Goal: Communication & Community: Answer question/provide support

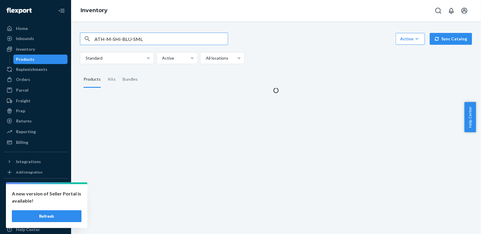
scroll to position [16, 0]
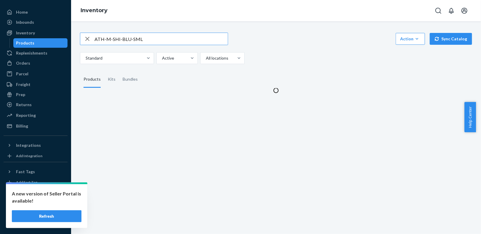
type input "ATH-M-SHI-BLU-SML"
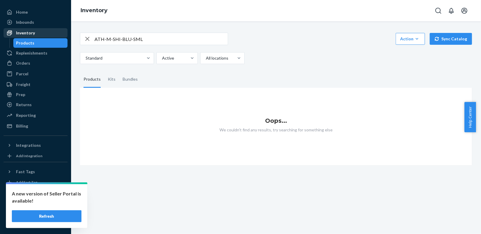
click at [21, 32] on div "Inventory" at bounding box center [25, 33] width 19 height 6
click at [40, 33] on div "Inventory" at bounding box center [35, 33] width 63 height 8
click at [86, 39] on icon "button" at bounding box center [87, 39] width 4 height 4
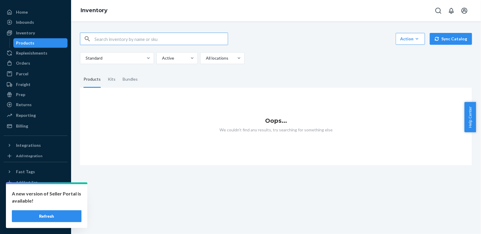
click at [116, 42] on input "text" at bounding box center [160, 39] width 133 height 12
paste input "ATH-M-SHI-BLU-SML"
type input "ATH-M-SHI-BLU-SML"
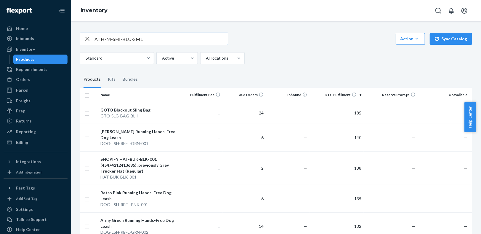
type input "ATH-M-SHI-BLU-SML"
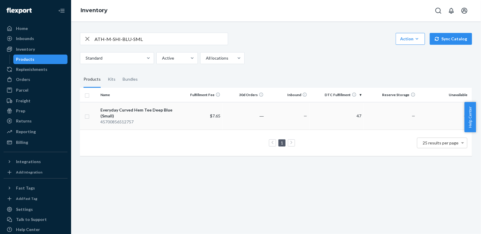
click at [149, 114] on div "Everyday Curved Hem Tee Deep Blue (Small)" at bounding box center [138, 113] width 77 height 12
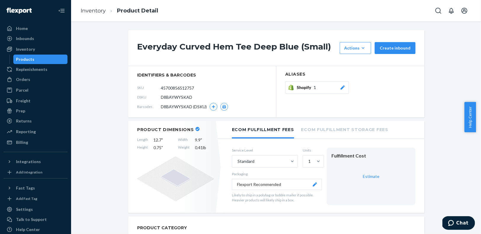
scroll to position [12, 0]
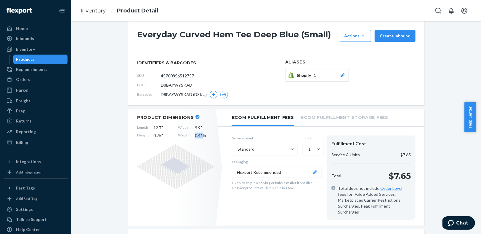
drag, startPoint x: 200, startPoint y: 136, endPoint x: 189, endPoint y: 135, distance: 10.4
click at [189, 135] on div "Length 12.7 " Width 9.9 " Height 0.75 " Weight 0.41 lb" at bounding box center [175, 132] width 77 height 14
copy div "0.41"
click at [30, 51] on div "Inventory" at bounding box center [25, 49] width 19 height 6
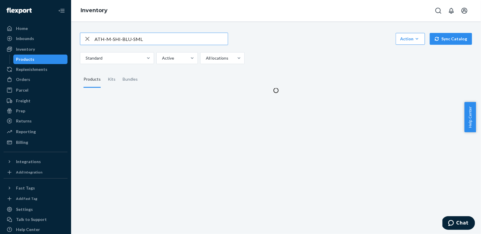
click at [88, 39] on icon "button" at bounding box center [87, 39] width 4 height 4
click at [112, 43] on input "text" at bounding box center [160, 39] width 133 height 12
paste input "ATH-M-SHI-BLU-MED"
type input "ATH-M-SHI-BLU-MED"
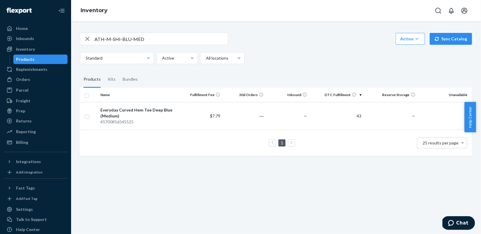
click at [179, 118] on td "$7.79" at bounding box center [200, 116] width 43 height 28
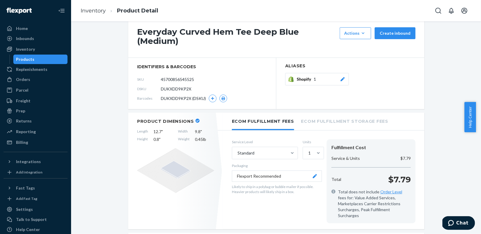
scroll to position [12, 0]
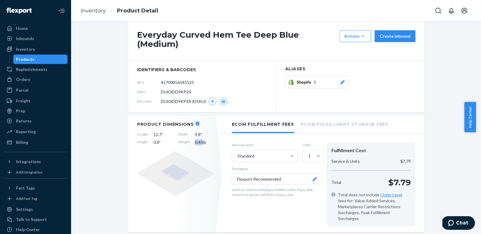
drag, startPoint x: 199, startPoint y: 142, endPoint x: 191, endPoint y: 140, distance: 7.7
click at [191, 140] on div "Length 12.7 " Width 9.8 " Height 0.8 " Weight 0.45 lb" at bounding box center [175, 138] width 77 height 14
copy span "0.45"
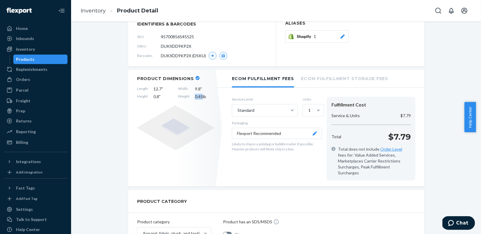
scroll to position [58, 0]
click at [92, 10] on link "Inventory" at bounding box center [93, 10] width 25 height 7
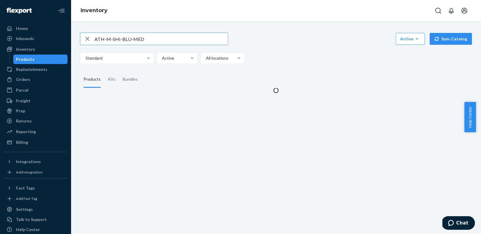
click at [139, 39] on input "ATH-M-SHI-BLU-MED" at bounding box center [160, 39] width 133 height 12
click at [139, 38] on input "ATH-M-SHI-BLU-MED" at bounding box center [160, 39] width 133 height 12
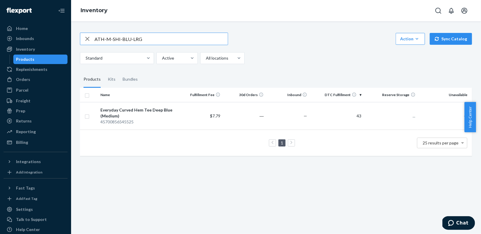
type input "ATH-M-SHI-BLU-LRG"
click at [162, 115] on div "Everyday Curved Hem Tee Deep Blue (Large)" at bounding box center [138, 113] width 77 height 12
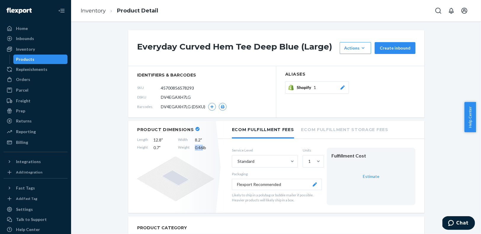
drag, startPoint x: 199, startPoint y: 148, endPoint x: 192, endPoint y: 146, distance: 7.9
click at [195, 146] on span "0.46 lb" at bounding box center [204, 147] width 19 height 6
copy span "0.46"
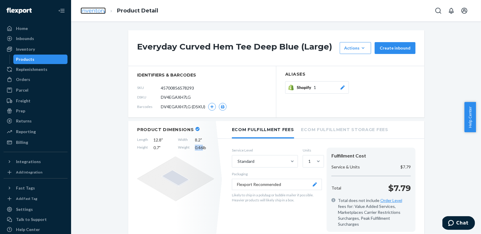
click at [96, 10] on link "Inventory" at bounding box center [93, 10] width 25 height 7
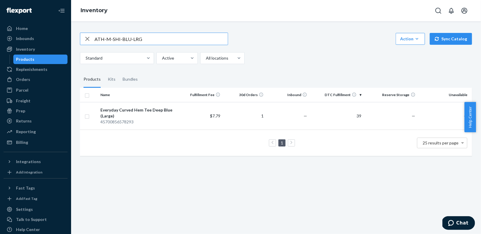
drag, startPoint x: 90, startPoint y: 38, endPoint x: 99, endPoint y: 43, distance: 10.9
click at [90, 38] on icon "button" at bounding box center [87, 39] width 7 height 12
click at [109, 41] on input "text" at bounding box center [160, 39] width 133 height 12
paste input "ATH-M-SHI-GRN-SML"
type input "ATH-M-SHI-GRN-SML"
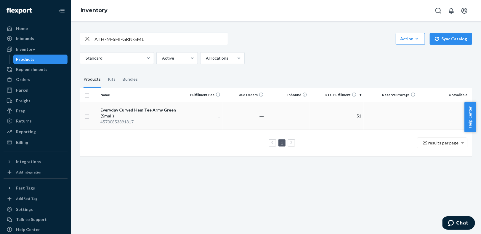
click at [152, 119] on div "45700853891317" at bounding box center [138, 122] width 77 height 6
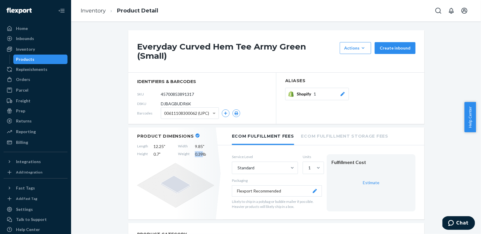
drag, startPoint x: 200, startPoint y: 148, endPoint x: 193, endPoint y: 146, distance: 7.6
click at [195, 151] on span "0.39 lb" at bounding box center [204, 154] width 19 height 6
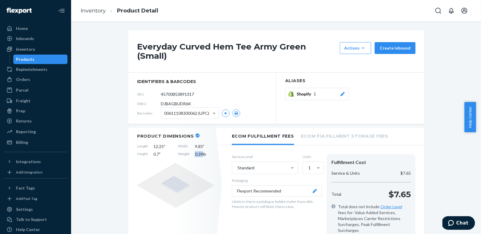
copy span "0.39"
click at [91, 12] on link "Inventory" at bounding box center [93, 10] width 25 height 7
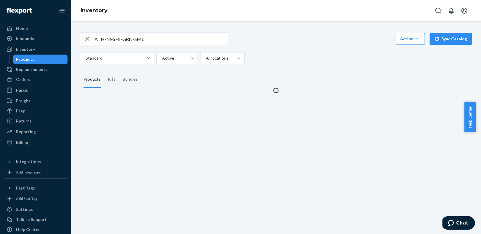
drag, startPoint x: 152, startPoint y: 40, endPoint x: 88, endPoint y: 32, distance: 63.8
click at [88, 32] on div "ATH-M-SHI-GRN-SML Action Create product Create kit or bundle Bulk create produc…" at bounding box center [275, 59] width 401 height 68
type input "ATH-M-SHI-GRN-MED"
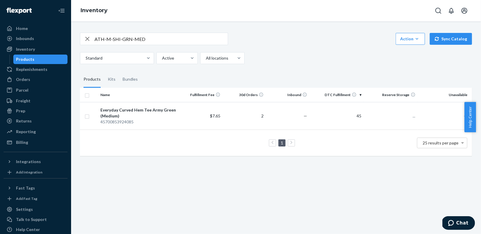
click at [190, 117] on td "$7.65" at bounding box center [200, 116] width 43 height 28
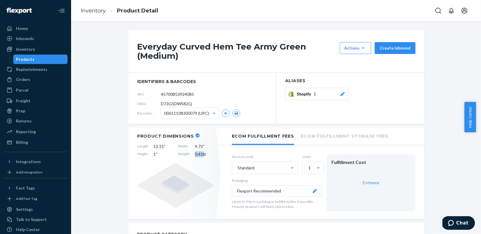
drag, startPoint x: 201, startPoint y: 154, endPoint x: 189, endPoint y: 154, distance: 12.7
click at [189, 154] on div "Length 12.15 " Width 9.75 " Height 1 " Weight 0.41 lb" at bounding box center [175, 150] width 77 height 14
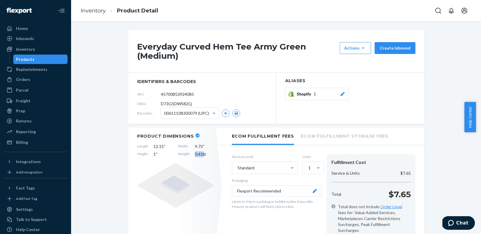
copy div "0.41 l"
click at [95, 14] on link "Inventory" at bounding box center [93, 10] width 25 height 7
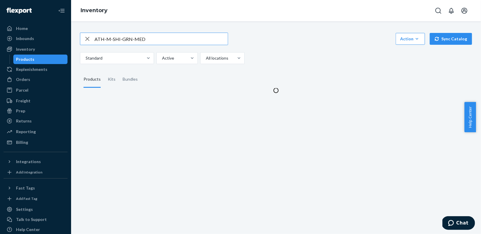
click at [161, 38] on input "ATH-M-SHI-GRN-MED" at bounding box center [160, 39] width 133 height 12
click at [140, 38] on input "ATH-M-SHI-GRN-MED" at bounding box center [160, 39] width 133 height 12
type input "ATH-M-SHI-GRN-LRG"
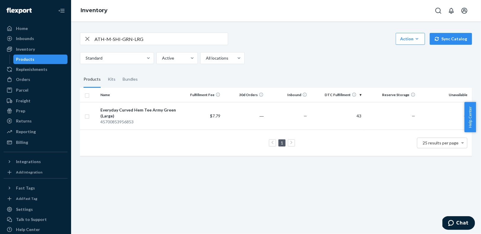
drag, startPoint x: 160, startPoint y: 125, endPoint x: 155, endPoint y: 111, distance: 14.2
click at [160, 125] on td "Everyday Curved Hem Tee Army Green (Large) 45700853956853" at bounding box center [138, 116] width 81 height 28
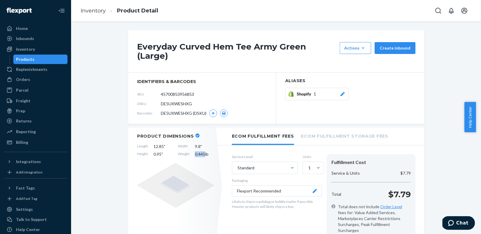
drag, startPoint x: 202, startPoint y: 148, endPoint x: 192, endPoint y: 147, distance: 10.1
click at [195, 151] on span "0.445 lb" at bounding box center [204, 154] width 19 height 6
copy span "0.445"
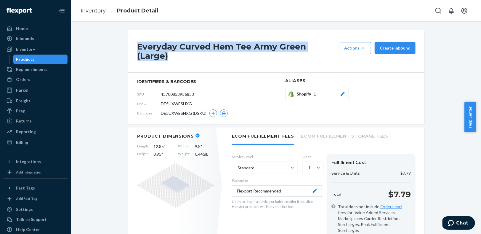
drag, startPoint x: 335, startPoint y: 49, endPoint x: 122, endPoint y: 44, distance: 213.7
copy h1 "Everyday Curved Hem Tee Army Green (Large)"
click at [87, 9] on link "Inventory" at bounding box center [93, 10] width 25 height 7
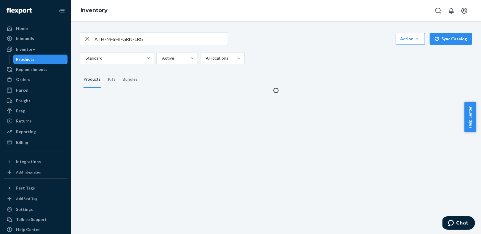
click at [88, 37] on icon "button" at bounding box center [87, 39] width 4 height 4
click at [112, 43] on input "text" at bounding box center [160, 39] width 133 height 12
paste input "ATH-M-SHI-GRY-SML"
type input "ATH-M-SHI-GRY-SML"
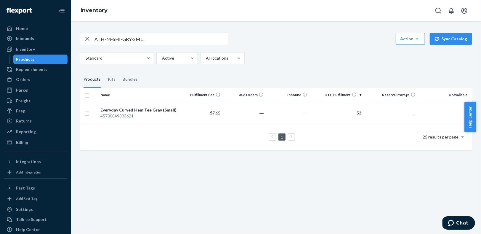
click at [153, 109] on div "Everyday Curved Hem Tee Gray (Small)" at bounding box center [138, 110] width 77 height 6
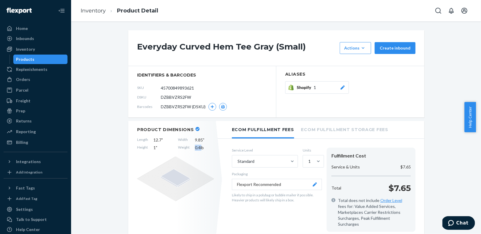
drag, startPoint x: 198, startPoint y: 148, endPoint x: 190, endPoint y: 147, distance: 8.6
click at [190, 147] on div "Length 12.7 " Width 9.85 " Height 1 " Weight 0.4 lb" at bounding box center [175, 144] width 77 height 14
copy span "0.4 l"
click at [92, 11] on link "Inventory" at bounding box center [93, 10] width 25 height 7
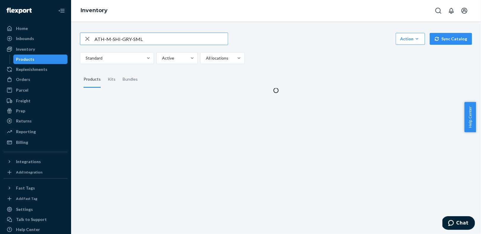
click at [135, 38] on input "ATH-M-SHI-GRY-SML" at bounding box center [160, 39] width 133 height 12
type input "ATH-M-SHI-GRY-MED"
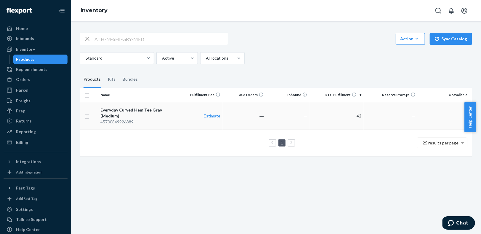
click at [166, 111] on div "Everyday Curved Hem Tee Gray (Medium)" at bounding box center [138, 113] width 77 height 12
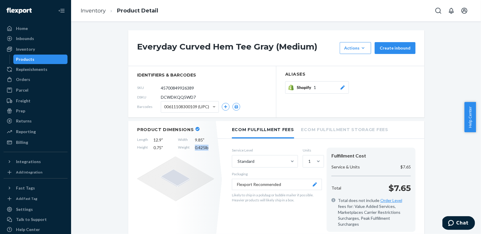
drag, startPoint x: 206, startPoint y: 149, endPoint x: 193, endPoint y: 148, distance: 13.1
click at [195, 148] on span "0.425 lb" at bounding box center [204, 147] width 19 height 6
copy span "0.425 lb"
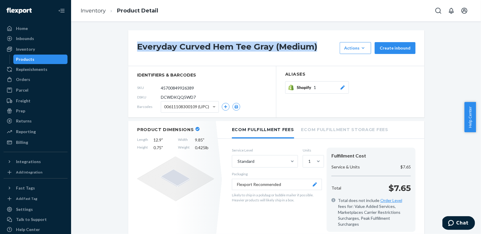
drag, startPoint x: 315, startPoint y: 50, endPoint x: 145, endPoint y: 40, distance: 170.5
click at [145, 40] on div "Everyday Curved Hem Tee Gray (Medium) Actions Add components Hide Request remov…" at bounding box center [276, 48] width 296 height 36
click at [100, 12] on link "Inventory" at bounding box center [93, 10] width 25 height 7
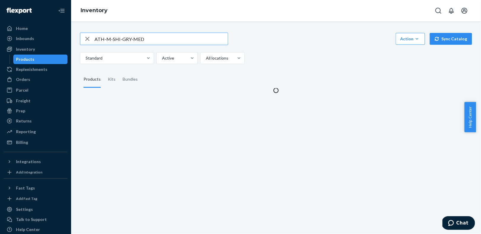
click at [138, 39] on input "ATH-M-SHI-GRY-MED" at bounding box center [160, 39] width 133 height 12
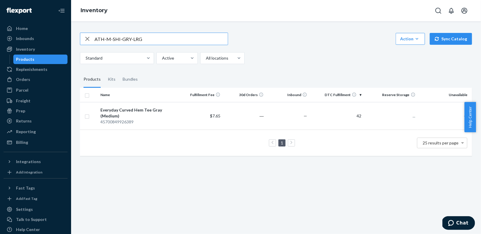
type input "ATH-M-SHI-GRY-LRG"
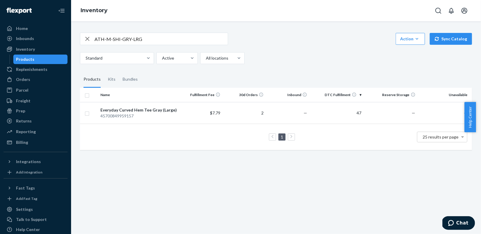
drag, startPoint x: 135, startPoint y: 109, endPoint x: 133, endPoint y: 102, distance: 7.0
click at [135, 109] on div "Everyday Curved Hem Tee Gray (Large)" at bounding box center [138, 110] width 77 height 6
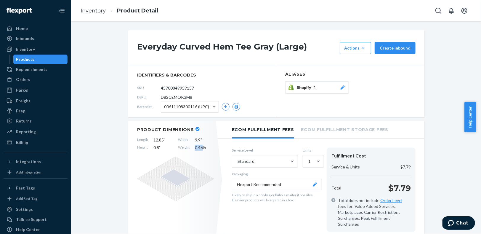
drag, startPoint x: 199, startPoint y: 148, endPoint x: 191, endPoint y: 148, distance: 8.0
click at [191, 148] on div "Length 12.85 " Width 9.9 " Height 0.8 " Weight 0.46 lb" at bounding box center [175, 144] width 77 height 14
click at [93, 7] on link "Inventory" at bounding box center [93, 10] width 25 height 7
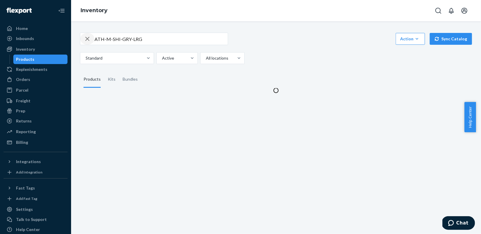
drag, startPoint x: 88, startPoint y: 38, endPoint x: 103, endPoint y: 41, distance: 15.3
click at [89, 38] on icon "button" at bounding box center [87, 39] width 7 height 12
click at [102, 40] on input "text" at bounding box center [160, 39] width 133 height 12
paste input "ATH-M-SHI-BLK-SML"
type input "ATH-M-SHI-BLK-SML"
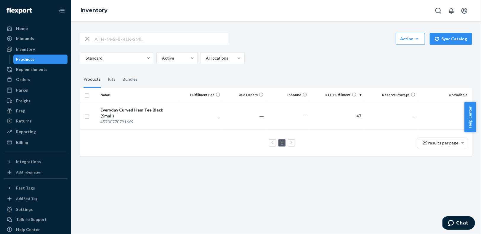
click at [140, 108] on div "Everyday Curved Hem Tee Black (Small)" at bounding box center [138, 113] width 77 height 12
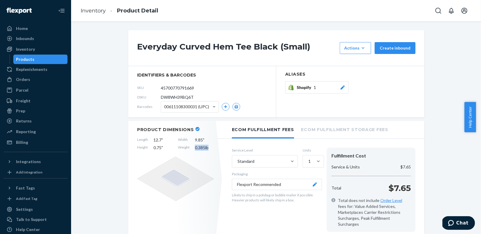
drag, startPoint x: 208, startPoint y: 148, endPoint x: 190, endPoint y: 147, distance: 17.8
click at [190, 147] on div "Length 12.7 " Width 9.85 " Height 0.75 " Weight 0.385 lb" at bounding box center [175, 144] width 77 height 14
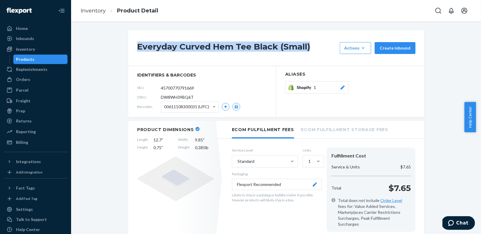
drag, startPoint x: 310, startPoint y: 48, endPoint x: 134, endPoint y: 44, distance: 175.8
click at [134, 44] on div "Everyday Curved Hem Tee Black (Small) Actions Add components Hide Request remov…" at bounding box center [276, 48] width 296 height 36
click at [98, 11] on link "Inventory" at bounding box center [93, 10] width 25 height 7
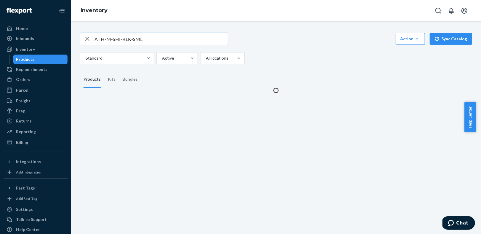
click at [137, 37] on input "ATH-M-SHI-BLK-SML" at bounding box center [160, 39] width 133 height 12
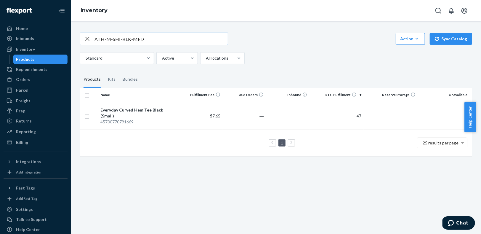
type input "ATH-M-SHI-BLK-MED"
click at [143, 121] on div "45700770824437" at bounding box center [138, 122] width 77 height 6
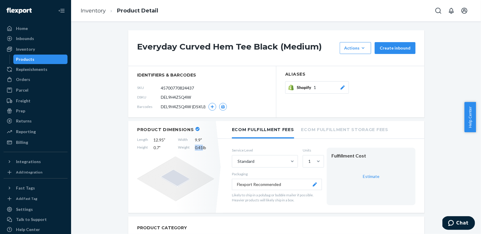
drag, startPoint x: 200, startPoint y: 146, endPoint x: 189, endPoint y: 146, distance: 11.0
click at [189, 146] on div "Length 12.95 " Width 9.9 " Height 0.7 " Weight 0.41 lb" at bounding box center [175, 144] width 77 height 14
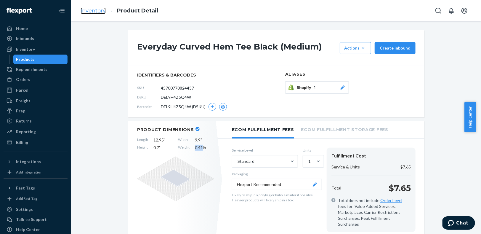
click at [95, 9] on link "Inventory" at bounding box center [93, 10] width 25 height 7
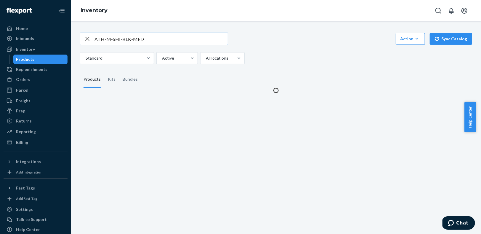
click at [137, 38] on input "ATH-M-SHI-BLK-MED" at bounding box center [160, 39] width 133 height 12
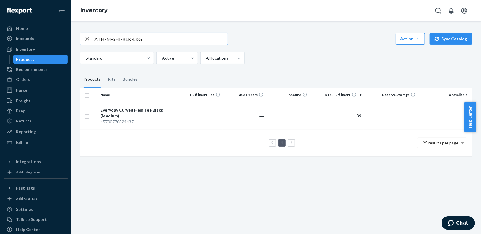
type input "ATH-M-SHI-BLK-LRG"
click at [157, 119] on div "45700770857205" at bounding box center [138, 122] width 77 height 6
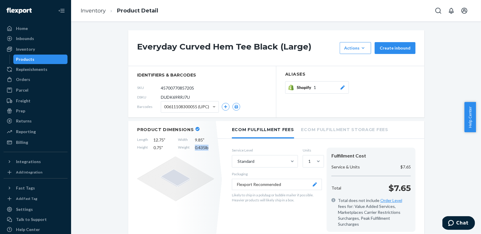
drag, startPoint x: 210, startPoint y: 148, endPoint x: 189, endPoint y: 147, distance: 21.0
click at [189, 147] on div "Length 12.75 " Width 9.85 " Height 0.75 " Weight 0.435 lb" at bounding box center [175, 144] width 77 height 14
click at [92, 12] on link "Inventory" at bounding box center [93, 10] width 25 height 7
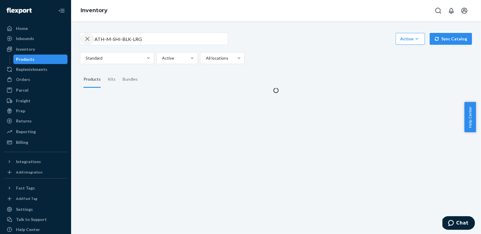
click at [88, 39] on icon "button" at bounding box center [87, 39] width 7 height 12
click at [99, 41] on input "text" at bounding box center [160, 39] width 133 height 12
paste input "ATH-M-SHO-BEI-SML"
type input "ATH-M-SHO-BEI-SML"
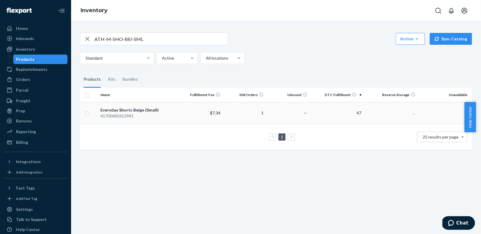
click at [183, 117] on td "$7.34" at bounding box center [200, 113] width 43 height 22
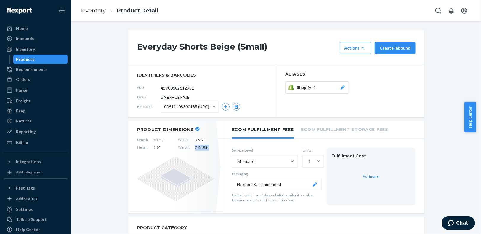
drag, startPoint x: 209, startPoint y: 147, endPoint x: 189, endPoint y: 147, distance: 20.4
click at [189, 147] on div "Length 12.35 " Width 9.95 " Height 1.2 " Weight 0.245 lb" at bounding box center [175, 144] width 77 height 14
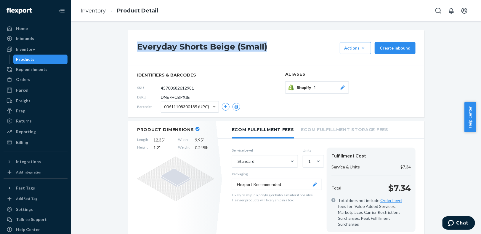
drag, startPoint x: 273, startPoint y: 47, endPoint x: 123, endPoint y: 42, distance: 149.5
click at [89, 10] on link "Inventory" at bounding box center [93, 10] width 25 height 7
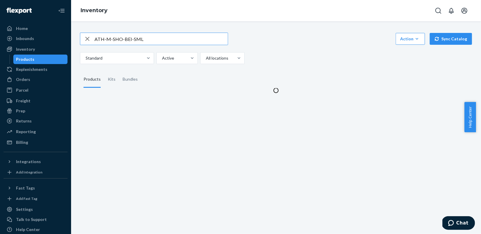
click at [87, 38] on icon "button" at bounding box center [87, 39] width 7 height 12
click at [104, 39] on input "text" at bounding box center [160, 39] width 133 height 12
paste input "ATH-M-SHO-BEI-MED"
type input "ATH-M-SHO-BEI-MED"
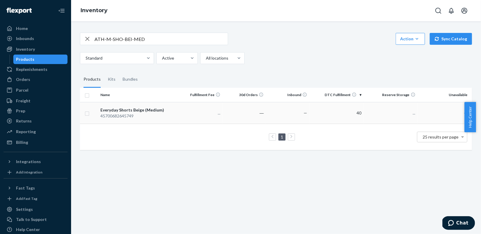
click at [153, 119] on td "Everyday Shorts Beige (Medium) 45700682645749" at bounding box center [138, 113] width 81 height 22
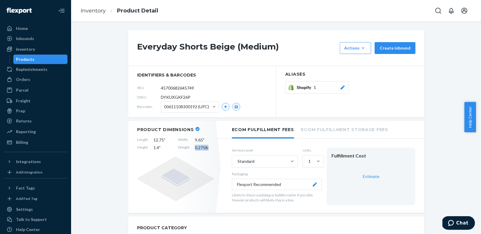
drag, startPoint x: 208, startPoint y: 148, endPoint x: 191, endPoint y: 146, distance: 17.3
click at [191, 146] on div "Length 12.75 " Width 9.65 " Height 1.4 " Weight 0.275 lb" at bounding box center [175, 144] width 77 height 14
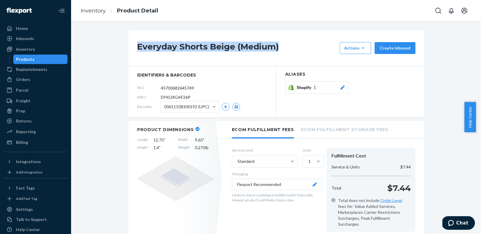
drag, startPoint x: 279, startPoint y: 48, endPoint x: 128, endPoint y: 47, distance: 151.5
click at [128, 47] on div "Everyday Shorts Beige (Medium) Actions Add components Hide Request removal Crea…" at bounding box center [276, 48] width 296 height 36
click at [85, 9] on link "Inventory" at bounding box center [93, 10] width 25 height 7
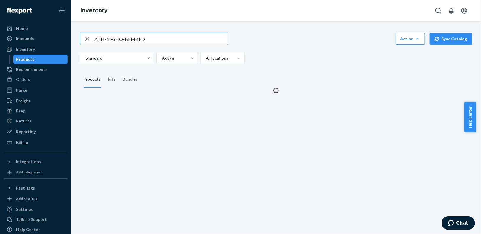
drag, startPoint x: 84, startPoint y: 38, endPoint x: 123, endPoint y: 43, distance: 38.8
click at [85, 38] on icon "button" at bounding box center [87, 39] width 7 height 12
click at [122, 43] on input "text" at bounding box center [160, 39] width 133 height 12
paste input "ATH-M-SHO-BEI-LRG"
type input "ATH-M-SHO-BEI-LRG"
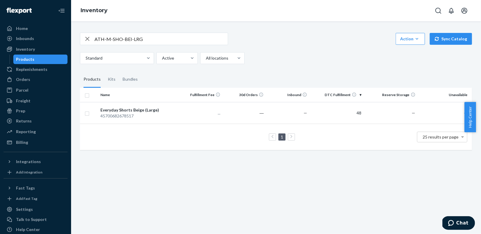
click at [157, 114] on div "45700682678517" at bounding box center [138, 116] width 77 height 6
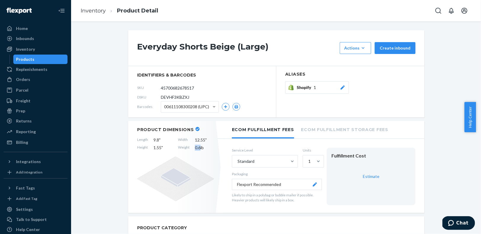
drag, startPoint x: 198, startPoint y: 148, endPoint x: 192, endPoint y: 147, distance: 6.0
click at [195, 147] on span "0.6 lb" at bounding box center [204, 147] width 19 height 6
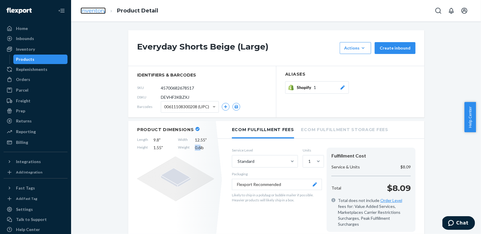
click at [94, 7] on link "Inventory" at bounding box center [93, 10] width 25 height 7
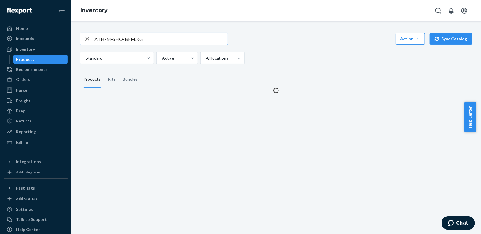
drag, startPoint x: 89, startPoint y: 38, endPoint x: 92, endPoint y: 39, distance: 3.3
click at [89, 38] on icon "button" at bounding box center [87, 39] width 7 height 12
click at [103, 39] on input "text" at bounding box center [160, 39] width 133 height 12
paste input "ATH-M-SHO-BLK-SML"
type input "ATH-M-SHO-BLK-SML"
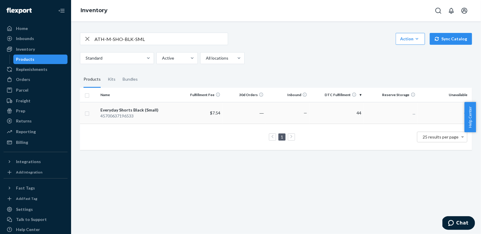
click at [160, 109] on div "Everyday Shorts Black (Small)" at bounding box center [138, 110] width 77 height 6
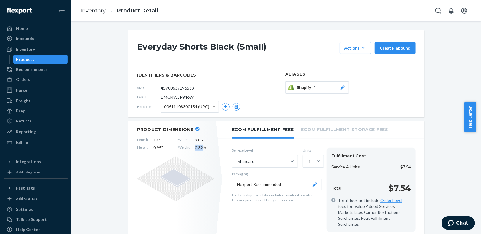
drag, startPoint x: 201, startPoint y: 148, endPoint x: 192, endPoint y: 148, distance: 8.9
click at [192, 148] on div "Length 12.5 " Width 9.85 " Height 0.95 " Weight 0.32 lb" at bounding box center [175, 144] width 77 height 14
click at [99, 11] on link "Inventory" at bounding box center [93, 10] width 25 height 7
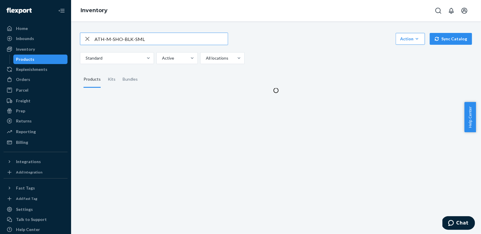
click at [86, 38] on icon "button" at bounding box center [87, 39] width 4 height 4
click at [111, 41] on input "text" at bounding box center [160, 39] width 133 height 12
paste input "ATH-M-SHO-BLK-MED"
type input "ATH-M-SHO-BLK-MED"
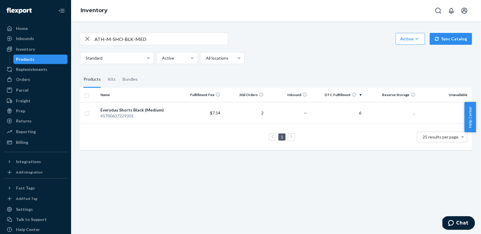
click at [170, 115] on div "45700637229301" at bounding box center [138, 116] width 77 height 6
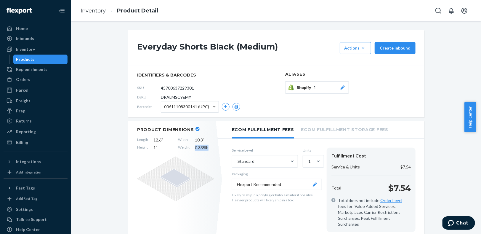
drag, startPoint x: 206, startPoint y: 149, endPoint x: 192, endPoint y: 149, distance: 14.2
click at [195, 149] on span "0.335 lb" at bounding box center [204, 147] width 19 height 6
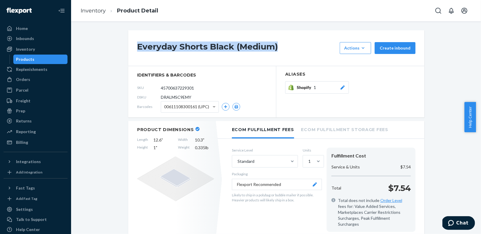
drag, startPoint x: 282, startPoint y: 47, endPoint x: 123, endPoint y: 44, distance: 158.7
click at [92, 12] on link "Inventory" at bounding box center [93, 10] width 25 height 7
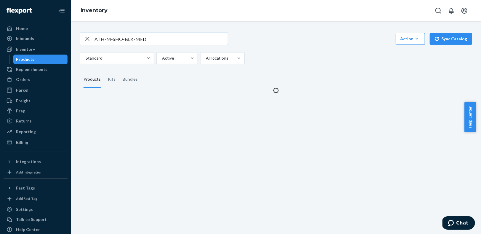
drag, startPoint x: 88, startPoint y: 39, endPoint x: 98, endPoint y: 41, distance: 9.3
click at [88, 39] on icon "button" at bounding box center [87, 39] width 7 height 12
click at [109, 43] on input "text" at bounding box center [160, 39] width 133 height 12
paste input "ATH-M-SHO-BLK-LRG"
type input "ATH-M-SHO-BLK-LRG"
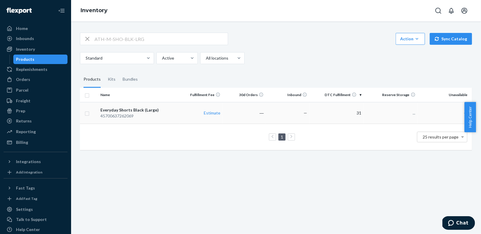
click at [168, 111] on div "Everyday Shorts Black (Large)" at bounding box center [138, 110] width 77 height 6
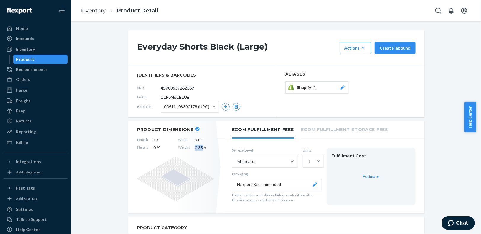
drag, startPoint x: 200, startPoint y: 148, endPoint x: 190, endPoint y: 146, distance: 10.0
click at [190, 146] on div "Length 13 " Width 9.8 " Height 0.9 " Weight 0.35 lb" at bounding box center [175, 144] width 77 height 14
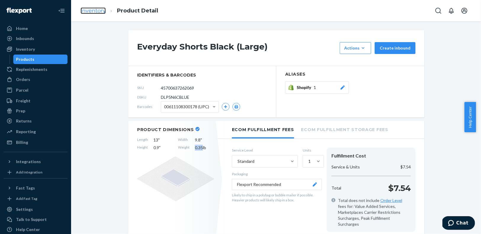
click at [89, 12] on link "Inventory" at bounding box center [93, 10] width 25 height 7
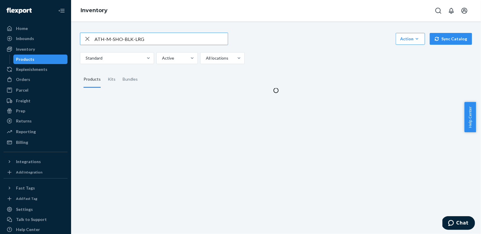
click at [88, 40] on icon "button" at bounding box center [87, 39] width 7 height 12
click at [96, 40] on input "text" at bounding box center [160, 39] width 133 height 12
paste input "ATH-W-FLY-BEI-XSM"
type input "ATH-W-FLY-BEI-XSM"
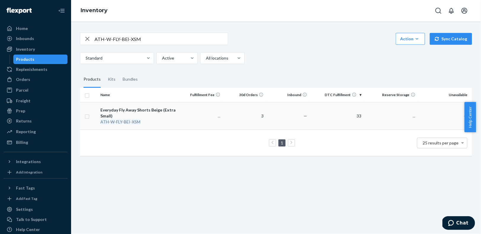
click at [171, 119] on div "ATH - W - FLY - BEI - XSM" at bounding box center [138, 122] width 77 height 6
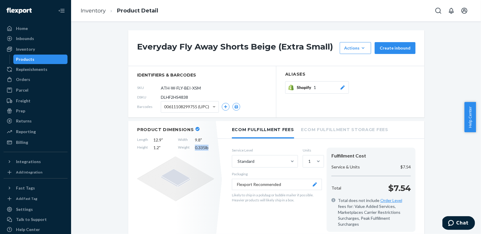
drag, startPoint x: 209, startPoint y: 148, endPoint x: 192, endPoint y: 146, distance: 16.9
click at [195, 146] on span "0.335 lb" at bounding box center [204, 147] width 19 height 6
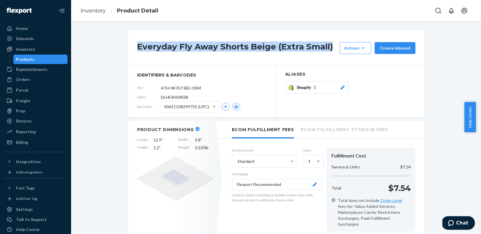
drag, startPoint x: 291, startPoint y: 47, endPoint x: 127, endPoint y: 48, distance: 164.0
click at [128, 48] on div "Everyday Fly Away Shorts Beige (Extra Small) Actions Add components Hide Reques…" at bounding box center [276, 48] width 296 height 36
click at [88, 11] on link "Inventory" at bounding box center [93, 10] width 25 height 7
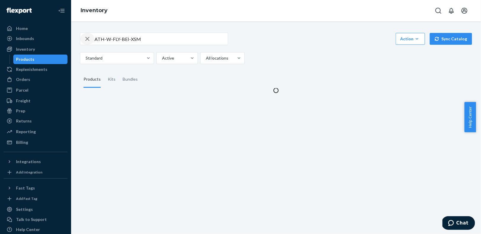
drag, startPoint x: 87, startPoint y: 38, endPoint x: 96, endPoint y: 40, distance: 8.7
click at [90, 39] on icon "button" at bounding box center [87, 39] width 7 height 12
click at [96, 40] on input "text" at bounding box center [160, 39] width 133 height 12
paste input "ATH-W-FLY-BEI-SML"
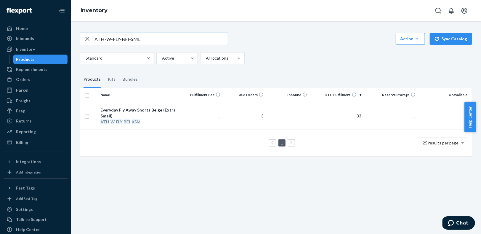
type input "ATH-W-FLY-BEI-SML"
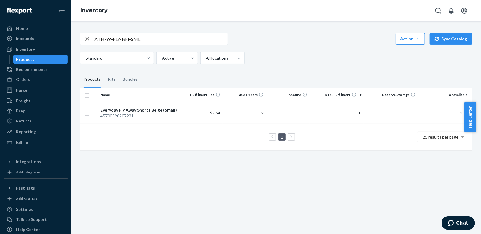
drag, startPoint x: 160, startPoint y: 117, endPoint x: 164, endPoint y: 117, distance: 4.4
click at [160, 117] on div "45700590207221" at bounding box center [138, 116] width 77 height 6
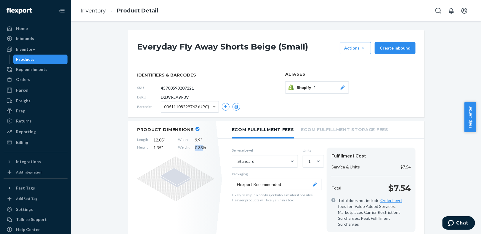
drag, startPoint x: 200, startPoint y: 148, endPoint x: 189, endPoint y: 146, distance: 11.7
click at [189, 146] on div "Length 12.05 " Width 9.9 " Height 1.35 " Weight 0.33 lb" at bounding box center [175, 144] width 77 height 14
click at [95, 10] on link "Inventory" at bounding box center [93, 10] width 25 height 7
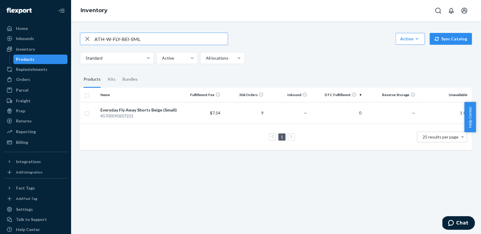
click at [87, 37] on icon "button" at bounding box center [87, 39] width 7 height 12
click at [100, 39] on input "text" at bounding box center [160, 39] width 133 height 12
paste input "ATH-W-FLY-BEI-MED"
type input "ATH-W-FLY-BEI-MED"
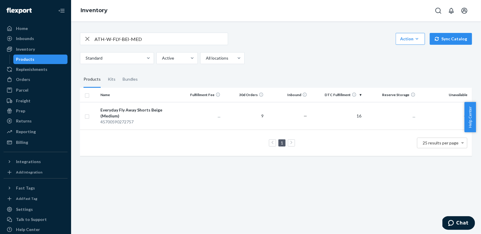
click at [175, 121] on div "45700590272757" at bounding box center [138, 122] width 77 height 6
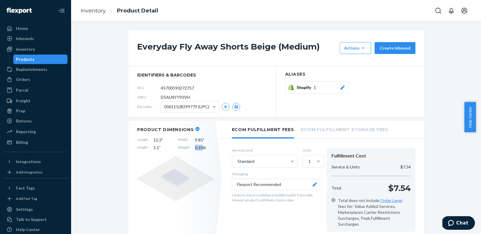
drag, startPoint x: 197, startPoint y: 147, endPoint x: 189, endPoint y: 145, distance: 7.9
click at [189, 145] on div "Length 12.3 " Width 9.85 " Height 1.1 " Weight 0.35 lb" at bounding box center [175, 144] width 77 height 14
click at [83, 10] on link "Inventory" at bounding box center [93, 10] width 25 height 7
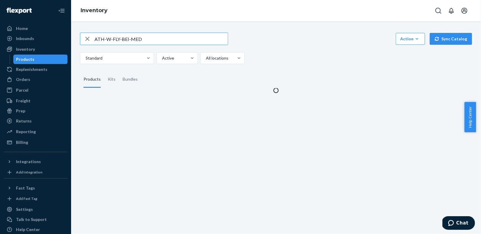
click at [138, 38] on input "ATH-W-FLY-BEI-MED" at bounding box center [160, 39] width 133 height 12
type input "ATH-W-FLY-BEI-LRG"
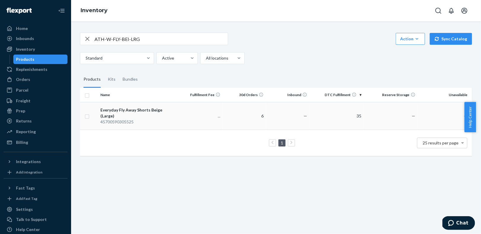
click at [196, 117] on td "..." at bounding box center [200, 116] width 43 height 28
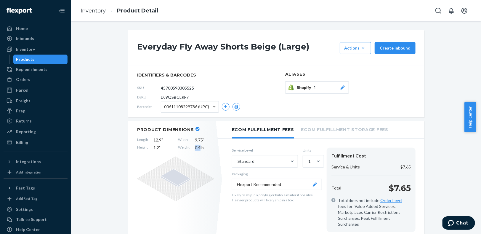
click at [195, 147] on span "0.4 lb" at bounding box center [204, 147] width 19 height 6
click at [90, 7] on ol "Inventory Product Detail" at bounding box center [119, 10] width 87 height 17
click at [94, 12] on link "Inventory" at bounding box center [93, 10] width 25 height 7
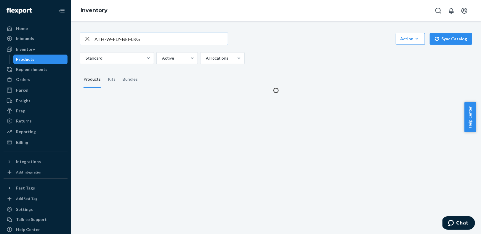
drag, startPoint x: 86, startPoint y: 36, endPoint x: 99, endPoint y: 39, distance: 13.6
click at [86, 36] on icon "button" at bounding box center [87, 39] width 7 height 12
click at [100, 39] on input "text" at bounding box center [160, 39] width 133 height 12
paste input "ATH-W-FLY-BLU-XSM"
type input "ATH-W-FLY-BLU-XSM"
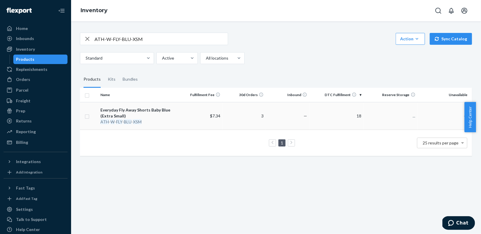
click at [164, 109] on div "Everyday Fly Away Shorts Baby Blue (Extra Small)" at bounding box center [138, 113] width 77 height 12
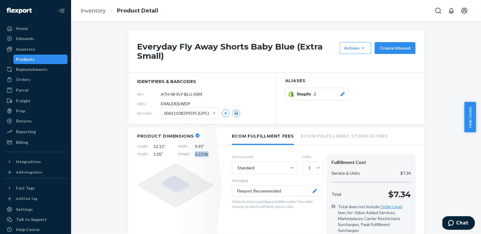
drag, startPoint x: 207, startPoint y: 154, endPoint x: 190, endPoint y: 153, distance: 16.7
click at [190, 153] on div "Length 12.15 " Width 9.95 " Height 1.05 " Weight 0.225 lb" at bounding box center [175, 150] width 77 height 14
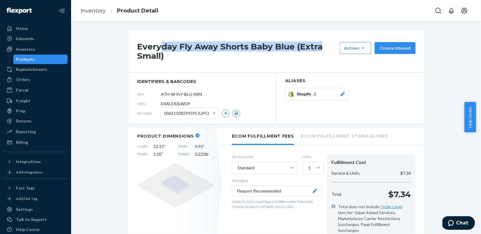
drag, startPoint x: 318, startPoint y: 47, endPoint x: 157, endPoint y: 44, distance: 161.3
click at [157, 44] on h1 "Everyday Fly Away Shorts Baby Blue (Extra Small)" at bounding box center [236, 51] width 199 height 18
drag, startPoint x: 157, startPoint y: 45, endPoint x: 136, endPoint y: 45, distance: 21.0
click at [137, 45] on h1 "Everyday Fly Away Shorts Baby Blue (Extra Small)" at bounding box center [236, 51] width 199 height 18
click at [171, 61] on div "Everyday Fly Away Shorts Baby Blue (Extra Small) Actions Add components Hide Re…" at bounding box center [276, 51] width 296 height 42
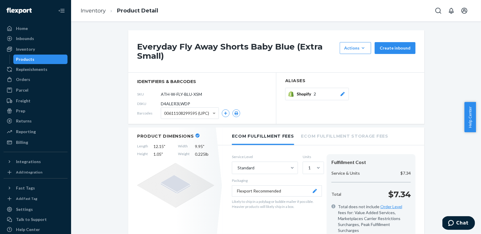
drag, startPoint x: 116, startPoint y: 71, endPoint x: 137, endPoint y: 68, distance: 21.4
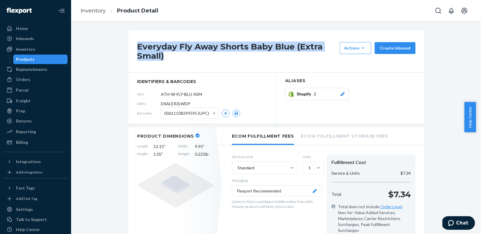
drag, startPoint x: 164, startPoint y: 60, endPoint x: 134, endPoint y: 48, distance: 31.7
click at [134, 48] on div "Everyday Fly Away Shorts Baby Blue (Extra Small) Actions Add components Hide Re…" at bounding box center [276, 51] width 296 height 42
click at [95, 10] on link "Inventory" at bounding box center [93, 10] width 25 height 7
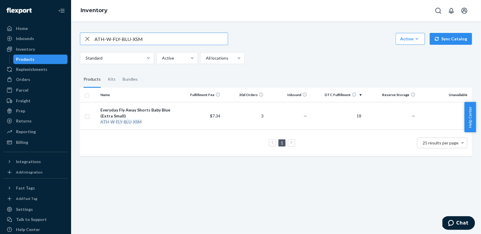
click at [143, 40] on input "ATH-W-FLY-BLU-XSM" at bounding box center [160, 39] width 133 height 12
click at [143, 39] on input "ATH-W-FLY-BLU-XSM" at bounding box center [160, 39] width 133 height 12
paste input "SML"
type input "ATH-W-FLY-BLU-SML"
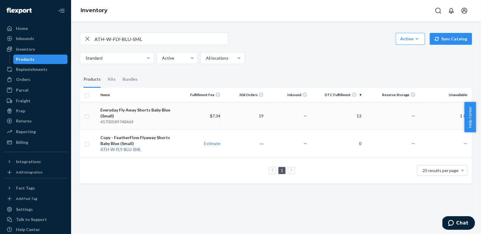
click at [160, 125] on td "Everyday Fly Away Shorts Baby Blue (Small) 45700589748469" at bounding box center [138, 116] width 81 height 28
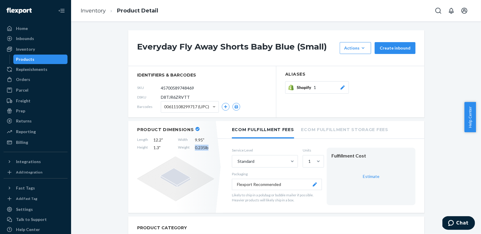
drag, startPoint x: 208, startPoint y: 149, endPoint x: 191, endPoint y: 145, distance: 17.2
click at [191, 145] on div "Length 12.2 " Width 9.95 " Height 1.3 " Weight 0.235 lb" at bounding box center [175, 144] width 77 height 14
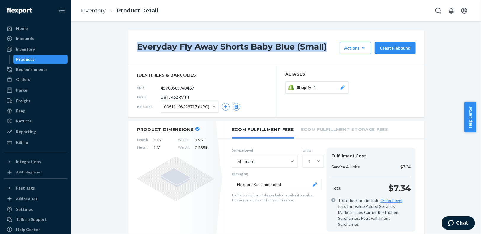
drag, startPoint x: 325, startPoint y: 50, endPoint x: 129, endPoint y: 48, distance: 196.2
click at [129, 48] on div "Everyday Fly Away Shorts Baby Blue (Small) Actions Add components Hide Request …" at bounding box center [276, 48] width 296 height 36
click at [97, 11] on link "Inventory" at bounding box center [93, 10] width 25 height 7
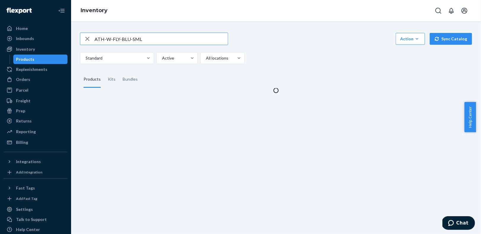
click at [139, 37] on input "ATH-W-FLY-BLU-SML" at bounding box center [160, 39] width 133 height 12
type input "ATH-W-FLY-BLU-MED"
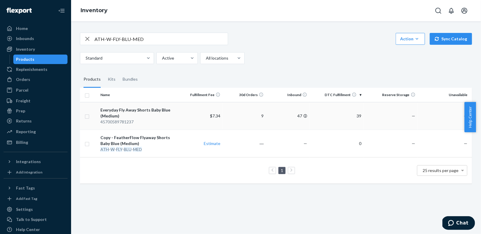
click at [146, 117] on div "Everyday Fly Away Shorts Baby Blue (Medium)" at bounding box center [138, 113] width 77 height 12
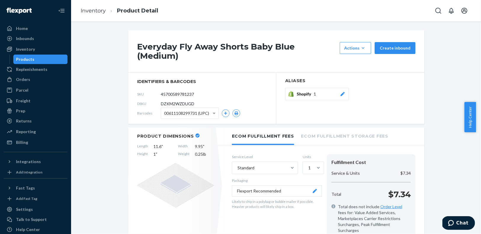
drag, startPoint x: 197, startPoint y: 89, endPoint x: 157, endPoint y: 85, distance: 41.0
click at [157, 89] on div "SKU 45700589781237" at bounding box center [202, 93] width 130 height 9
paste input "ATH-W-FLY-BLU-MED"
type input "ATH-W-FLY-BLU-MED"
drag, startPoint x: 200, startPoint y: 147, endPoint x: 190, endPoint y: 147, distance: 10.1
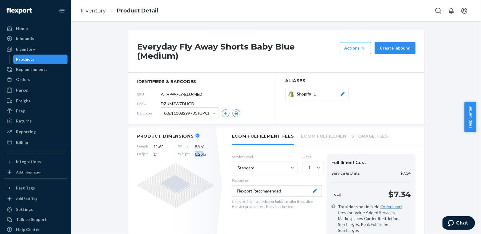
click at [190, 147] on div "Length 11.6 " Width 9.95 " Height 1 " Weight 0.25 lb" at bounding box center [175, 150] width 77 height 14
click at [97, 11] on link "Inventory" at bounding box center [93, 10] width 25 height 7
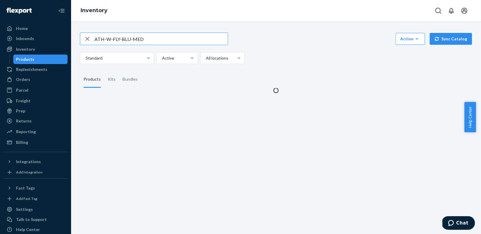
click at [140, 39] on input "ATH-W-FLY-BLU-MED" at bounding box center [160, 39] width 133 height 12
type input "ATH-W-FLY-BLU-LRG"
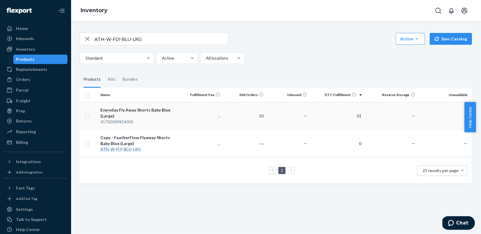
click at [175, 120] on div "45700589814005" at bounding box center [138, 122] width 77 height 6
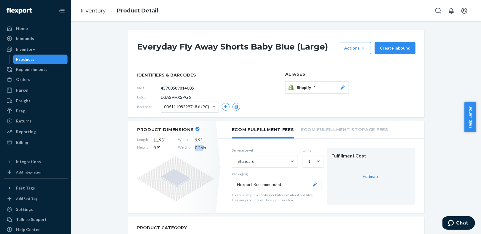
drag, startPoint x: 200, startPoint y: 147, endPoint x: 191, endPoint y: 145, distance: 10.0
click at [191, 145] on div "Length 11.95 " Width 9.9 " Height 0.9 " Weight 0.26 lb" at bounding box center [175, 144] width 77 height 14
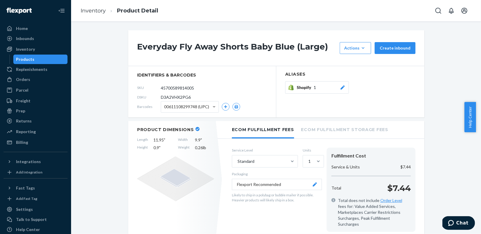
drag, startPoint x: 170, startPoint y: 85, endPoint x: 152, endPoint y: 85, distance: 18.1
click at [152, 85] on div "SKU 45700589814005" at bounding box center [202, 87] width 130 height 9
paste input "ATH-W-FLY-BLU-LRG"
type input "ATH-W-FLY-BLU-LRG"
click at [90, 11] on link "Inventory" at bounding box center [93, 10] width 25 height 7
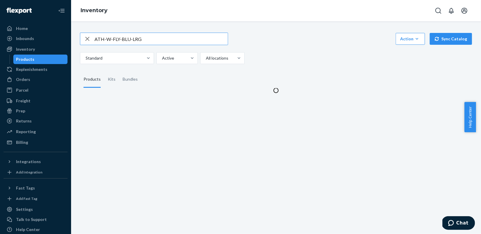
drag, startPoint x: 87, startPoint y: 40, endPoint x: 105, endPoint y: 41, distance: 17.5
click at [88, 39] on icon "button" at bounding box center [87, 39] width 7 height 12
click at [105, 41] on input "text" at bounding box center [160, 39] width 133 height 12
paste input "ATH-W-FLY-BLK-XSM"
type input "ATH-W-FLY-BLK-XSM"
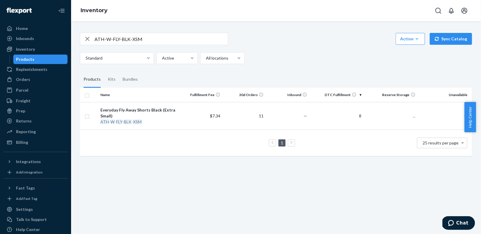
click at [155, 111] on div "Everyday Fly Away Shorts Black (Extra Small)" at bounding box center [138, 113] width 77 height 12
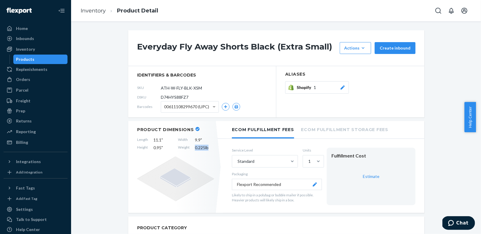
drag, startPoint x: 210, startPoint y: 149, endPoint x: 187, endPoint y: 146, distance: 22.9
click at [187, 146] on div "Length 11.1 " Width 9.9 " Height 0.95 " Weight 0.225 lb" at bounding box center [175, 144] width 77 height 14
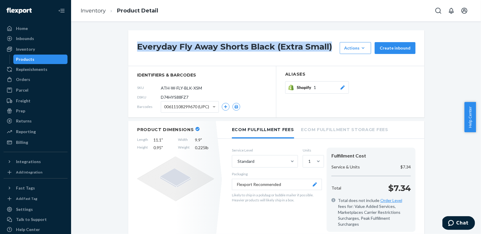
drag, startPoint x: 331, startPoint y: 50, endPoint x: 125, endPoint y: 49, distance: 206.0
click at [128, 49] on div "Everyday Fly Away Shorts Black (Extra Small) Actions Add components Hide Reques…" at bounding box center [276, 48] width 296 height 36
click at [96, 10] on link "Inventory" at bounding box center [93, 10] width 25 height 7
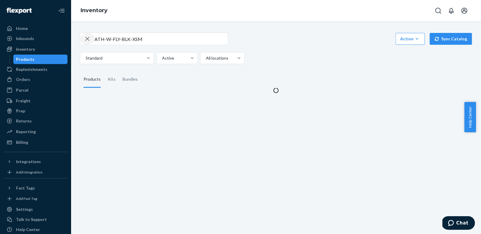
drag, startPoint x: 86, startPoint y: 38, endPoint x: 95, endPoint y: 39, distance: 8.6
click at [87, 38] on icon "button" at bounding box center [87, 39] width 4 height 4
click at [95, 39] on input "text" at bounding box center [160, 39] width 133 height 12
paste input "ATH-W-FLY-BLK-SML"
type input "ATH-W-FLY-BLK-SML"
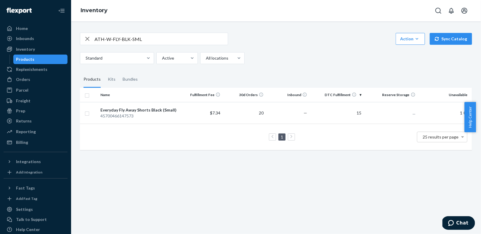
click at [183, 118] on td "$7.34" at bounding box center [200, 113] width 43 height 22
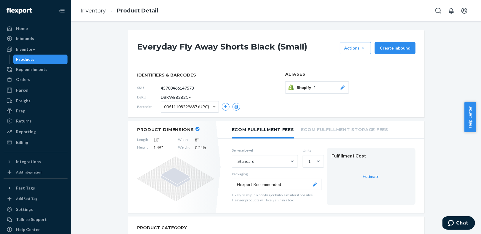
drag, startPoint x: 196, startPoint y: 88, endPoint x: 153, endPoint y: 88, distance: 43.2
click at [153, 88] on div "SKU 45700466147573" at bounding box center [202, 87] width 130 height 9
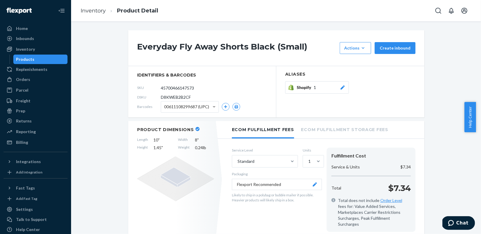
paste input "ATH-W-FLY-BLK-SML"
type input "ATH-W-FLY-BLK-SML"
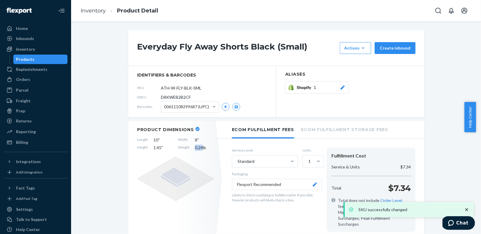
drag, startPoint x: 200, startPoint y: 148, endPoint x: 191, endPoint y: 146, distance: 9.6
click at [191, 146] on div "Length 10 " Width 8 " Height 1.45 " Weight 0.24 lb" at bounding box center [175, 144] width 77 height 14
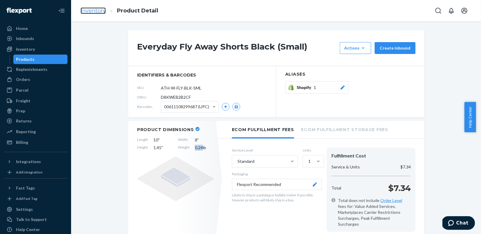
click at [91, 12] on link "Inventory" at bounding box center [93, 10] width 25 height 7
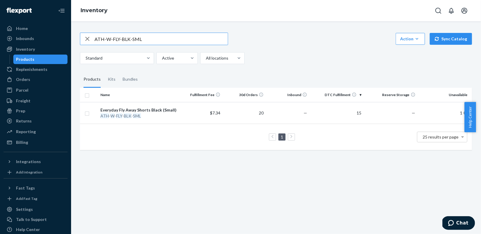
click at [137, 37] on input "ATH-W-FLY-BLK-SML" at bounding box center [160, 39] width 133 height 12
click at [136, 37] on input "ATH-W-FLY-BLK-SML" at bounding box center [160, 39] width 133 height 12
type input "ATH-W-FLY-BLK-MED"
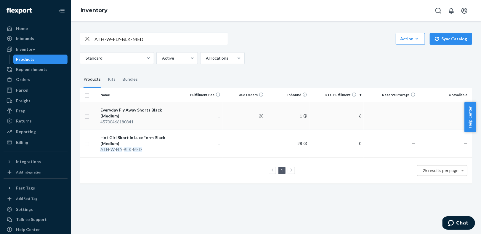
click at [167, 117] on div "Everyday Fly Away Shorts Black (Medium)" at bounding box center [138, 113] width 77 height 12
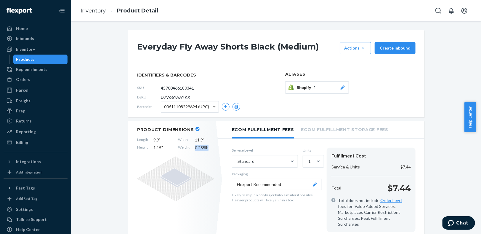
drag, startPoint x: 211, startPoint y: 148, endPoint x: 189, endPoint y: 145, distance: 21.4
click at [189, 145] on div "Length 9.9 " Width 11.9 " Height 1.15 " Weight 0.255 lb" at bounding box center [175, 144] width 77 height 14
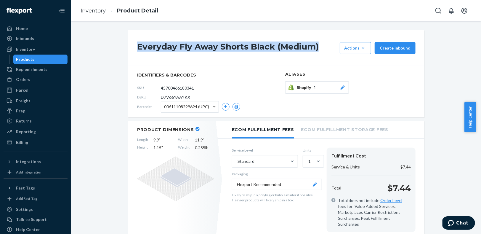
drag, startPoint x: 318, startPoint y: 47, endPoint x: 113, endPoint y: 44, distance: 205.4
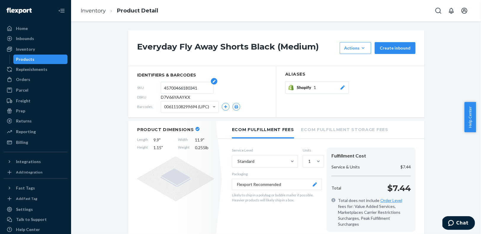
drag, startPoint x: 201, startPoint y: 88, endPoint x: 161, endPoint y: 90, distance: 40.0
click at [161, 89] on form "45700466180341" at bounding box center [187, 88] width 53 height 12
paste input "ATH-W-FLY-BLK-MED"
type input "ATH-W-FLY-BLK-MED"
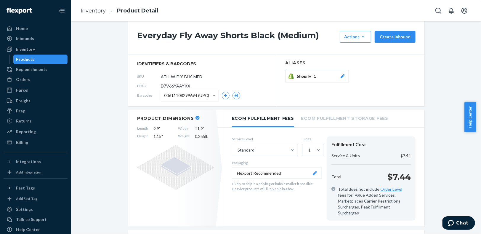
scroll to position [12, 0]
click at [96, 10] on link "Inventory" at bounding box center [93, 10] width 25 height 7
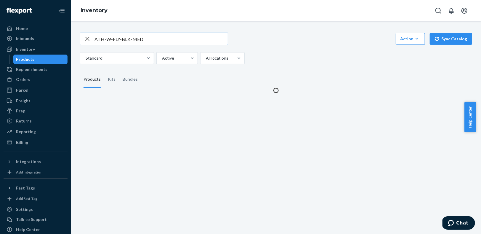
click at [86, 38] on icon "button" at bounding box center [87, 39] width 7 height 12
click at [105, 38] on input "text" at bounding box center [160, 39] width 133 height 12
paste input "ATH-W-FLY-BLK-LRG"
type input "ATH-W-FLY-BLK-LRG"
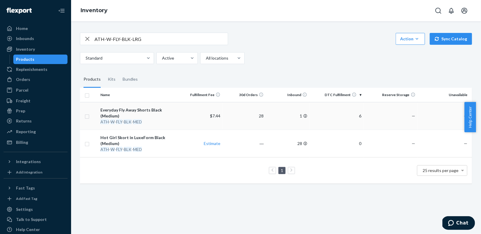
click at [145, 116] on div "Everyday Fly Away Shorts Black (Medium)" at bounding box center [138, 113] width 77 height 12
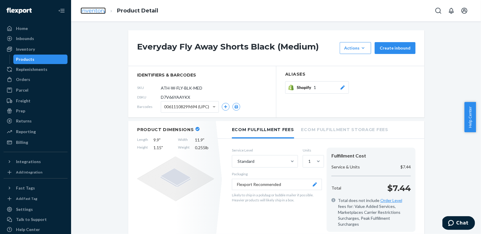
click at [96, 8] on link "Inventory" at bounding box center [93, 10] width 25 height 7
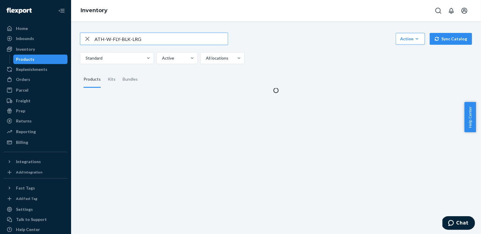
click at [88, 37] on icon "button" at bounding box center [87, 39] width 4 height 4
click at [113, 36] on input "text" at bounding box center [160, 39] width 133 height 12
paste input "ATH-W-FLY-BLK-LRG"
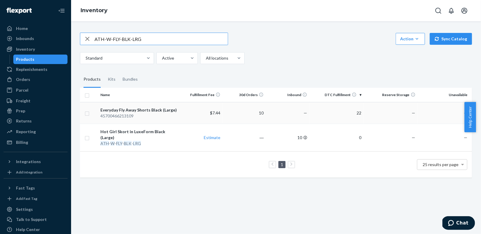
type input "ATH-W-FLY-BLK-LRG"
click at [156, 113] on div "45700466213109" at bounding box center [138, 116] width 77 height 6
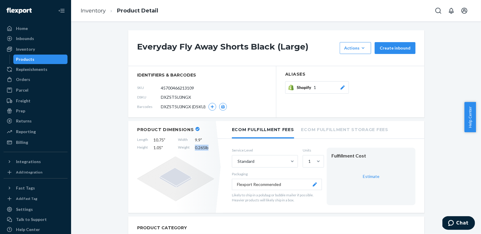
drag, startPoint x: 207, startPoint y: 146, endPoint x: 191, endPoint y: 146, distance: 16.6
click at [191, 146] on div "Length 10.75 " Width 9.9 " Height 1.05 " Weight 0.265 lb" at bounding box center [175, 144] width 77 height 14
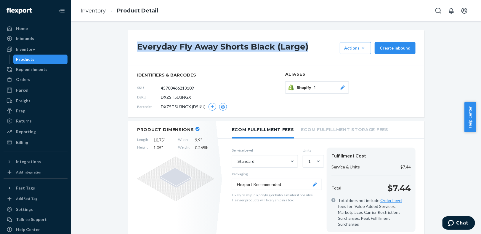
drag, startPoint x: 306, startPoint y: 51, endPoint x: 132, endPoint y: 46, distance: 173.5
click at [132, 46] on div "Everyday Fly Away Shorts Black (Large) Actions Add components Hide Request remo…" at bounding box center [276, 48] width 296 height 36
click at [85, 12] on link "Inventory" at bounding box center [93, 10] width 25 height 7
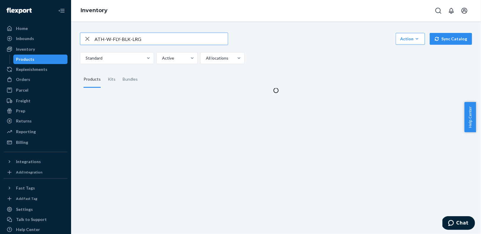
drag, startPoint x: 87, startPoint y: 39, endPoint x: 94, endPoint y: 38, distance: 6.7
click at [87, 39] on icon "button" at bounding box center [87, 39] width 7 height 12
click at [96, 38] on input "text" at bounding box center [160, 39] width 133 height 12
paste input "ATH-W-TYT-BLU-XSM"
type input "ATH-W-TYT-BLU-XSM"
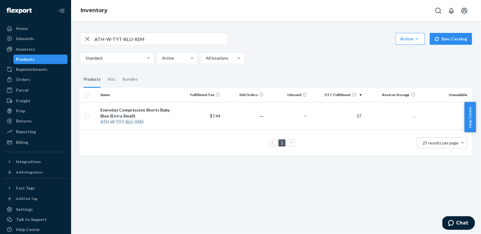
click at [160, 120] on div "ATH - W - TYT - BLU - XSM" at bounding box center [138, 122] width 77 height 6
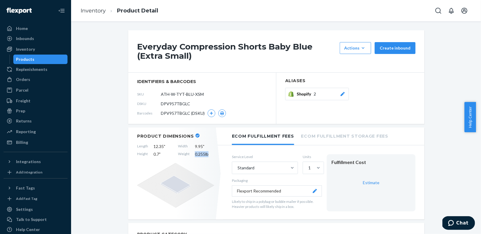
click at [188, 155] on div "Length 12.35 " Width 9.95 " Height 0.7 " Weight 0.255 lb" at bounding box center [175, 150] width 77 height 14
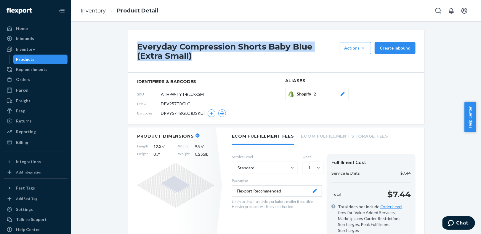
drag, startPoint x: 201, startPoint y: 52, endPoint x: 130, endPoint y: 47, distance: 70.6
click at [130, 47] on div "Everyday Compression Shorts Baby Blue (Extra Small) Actions Add components Hide…" at bounding box center [276, 51] width 296 height 42
click at [89, 9] on link "Inventory" at bounding box center [93, 10] width 25 height 7
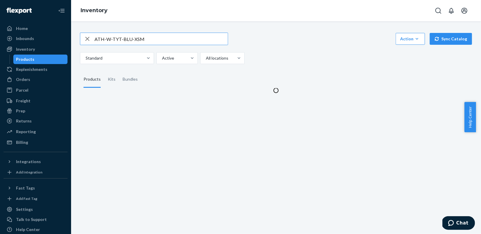
click at [87, 38] on icon "button" at bounding box center [87, 39] width 7 height 12
click at [95, 40] on input "text" at bounding box center [160, 39] width 133 height 12
paste input "ATH-W-TYT-BLU-SML"
type input "ATH-W-TYT-BLU-SML"
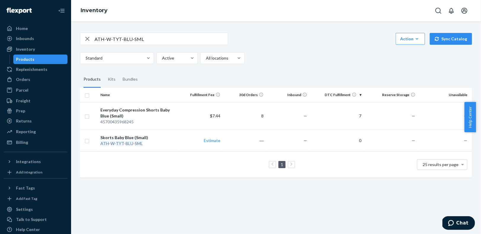
click at [155, 121] on div "45700435968245" at bounding box center [138, 122] width 77 height 6
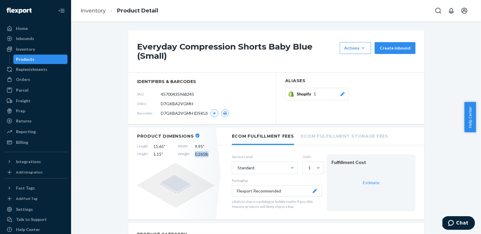
drag, startPoint x: 208, startPoint y: 153, endPoint x: 190, endPoint y: 152, distance: 18.4
click at [190, 152] on div "Length 11.65 " Width 9.95 " Height 1.15 " Weight 0.265 lb" at bounding box center [175, 150] width 77 height 14
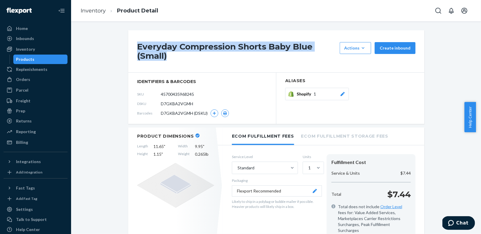
drag, startPoint x: 178, startPoint y: 57, endPoint x: 131, endPoint y: 51, distance: 48.0
click at [131, 47] on div "Everyday Compression Shorts Baby Blue (Small) Actions Add components Hide Reque…" at bounding box center [276, 51] width 296 height 42
click at [94, 11] on link "Inventory" at bounding box center [93, 10] width 25 height 7
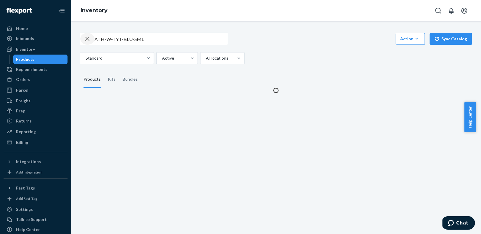
drag, startPoint x: 89, startPoint y: 37, endPoint x: 98, endPoint y: 41, distance: 10.3
click at [89, 37] on icon "button" at bounding box center [87, 39] width 4 height 4
click at [98, 41] on input "text" at bounding box center [160, 39] width 133 height 12
paste input "ATH-W-TYT-BLU-MED"
type input "ATH-W-TYT-BLU-MED"
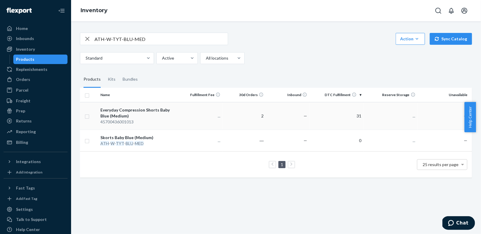
click at [159, 115] on div "Everyday Compression Shorts Baby Blue (Medium)" at bounding box center [138, 113] width 77 height 12
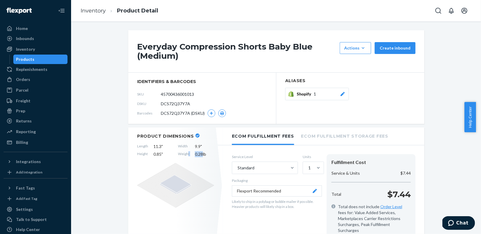
drag, startPoint x: 200, startPoint y: 154, endPoint x: 185, endPoint y: 152, distance: 15.2
click at [185, 152] on div "Length 11.3 " Width 9.9 " Height 0.85 " Weight 0.28 lb" at bounding box center [175, 150] width 77 height 14
drag, startPoint x: 200, startPoint y: 152, endPoint x: 191, endPoint y: 151, distance: 9.1
click at [192, 152] on div "Length 11.3 " Width 9.9 " Height 0.85 " Weight 0.28 lb" at bounding box center [175, 150] width 77 height 14
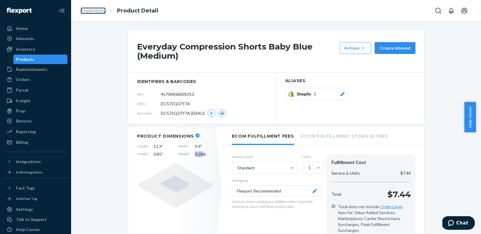
click at [94, 11] on link "Inventory" at bounding box center [93, 10] width 25 height 7
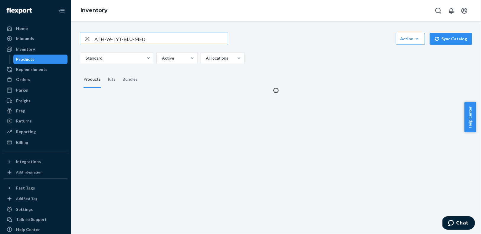
click at [138, 37] on input "ATH-W-TYT-BLU-MED" at bounding box center [160, 39] width 133 height 12
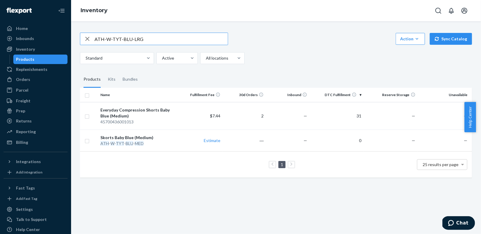
type input "ATH-W-TYT-BLU-LRG"
click at [142, 119] on div "45700436033781" at bounding box center [138, 122] width 77 height 6
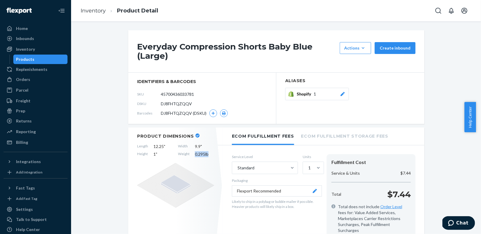
drag, startPoint x: 208, startPoint y: 154, endPoint x: 187, endPoint y: 153, distance: 21.0
click at [187, 153] on div "Length 12.25 " Width 9.9 " Height 1 " Weight 0.295 lb" at bounding box center [175, 150] width 77 height 14
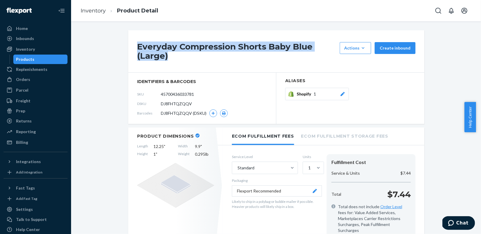
drag, startPoint x: 173, startPoint y: 55, endPoint x: 124, endPoint y: 46, distance: 49.0
click at [99, 11] on link "Inventory" at bounding box center [93, 10] width 25 height 7
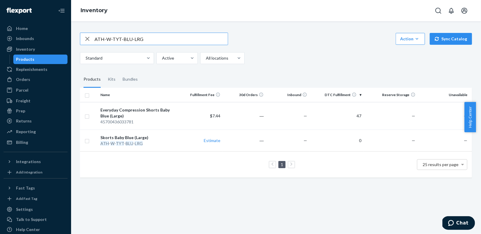
click at [86, 39] on icon "button" at bounding box center [87, 39] width 4 height 4
click at [98, 39] on input "text" at bounding box center [160, 39] width 133 height 12
paste input "ATH-W-TYT-BEI-XSM"
type input "ATH-W-TYT-BEI-XSM"
click at [173, 124] on div "45700436033781" at bounding box center [138, 122] width 77 height 6
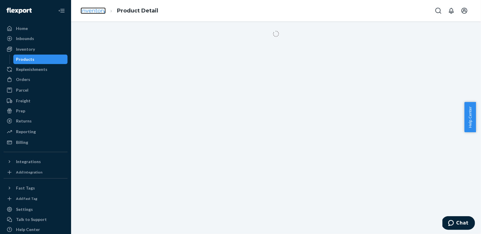
click at [96, 10] on link "Inventory" at bounding box center [93, 10] width 25 height 7
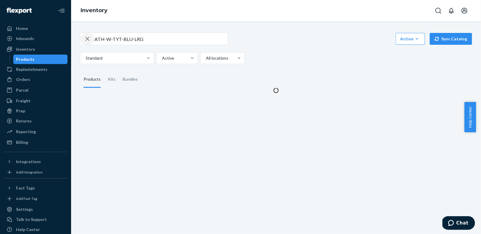
drag, startPoint x: 86, startPoint y: 39, endPoint x: 91, endPoint y: 40, distance: 5.0
click at [86, 39] on icon "button" at bounding box center [87, 39] width 4 height 4
click at [87, 39] on div "button" at bounding box center [87, 39] width 0 height 0
click at [51, 50] on div "Inventory" at bounding box center [35, 49] width 63 height 8
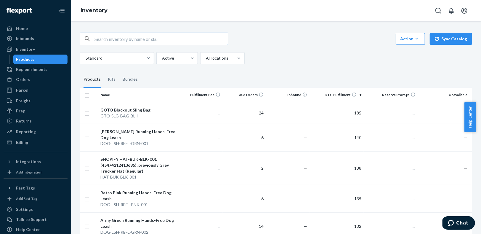
click at [115, 36] on input "text" at bounding box center [160, 39] width 133 height 12
paste input "ATH-W-TYT-BEI-XSM"
type input "ATH-W-TYT-BEI-XSM"
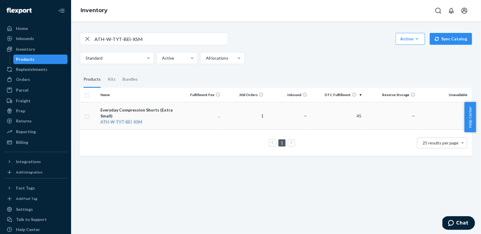
click at [154, 116] on div "Everyday Compression Shorts (Extra Small)" at bounding box center [138, 113] width 77 height 12
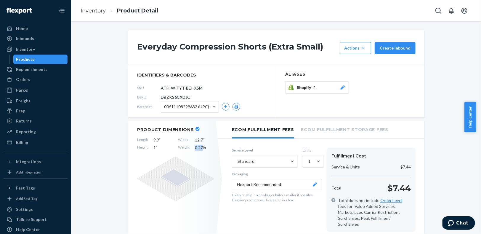
drag, startPoint x: 199, startPoint y: 148, endPoint x: 191, endPoint y: 144, distance: 9.0
click at [191, 146] on div "Length 9.9 " Width 12.7 " Height 1 " Weight 0.27 lb" at bounding box center [175, 144] width 77 height 14
click at [94, 12] on link "Inventory" at bounding box center [93, 10] width 25 height 7
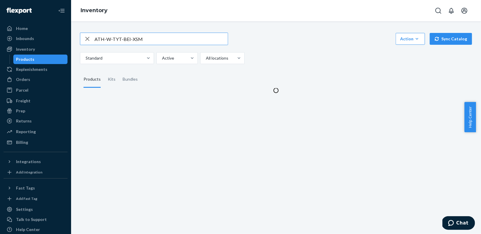
click at [137, 38] on input "ATH-W-TYT-BEI-XSM" at bounding box center [160, 39] width 133 height 12
click at [133, 38] on input "ATH-W-TYT-BEI-XSM" at bounding box center [160, 39] width 133 height 12
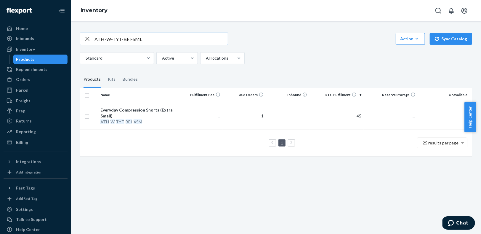
type input "ATH-W-TYT-BEI-SML"
click at [154, 117] on div "Everyday Compression Shorts Beige (Small)" at bounding box center [138, 113] width 77 height 12
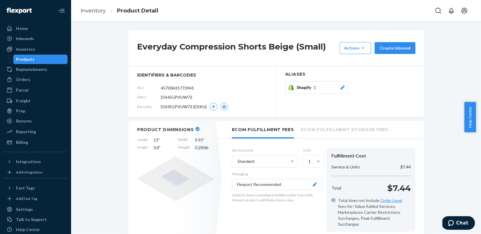
drag, startPoint x: 196, startPoint y: 87, endPoint x: 151, endPoint y: 85, distance: 45.0
click at [151, 85] on div "SKU 45700431773941" at bounding box center [202, 87] width 130 height 9
paste input "ATH-W-TYT-BEI-SML"
type input "ATH-W-TYT-BEI-SML"
drag, startPoint x: 207, startPoint y: 148, endPoint x: 190, endPoint y: 146, distance: 17.3
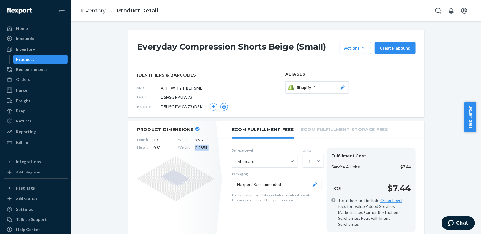
click at [190, 146] on div "Length 13 " Width 9.95 " Height 0.8 " Weight 0.285 lb" at bounding box center [175, 144] width 77 height 14
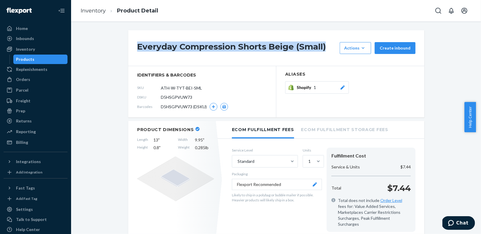
drag, startPoint x: 315, startPoint y: 49, endPoint x: 120, endPoint y: 37, distance: 194.5
click at [87, 12] on link "Inventory" at bounding box center [93, 10] width 25 height 7
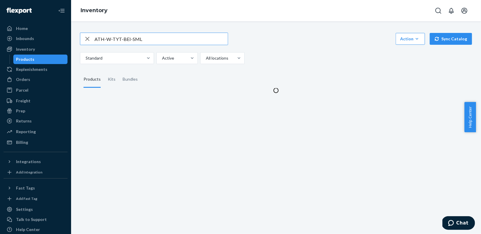
drag, startPoint x: 86, startPoint y: 38, endPoint x: 93, endPoint y: 38, distance: 6.8
click at [88, 38] on icon "button" at bounding box center [87, 39] width 7 height 12
click at [117, 35] on input "text" at bounding box center [160, 39] width 133 height 12
paste input "ATH-W-TYT-BEI-MED"
type input "ATH-W-TYT-BEI-MED"
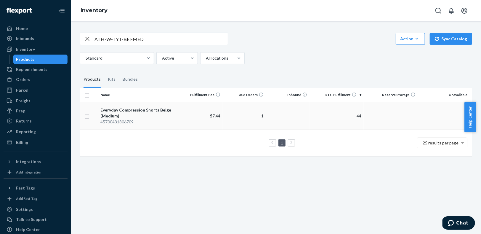
click at [167, 111] on div "Everyday Compression Shorts Beige (Medium)" at bounding box center [138, 113] width 77 height 12
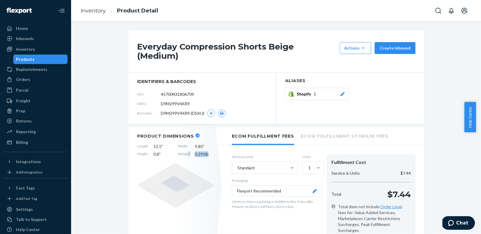
drag, startPoint x: 212, startPoint y: 149, endPoint x: 186, endPoint y: 148, distance: 26.7
click at [186, 148] on div "Product Dimensions Length 12.5 " Width 9.85 " Height 0.8 " Weight 0.295 lb" at bounding box center [175, 185] width 95 height 117
drag, startPoint x: 197, startPoint y: 87, endPoint x: 150, endPoint y: 87, distance: 47.7
click at [150, 89] on div "SKU 45700431806709" at bounding box center [202, 93] width 130 height 9
paste input "ATH-W-TYT-BEI-MED"
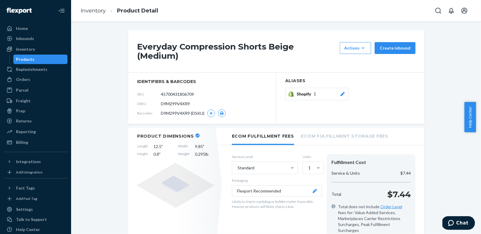
type input "ATH-W-TYT-BEI-MED"
drag, startPoint x: 207, startPoint y: 149, endPoint x: 187, endPoint y: 148, distance: 19.8
click at [187, 148] on div "Length 12.5 " Width 9.85 " Height 0.8 " Weight 0.295 lb" at bounding box center [175, 150] width 77 height 14
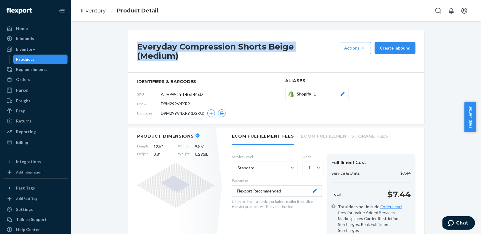
drag, startPoint x: 336, startPoint y: 48, endPoint x: 128, endPoint y: 47, distance: 208.1
click at [128, 47] on div "Everyday Compression Shorts Beige (Medium) Actions Add components Hide Request …" at bounding box center [276, 51] width 296 height 42
click at [85, 8] on link "Inventory" at bounding box center [93, 10] width 25 height 7
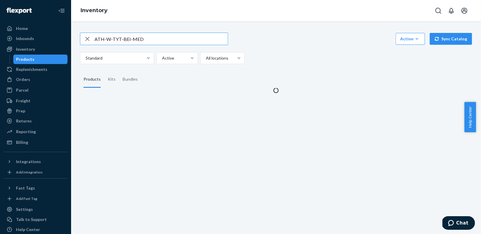
drag, startPoint x: 148, startPoint y: 39, endPoint x: 93, endPoint y: 38, distance: 55.1
click at [92, 38] on div "ATH-W-TYT-BEI-MED" at bounding box center [153, 39] width 147 height 12
type input "ATH-W-TYT-BEI-LRG"
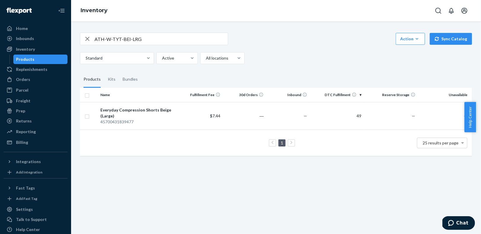
click at [166, 120] on div "45700431839477" at bounding box center [138, 122] width 77 height 6
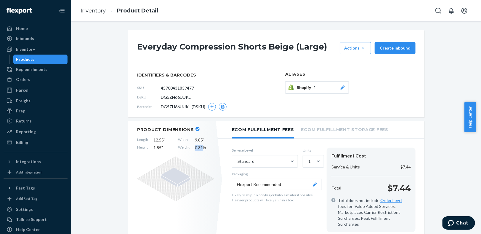
drag, startPoint x: 199, startPoint y: 148, endPoint x: 189, endPoint y: 148, distance: 10.4
click at [189, 148] on div "Length 12.55 " Width 9.85 " Height 1.85 " Weight 0.31 lb" at bounding box center [175, 144] width 77 height 14
click at [91, 13] on link "Inventory" at bounding box center [93, 10] width 25 height 7
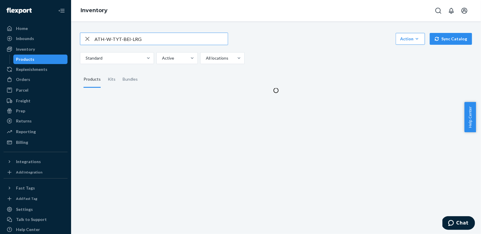
drag, startPoint x: 88, startPoint y: 39, endPoint x: 106, endPoint y: 40, distance: 18.4
click at [88, 39] on icon "button" at bounding box center [87, 39] width 4 height 4
click at [106, 40] on input "text" at bounding box center [160, 39] width 133 height 12
paste input "ATH-W-TYT-BLK-XSM"
type input "ATH-W-TYT-BLK-XSM"
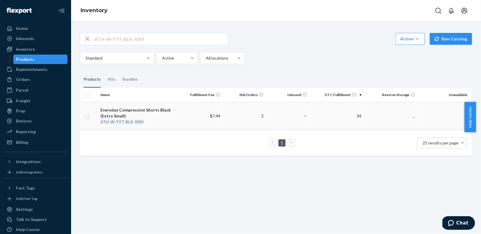
click at [148, 116] on div "Everyday Compression Shorts Black (Extra Small)" at bounding box center [138, 113] width 77 height 12
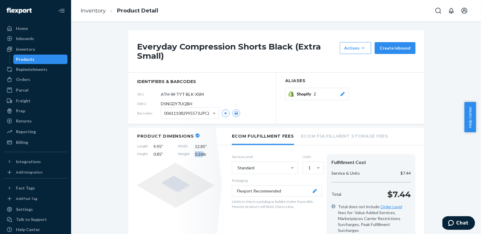
drag, startPoint x: 200, startPoint y: 154, endPoint x: 189, endPoint y: 153, distance: 10.4
click at [189, 153] on div "Length 9.95 " Width 12.85 " Height 0.85 " Weight 0.26 lb" at bounding box center [175, 150] width 77 height 14
click at [95, 9] on link "Inventory" at bounding box center [93, 10] width 25 height 7
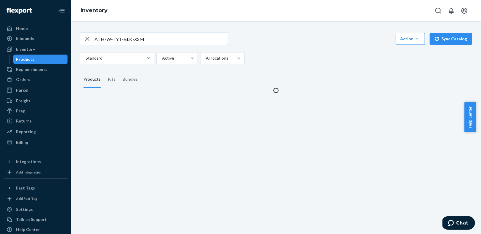
drag, startPoint x: 88, startPoint y: 39, endPoint x: 91, endPoint y: 39, distance: 3.0
click at [88, 39] on icon "button" at bounding box center [87, 39] width 4 height 4
click at [95, 39] on input "text" at bounding box center [160, 39] width 133 height 12
paste input "ATH-W-TYT-BLK-SML"
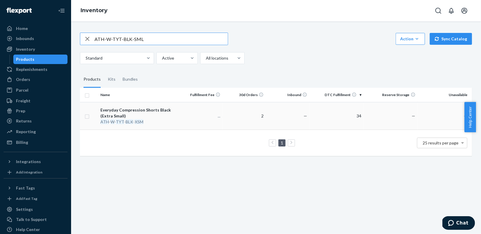
type input "ATH-W-TYT-BLK-SML"
click at [189, 119] on td "..." at bounding box center [200, 116] width 43 height 28
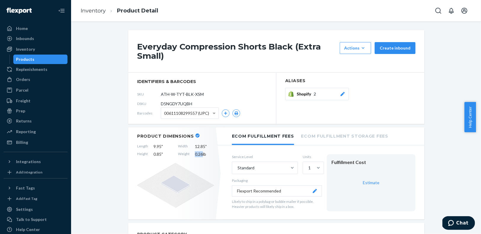
drag, startPoint x: 200, startPoint y: 154, endPoint x: 187, endPoint y: 153, distance: 13.3
click at [187, 153] on div "Length 9.95 " Width 12.85 " Height 0.85 " Weight 0.26 lb" at bounding box center [175, 150] width 77 height 14
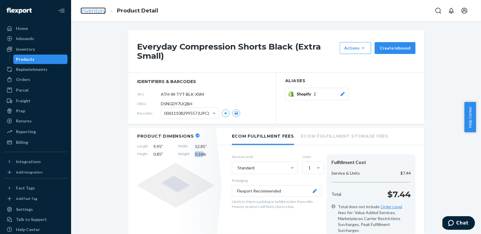
click at [89, 11] on link "Inventory" at bounding box center [93, 10] width 25 height 7
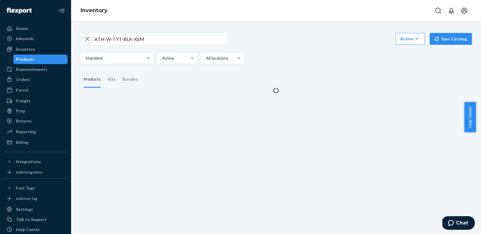
click at [89, 38] on icon "button" at bounding box center [87, 39] width 7 height 12
click at [98, 40] on input "text" at bounding box center [160, 39] width 133 height 12
paste input "ATH-W-TYT-BLK-MED"
type input "ATH-W-TYT-BLK-MED"
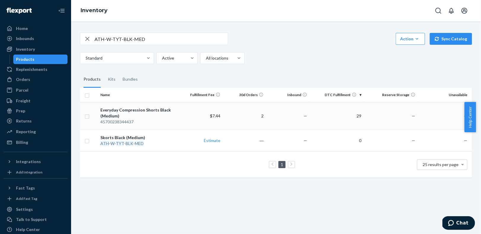
click at [145, 123] on div "45700238344437" at bounding box center [138, 122] width 77 height 6
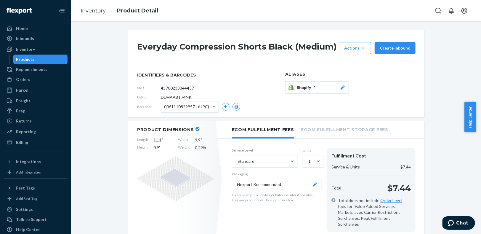
drag, startPoint x: 196, startPoint y: 88, endPoint x: 142, endPoint y: 86, distance: 54.2
click at [142, 86] on div "SKU 45700238344437" at bounding box center [202, 87] width 130 height 9
paste input "ATH-W-TYT-BLK-MED"
type input "ATH-W-TYT-BLK-MED"
drag, startPoint x: 199, startPoint y: 148, endPoint x: 191, endPoint y: 145, distance: 9.2
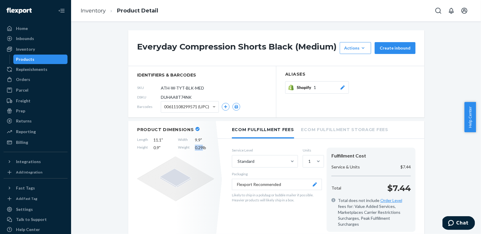
click at [191, 145] on div "Length 11.1 " Width 9.9 " Height 0.9 " Weight 0.29 lb" at bounding box center [175, 144] width 77 height 14
click at [94, 11] on link "Inventory" at bounding box center [93, 10] width 25 height 7
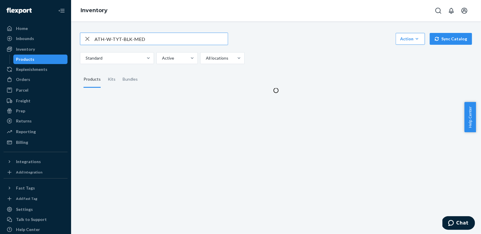
click at [136, 38] on input "ATH-W-TYT-BLK-MED" at bounding box center [160, 39] width 133 height 12
type input "ATH-W-TYT-BLK-LRG"
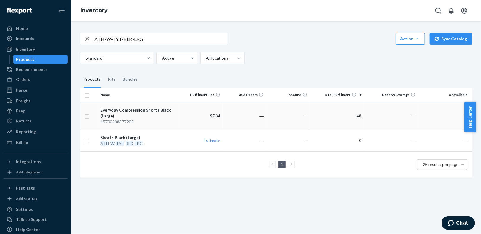
click at [173, 113] on div "Everyday Compression Shorts Black (Large)" at bounding box center [138, 113] width 77 height 12
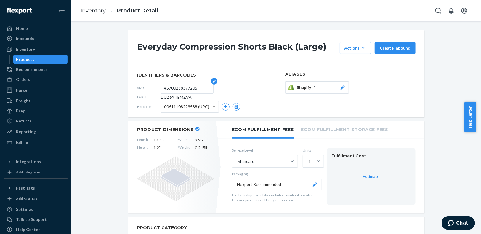
drag, startPoint x: 197, startPoint y: 90, endPoint x: 158, endPoint y: 86, distance: 39.0
click at [161, 86] on form "45700238377205" at bounding box center [187, 88] width 53 height 12
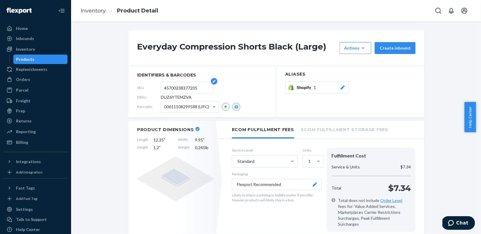
paste input "0.29"
paste input "ATH-W-TYT-BLK-LRG"
type input "ATH-W-TYT-BLK-LRG"
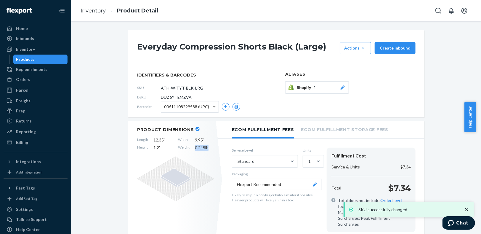
drag, startPoint x: 210, startPoint y: 147, endPoint x: 188, endPoint y: 146, distance: 21.6
click at [188, 146] on div "Length 12.35 " Width 9.95 " Height 1.2 " Weight 0.245 lb" at bounding box center [175, 144] width 77 height 14
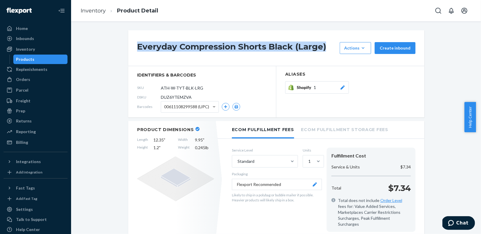
drag, startPoint x: 317, startPoint y: 49, endPoint x: 118, endPoint y: 50, distance: 198.6
click at [96, 13] on link "Inventory" at bounding box center [93, 10] width 25 height 7
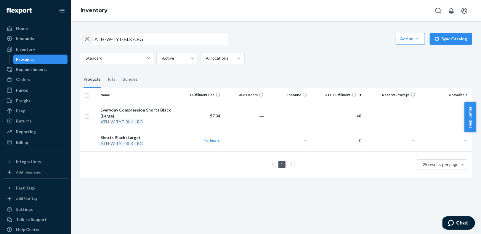
click at [86, 38] on icon "button" at bounding box center [87, 39] width 4 height 4
click at [106, 39] on input "text" at bounding box center [160, 39] width 133 height 12
paste input "ATH-W-TAN-BLU-XSM"
type input "ATH-W-TAN-BLU-XSM"
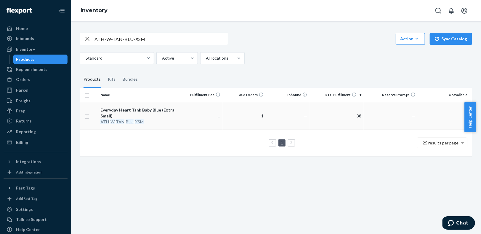
click at [160, 113] on div "Everyday Heart Tank Baby Blue (Extra Small)" at bounding box center [138, 113] width 77 height 12
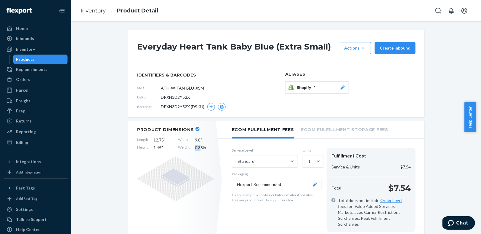
drag, startPoint x: 199, startPoint y: 148, endPoint x: 191, endPoint y: 146, distance: 7.9
click at [191, 146] on div "Length 12.75 " Width 9.8 " Height 1.45 " Weight 0.35 lb" at bounding box center [175, 144] width 77 height 14
drag, startPoint x: 200, startPoint y: 147, endPoint x: 191, endPoint y: 146, distance: 9.6
click at [191, 146] on div "Length 12.75 " Width 9.8 " Height 1.45 " Weight 0.35 lb" at bounding box center [175, 144] width 77 height 14
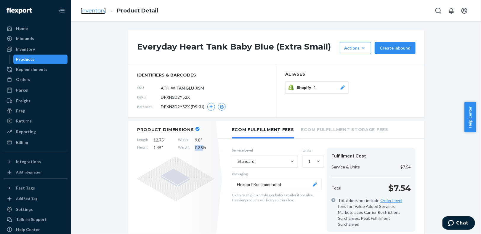
click at [86, 9] on link "Inventory" at bounding box center [93, 10] width 25 height 7
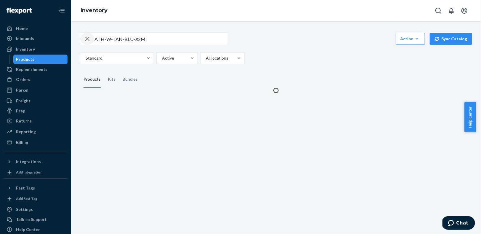
drag, startPoint x: 86, startPoint y: 37, endPoint x: 98, endPoint y: 39, distance: 12.0
click at [86, 37] on icon "button" at bounding box center [87, 39] width 4 height 4
click at [99, 39] on input "text" at bounding box center [160, 39] width 133 height 12
paste input "ATH-W-TAN-BLU-SML"
type input "ATH-W-TAN-BLU-SML"
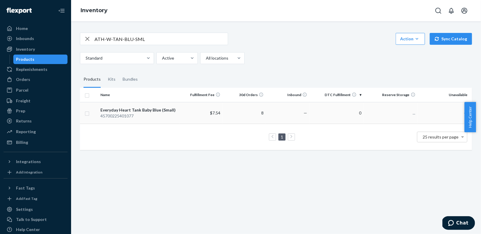
click at [174, 117] on div "45700225401077" at bounding box center [138, 116] width 77 height 6
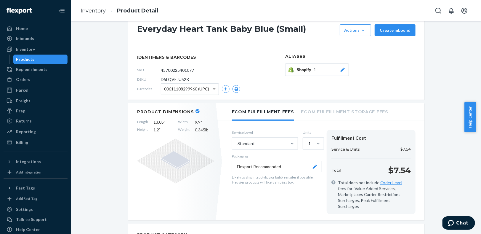
scroll to position [56, 0]
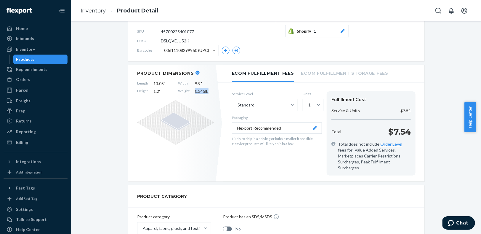
drag, startPoint x: 207, startPoint y: 91, endPoint x: 190, endPoint y: 90, distance: 17.2
click at [190, 90] on div "Length 13.05 " Width 9.9 " Height 1.2 " Weight 0.345 lb" at bounding box center [175, 88] width 77 height 14
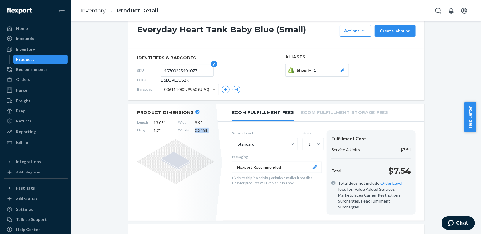
scroll to position [0, 0]
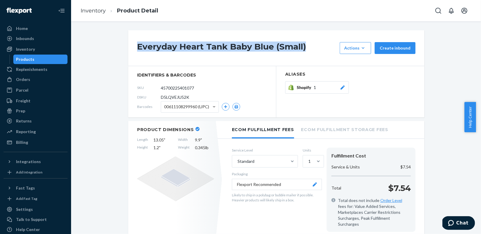
drag, startPoint x: 303, startPoint y: 45, endPoint x: 132, endPoint y: 44, distance: 170.8
click at [132, 44] on div "Everyday Heart Tank Baby Blue (Small) Actions Add components Hide Create inbound" at bounding box center [276, 48] width 296 height 36
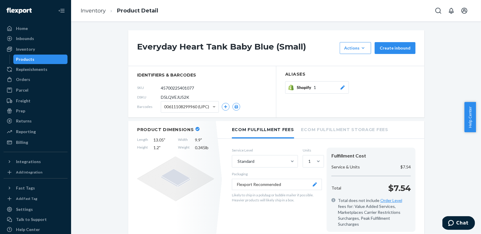
drag, startPoint x: 197, startPoint y: 89, endPoint x: 158, endPoint y: 87, distance: 39.4
click at [158, 87] on div "SKU 45700225401077" at bounding box center [202, 87] width 130 height 9
paste input "ATH-W-TAN-BLU-SML"
type input "ATH-W-TAN-BLU-SML"
click at [91, 15] on ol "Inventory Product Detail" at bounding box center [119, 10] width 87 height 17
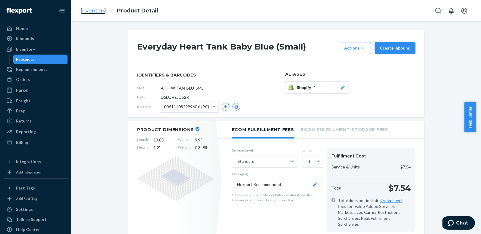
click at [94, 10] on link "Inventory" at bounding box center [93, 10] width 25 height 7
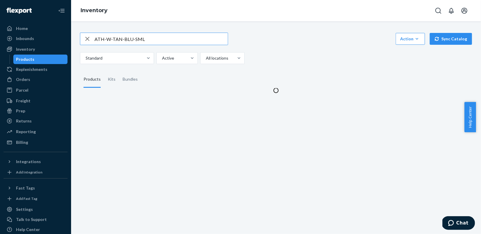
click at [88, 38] on icon "button" at bounding box center [87, 39] width 4 height 4
click at [98, 39] on input "text" at bounding box center [160, 39] width 133 height 12
paste input "ATH-W-TAN-BLU-MED"
type input "ATH-W-TAN-BLU-MED"
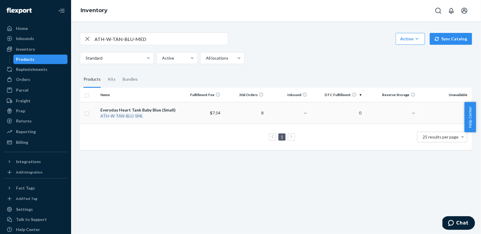
click at [176, 115] on div "ATH - W - TAN - BLU - SML" at bounding box center [138, 116] width 77 height 6
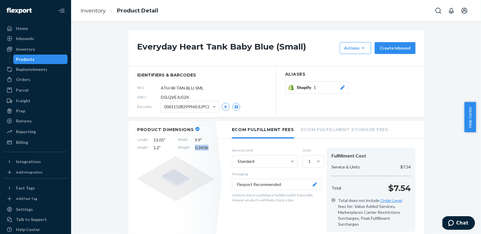
drag, startPoint x: 208, startPoint y: 149, endPoint x: 189, endPoint y: 148, distance: 18.9
click at [189, 148] on div "Length 13.05 " Width 9.9 " Height 1.2 " Weight 0.345 lb" at bounding box center [175, 144] width 77 height 14
copy div "0.345 lb"
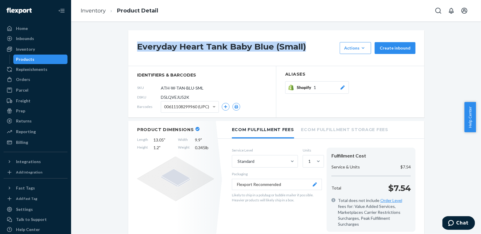
drag, startPoint x: 306, startPoint y: 48, endPoint x: 134, endPoint y: 46, distance: 172.0
click at [134, 46] on div "Everyday Heart Tank Baby Blue (Small) Actions Add components Hide Create inbound" at bounding box center [276, 48] width 296 height 36
copy h1 "Everyday Heart Tank Baby Blue (Small)"
click at [91, 12] on link "Inventory" at bounding box center [93, 10] width 25 height 7
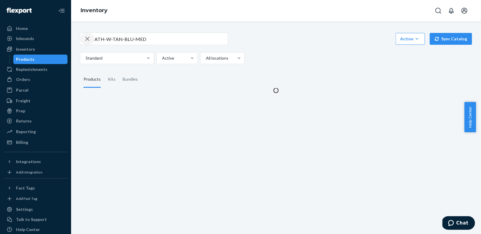
drag, startPoint x: 88, startPoint y: 38, endPoint x: 96, endPoint y: 39, distance: 8.1
click at [90, 38] on icon "button" at bounding box center [87, 39] width 7 height 12
click at [101, 40] on input "text" at bounding box center [160, 39] width 133 height 12
paste input "ATH-W-TAN-BLU-MED"
type input "ATH-W-TAN-BLU-MED"
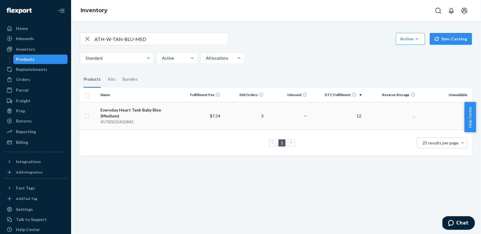
click at [150, 119] on div "45700225433845" at bounding box center [138, 122] width 77 height 6
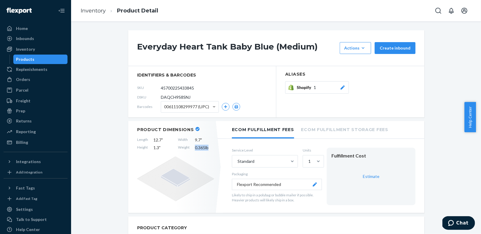
drag, startPoint x: 208, startPoint y: 148, endPoint x: 189, endPoint y: 148, distance: 18.9
click at [189, 148] on div "Length 12.7 " Width 9.7 " Height 1.3 " Weight 0.365 lb" at bounding box center [175, 144] width 77 height 14
copy div "0.365 lb"
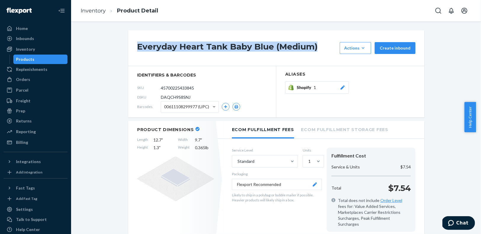
drag, startPoint x: 318, startPoint y: 45, endPoint x: 107, endPoint y: 45, distance: 210.4
copy h1 "Everyday Heart Tank Baby Blue (Medium)"
click at [88, 11] on link "Inventory" at bounding box center [93, 10] width 25 height 7
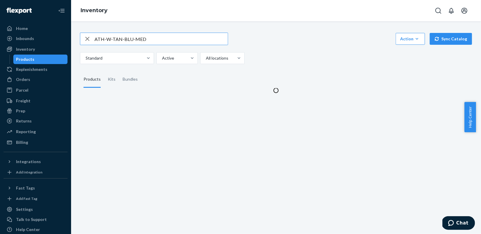
drag, startPoint x: 88, startPoint y: 37, endPoint x: 104, endPoint y: 44, distance: 18.0
click at [88, 37] on icon "button" at bounding box center [87, 39] width 7 height 12
click at [105, 44] on div at bounding box center [154, 39] width 148 height 12
click at [106, 41] on input "text" at bounding box center [160, 39] width 133 height 12
paste input "ATH-W-TAN-BLU-LRG"
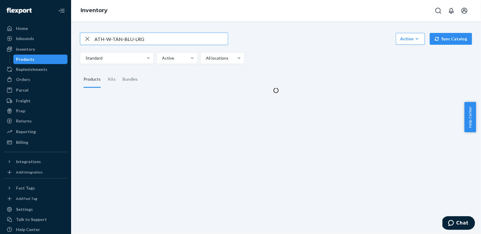
type input "ATH-W-TAN-BLU-LRG"
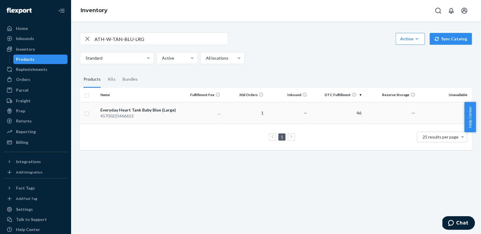
click at [154, 114] on div "45700225466613" at bounding box center [138, 116] width 77 height 6
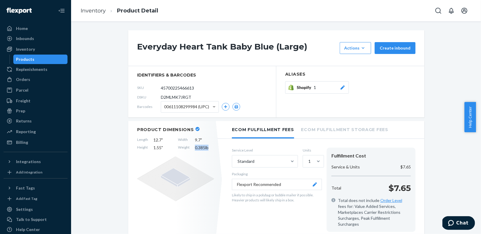
drag, startPoint x: 207, startPoint y: 148, endPoint x: 187, endPoint y: 147, distance: 20.4
click at [187, 147] on div "Length 12.7 " Width 9.7 " Height 1.55 " Weight 0.385 lb" at bounding box center [175, 144] width 77 height 14
copy div "0.385 lb"
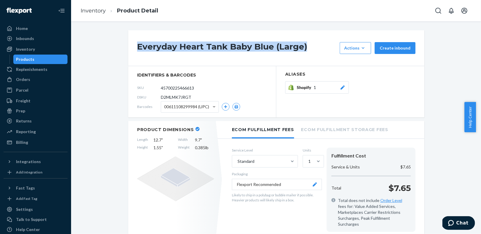
drag, startPoint x: 275, startPoint y: 46, endPoint x: 126, endPoint y: 42, distance: 149.2
click at [128, 42] on div "Everyday Heart Tank Baby Blue (Large) Actions Add components Hide Request remov…" at bounding box center [276, 48] width 296 height 36
copy h1 "Everyday Heart Tank Baby Blue (Large)"
drag, startPoint x: 87, startPoint y: 13, endPoint x: 85, endPoint y: 24, distance: 11.7
click at [87, 13] on link "Inventory" at bounding box center [93, 10] width 25 height 7
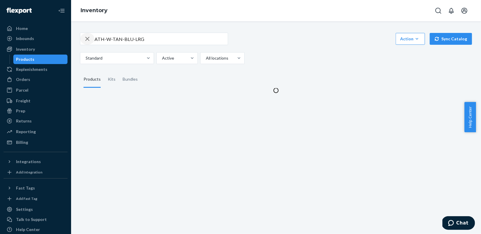
click at [90, 39] on icon "button" at bounding box center [87, 39] width 7 height 12
click at [96, 39] on input "text" at bounding box center [160, 39] width 133 height 12
paste input "ATH-W-TAN-BEI-XSM"
type input "ATH-W-TAN-BEI-XSM"
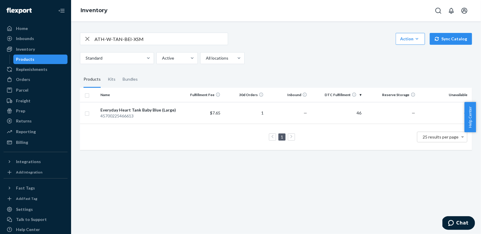
click at [152, 39] on input "ATH-W-TAN-BEI-XSM" at bounding box center [160, 39] width 133 height 12
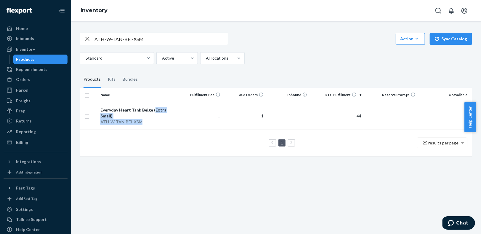
click at [152, 112] on span "Everyday Heart Tank Beige (Extra Small) ATH - W - TAN - BEI - XSM" at bounding box center [138, 116] width 77 height 18
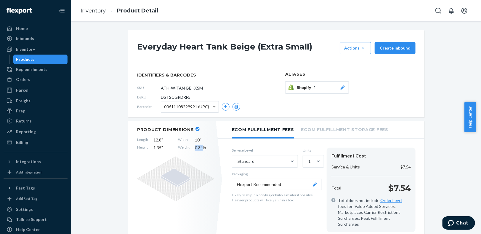
drag, startPoint x: 199, startPoint y: 148, endPoint x: 187, endPoint y: 148, distance: 12.1
click at [187, 148] on div "Length 12.8 " Width 10 " Height 1.35 " Weight 0.34 lb" at bounding box center [175, 144] width 77 height 14
copy div "0.34"
click at [89, 14] on link "Inventory" at bounding box center [93, 10] width 25 height 7
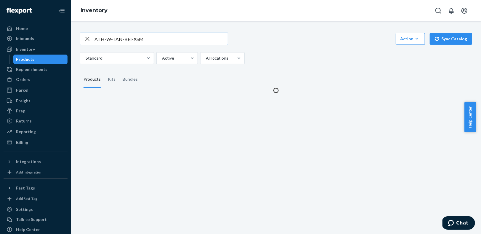
drag, startPoint x: 87, startPoint y: 38, endPoint x: 94, endPoint y: 41, distance: 7.1
click at [87, 38] on icon "button" at bounding box center [87, 39] width 4 height 4
click at [99, 41] on input "text" at bounding box center [160, 39] width 133 height 12
paste input "ATH-W-TAN-BEI-SML"
type input "ATH-W-TAN-BEI-SML"
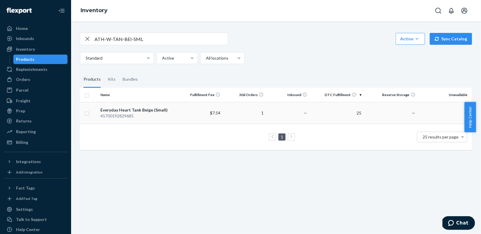
click at [178, 114] on tr "Everyday Heart Tank Beige (Small) 45700192829685 $7.54 1 — 25 — —" at bounding box center [276, 113] width 392 height 22
click at [153, 110] on div "Everyday Heart Tank Beige (Small)" at bounding box center [138, 110] width 77 height 6
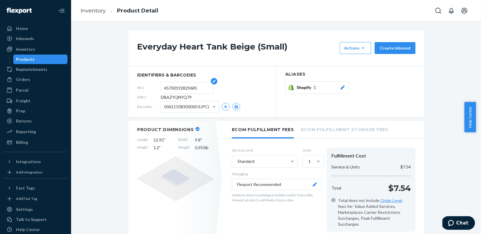
drag, startPoint x: 198, startPoint y: 88, endPoint x: 158, endPoint y: 86, distance: 40.0
click at [161, 86] on form "45700192829685" at bounding box center [187, 88] width 53 height 12
paste input "ATH-W-TAN-BEI-SML"
type input "ATH-W-TAN-BEI-SML"
drag, startPoint x: 208, startPoint y: 148, endPoint x: 193, endPoint y: 147, distance: 15.1
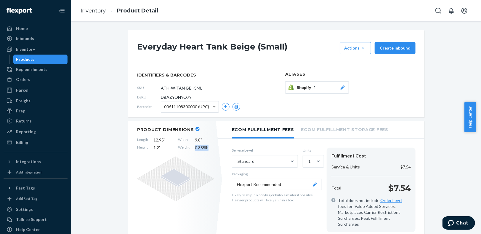
click at [195, 147] on span "0.355 lb" at bounding box center [204, 147] width 19 height 6
drag, startPoint x: 209, startPoint y: 146, endPoint x: 187, endPoint y: 147, distance: 21.9
click at [187, 147] on div "Length 12.95 " Width 9.8 " Height 1.2 " Weight 0.355 lb" at bounding box center [175, 144] width 77 height 14
copy div "0.355 lb"
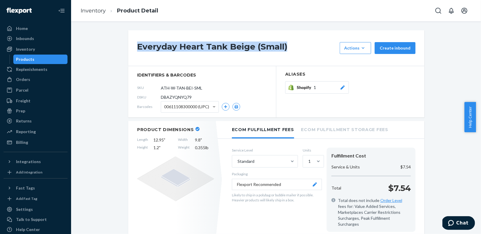
drag, startPoint x: 288, startPoint y: 44, endPoint x: 133, endPoint y: 43, distance: 155.1
click at [133, 43] on div "Everyday Heart Tank Beige (Small) Actions Add components Hide Request removal C…" at bounding box center [276, 48] width 296 height 36
copy h1 "Everyday Heart Tank Beige (Small)"
click at [93, 8] on link "Inventory" at bounding box center [93, 10] width 25 height 7
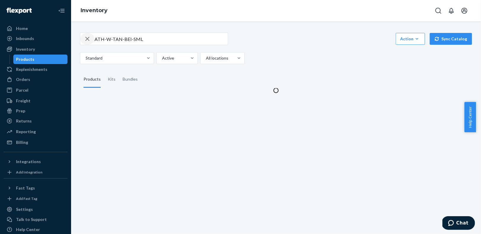
drag, startPoint x: 86, startPoint y: 39, endPoint x: 93, endPoint y: 39, distance: 7.1
click at [86, 38] on icon "button" at bounding box center [87, 39] width 7 height 12
click at [93, 39] on div at bounding box center [153, 39] width 147 height 12
click at [107, 38] on input "text" at bounding box center [160, 39] width 133 height 12
paste input "ATH-W-TAN-BEI-MED"
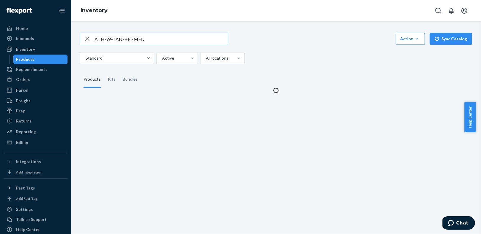
type input "ATH-W-TAN-BEI-MED"
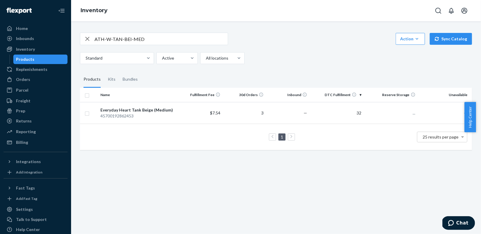
click at [144, 117] on div "45700192862453" at bounding box center [138, 116] width 77 height 6
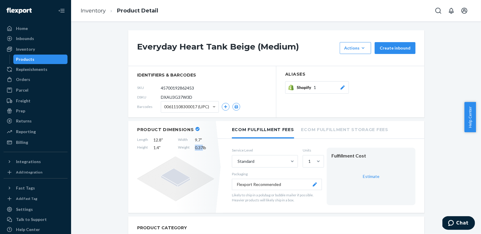
drag, startPoint x: 201, startPoint y: 147, endPoint x: 189, endPoint y: 146, distance: 11.6
click at [189, 146] on div "Length 12.8 " Width 9.7 " Height 1.4 " Weight 0.37 lb" at bounding box center [175, 144] width 77 height 14
copy div "0.37"
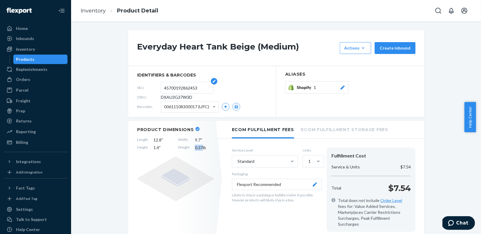
click at [198, 89] on input "45700192862453" at bounding box center [187, 87] width 46 height 11
paste input "ATH-W-TAN-BEI-MED"
type input "ATH-W-TAN-BEI-MED"
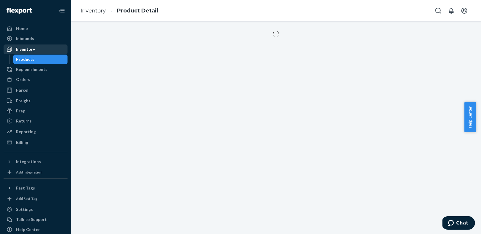
click at [46, 46] on div "Inventory" at bounding box center [35, 49] width 63 height 8
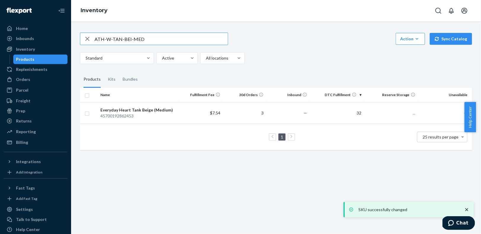
click at [160, 106] on td "Everyday Heart Tank Beige (Medium) 45700192862453" at bounding box center [138, 113] width 81 height 22
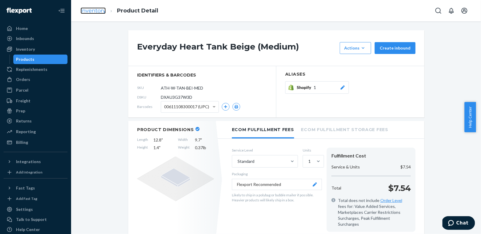
click at [94, 11] on link "Inventory" at bounding box center [93, 10] width 25 height 7
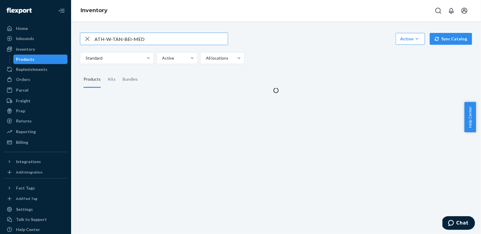
click at [86, 37] on icon "button" at bounding box center [87, 39] width 7 height 12
click at [109, 41] on input "text" at bounding box center [160, 39] width 133 height 12
paste input "ATH-W-TAN-BEI-LRG"
type input "ATH-W-TAN-BEI-LRG"
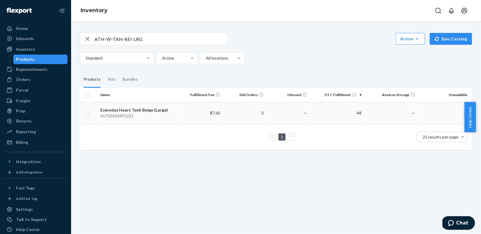
click at [172, 120] on td "Everyday Heart Tank Beige (Large) 45700192895221" at bounding box center [138, 113] width 81 height 22
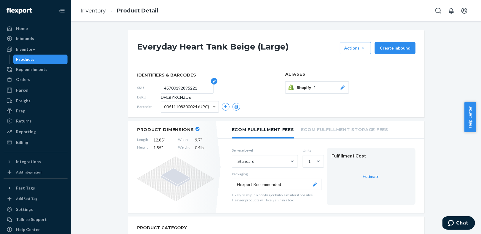
drag, startPoint x: 196, startPoint y: 88, endPoint x: 158, endPoint y: 87, distance: 38.2
click at [161, 87] on form "45700192895221" at bounding box center [187, 88] width 53 height 12
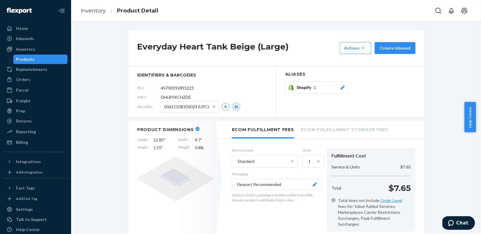
paste input "ATH-W-TAN-BEI-LRG"
type input "ATH-W-TAN-BEI-LRG"
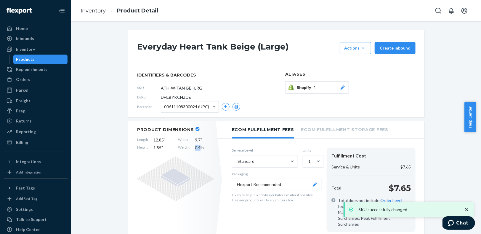
drag, startPoint x: 198, startPoint y: 149, endPoint x: 192, endPoint y: 147, distance: 6.4
click at [192, 147] on div "Length 12.85 " Width 9.7 " Height 1.55 " Weight 0.4 lb" at bounding box center [175, 144] width 77 height 14
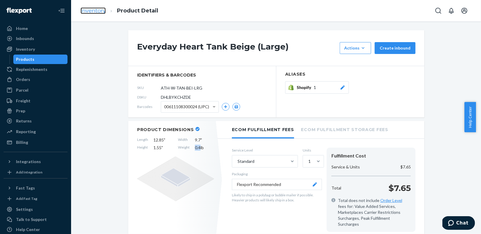
click at [90, 9] on link "Inventory" at bounding box center [93, 10] width 25 height 7
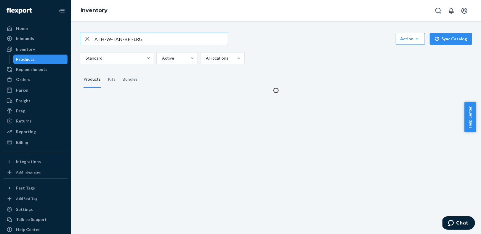
click at [86, 37] on icon "button" at bounding box center [87, 39] width 7 height 12
click at [97, 39] on input "text" at bounding box center [160, 39] width 133 height 12
paste input "ATH-W-TAN-BLK-XSM"
type input "ATH-W-TAN-BLK-XSM"
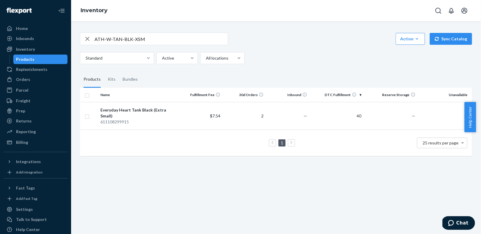
click at [150, 119] on div "611108299915" at bounding box center [138, 122] width 77 height 6
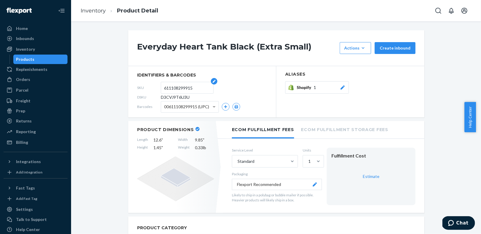
click at [202, 87] on input "611108299915" at bounding box center [187, 87] width 46 height 11
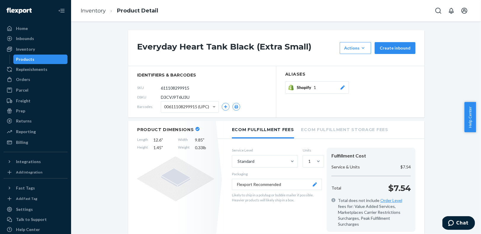
paste input "ATH-W-TAN-BLK-XSM"
type input "ATH-W-TAN-BLK-XSM"
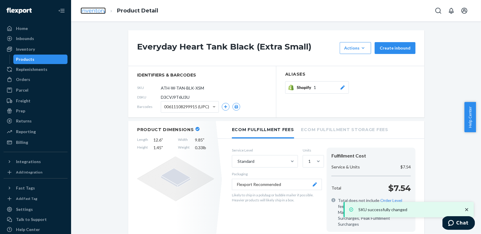
click at [96, 13] on link "Inventory" at bounding box center [93, 10] width 25 height 7
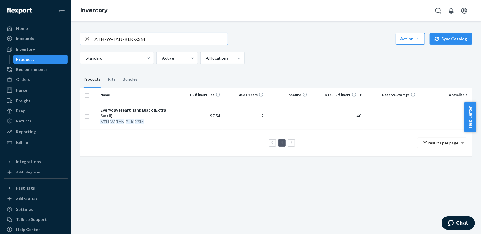
drag, startPoint x: 145, startPoint y: 37, endPoint x: 91, endPoint y: 36, distance: 54.2
click at [91, 36] on div "ATH-W-TAN-BLK-XSM" at bounding box center [153, 39] width 147 height 12
paste input "SML"
type input "ATH-W-TAN-BLK-SML"
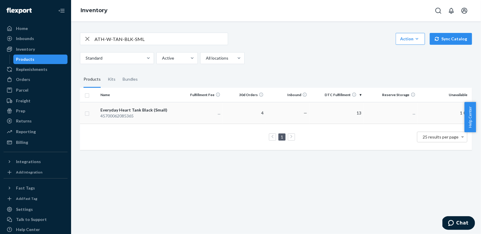
click at [170, 115] on div "45700062085365" at bounding box center [138, 116] width 77 height 6
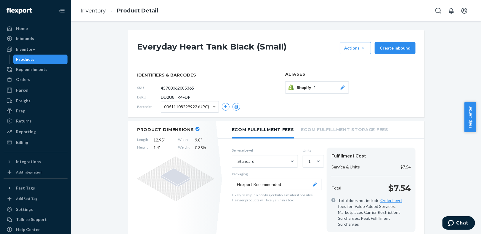
drag, startPoint x: 180, startPoint y: 86, endPoint x: 158, endPoint y: 86, distance: 22.2
click at [158, 86] on div "SKU 45700062085365" at bounding box center [202, 87] width 130 height 9
click at [202, 88] on input "45700062085365" at bounding box center [187, 87] width 46 height 11
drag, startPoint x: 202, startPoint y: 88, endPoint x: 160, endPoint y: 83, distance: 42.1
click at [161, 83] on form "45700062085365" at bounding box center [187, 88] width 53 height 12
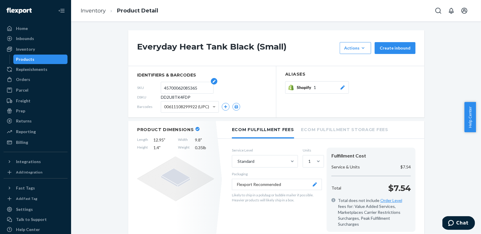
paste input "ATH-W-TAN-BLK-SML"
type input "ATH-W-TAN-BLK-SML"
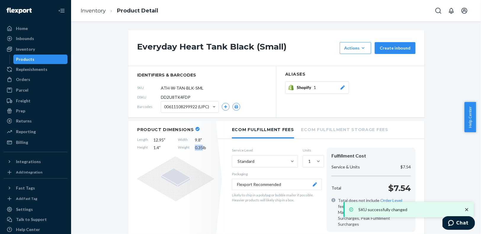
drag, startPoint x: 200, startPoint y: 148, endPoint x: 189, endPoint y: 148, distance: 10.7
click at [189, 148] on div "Length 12.95 " Width 9.8 " Height 1.4 " Weight 0.35 lb" at bounding box center [175, 144] width 77 height 14
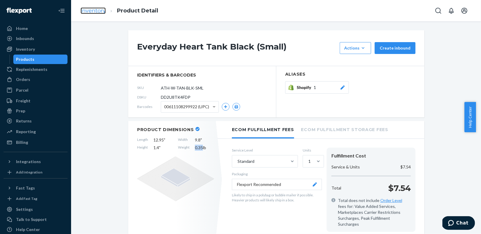
click at [89, 12] on link "Inventory" at bounding box center [93, 10] width 25 height 7
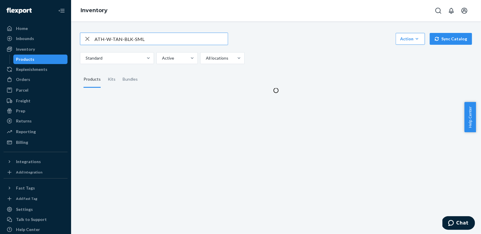
drag, startPoint x: 86, startPoint y: 38, endPoint x: 101, endPoint y: 39, distance: 14.5
click at [87, 38] on icon "button" at bounding box center [87, 39] width 4 height 4
click at [101, 39] on input "text" at bounding box center [160, 39] width 133 height 12
paste input "ATH-W-TAN-BLK-MED"
type input "ATH-W-TAN-BLK-MED"
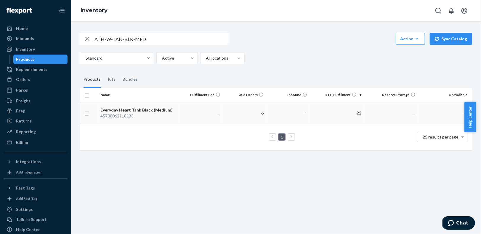
click at [170, 113] on div "45700062118133" at bounding box center [138, 116] width 77 height 6
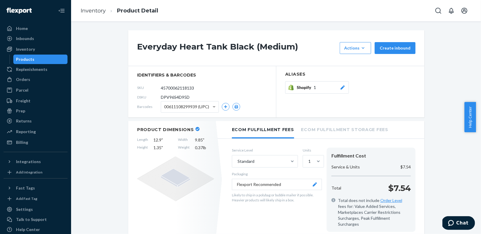
drag, startPoint x: 197, startPoint y: 88, endPoint x: 150, endPoint y: 88, distance: 46.5
click at [150, 88] on div "SKU 45700062118133" at bounding box center [202, 87] width 130 height 9
paste input "ATH-W-TAN-BLK-MED"
type input "ATH-W-TAN-BLK-MED"
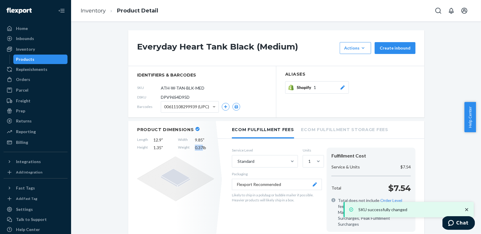
drag, startPoint x: 200, startPoint y: 148, endPoint x: 189, endPoint y: 146, distance: 10.9
click at [189, 146] on div "Length 12.9 " Width 9.85 " Height 1.35 " Weight 0.37 lb" at bounding box center [175, 144] width 77 height 14
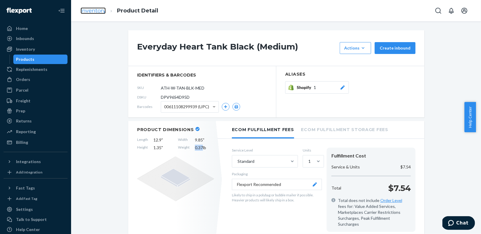
click at [96, 8] on link "Inventory" at bounding box center [93, 10] width 25 height 7
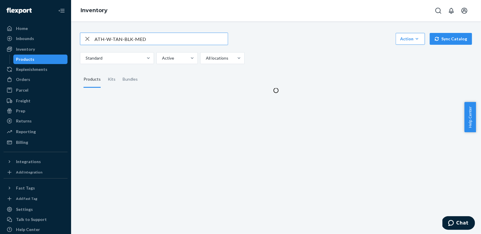
click at [84, 34] on icon "button" at bounding box center [87, 39] width 7 height 12
click at [98, 38] on input "text" at bounding box center [160, 39] width 133 height 12
paste input "ATH-W-TAN-BLK-LRG"
type input "ATH-W-TAN-BLK-LRG"
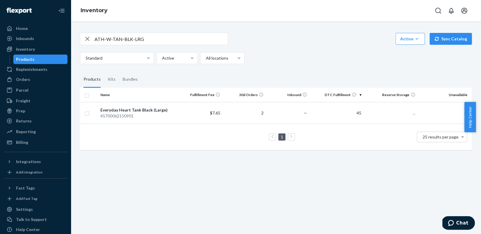
click at [164, 113] on div "45700062150901" at bounding box center [138, 116] width 77 height 6
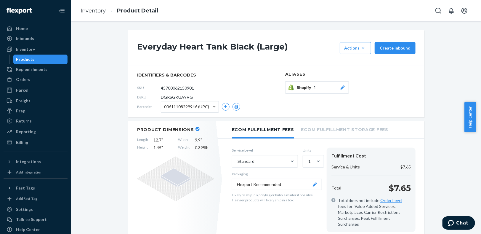
drag, startPoint x: 172, startPoint y: 87, endPoint x: 154, endPoint y: 87, distance: 17.2
click at [154, 87] on div "SKU 45700062150901" at bounding box center [202, 87] width 130 height 9
paste input "ATH-W-TAN-BLK-LRG"
type input "ATH-W-TAN-BLK-LRG"
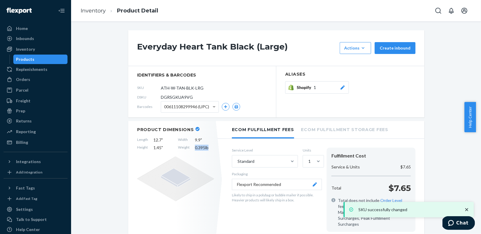
drag, startPoint x: 208, startPoint y: 148, endPoint x: 186, endPoint y: 148, distance: 21.9
click at [186, 148] on div "Length 12.7 " Width 9.9 " Height 1.45 " Weight 0.395 lb" at bounding box center [175, 144] width 77 height 14
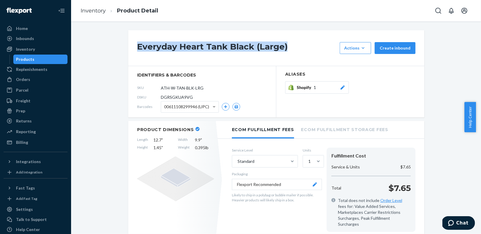
drag, startPoint x: 288, startPoint y: 50, endPoint x: 132, endPoint y: 46, distance: 155.7
click at [132, 46] on div "Everyday Heart Tank Black (Large) Actions Add components Hide Request removal C…" at bounding box center [276, 48] width 296 height 36
click at [92, 13] on link "Inventory" at bounding box center [93, 10] width 25 height 7
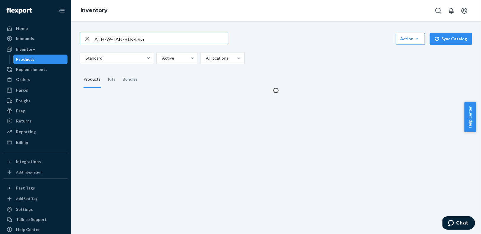
drag, startPoint x: 89, startPoint y: 38, endPoint x: 105, endPoint y: 46, distance: 18.5
click at [88, 38] on icon "button" at bounding box center [87, 39] width 7 height 12
click at [107, 41] on input "text" at bounding box center [160, 39] width 133 height 12
paste input "ATH-W-BRA-BLU-XSM"
type input "ATH-W-BRA-BLU-XSM"
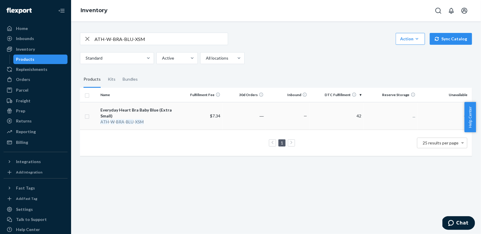
click at [157, 120] on div "ATH - W - BRA - BLU - XSM" at bounding box center [138, 122] width 77 height 6
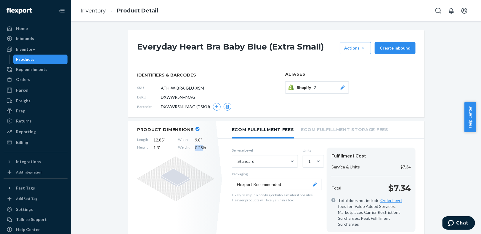
drag, startPoint x: 193, startPoint y: 147, endPoint x: 189, endPoint y: 147, distance: 4.4
click at [189, 147] on div "Length 12.85 " Width 9.8 " Height 1.3 " Weight 0.25 lb" at bounding box center [175, 144] width 77 height 14
drag, startPoint x: 97, startPoint y: 11, endPoint x: 87, endPoint y: 24, distance: 16.4
click at [97, 11] on link "Inventory" at bounding box center [93, 10] width 25 height 7
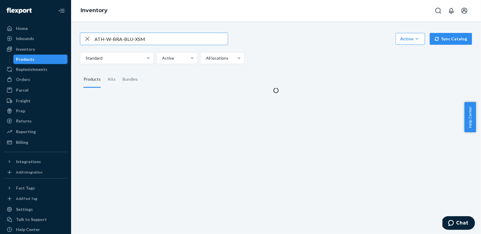
drag, startPoint x: 86, startPoint y: 38, endPoint x: 97, endPoint y: 37, distance: 11.3
click at [86, 38] on icon "button" at bounding box center [87, 39] width 7 height 12
click at [110, 37] on input "text" at bounding box center [160, 39] width 133 height 12
paste input "ATH-W-BRA-BLU-SML"
type input "ATH-W-BRA-BLU-SML"
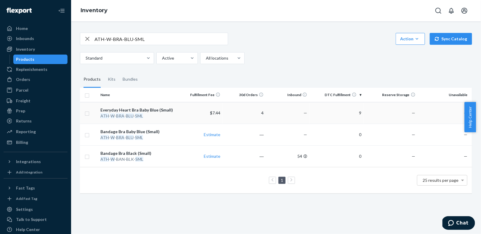
click at [155, 111] on div "Everyday Heart Bra Baby Blue (Small)" at bounding box center [138, 110] width 77 height 6
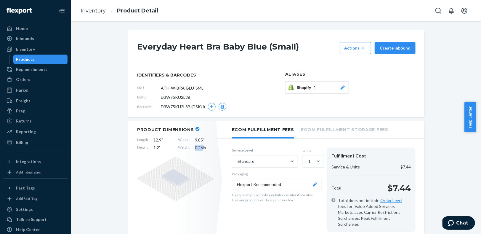
drag, startPoint x: 195, startPoint y: 147, endPoint x: 188, endPoint y: 146, distance: 6.8
click at [188, 146] on div "Length 12.9 " Width 9.85 " Height 1.2 " Weight 0.26 lb" at bounding box center [175, 144] width 77 height 14
click at [92, 11] on link "Inventory" at bounding box center [93, 10] width 25 height 7
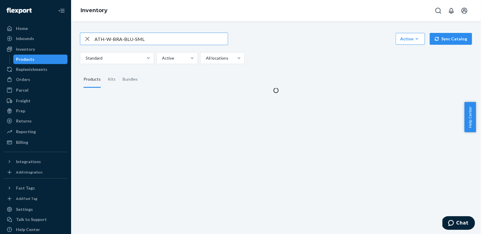
click at [84, 38] on icon "button" at bounding box center [87, 39] width 7 height 12
click at [119, 38] on input "text" at bounding box center [160, 39] width 133 height 12
paste input "ATH-W-BRA-BLU-MED"
type input "ATH-W-BRA-BLU-MED"
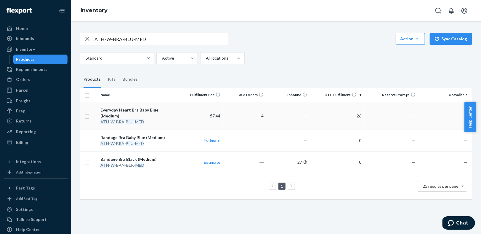
click at [150, 110] on div "Everyday Heart Bra Baby Blue (Medium)" at bounding box center [138, 113] width 77 height 12
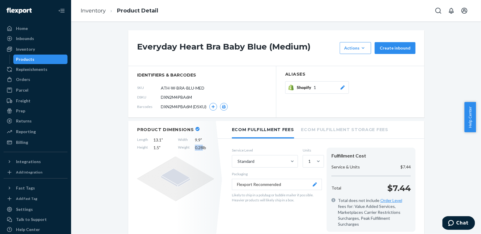
drag, startPoint x: 199, startPoint y: 147, endPoint x: 188, endPoint y: 145, distance: 11.4
click at [188, 145] on div "Length 13.1 " Width 9.9 " Height 1.5 " Weight 0.28 lb" at bounding box center [175, 144] width 77 height 14
click at [92, 10] on link "Inventory" at bounding box center [93, 10] width 25 height 7
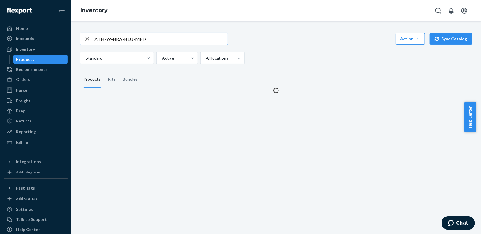
click at [86, 37] on icon "button" at bounding box center [87, 39] width 7 height 12
click at [98, 40] on input "text" at bounding box center [160, 39] width 133 height 12
paste input "ATH-W-BRA-BLU-LRG"
type input "ATH-W-BRA-BLU-LRG"
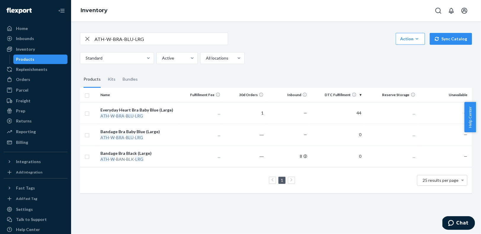
click at [150, 114] on div "ATH - W - BRA - BLU - LRG" at bounding box center [138, 116] width 77 height 6
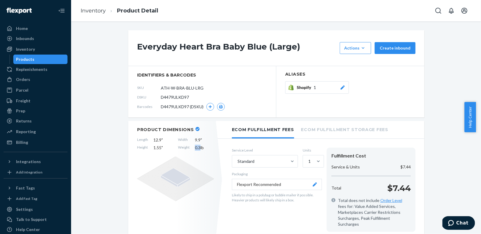
drag, startPoint x: 197, startPoint y: 148, endPoint x: 190, endPoint y: 146, distance: 7.3
click at [190, 146] on div "Length 12.9 " Width 9.9 " Height 1.55 " Weight 0.3 lb" at bounding box center [175, 144] width 77 height 14
click at [97, 12] on link "Inventory" at bounding box center [93, 10] width 25 height 7
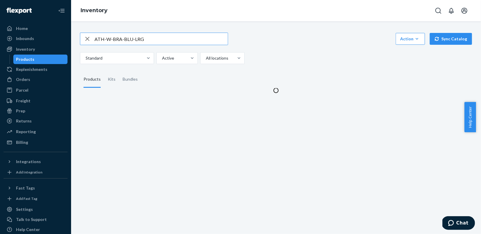
click at [86, 37] on icon "button" at bounding box center [87, 39] width 7 height 12
click at [101, 39] on input "text" at bounding box center [160, 39] width 133 height 12
paste input "ATH-W-BRA-BEI-XSM"
type input "ATH-W-BRA-BEI-XSM"
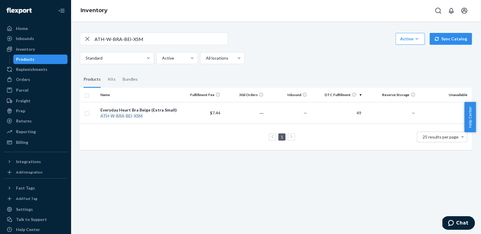
click at [173, 115] on div "ATH - W - BRA - BEI - XSM" at bounding box center [138, 116] width 77 height 6
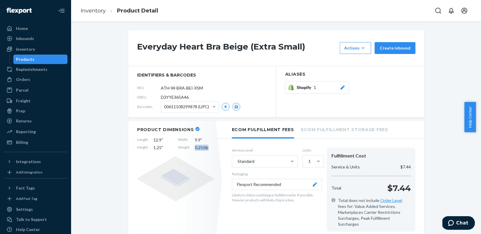
drag, startPoint x: 208, startPoint y: 147, endPoint x: 188, endPoint y: 148, distance: 20.4
click at [188, 148] on div "Length 12.9 " Width 9.9 " Height 1.25 " Weight 0.255 lb" at bounding box center [175, 144] width 77 height 14
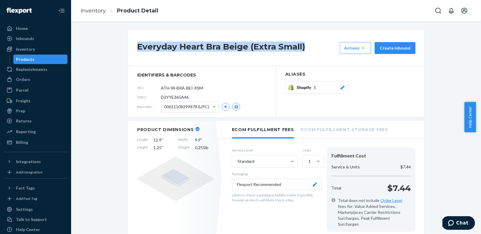
drag, startPoint x: 303, startPoint y: 46, endPoint x: 110, endPoint y: 43, distance: 193.6
click at [90, 12] on link "Inventory" at bounding box center [93, 10] width 25 height 7
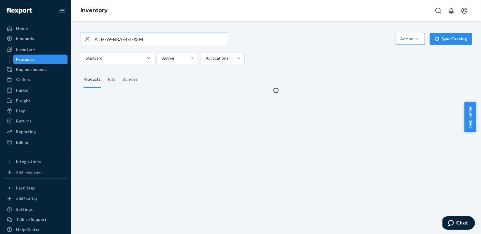
click at [90, 38] on icon "button" at bounding box center [87, 39] width 7 height 12
click at [112, 40] on input "text" at bounding box center [160, 39] width 133 height 12
paste input "ATH-W-BRA-BEI-SML"
type input "ATH-W-BRA-BEI-SML"
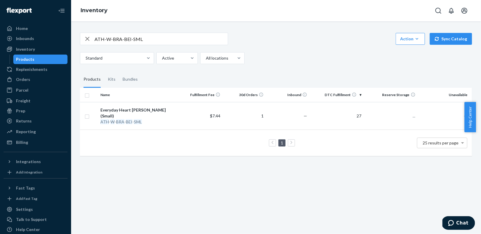
click at [162, 120] on td "Everyday Heart Bra Beige (Small) ATH - W - BRA - BEI - SML" at bounding box center [138, 116] width 81 height 28
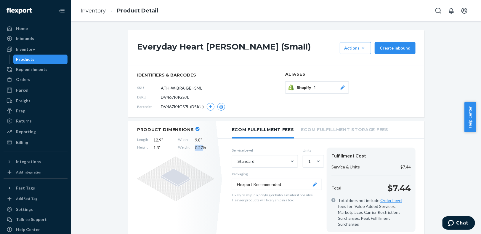
drag, startPoint x: 199, startPoint y: 147, endPoint x: 191, endPoint y: 145, distance: 8.7
click at [191, 145] on div "Length 12.9 " Width 9.8 " Height 1.3 " Weight 0.27 lb" at bounding box center [175, 144] width 77 height 14
click at [91, 10] on link "Inventory" at bounding box center [93, 10] width 25 height 7
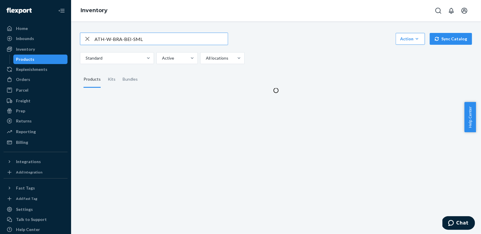
click at [90, 38] on div "button" at bounding box center [87, 39] width 14 height 12
click at [96, 39] on input "text" at bounding box center [160, 39] width 133 height 12
paste input "ATH-W-BRA-BEI-MED"
type input "ATH-W-BRA-BEI-MED"
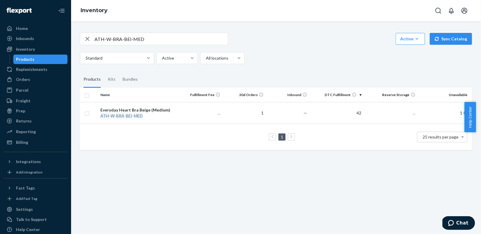
click at [171, 110] on div "Everyday Heart Bra Beige (Medium)" at bounding box center [138, 110] width 77 height 6
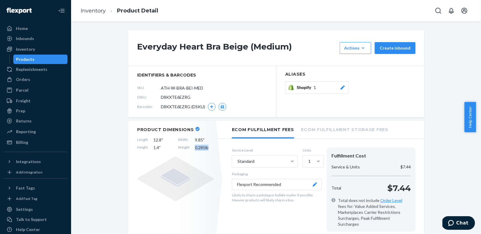
drag, startPoint x: 209, startPoint y: 147, endPoint x: 189, endPoint y: 148, distance: 19.8
click at [189, 148] on div "Length 12.8 " Width 9.85 " Height 1.4 " Weight 0.285 lb" at bounding box center [175, 144] width 77 height 14
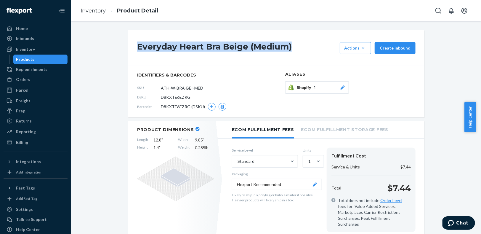
drag, startPoint x: 292, startPoint y: 49, endPoint x: 115, endPoint y: 44, distance: 178.0
click at [91, 9] on link "Inventory" at bounding box center [93, 10] width 25 height 7
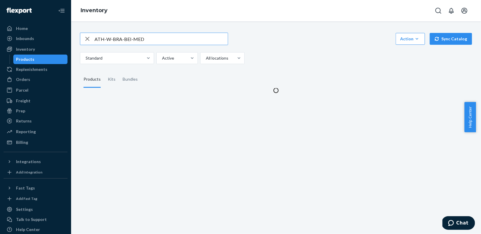
click at [88, 39] on icon "button" at bounding box center [87, 39] width 7 height 12
click at [107, 39] on input "text" at bounding box center [160, 39] width 133 height 12
paste input "ATH-W-BRA-BEI-LRG"
type input "ATH-W-BRA-BEI-LRG"
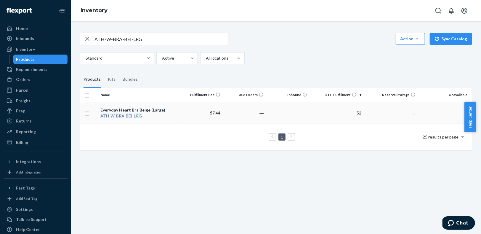
click at [160, 108] on div "Everyday Heart Bra Beige (Large)" at bounding box center [138, 110] width 77 height 6
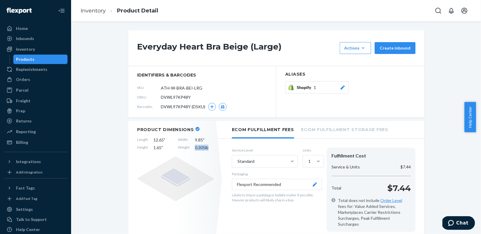
drag, startPoint x: 208, startPoint y: 148, endPoint x: 189, endPoint y: 145, distance: 19.5
click at [189, 145] on div "Length 12.65 " Width 9.85 " Height 1.65 " Weight 0.305 lb" at bounding box center [175, 144] width 77 height 14
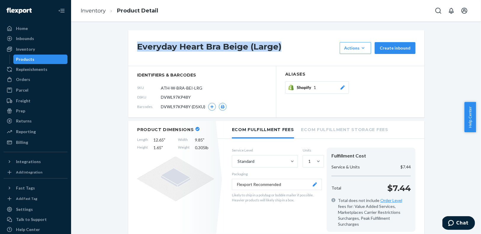
drag, startPoint x: 256, startPoint y: 44, endPoint x: 127, endPoint y: 47, distance: 129.4
click at [128, 47] on div "Everyday Heart Bra Beige (Large) Actions Add components Hide Request removal Cr…" at bounding box center [276, 48] width 296 height 36
click at [92, 7] on link "Inventory" at bounding box center [93, 10] width 25 height 7
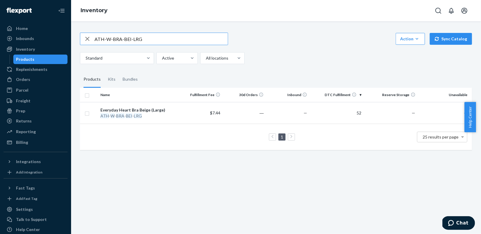
click at [86, 40] on icon "button" at bounding box center [87, 39] width 4 height 4
click at [104, 42] on input "text" at bounding box center [160, 39] width 133 height 12
paste input "ATH-W-BRA-BLK-XSM"
type input "ATH-W-BRA-BLK-XSM"
click at [157, 108] on div "Everyday Heart Bra Black (Extra Small)" at bounding box center [138, 110] width 77 height 6
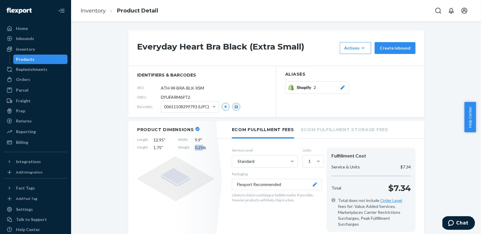
drag, startPoint x: 199, startPoint y: 149, endPoint x: 190, endPoint y: 146, distance: 9.8
click at [190, 146] on div "Length 12.95 " Width 9.9 " Height 1.75 " Weight 0.25 lb" at bounding box center [175, 144] width 77 height 14
click at [100, 10] on link "Inventory" at bounding box center [93, 10] width 25 height 7
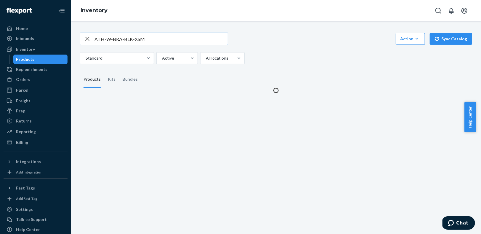
drag, startPoint x: 86, startPoint y: 39, endPoint x: 88, endPoint y: 38, distance: 3.0
click at [86, 39] on icon "button" at bounding box center [87, 39] width 7 height 12
click at [111, 38] on input "text" at bounding box center [160, 39] width 133 height 12
paste input "ATH-W-BRA-BLK-SML"
type input "ATH-W-BRA-BLK-SML"
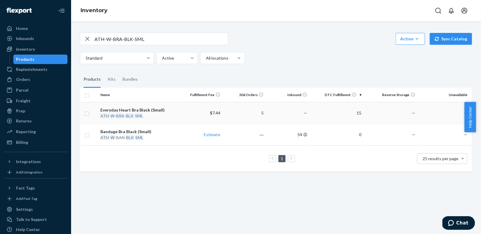
click at [168, 107] on div "Everyday Heart Bra Black (Small)" at bounding box center [138, 110] width 77 height 6
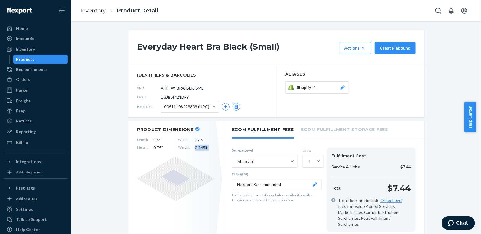
drag, startPoint x: 208, startPoint y: 150, endPoint x: 189, endPoint y: 150, distance: 19.5
click at [189, 149] on div "Product Dimensions Length 9.65 " Width 12.6 " Height 0.75 " Weight 0.265 lb" at bounding box center [175, 179] width 95 height 117
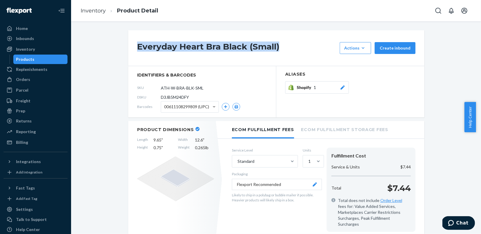
drag, startPoint x: 285, startPoint y: 45, endPoint x: 130, endPoint y: 45, distance: 155.4
click at [130, 45] on div "Everyday Heart Bra Black (Small) Actions Add components Hide Request removal Cr…" at bounding box center [276, 48] width 296 height 36
click at [102, 12] on link "Inventory" at bounding box center [93, 10] width 25 height 7
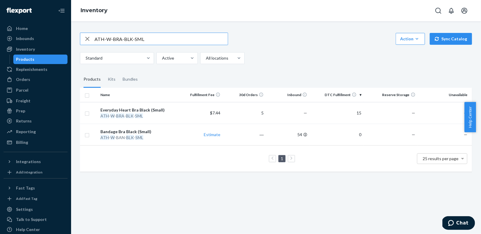
drag, startPoint x: 87, startPoint y: 38, endPoint x: 91, endPoint y: 38, distance: 4.1
click at [87, 38] on icon "button" at bounding box center [87, 39] width 7 height 12
click at [112, 38] on input "text" at bounding box center [160, 39] width 133 height 12
paste input "ATH-W-BRA-BLK-MED"
type input "ATH-W-BRA-BLK-MED"
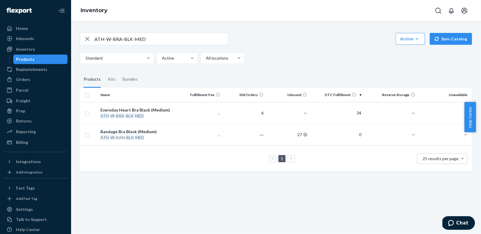
click at [141, 115] on em "MED" at bounding box center [139, 115] width 9 height 5
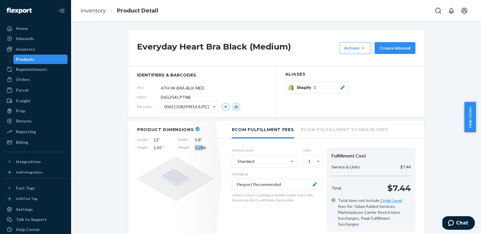
drag, startPoint x: 197, startPoint y: 147, endPoint x: 193, endPoint y: 145, distance: 4.9
click at [195, 146] on span "0.28 lb" at bounding box center [204, 147] width 19 height 6
click at [88, 13] on link "Inventory" at bounding box center [93, 10] width 25 height 7
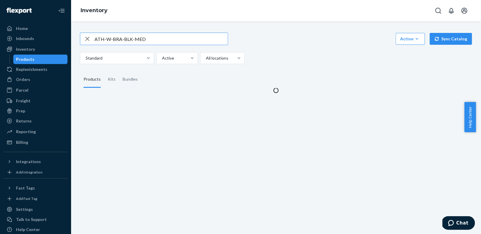
click at [88, 38] on icon "button" at bounding box center [87, 39] width 4 height 4
click at [100, 40] on input "text" at bounding box center [160, 39] width 133 height 12
paste input "ATH-W-BRA-BLK-LRG"
type input "ATH-W-BRA-BLK-LRG"
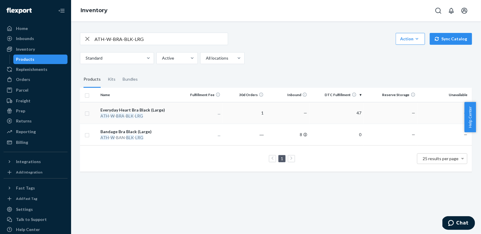
click at [150, 117] on div "ATH - W - BRA - BLK - LRG" at bounding box center [138, 116] width 77 height 6
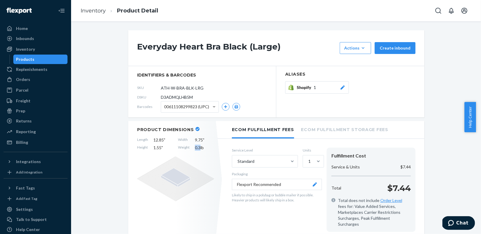
drag, startPoint x: 198, startPoint y: 147, endPoint x: 189, endPoint y: 146, distance: 9.6
click at [189, 146] on div "Length 12.85 " Width 9.75 " Height 1.55 " Weight 0.3 lb" at bounding box center [175, 144] width 77 height 14
click at [92, 11] on link "Inventory" at bounding box center [93, 10] width 25 height 7
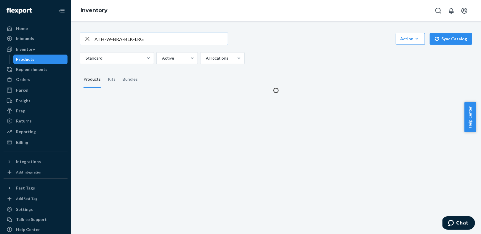
click at [84, 37] on icon "button" at bounding box center [87, 39] width 7 height 12
click at [97, 38] on input "ATH-W-BRA-BLK-LRG" at bounding box center [160, 39] width 133 height 12
paste input "EVR-UNI-WHT-SHO-U6"
type input "EVR-UNI-WHT-SHO-U6"
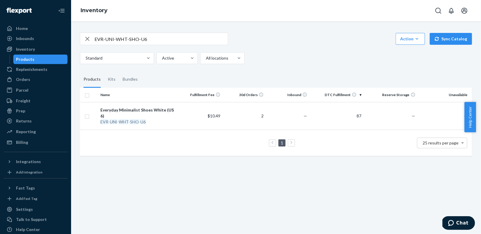
click at [151, 108] on div "Everyday Minimalist Shoes White (US 6)" at bounding box center [138, 113] width 77 height 12
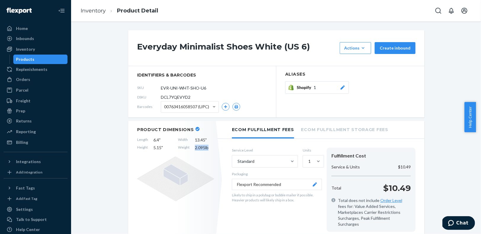
drag, startPoint x: 209, startPoint y: 148, endPoint x: 187, endPoint y: 149, distance: 21.3
click at [187, 149] on div "Length 6.4 " Width 13.45 " Height 5.15 " Weight 2.095 lb" at bounding box center [175, 144] width 77 height 14
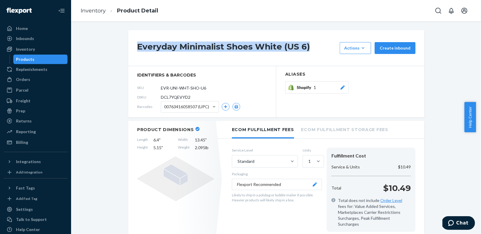
drag, startPoint x: 313, startPoint y: 46, endPoint x: 127, endPoint y: 50, distance: 186.5
click at [128, 50] on div "Everyday Minimalist Shoes White (US 6) Actions Add components Hide Request remo…" at bounding box center [276, 48] width 296 height 36
click at [96, 12] on link "Inventory" at bounding box center [93, 10] width 25 height 7
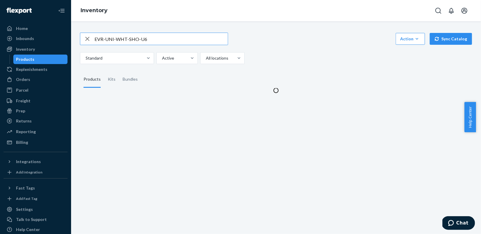
click at [88, 38] on icon "button" at bounding box center [87, 39] width 7 height 12
click at [96, 39] on input "text" at bounding box center [160, 39] width 133 height 12
paste input "EVR-UNI-WHT-SHO-U7"
type input "EVR-UNI-WHT-SHO-U7"
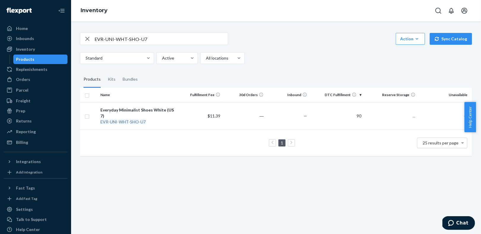
click at [152, 119] on div "EVR - UNI - WHT - SHO - U7" at bounding box center [138, 122] width 77 height 6
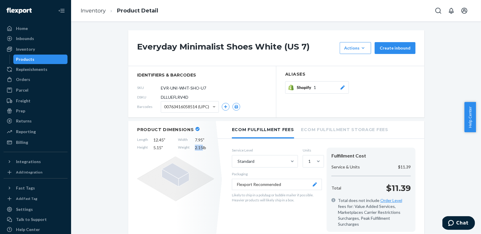
drag, startPoint x: 201, startPoint y: 148, endPoint x: 191, endPoint y: 146, distance: 10.2
click at [191, 146] on div "Length 12.45 " Width 7.95 " Height 5.15 " Weight 2.15 lb" at bounding box center [175, 144] width 77 height 14
drag, startPoint x: 87, startPoint y: 9, endPoint x: 121, endPoint y: 21, distance: 36.3
click at [88, 9] on link "Inventory" at bounding box center [93, 10] width 25 height 7
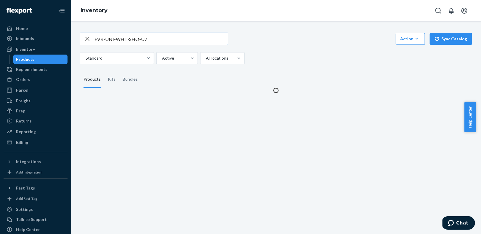
drag, startPoint x: 87, startPoint y: 39, endPoint x: 103, endPoint y: 39, distance: 16.3
click at [87, 39] on icon "button" at bounding box center [87, 39] width 7 height 12
click at [103, 39] on input "text" at bounding box center [160, 39] width 133 height 12
paste input "EVR-UNI-WHT-SHO-U8"
type input "EVR-UNI-WHT-SHO-U8"
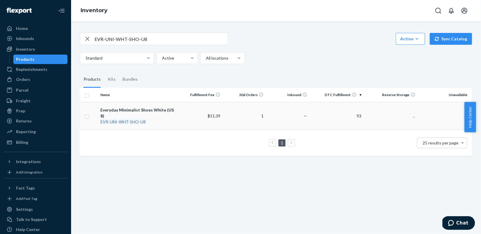
click at [173, 119] on div "EVR - UNI - WHT - SHO - U8" at bounding box center [138, 122] width 77 height 6
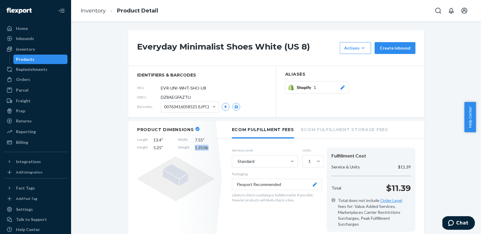
drag, startPoint x: 208, startPoint y: 147, endPoint x: 191, endPoint y: 146, distance: 17.0
click at [191, 146] on div "Length 13.4 " Width 7.55 " Height 5.25 " Weight 1.355 lb" at bounding box center [175, 144] width 77 height 14
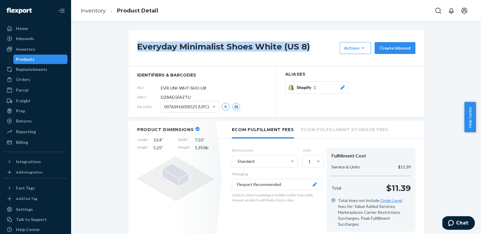
drag, startPoint x: 309, startPoint y: 45, endPoint x: 132, endPoint y: 44, distance: 176.7
click at [132, 44] on div "Everyday Minimalist Shoes White (US 8) Actions Add components Hide Request remo…" at bounding box center [276, 48] width 296 height 36
click at [97, 12] on link "Inventory" at bounding box center [93, 10] width 25 height 7
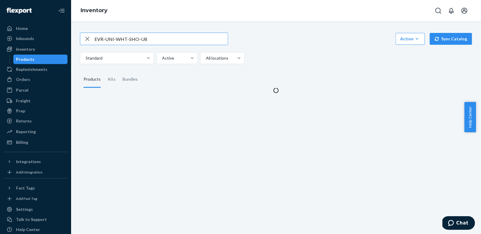
click at [87, 38] on icon "button" at bounding box center [87, 39] width 4 height 4
click at [99, 39] on input "text" at bounding box center [160, 39] width 133 height 12
paste input "EVR-UNI-WHT-SHO-U9"
type input "EVR-UNI-WHT-SHO-U9"
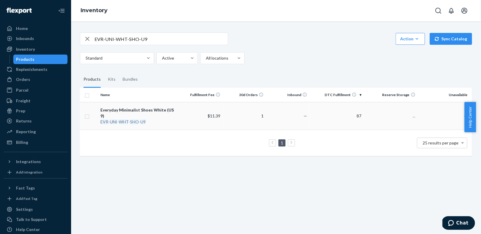
click at [183, 110] on td "$11.39" at bounding box center [200, 116] width 43 height 28
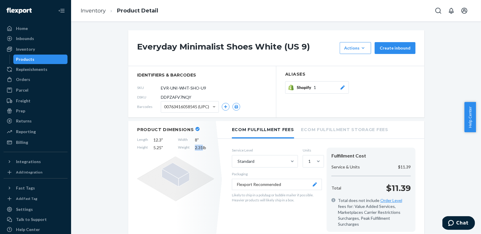
drag, startPoint x: 199, startPoint y: 148, endPoint x: 192, endPoint y: 148, distance: 7.7
click at [192, 148] on div "Length 12.3 " Width 8 " Height 5.25 " Weight 2.31 lb" at bounding box center [175, 144] width 77 height 14
click at [92, 8] on link "Inventory" at bounding box center [93, 10] width 25 height 7
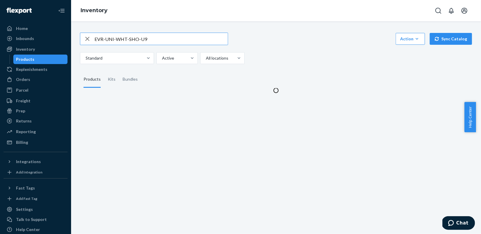
drag, startPoint x: 88, startPoint y: 35, endPoint x: 105, endPoint y: 39, distance: 17.5
click at [88, 35] on icon "button" at bounding box center [87, 39] width 7 height 12
click at [106, 39] on input "text" at bounding box center [160, 39] width 133 height 12
paste input "EVR-UNI-WHT-SHO-U10"
type input "EVR-UNI-WHT-SHO-U10"
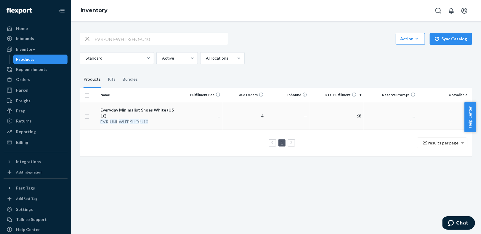
click at [171, 108] on div "Everyday Minimalist Shoes White (US 10)" at bounding box center [138, 113] width 77 height 12
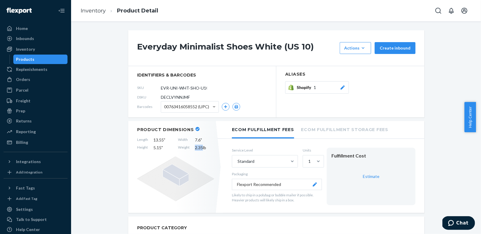
drag, startPoint x: 200, startPoint y: 146, endPoint x: 189, endPoint y: 145, distance: 11.3
click at [189, 145] on div "Length 13.55 " Width 7.6 " Height 5.15 " Weight 2.35 lb" at bounding box center [175, 144] width 77 height 14
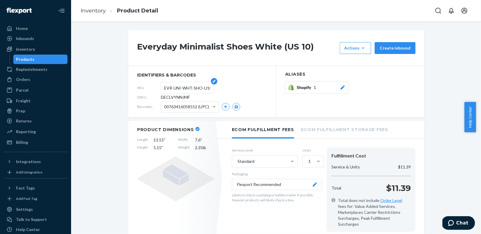
click at [205, 88] on input "EVR-UNI-WHT-SHO-U10" at bounding box center [187, 87] width 46 height 11
click at [86, 12] on link "Inventory" at bounding box center [93, 10] width 25 height 7
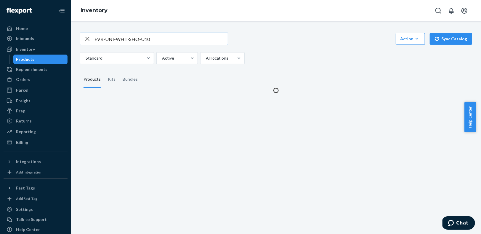
drag, startPoint x: 86, startPoint y: 38, endPoint x: 99, endPoint y: 40, distance: 12.9
click at [86, 38] on icon "button" at bounding box center [87, 39] width 7 height 12
click at [105, 40] on input "text" at bounding box center [160, 39] width 133 height 12
paste input "EVR-UNI-WHT-SHO-U11"
type input "EVR-UNI-WHT-SHO-U11"
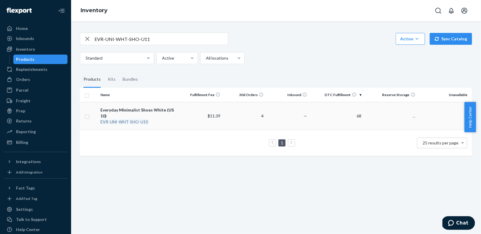
click at [173, 115] on div "Everyday Minimalist Shoes White (US 10)" at bounding box center [138, 113] width 77 height 12
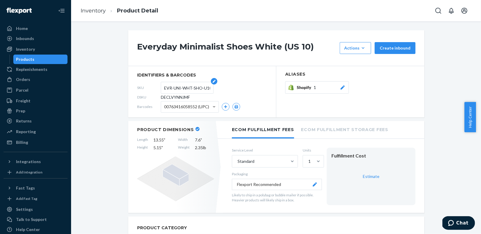
click at [200, 88] on input "EVR-UNI-WHT-SHO-U10" at bounding box center [187, 87] width 46 height 11
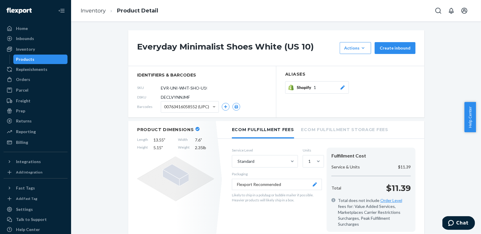
scroll to position [0, 2]
click at [94, 10] on link "Inventory" at bounding box center [93, 10] width 25 height 7
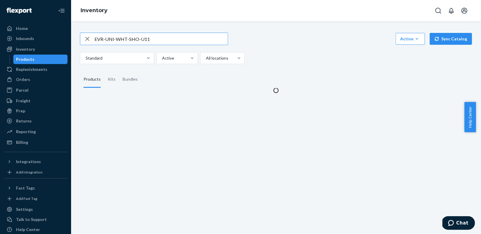
click at [159, 41] on input "EVR-UNI-WHT-SHO-U11" at bounding box center [160, 39] width 133 height 12
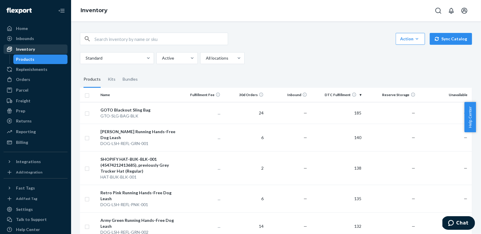
click at [52, 49] on div "Inventory" at bounding box center [35, 49] width 63 height 8
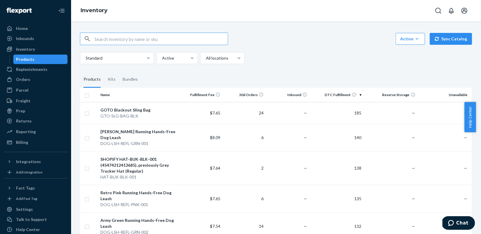
click at [109, 41] on input "text" at bounding box center [160, 39] width 133 height 12
paste input "EVR-UNI-WHT-SHO-U11"
type input "EVR-UNI-WHT-SHO-U11"
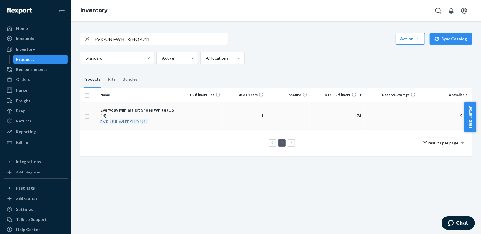
click at [151, 109] on div "Everyday Minimalist Shoes White (US 11)" at bounding box center [138, 113] width 77 height 12
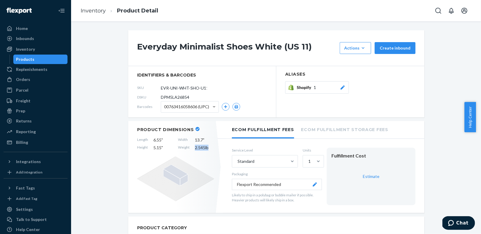
drag, startPoint x: 207, startPoint y: 147, endPoint x: 191, endPoint y: 146, distance: 16.3
click at [191, 146] on div "Length 6.55 " Width 13.7 " Height 5.15 " Weight 2.545 lb" at bounding box center [175, 144] width 77 height 14
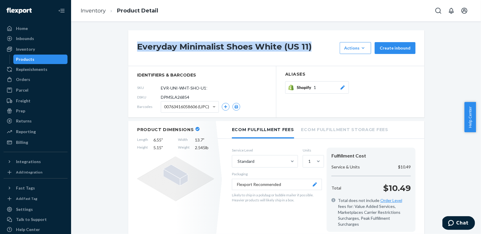
drag, startPoint x: 312, startPoint y: 48, endPoint x: 152, endPoint y: 39, distance: 160.1
click at [152, 38] on div "Everyday Minimalist Shoes White (US 11) Actions Add components Hide Request rem…" at bounding box center [276, 48] width 296 height 36
click at [88, 12] on link "Inventory" at bounding box center [93, 10] width 25 height 7
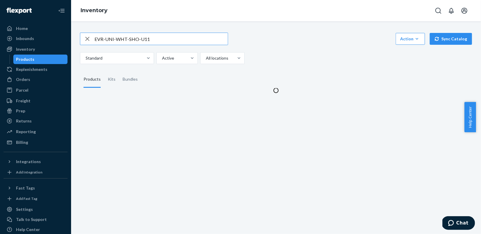
drag, startPoint x: 87, startPoint y: 36, endPoint x: 99, endPoint y: 38, distance: 11.9
click at [87, 36] on icon "button" at bounding box center [87, 39] width 7 height 12
click at [107, 38] on input "text" at bounding box center [160, 39] width 133 height 12
paste input "EVR-UNI-WHT-SHO-U12"
type input "EVR-UNI-WHT-SHO-U12"
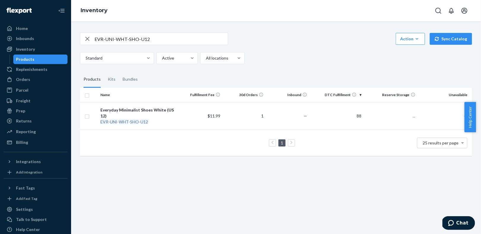
drag, startPoint x: 152, startPoint y: 121, endPoint x: 155, endPoint y: 100, distance: 21.1
click at [152, 121] on div "EVR - UNI - WHT - SHO - U12" at bounding box center [138, 122] width 77 height 6
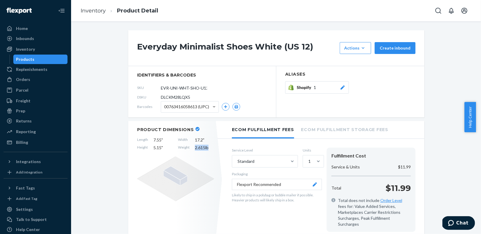
drag, startPoint x: 208, startPoint y: 149, endPoint x: 193, endPoint y: 146, distance: 15.6
click at [195, 146] on span "2.615 lb" at bounding box center [204, 147] width 19 height 6
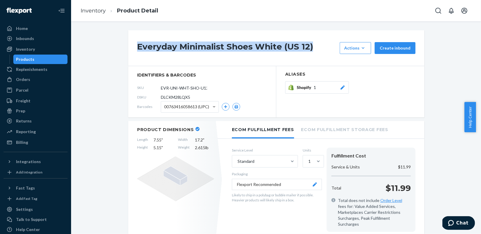
drag, startPoint x: 318, startPoint y: 45, endPoint x: 126, endPoint y: 44, distance: 192.1
click at [128, 44] on div "Everyday Minimalist Shoes White (US 12) Actions Add components Hide Request rem…" at bounding box center [276, 48] width 296 height 36
click at [99, 12] on link "Inventory" at bounding box center [93, 10] width 25 height 7
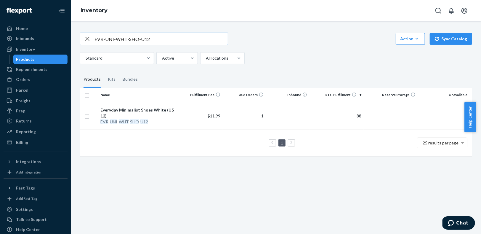
click at [87, 39] on icon "button" at bounding box center [87, 39] width 4 height 4
click at [98, 39] on input "text" at bounding box center [160, 39] width 133 height 12
paste input "EVR-UNI-BLK-SHO-U6"
type input "EVR-UNI-BLK-SHO-U6"
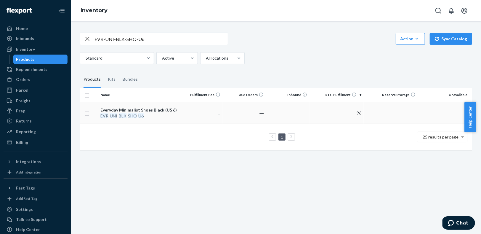
click at [164, 117] on div "EVR - UNI - BLK - SHO - U6" at bounding box center [138, 116] width 77 height 6
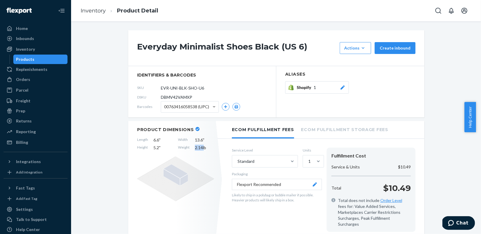
drag, startPoint x: 201, startPoint y: 148, endPoint x: 192, endPoint y: 146, distance: 9.1
click at [195, 146] on span "2.14 lb" at bounding box center [204, 147] width 19 height 6
click at [97, 8] on link "Inventory" at bounding box center [93, 10] width 25 height 7
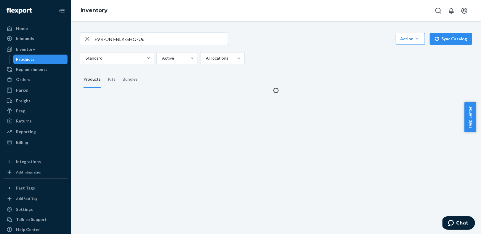
drag, startPoint x: 89, startPoint y: 38, endPoint x: 103, endPoint y: 40, distance: 13.4
click at [89, 38] on icon "button" at bounding box center [87, 39] width 7 height 12
click at [103, 40] on input "text" at bounding box center [160, 39] width 133 height 12
paste input "EVR-UNI-BLK-SHO-U7"
type input "EVR-UNI-BLK-SHO-U7"
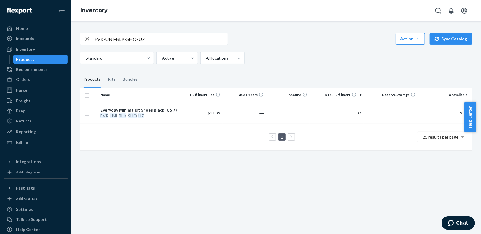
drag, startPoint x: 150, startPoint y: 109, endPoint x: 147, endPoint y: 101, distance: 8.5
click at [150, 109] on div "Everyday Minimalist Shoes Black (US 7)" at bounding box center [138, 110] width 77 height 6
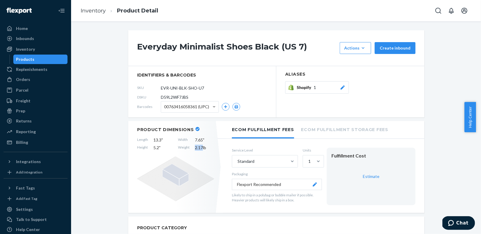
drag, startPoint x: 200, startPoint y: 148, endPoint x: 191, endPoint y: 147, distance: 9.8
click at [191, 147] on div "Length 13.3 " Width 7.65 " Height 5.2 " Weight 2.17 lb" at bounding box center [175, 144] width 77 height 14
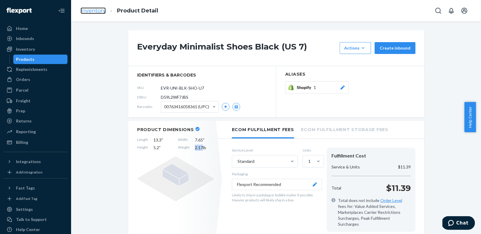
click at [99, 12] on link "Inventory" at bounding box center [93, 10] width 25 height 7
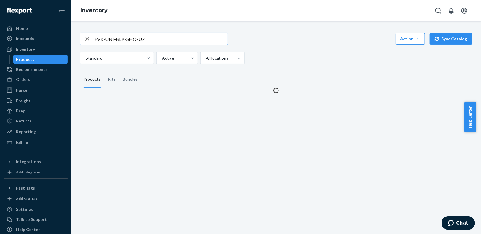
click at [87, 39] on icon "button" at bounding box center [87, 39] width 7 height 12
click at [101, 39] on input "text" at bounding box center [160, 39] width 133 height 12
paste input "EVR-UNI-BLK-SHO-U8"
type input "EVR-UNI-BLK-SHO-U8"
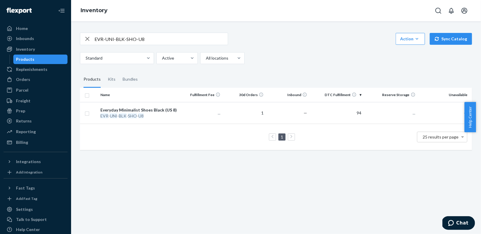
click at [161, 109] on div "Everyday Minimalist Shoes Black (US 8)" at bounding box center [138, 110] width 77 height 6
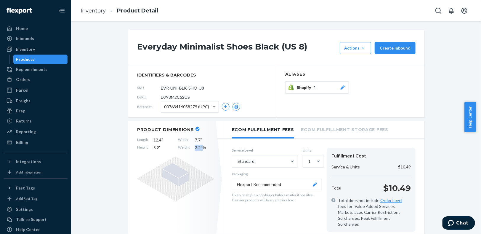
drag, startPoint x: 200, startPoint y: 148, endPoint x: 189, endPoint y: 147, distance: 11.3
click at [189, 147] on div "Length 12.4 " Width 7.7 " Height 5.2 " Weight 2.24 lb" at bounding box center [175, 144] width 77 height 14
click at [94, 10] on link "Inventory" at bounding box center [93, 10] width 25 height 7
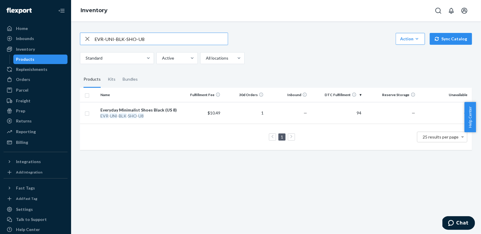
click at [87, 39] on icon "button" at bounding box center [87, 39] width 4 height 4
click at [104, 41] on input "text" at bounding box center [160, 39] width 133 height 12
paste input "EVR-UNI-BLK-SHO-U9"
type input "EVR-UNI-BLK-SHO-U9"
click at [163, 110] on div "Everyday Minimalist Shoes Black (US 9)" at bounding box center [138, 110] width 77 height 6
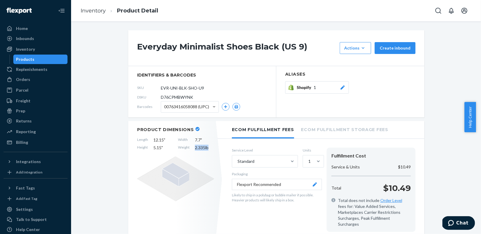
drag, startPoint x: 208, startPoint y: 146, endPoint x: 190, endPoint y: 146, distance: 18.6
click at [190, 146] on div "Length 12.15 " Width 7.7 " Height 5.15 " Weight 2.335 lb" at bounding box center [175, 144] width 77 height 14
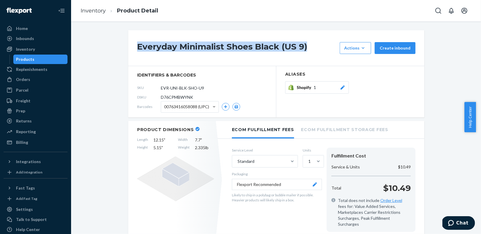
drag, startPoint x: 235, startPoint y: 45, endPoint x: 130, endPoint y: 47, distance: 105.1
click at [130, 47] on div "Everyday Minimalist Shoes Black (US 9) Actions Add components Hide Request remo…" at bounding box center [276, 48] width 296 height 36
click at [94, 11] on link "Inventory" at bounding box center [93, 10] width 25 height 7
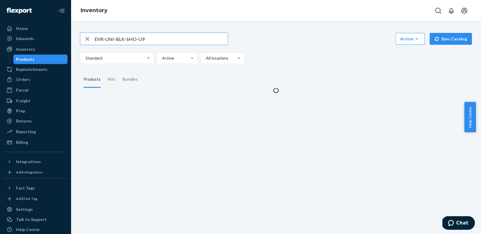
drag, startPoint x: 86, startPoint y: 37, endPoint x: 104, endPoint y: 41, distance: 17.5
click at [86, 37] on icon "button" at bounding box center [87, 39] width 7 height 12
click at [104, 41] on input "text" at bounding box center [160, 39] width 133 height 12
paste input "EVR-UNI-BLK-SHO-U10"
type input "EVR-UNI-BLK-SHO-U10"
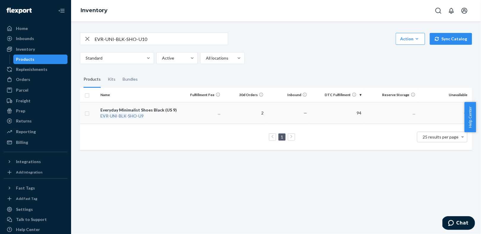
click at [152, 115] on div "EVR - UNI - BLK - SHO - U9" at bounding box center [138, 116] width 77 height 6
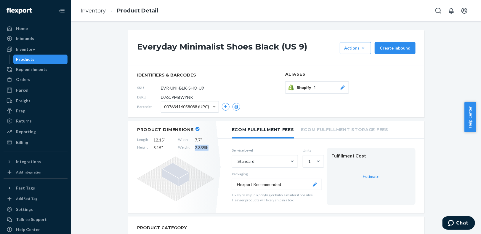
drag, startPoint x: 209, startPoint y: 149, endPoint x: 188, endPoint y: 145, distance: 21.6
click at [188, 145] on div "Length 12.15 " Width 7.7 " Height 5.15 " Weight 2.335 lb" at bounding box center [175, 144] width 77 height 14
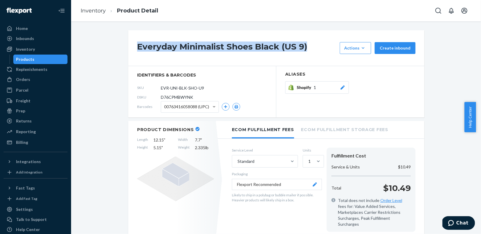
drag, startPoint x: 298, startPoint y: 51, endPoint x: 113, endPoint y: 49, distance: 185.0
click at [94, 14] on li "Inventory" at bounding box center [93, 11] width 25 height 8
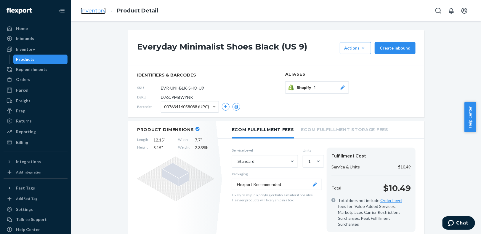
click at [94, 12] on link "Inventory" at bounding box center [93, 10] width 25 height 7
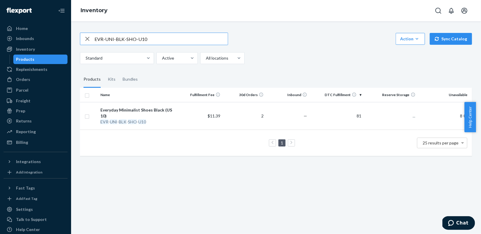
drag, startPoint x: 152, startPoint y: 37, endPoint x: 92, endPoint y: 37, distance: 60.7
click at [92, 37] on div "EVR-UNI-BLK-SHO-U10" at bounding box center [153, 39] width 147 height 12
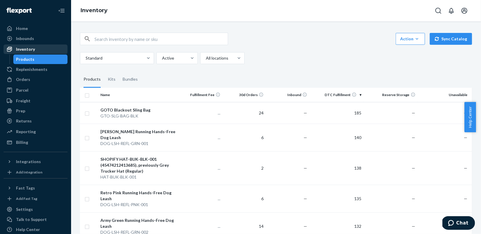
click at [43, 51] on div "Inventory" at bounding box center [35, 49] width 63 height 8
click at [106, 37] on input "text" at bounding box center [160, 39] width 133 height 12
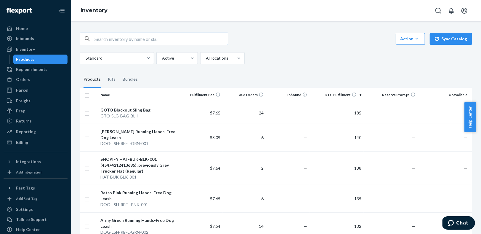
paste input "EVR-UNI-BLK-SHO-U10"
type input "EVR-UNI-BLK-SHO-U10"
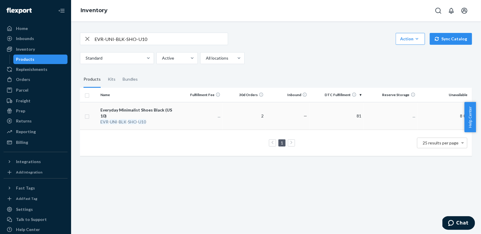
click at [161, 119] on div "EVR - UNI - BLK - SHO - U10" at bounding box center [138, 122] width 77 height 6
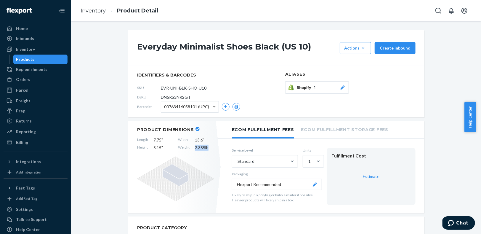
drag, startPoint x: 196, startPoint y: 149, endPoint x: 189, endPoint y: 148, distance: 6.5
click at [189, 148] on div "Length 7.75 " Width 13.6 " Height 5.15 " Weight 2.355 lb" at bounding box center [175, 144] width 77 height 14
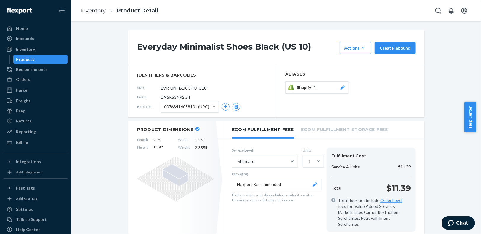
drag, startPoint x: 297, startPoint y: 47, endPoint x: 123, endPoint y: 46, distance: 173.4
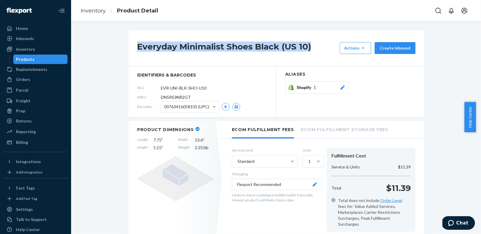
drag, startPoint x: 318, startPoint y: 48, endPoint x: 127, endPoint y: 44, distance: 191.2
click at [128, 44] on div "Everyday Minimalist Shoes Black (US 10) Actions Add components Hide Request rem…" at bounding box center [276, 48] width 296 height 36
click at [83, 10] on link "Inventory" at bounding box center [93, 10] width 25 height 7
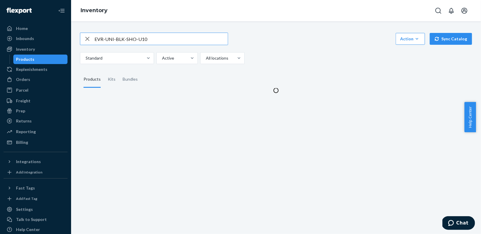
drag, startPoint x: 157, startPoint y: 42, endPoint x: 90, endPoint y: 36, distance: 67.5
click at [90, 36] on div "EVR-UNI-BLK-SHO-U10" at bounding box center [153, 39] width 147 height 12
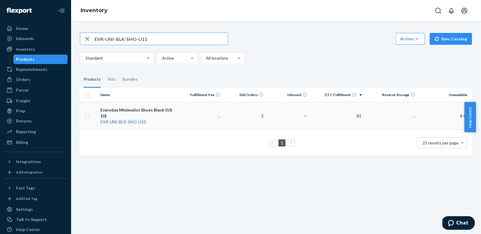
type input "EVR-UNI-BLK-SHO-U11"
click at [154, 108] on div "Everyday Minimalist Shoes Black (US 10)" at bounding box center [138, 113] width 77 height 12
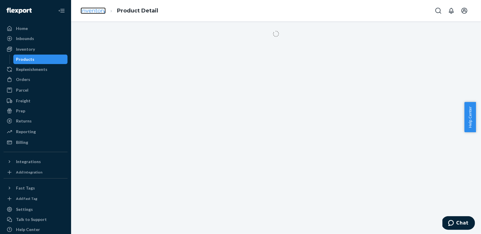
click at [94, 12] on link "Inventory" at bounding box center [93, 10] width 25 height 7
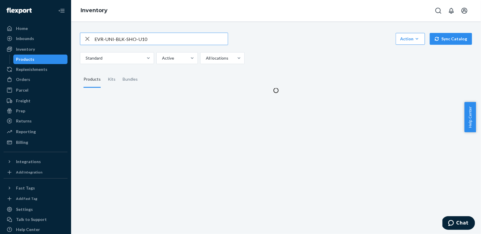
drag, startPoint x: 86, startPoint y: 39, endPoint x: 112, endPoint y: 41, distance: 26.7
click at [86, 39] on icon "button" at bounding box center [87, 39] width 7 height 12
click at [126, 41] on input "text" at bounding box center [160, 39] width 133 height 12
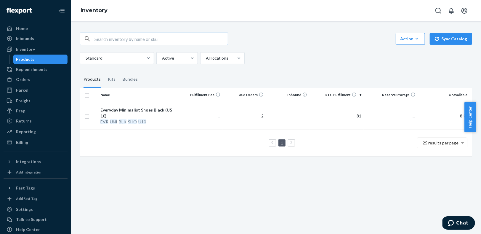
paste input "EVR-UNI-BLK-SHO-U11"
type input "EVR-UNI-BLK-SHO-U11"
click at [158, 119] on div "EVR - UNI - BLK - SHO - U11" at bounding box center [138, 122] width 77 height 6
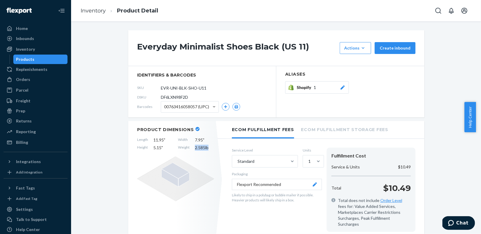
drag, startPoint x: 210, startPoint y: 149, endPoint x: 188, endPoint y: 148, distance: 22.2
click at [188, 148] on div "Length 11.95 " Width 7.95 " Height 5.15 " Weight 2.585 lb" at bounding box center [175, 144] width 77 height 14
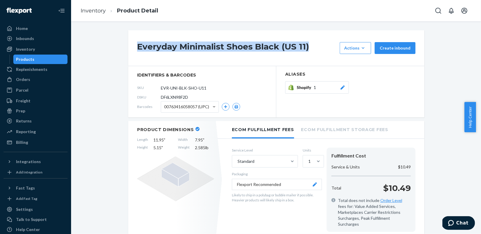
drag, startPoint x: 309, startPoint y: 44, endPoint x: 118, endPoint y: 44, distance: 190.9
click at [97, 8] on link "Inventory" at bounding box center [93, 10] width 25 height 7
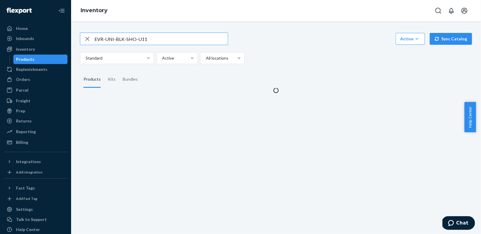
drag, startPoint x: 87, startPoint y: 37, endPoint x: 95, endPoint y: 37, distance: 8.3
click at [86, 37] on icon "button" at bounding box center [87, 39] width 7 height 12
click at [116, 37] on input "text" at bounding box center [160, 39] width 133 height 12
paste input "EVR-UNI-BLK-SHO-U12"
type input "EVR-UNI-BLK-SHO-U12"
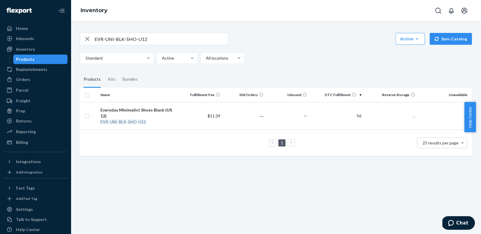
click at [192, 115] on td "$11.39" at bounding box center [200, 116] width 43 height 28
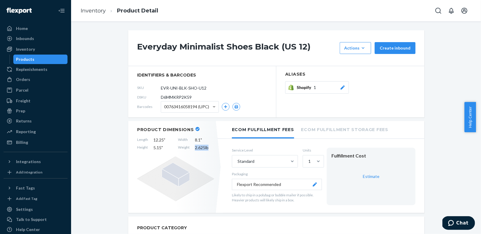
drag, startPoint x: 208, startPoint y: 148, endPoint x: 186, endPoint y: 147, distance: 21.9
click at [186, 147] on div "Length 12.25 " Width 8.1 " Height 5.15 " Weight 2.625 lb" at bounding box center [175, 144] width 77 height 14
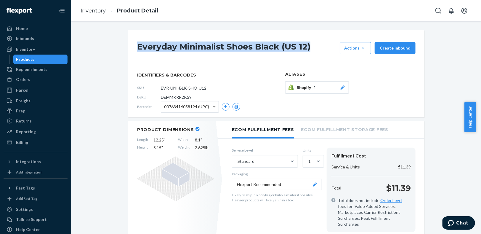
drag, startPoint x: 312, startPoint y: 50, endPoint x: 129, endPoint y: 49, distance: 183.2
click at [129, 49] on div "Everyday Minimalist Shoes Black (US 12) Actions Add components Hide Request rem…" at bounding box center [276, 48] width 296 height 36
click at [95, 12] on link "Inventory" at bounding box center [93, 10] width 25 height 7
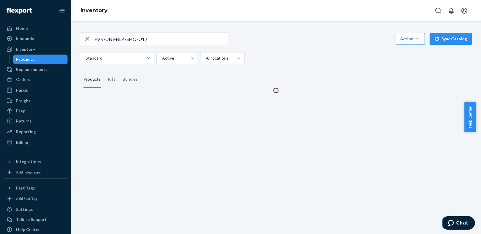
click at [88, 39] on icon "button" at bounding box center [87, 39] width 7 height 12
click at [124, 40] on input "text" at bounding box center [160, 39] width 133 height 12
paste input "HAT-BUK-BLK-001"
type input "HAT-BUK-BLK-001"
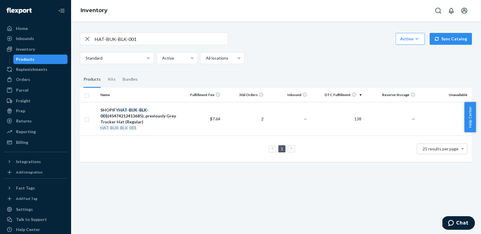
click at [146, 107] on div "SHOPIFY HAT - BUK - BLK - 001 (45474212413685), previously Grey Trucker Hat (Re…" at bounding box center [138, 116] width 77 height 18
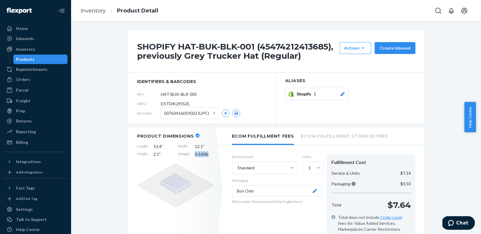
drag, startPoint x: 209, startPoint y: 154, endPoint x: 191, endPoint y: 152, distance: 17.8
click at [191, 152] on div "Length 13.4 " Width 12.1 " Height 2.5 " Weight 0.165 lb" at bounding box center [175, 150] width 77 height 14
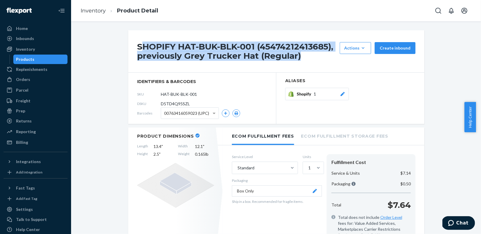
drag, startPoint x: 262, startPoint y: 59, endPoint x: 137, endPoint y: 48, distance: 125.7
click at [137, 48] on div "SHOPIFY HAT-BUK-BLK-001 (45474212413685), previously Grey Trucker Hat (Regular)…" at bounding box center [276, 51] width 296 height 42
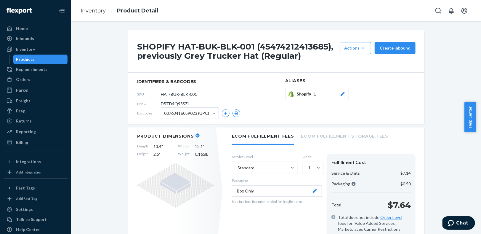
drag, startPoint x: 117, startPoint y: 58, endPoint x: 183, endPoint y: 73, distance: 67.4
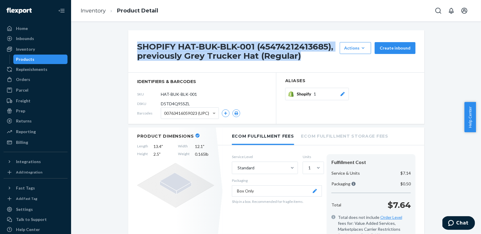
drag, startPoint x: 307, startPoint y: 56, endPoint x: 133, endPoint y: 41, distance: 175.0
click at [133, 41] on div "SHOPIFY HAT-BUK-BLK-001 (45474212413685), previously Grey Trucker Hat (Regular)…" at bounding box center [276, 51] width 296 height 42
click at [85, 12] on link "Inventory" at bounding box center [93, 10] width 25 height 7
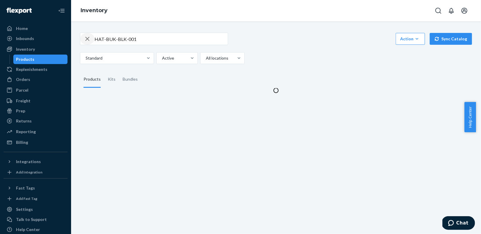
click at [91, 38] on div "button" at bounding box center [87, 39] width 14 height 12
click at [128, 40] on input "text" at bounding box center [160, 39] width 133 height 12
paste input "HAT-TRK-GRY-001"
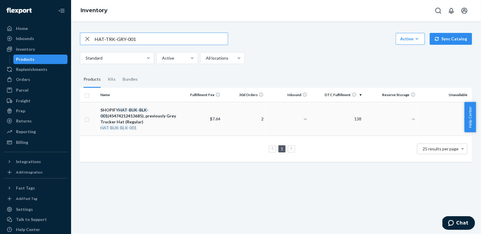
type input "HAT-TRK-GRY-001"
click at [158, 114] on div "SHOPIFY HAT - BUK - BLK - 001 (45474212413685), previously Grey Trucker Hat (Re…" at bounding box center [138, 116] width 77 height 18
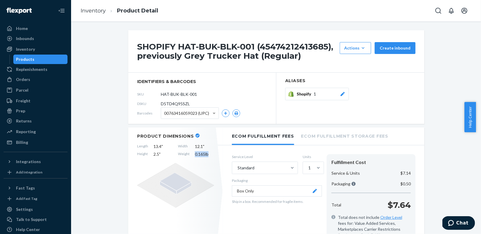
drag, startPoint x: 207, startPoint y: 153, endPoint x: 192, endPoint y: 154, distance: 14.6
click at [195, 154] on span "0.165 lb" at bounding box center [204, 154] width 19 height 6
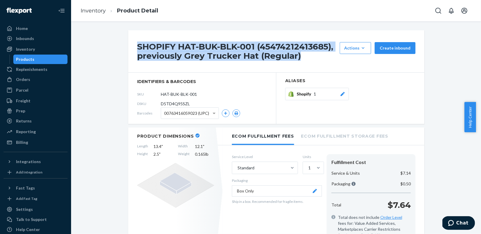
drag, startPoint x: 302, startPoint y: 57, endPoint x: 128, endPoint y: 47, distance: 175.2
click at [128, 47] on div "SHOPIFY HAT-BUK-BLK-001 (45474212413685), previously Grey Trucker Hat (Regular)…" at bounding box center [276, 51] width 296 height 42
click at [87, 9] on link "Inventory" at bounding box center [93, 10] width 25 height 7
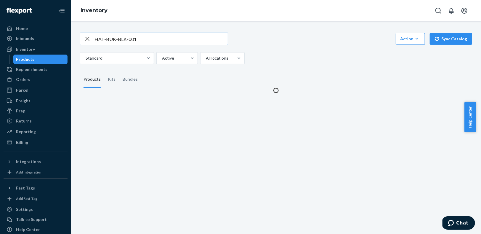
click at [87, 37] on icon "button" at bounding box center [87, 39] width 7 height 12
click at [95, 38] on input "text" at bounding box center [160, 39] width 133 height 12
paste input "SUN-CLR-RSW-PNK"
type input "SUN-CLR-RSW-PNK"
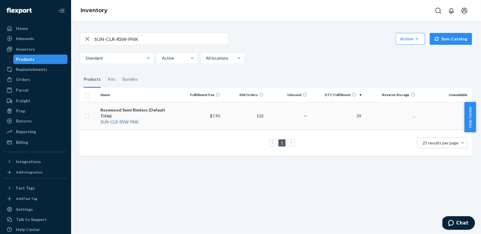
click at [148, 109] on div "Rosewood Semi Rimless (Default Title)" at bounding box center [138, 113] width 77 height 12
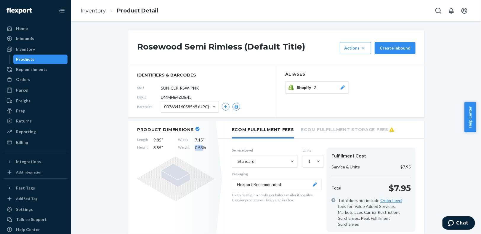
drag, startPoint x: 200, startPoint y: 147, endPoint x: 192, endPoint y: 146, distance: 8.3
click at [195, 146] on span "0.53 lb" at bounding box center [204, 147] width 19 height 6
click at [93, 9] on link "Inventory" at bounding box center [93, 10] width 25 height 7
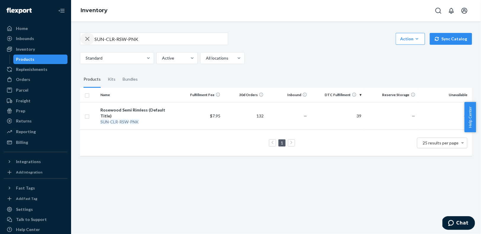
drag, startPoint x: 88, startPoint y: 38, endPoint x: 105, endPoint y: 40, distance: 17.6
click at [88, 38] on icon "button" at bounding box center [87, 39] width 7 height 12
click at [105, 40] on input "text" at bounding box center [160, 39] width 133 height 12
paste input "SUN-CLR-CIL-GRN"
type input "SUN-CLR-CIL-GRN"
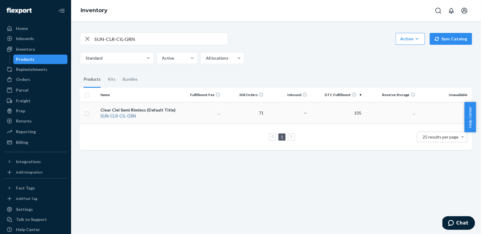
click at [126, 111] on div "Clear Ciel Semi Rimless (Default Title)" at bounding box center [138, 110] width 77 height 6
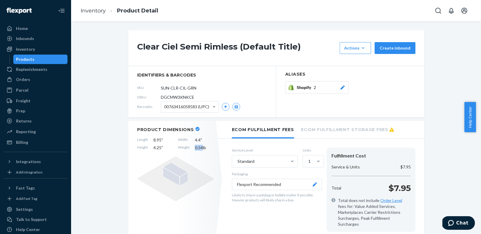
drag, startPoint x: 199, startPoint y: 147, endPoint x: 191, endPoint y: 147, distance: 7.7
click at [191, 147] on div "Length 8.95 " Width 4.4 " Height 4.25 " Weight 0.54 lb" at bounding box center [175, 144] width 77 height 14
click at [97, 10] on link "Inventory" at bounding box center [93, 10] width 25 height 7
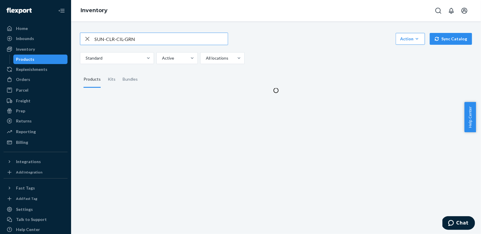
click at [86, 36] on icon "button" at bounding box center [87, 39] width 7 height 12
click at [95, 38] on input "text" at bounding box center [160, 39] width 133 height 12
paste input "HAT-LYT-SMR-BLK-001"
type input "HAT-LYT-SMR-BLK-001"
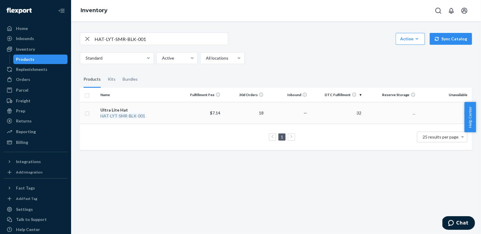
click at [123, 114] on em "SMR" at bounding box center [123, 115] width 9 height 5
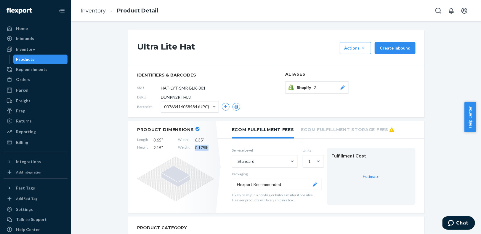
drag, startPoint x: 207, startPoint y: 147, endPoint x: 190, endPoint y: 146, distance: 16.7
click at [190, 145] on div "Length 8.65 " Width 6.35 " Height 2.15 " Weight 0.175 lb" at bounding box center [175, 144] width 77 height 14
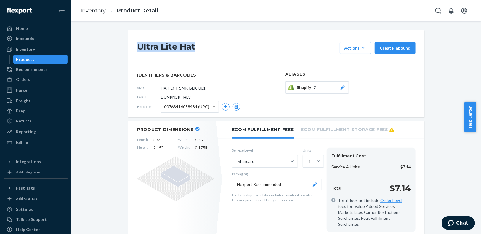
drag, startPoint x: 210, startPoint y: 47, endPoint x: 126, endPoint y: 44, distance: 84.1
click at [128, 44] on div "Ultra Lite Hat Actions Add components Hide Request removal Create inbound" at bounding box center [276, 48] width 296 height 36
click at [93, 11] on link "Inventory" at bounding box center [93, 10] width 25 height 7
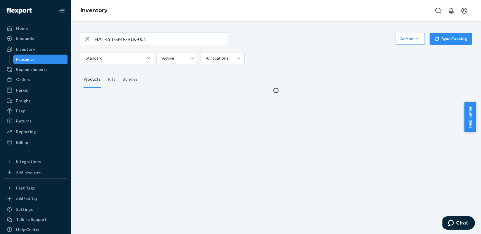
click at [86, 37] on icon "button" at bounding box center [87, 39] width 7 height 12
click at [97, 38] on input "text" at bounding box center [160, 39] width 133 height 12
paste input "GTO-SLG-BAG-BLK"
type input "GTO-SLG-BAG-BLK"
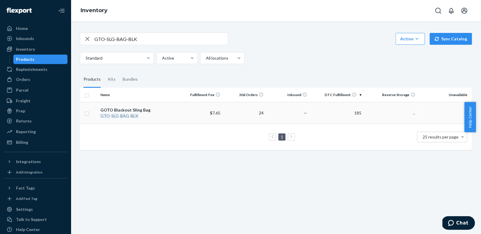
click at [172, 115] on div "GTO - SLG - BAG - BLK" at bounding box center [138, 116] width 77 height 6
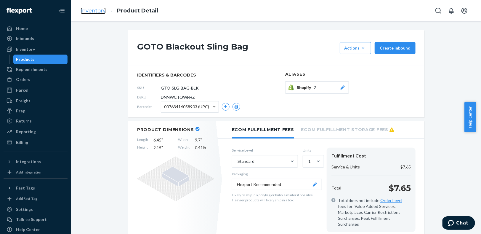
click at [94, 10] on link "Inventory" at bounding box center [93, 10] width 25 height 7
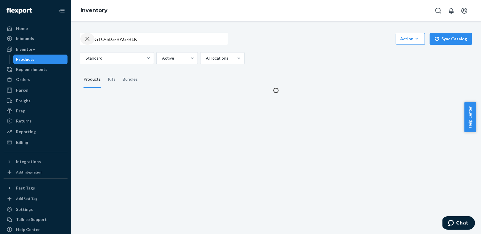
drag, startPoint x: 85, startPoint y: 38, endPoint x: 91, endPoint y: 38, distance: 5.6
click at [86, 38] on icon "button" at bounding box center [87, 39] width 7 height 12
click at [101, 40] on input "text" at bounding box center [160, 39] width 133 height 12
paste input "DOG-LSH-REFL-GRN-002"
type input "DOG-LSH-REFL-GRN-002"
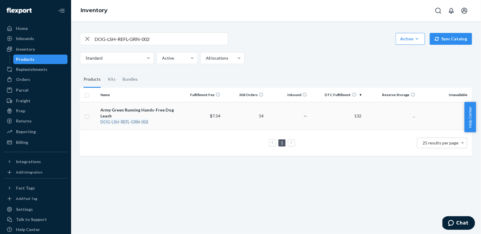
click at [161, 111] on div "Army Green Running Hands-Free Dog Leash" at bounding box center [138, 113] width 77 height 12
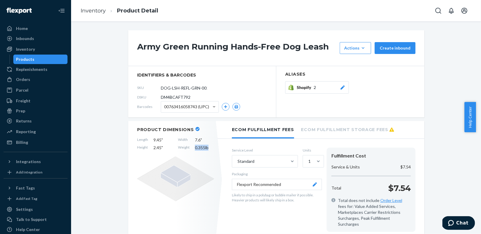
drag, startPoint x: 208, startPoint y: 148, endPoint x: 191, endPoint y: 148, distance: 16.9
click at [191, 148] on div "Length 9.45 " Width 7.6 " Height 2.45 " Weight 0.355 lb" at bounding box center [175, 144] width 77 height 14
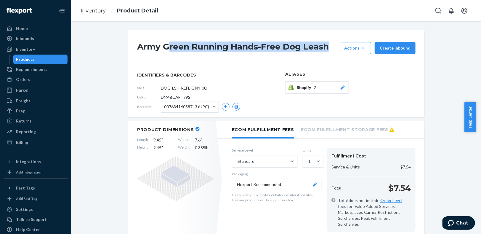
drag, startPoint x: 325, startPoint y: 51, endPoint x: 168, endPoint y: 42, distance: 156.8
click at [168, 42] on h1 "Army Green Running Hands-Free Dog Leash" at bounding box center [236, 48] width 199 height 12
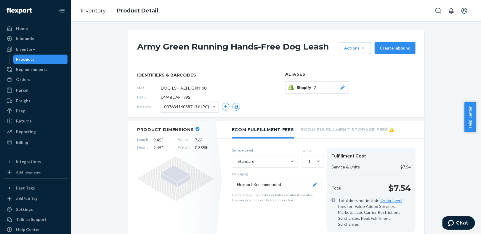
click at [133, 44] on div "Army Green Running Hands-Free Dog Leash Actions Add components Hide Request rem…" at bounding box center [276, 48] width 296 height 36
click at [142, 49] on h1 "Army Green Running Hands-Free Dog Leash" at bounding box center [236, 48] width 199 height 12
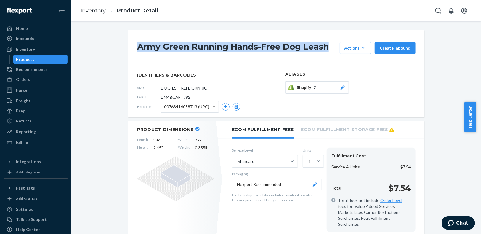
drag, startPoint x: 326, startPoint y: 48, endPoint x: 170, endPoint y: 41, distance: 156.4
click at [170, 41] on div "Army Green Running Hands-Free Dog Leash Actions Add components Hide Request rem…" at bounding box center [276, 48] width 296 height 36
click at [91, 12] on link "Inventory" at bounding box center [93, 10] width 25 height 7
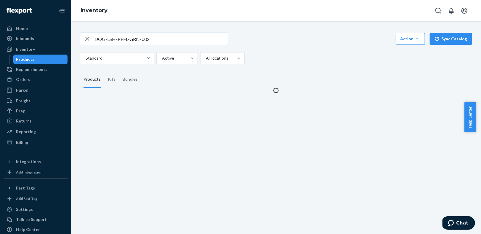
click at [88, 37] on icon "button" at bounding box center [87, 39] width 4 height 4
click at [95, 43] on input "text" at bounding box center [160, 39] width 133 height 12
paste input "DOG-LSH-REFL-PNK-001"
type input "DOG-LSH-REFL-PNK-001"
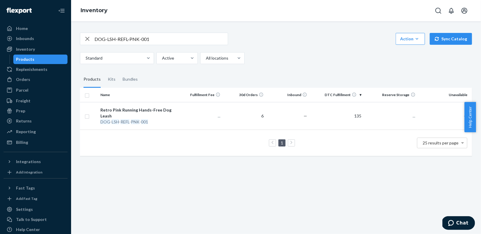
click at [179, 105] on td "..." at bounding box center [200, 116] width 43 height 28
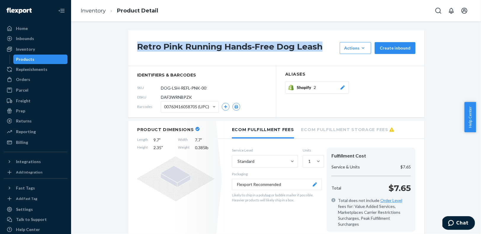
drag, startPoint x: 323, startPoint y: 49, endPoint x: 120, endPoint y: 46, distance: 203.6
copy h1 "Retro Pink Running Hands-Free Dog Leash"
click at [84, 9] on link "Inventory" at bounding box center [93, 10] width 25 height 7
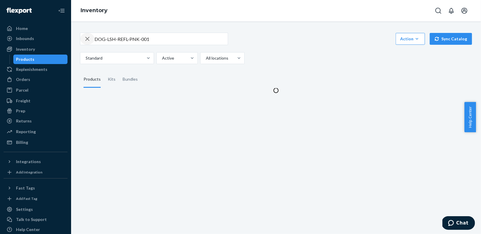
drag, startPoint x: 86, startPoint y: 39, endPoint x: 103, endPoint y: 38, distance: 17.2
click at [86, 38] on icon "button" at bounding box center [87, 39] width 7 height 12
click at [103, 38] on input "text" at bounding box center [160, 39] width 133 height 12
paste input "DOG-LSH-REFL-GRN-001"
type input "DOG-LSH-REFL-GRN-001"
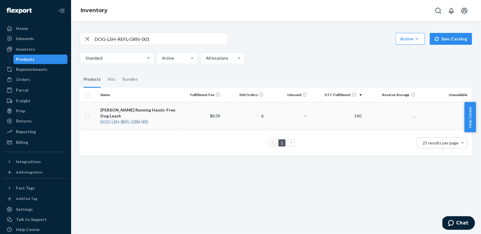
click at [148, 114] on div "[PERSON_NAME] Running Hands-Free Dog Leash" at bounding box center [138, 113] width 77 height 12
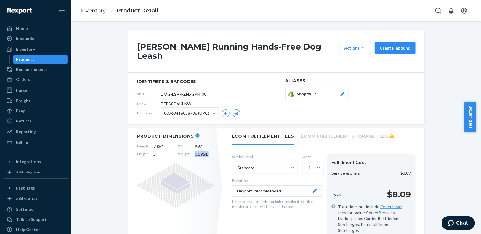
drag, startPoint x: 208, startPoint y: 149, endPoint x: 185, endPoint y: 149, distance: 23.1
click at [185, 149] on div "Length 7.85 " Width 9.6 " Height 2 " Weight 0.595 lb" at bounding box center [175, 150] width 77 height 14
copy div "0.595 lb"
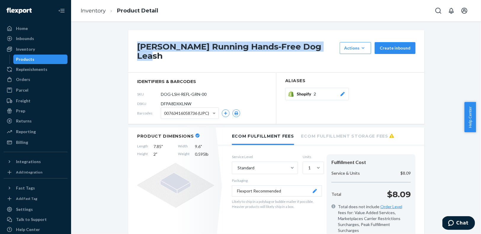
drag, startPoint x: 327, startPoint y: 44, endPoint x: 155, endPoint y: 42, distance: 172.3
click at [155, 42] on h1 "[PERSON_NAME] Running Hands-Free Dog Leash" at bounding box center [236, 51] width 199 height 18
copy h1 "Green Running Hands-Free Dog Leash"
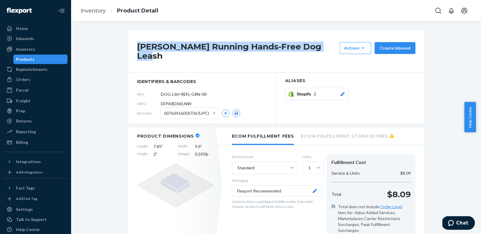
drag, startPoint x: 325, startPoint y: 49, endPoint x: 136, endPoint y: 93, distance: 193.9
click at [131, 45] on div "Olive Green Running Hands-Free Dog Leash Actions Add components Hide Request re…" at bounding box center [276, 51] width 296 height 42
copy h1 "[PERSON_NAME] Running Hands-Free Dog Leash"
click at [96, 13] on link "Inventory" at bounding box center [93, 10] width 25 height 7
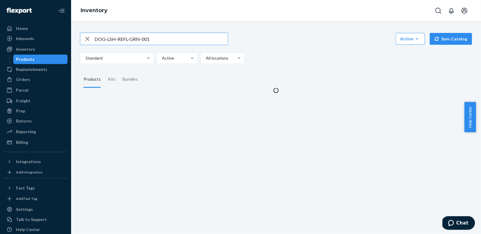
drag, startPoint x: 85, startPoint y: 38, endPoint x: 99, endPoint y: 40, distance: 13.8
click at [85, 38] on icon "button" at bounding box center [87, 39] width 7 height 12
click at [100, 40] on input "text" at bounding box center [160, 39] width 133 height 12
paste input "DOG-LSH-REFL-BLU-001"
type input "DOG-LSH-REFL-BLU-001"
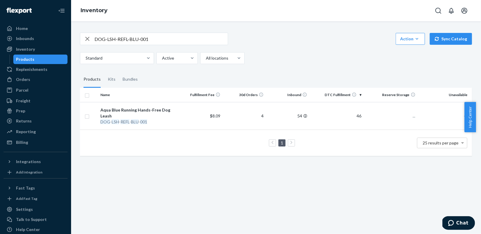
click at [153, 119] on div "DOG - LSH - REFL - BLU - 001" at bounding box center [138, 122] width 77 height 6
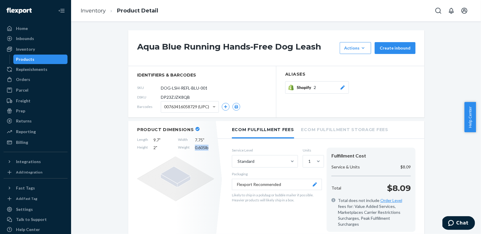
drag, startPoint x: 210, startPoint y: 148, endPoint x: 191, endPoint y: 147, distance: 18.9
click at [191, 147] on div "Length 9.7 " Width 7.75 " Height 2 " Weight 0.605 lb" at bounding box center [175, 144] width 77 height 14
copy span "0.605 lb"
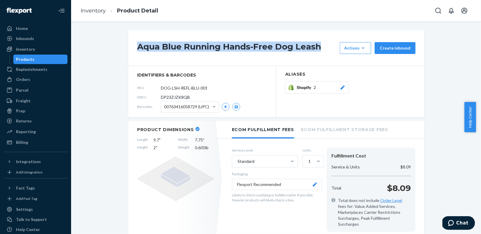
drag, startPoint x: 326, startPoint y: 49, endPoint x: 122, endPoint y: 49, distance: 203.6
copy h1 "Aqua Blue Running Hands-Free Dog Leash"
click at [96, 12] on link "Inventory" at bounding box center [93, 10] width 25 height 7
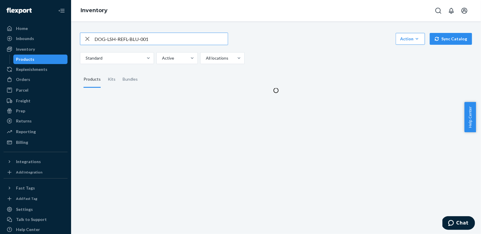
click at [86, 38] on icon "button" at bounding box center [87, 39] width 4 height 4
click at [98, 39] on input "text" at bounding box center [160, 39] width 133 height 12
paste input "DOG-LSH-REFL-PNK-002"
type input "DOG-LSH-REFL-PNK-002"
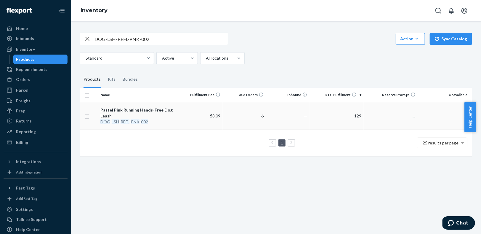
click at [146, 108] on div "Pastel Pink Running Hands-Free Dog Leash" at bounding box center [138, 113] width 77 height 12
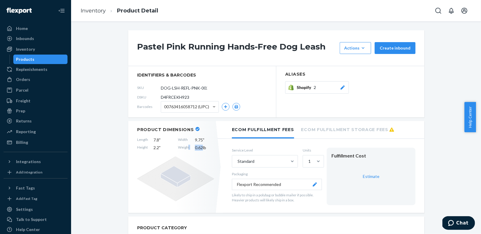
drag, startPoint x: 200, startPoint y: 148, endPoint x: 186, endPoint y: 147, distance: 14.5
click at [186, 147] on div "Length 7.8 " Width 9.75 " Height 2.2 " Weight 0.62 lb" at bounding box center [175, 144] width 77 height 14
copy div "t 0.62"
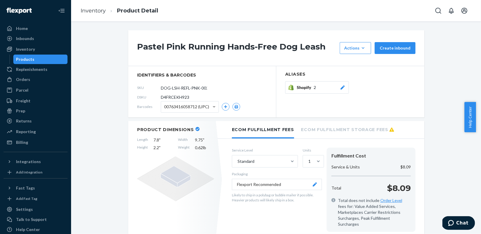
drag, startPoint x: 200, startPoint y: 147, endPoint x: 193, endPoint y: 148, distance: 6.9
click at [195, 148] on span "0.62 lb" at bounding box center [204, 147] width 19 height 6
copy span "0.62"
click at [86, 9] on link "Inventory" at bounding box center [93, 10] width 25 height 7
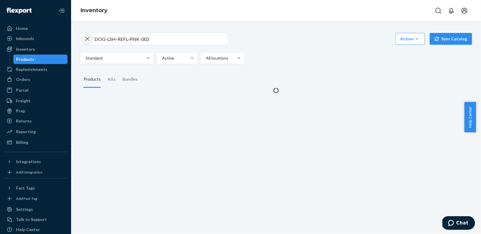
drag, startPoint x: 88, startPoint y: 39, endPoint x: 98, endPoint y: 42, distance: 10.9
click at [88, 39] on icon "button" at bounding box center [87, 39] width 7 height 12
click at [99, 42] on input "text" at bounding box center [160, 39] width 133 height 12
paste input "DOG-LSH-REFL-BLK"
type input "DOG-LSH-REFL-BLK"
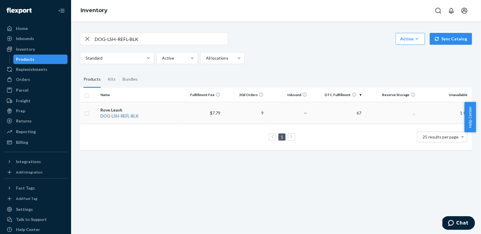
click at [171, 118] on td "Rove Leash DOG - LSH - REFL - BLK" at bounding box center [138, 113] width 81 height 22
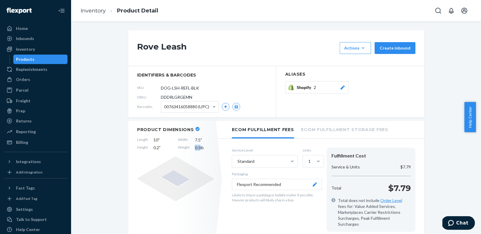
drag, startPoint x: 197, startPoint y: 148, endPoint x: 192, endPoint y: 148, distance: 5.4
click at [195, 148] on span "0.5 lb" at bounding box center [204, 147] width 19 height 6
copy span "0.5"
click at [91, 12] on link "Inventory" at bounding box center [93, 10] width 25 height 7
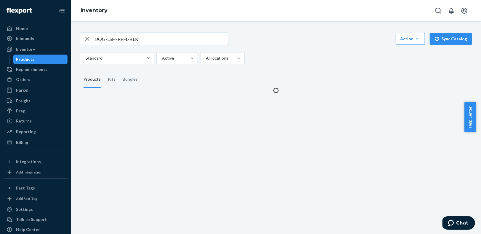
click at [86, 38] on icon "button" at bounding box center [87, 39] width 4 height 4
click at [101, 40] on input "text" at bounding box center [160, 39] width 133 height 12
paste input "SUN-CLF-BLK-BLK"
type input "SUN-CLF-BLK-BLK"
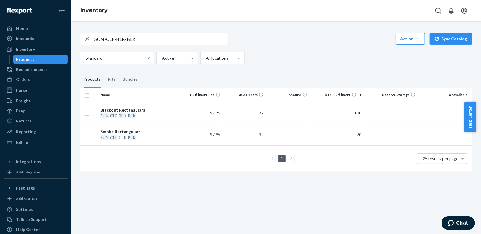
drag, startPoint x: 138, startPoint y: 111, endPoint x: 141, endPoint y: 122, distance: 11.1
click at [137, 111] on div "Blackout Rectangulars" at bounding box center [138, 110] width 77 height 6
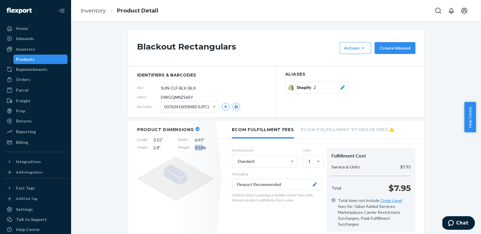
drag, startPoint x: 200, startPoint y: 145, endPoint x: 192, endPoint y: 144, distance: 8.0
click at [195, 145] on span "0.52 lb" at bounding box center [204, 147] width 19 height 6
copy span "0.52"
click at [94, 12] on link "Inventory" at bounding box center [93, 10] width 25 height 7
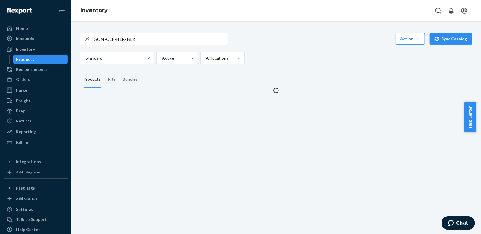
drag, startPoint x: 87, startPoint y: 38, endPoint x: 103, endPoint y: 39, distance: 15.4
click at [87, 38] on icon "button" at bounding box center [87, 39] width 7 height 12
click at [103, 39] on input "text" at bounding box center [160, 39] width 133 height 12
paste input "SUN-CLF-CLR-BLK"
type input "SUN-CLF-CLR-BLK"
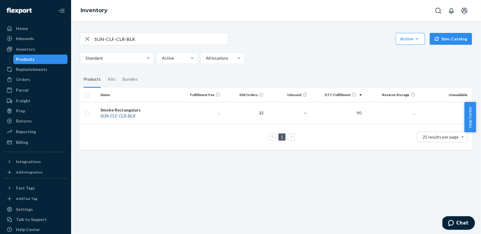
click at [151, 125] on td "1 25 results per page" at bounding box center [276, 136] width 392 height 26
click at [152, 119] on td "Smoke Rectangulars SUN - CLF - CLR - BLK" at bounding box center [138, 113] width 81 height 22
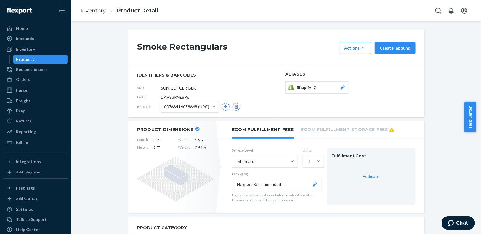
scroll to position [11, 0]
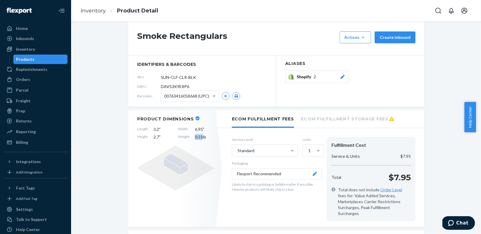
drag, startPoint x: 199, startPoint y: 136, endPoint x: 192, endPoint y: 136, distance: 7.7
click at [195, 136] on span "0.51 lb" at bounding box center [204, 137] width 19 height 6
click at [101, 11] on link "Inventory" at bounding box center [93, 10] width 25 height 7
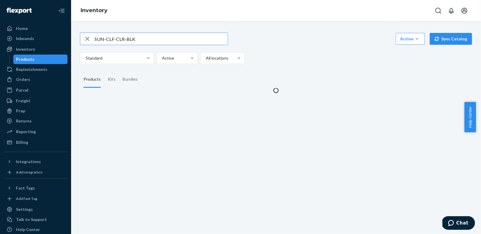
drag, startPoint x: 86, startPoint y: 39, endPoint x: 94, endPoint y: 41, distance: 8.1
click at [87, 39] on icon "button" at bounding box center [87, 39] width 7 height 12
click at [97, 41] on input "text" at bounding box center [160, 39] width 133 height 12
paste input "HAT-5PAN-REFL-WHI-001"
type input "HAT-5PAN-REFL-WHI-001"
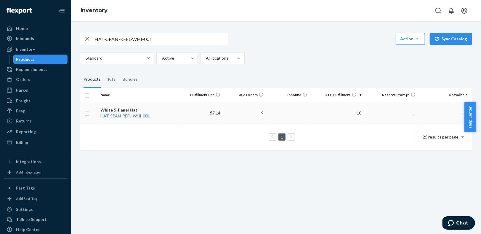
click at [155, 113] on div "HAT - 5PAN - REFL - WHI - 001" at bounding box center [138, 116] width 77 height 6
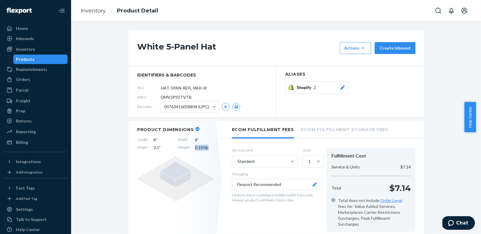
drag, startPoint x: 208, startPoint y: 149, endPoint x: 191, endPoint y: 146, distance: 17.6
click at [191, 146] on div "Length 8 " Width 8 " Height 3.5 " Weight 0.185 lb" at bounding box center [175, 144] width 77 height 14
drag, startPoint x: 228, startPoint y: 48, endPoint x: 121, endPoint y: 41, distance: 108.0
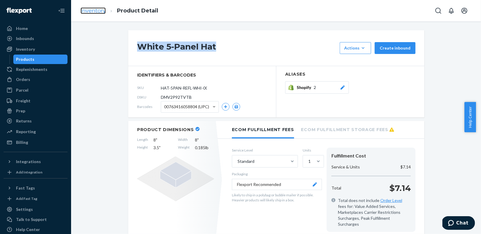
click at [96, 10] on link "Inventory" at bounding box center [93, 10] width 25 height 7
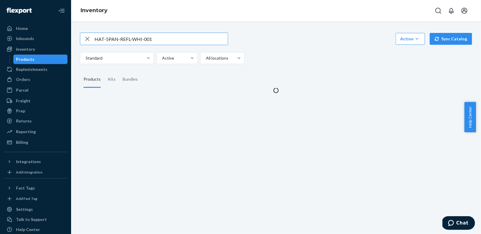
click at [88, 38] on icon "button" at bounding box center [87, 39] width 4 height 4
click at [98, 39] on input "text" at bounding box center [160, 39] width 133 height 12
paste input "HAT-PERF-SNAP-PNK-002"
type input "HAT-PERF-SNAP-PNK-002"
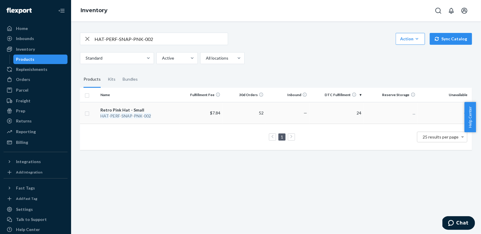
click at [158, 106] on td "Retro Pink Hat - Small HAT - PERF - SNAP - PNK - 002" at bounding box center [138, 113] width 81 height 22
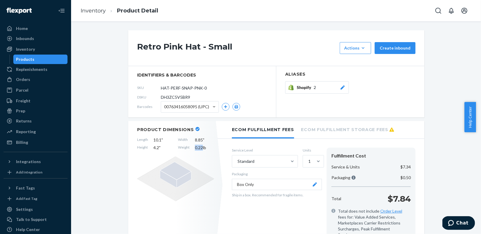
drag, startPoint x: 199, startPoint y: 146, endPoint x: 191, endPoint y: 144, distance: 8.4
click at [191, 144] on div "Length 10.1 " Width 8.85 " Height 4.2 " Weight 0.22 lb" at bounding box center [175, 144] width 77 height 14
click at [93, 12] on link "Inventory" at bounding box center [93, 10] width 25 height 7
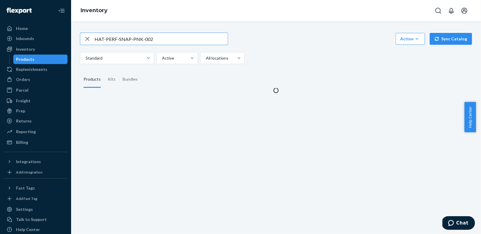
drag, startPoint x: 88, startPoint y: 37, endPoint x: 93, endPoint y: 38, distance: 4.2
click at [88, 37] on icon "button" at bounding box center [87, 39] width 4 height 4
click at [103, 39] on input "text" at bounding box center [160, 39] width 133 height 12
paste input "SUN-X365-CHR-PNK"
type input "SUN-X365-CHR-PNK"
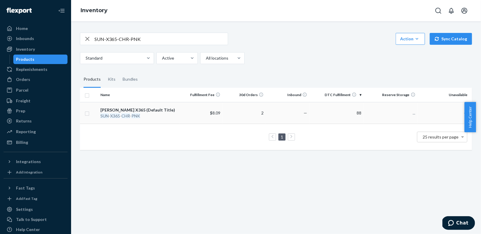
click at [147, 115] on div "SUN - X365 - CHR - PNK" at bounding box center [138, 116] width 77 height 6
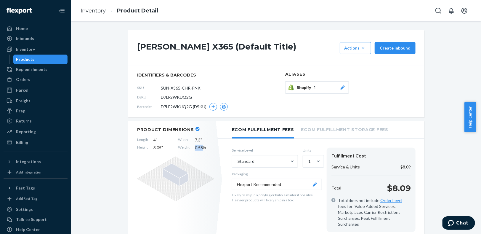
drag, startPoint x: 200, startPoint y: 149, endPoint x: 190, endPoint y: 146, distance: 10.3
click at [190, 146] on div "Length 4 " Width 7.3 " Height 3.05 " Weight 0.58 lb" at bounding box center [175, 144] width 77 height 14
click at [88, 10] on link "Inventory" at bounding box center [93, 10] width 25 height 7
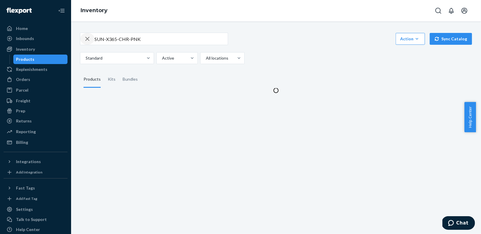
drag, startPoint x: 88, startPoint y: 41, endPoint x: 99, endPoint y: 41, distance: 11.6
click at [87, 40] on icon "button" at bounding box center [87, 39] width 7 height 12
click at [99, 41] on input "text" at bounding box center [160, 39] width 133 height 12
paste input "SUN-X365-ICE-BLU"
type input "SUN-X365-ICE-BLU"
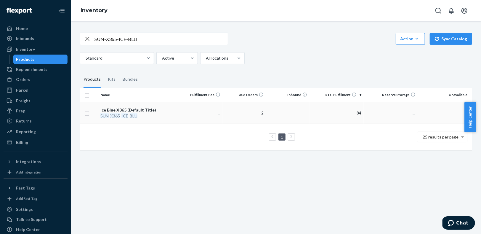
click at [142, 108] on div "Ice Blue X365 (Default Title)" at bounding box center [138, 110] width 77 height 6
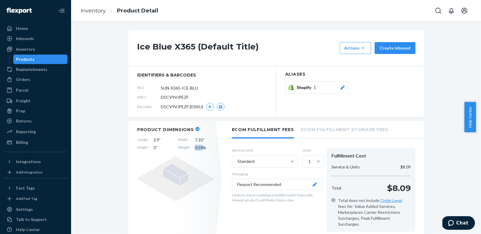
drag, startPoint x: 199, startPoint y: 147, endPoint x: 191, endPoint y: 147, distance: 8.9
click at [191, 147] on div "Length 3.9 " Width 7.35 " Height 3 " Weight 0.59 lb" at bounding box center [175, 144] width 77 height 14
click at [99, 12] on link "Inventory" at bounding box center [93, 10] width 25 height 7
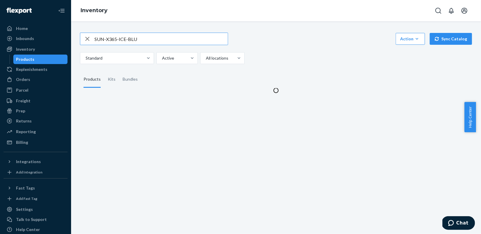
click at [87, 36] on icon "button" at bounding box center [87, 39] width 7 height 12
click at [104, 44] on input "text" at bounding box center [160, 39] width 133 height 12
paste input "SUN-X365-BLK-SLV"
type input "SUN-X365-BLK-SLV"
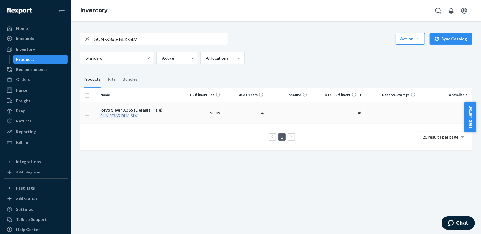
click at [148, 109] on div "Revo Silver X365 (Default Title)" at bounding box center [138, 110] width 77 height 6
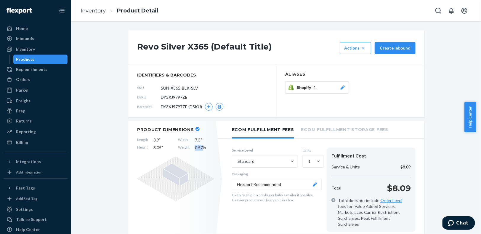
drag, startPoint x: 200, startPoint y: 147, endPoint x: 192, endPoint y: 147, distance: 8.0
click at [192, 147] on div "Length 3.9 " Width 7.3 " Height 3.05 " Weight 0.57 lb" at bounding box center [175, 144] width 77 height 14
click at [95, 12] on link "Inventory" at bounding box center [93, 10] width 25 height 7
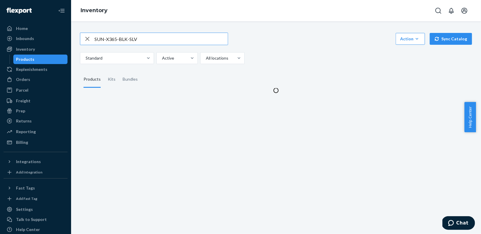
drag, startPoint x: 144, startPoint y: 41, endPoint x: 87, endPoint y: 41, distance: 57.4
click at [87, 41] on div "SUN-X365-BLK-SLV" at bounding box center [153, 39] width 147 height 12
type input "SUN-X365-BLK-BLK"
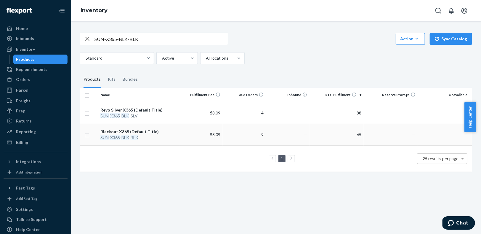
click at [145, 133] on div "Blackout X365 (Default Title)" at bounding box center [138, 131] width 77 height 6
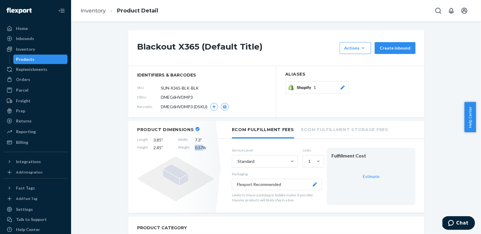
drag, startPoint x: 198, startPoint y: 148, endPoint x: 191, endPoint y: 147, distance: 7.3
click at [191, 147] on div "Length 3.85 " Width 7.3 " Height 2.85 " Weight 0.57 lb" at bounding box center [175, 144] width 77 height 14
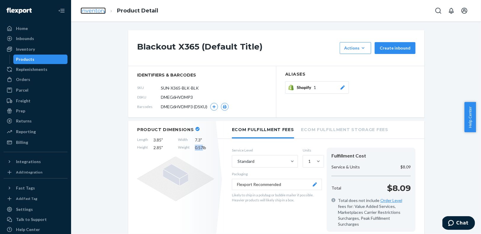
click at [93, 11] on link "Inventory" at bounding box center [93, 10] width 25 height 7
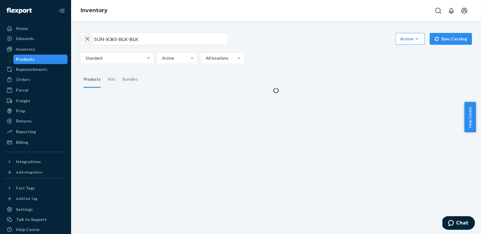
click at [86, 38] on icon "button" at bounding box center [87, 39] width 7 height 12
click at [104, 41] on input "text" at bounding box center [160, 39] width 133 height 12
paste input "HAT-PERF-SNAP-SFM-001"
type input "HAT-PERF-SNAP-SFM-001"
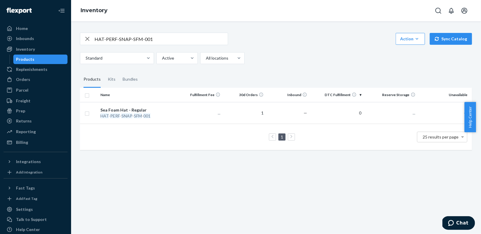
click at [152, 109] on div "Sea Foam Hat - Regular" at bounding box center [138, 110] width 77 height 6
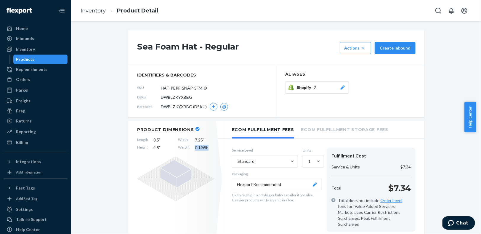
drag, startPoint x: 208, startPoint y: 148, endPoint x: 191, endPoint y: 149, distance: 17.5
click at [191, 149] on div "Length 8.5 " Width 7.25 " Height 4.5 " Weight 0.196 lb" at bounding box center [175, 144] width 77 height 14
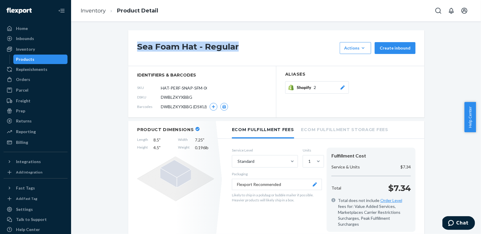
drag, startPoint x: 239, startPoint y: 45, endPoint x: 121, endPoint y: 46, distance: 118.1
click at [95, 7] on li "Inventory" at bounding box center [93, 11] width 25 height 8
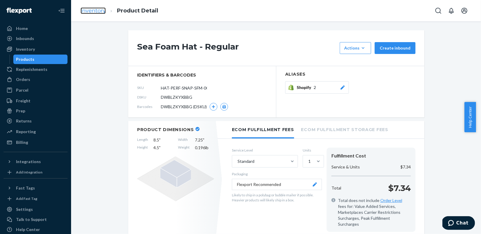
click at [93, 9] on link "Inventory" at bounding box center [93, 10] width 25 height 7
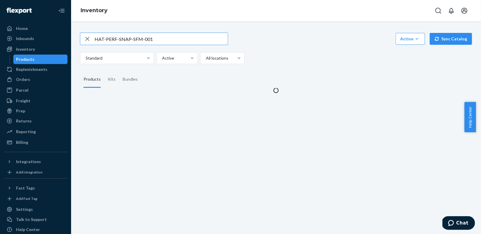
click at [86, 38] on icon "button" at bounding box center [87, 39] width 7 height 12
click at [105, 41] on input "text" at bounding box center [160, 39] width 133 height 12
paste input "HAT-PERF-SNAP-SFM-002"
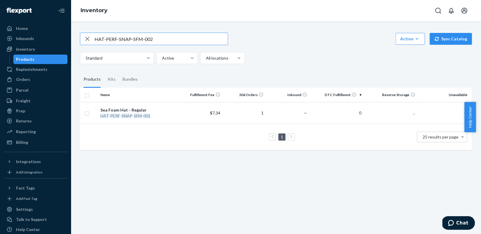
type input "HAT-PERF-SNAP-SFM-002"
click at [141, 120] on td "Sea Foam Hat - Small HAT - PERF - SNAP - SFM - 002" at bounding box center [138, 113] width 81 height 22
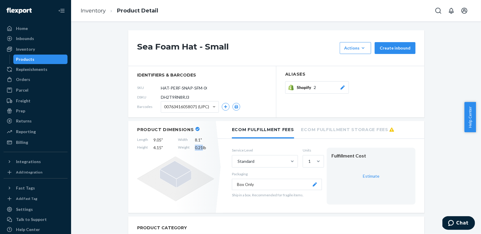
drag, startPoint x: 199, startPoint y: 147, endPoint x: 192, endPoint y: 147, distance: 7.4
click at [192, 147] on div "Length 9.05 " Width 8.1 " Height 4.15 " Weight 0.21 lb" at bounding box center [175, 144] width 77 height 14
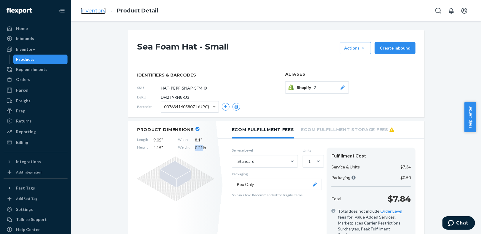
click at [89, 10] on link "Inventory" at bounding box center [93, 10] width 25 height 7
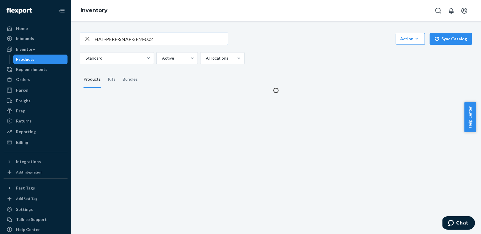
drag, startPoint x: 86, startPoint y: 38, endPoint x: 97, endPoint y: 40, distance: 10.4
click at [86, 38] on icon "button" at bounding box center [87, 39] width 7 height 12
click at [97, 40] on input "text" at bounding box center [160, 39] width 133 height 12
paste input "HAT-PERF-SNAP-WHI-001"
type input "HAT-PERF-SNAP-WHI-001"
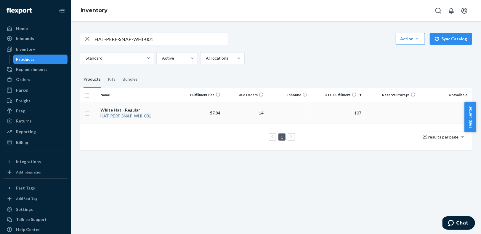
click at [144, 117] on em "001" at bounding box center [147, 115] width 7 height 5
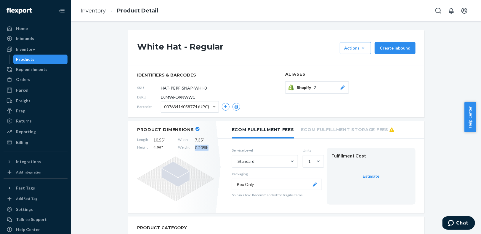
drag, startPoint x: 208, startPoint y: 147, endPoint x: 191, endPoint y: 148, distance: 17.5
click at [191, 148] on div "Length 10.55 " Width 7.35 " Height 4.95 " Weight 0.205 lb" at bounding box center [175, 144] width 77 height 14
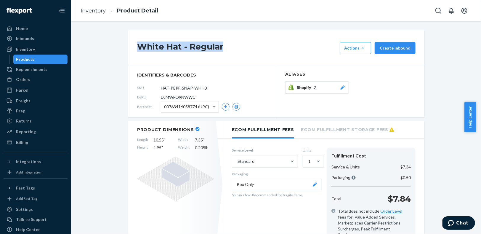
drag, startPoint x: 232, startPoint y: 38, endPoint x: 222, endPoint y: 48, distance: 14.4
click at [222, 48] on div "White Hat - Regular Actions Add components Hide Request removal Create inbound" at bounding box center [276, 48] width 296 height 36
click at [92, 12] on link "Inventory" at bounding box center [93, 10] width 25 height 7
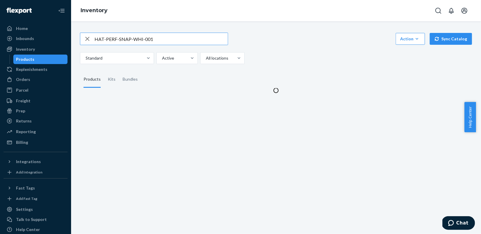
click at [88, 38] on icon "button" at bounding box center [87, 39] width 4 height 4
click at [98, 40] on input "text" at bounding box center [160, 39] width 133 height 12
paste input "HAT-PERF-SNAP-BLK-001"
type input "HAT-PERF-SNAP-BLK-001"
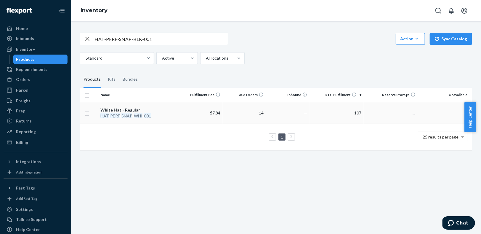
click at [136, 115] on em "WHI" at bounding box center [138, 115] width 9 height 5
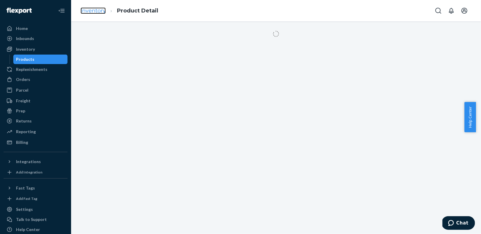
click at [92, 10] on link "Inventory" at bounding box center [93, 10] width 25 height 7
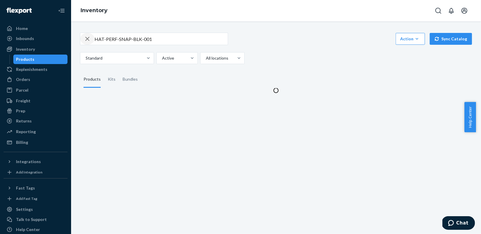
click at [88, 37] on icon "button" at bounding box center [87, 39] width 7 height 12
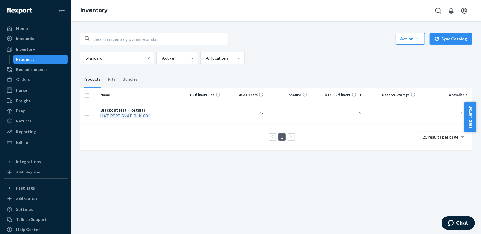
click at [103, 37] on input "text" at bounding box center [160, 39] width 133 height 12
paste input "HAT-PERF-SNAP-BLK-001"
type input "HAT-PERF-SNAP-BLK-001"
click at [139, 112] on div "Blackout Hat - Regular" at bounding box center [138, 110] width 77 height 6
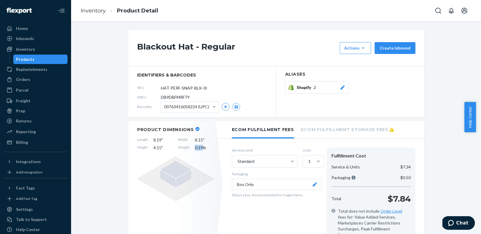
drag, startPoint x: 199, startPoint y: 147, endPoint x: 191, endPoint y: 147, distance: 7.7
click at [191, 147] on div "Length 8.19 " Width 8.15 " Height 4.15 " Weight 0.19 lb" at bounding box center [175, 144] width 77 height 14
click at [90, 11] on link "Inventory" at bounding box center [93, 10] width 25 height 7
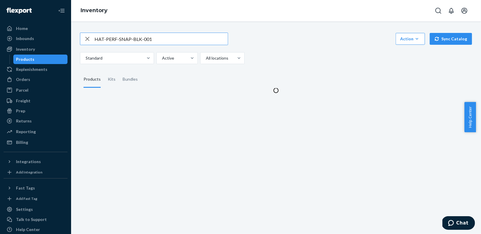
click at [86, 38] on icon "button" at bounding box center [87, 39] width 4 height 4
click at [97, 38] on input "text" at bounding box center [160, 39] width 133 height 12
paste input "HAT-PERF-SNAP-BLK-002"
type input "HAT-PERF-SNAP-BLK-002"
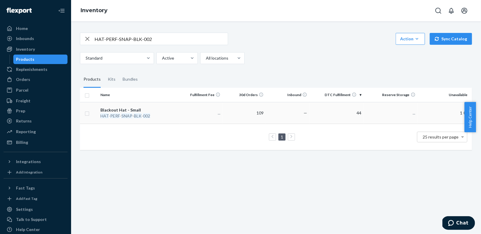
click at [149, 118] on td "Blackout Hat - Small HAT - PERF - SNAP - BLK - 002" at bounding box center [138, 113] width 81 height 22
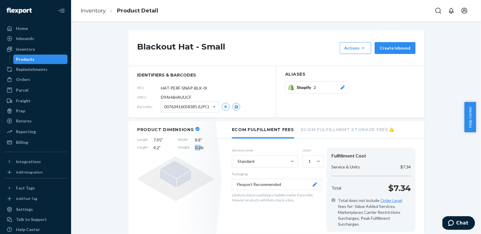
drag, startPoint x: 198, startPoint y: 147, endPoint x: 189, endPoint y: 147, distance: 8.9
click at [189, 147] on div "Length 7.95 " Width 8.8 " Height 4.2 " Weight 0.2 lb" at bounding box center [175, 144] width 77 height 14
click at [86, 10] on link "Inventory" at bounding box center [93, 10] width 25 height 7
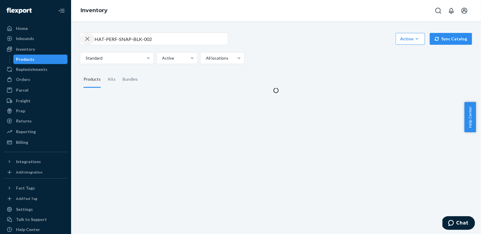
drag, startPoint x: 83, startPoint y: 38, endPoint x: 87, endPoint y: 38, distance: 3.9
click at [83, 38] on div "button" at bounding box center [87, 39] width 14 height 12
click at [113, 40] on input "text" at bounding box center [160, 39] width 133 height 12
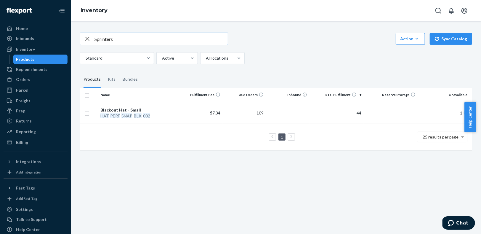
type input "Sprinters"
click at [86, 38] on icon "button" at bounding box center [87, 39] width 7 height 12
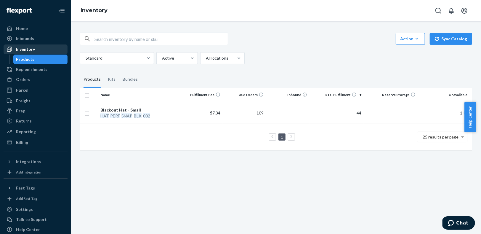
click at [48, 46] on div "Inventory" at bounding box center [35, 49] width 63 height 8
click at [28, 49] on div "Inventory" at bounding box center [25, 49] width 19 height 6
click at [98, 38] on input "text" at bounding box center [160, 39] width 133 height 12
paste input "SUN-SPNT-GRY-BLU-BLK-001"
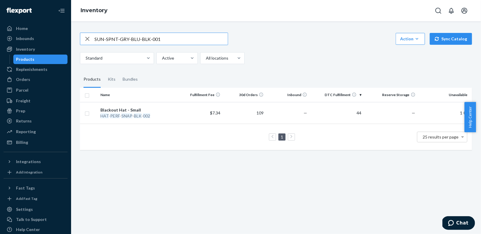
type input "SUN-SPNT-GRY-BLU-BLK-001"
click at [171, 108] on div "Blue Smoke Wayfarer" at bounding box center [138, 110] width 77 height 6
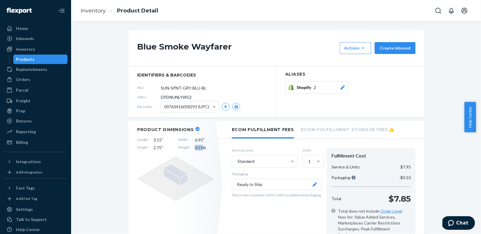
drag, startPoint x: 200, startPoint y: 147, endPoint x: 193, endPoint y: 146, distance: 7.3
click at [195, 146] on span "0.51 lb" at bounding box center [204, 147] width 19 height 6
click at [94, 10] on link "Inventory" at bounding box center [93, 10] width 25 height 7
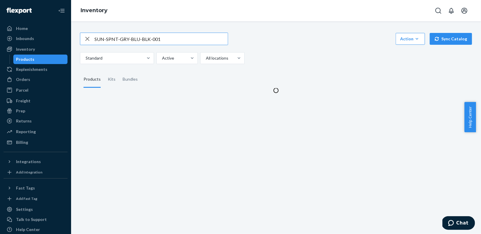
click at [84, 36] on icon "button" at bounding box center [87, 39] width 7 height 12
click at [99, 40] on input "SUN-SPNT-GRY-BLU-BLK-001" at bounding box center [160, 39] width 133 height 12
paste input "SUN-OLYM-GRN-BRN-SLV-001"
type input "SUN-OLYM-GRN-BRN-SLV-001"
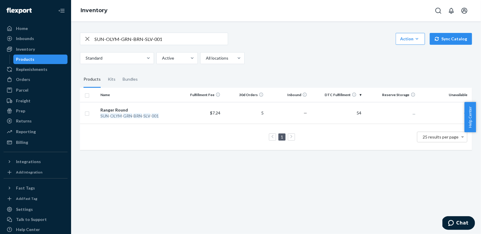
click at [133, 110] on div "Ranger Round" at bounding box center [138, 110] width 77 height 6
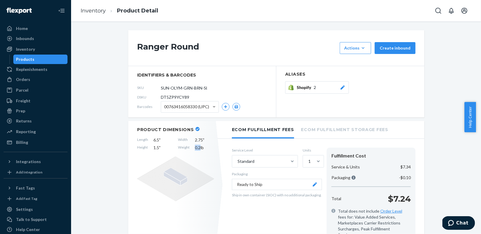
drag, startPoint x: 198, startPoint y: 147, endPoint x: 191, endPoint y: 147, distance: 7.4
click at [191, 147] on div "Length 6.5 " Width 2.75 " Height 1.5 " Weight 0.2 lb" at bounding box center [175, 144] width 77 height 14
click at [93, 12] on link "Inventory" at bounding box center [93, 10] width 25 height 7
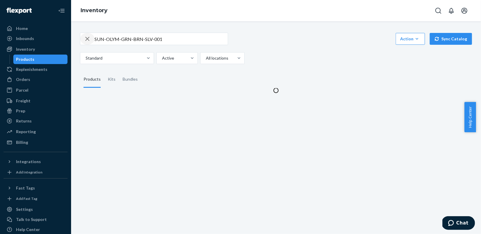
click at [87, 37] on icon "button" at bounding box center [87, 39] width 7 height 12
click at [112, 39] on input "text" at bounding box center [160, 39] width 133 height 12
paste input "SUN-OLYM-BLK-BLK-BLK-001"
type input "SUN-OLYM-BLK-BLK-BLK-001"
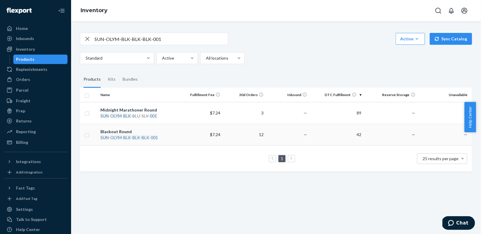
click at [124, 130] on div "Blackout Round" at bounding box center [138, 131] width 77 height 6
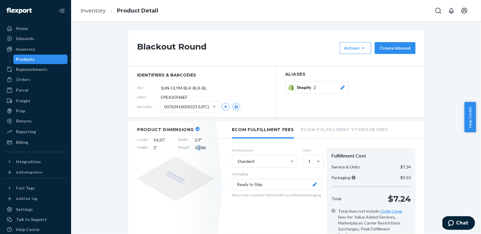
drag, startPoint x: 198, startPoint y: 148, endPoint x: 195, endPoint y: 147, distance: 3.6
click at [195, 147] on span "0.24 lb" at bounding box center [204, 147] width 19 height 6
drag, startPoint x: 115, startPoint y: 171, endPoint x: 186, endPoint y: 155, distance: 73.0
drag, startPoint x: 201, startPoint y: 148, endPoint x: 190, endPoint y: 147, distance: 10.4
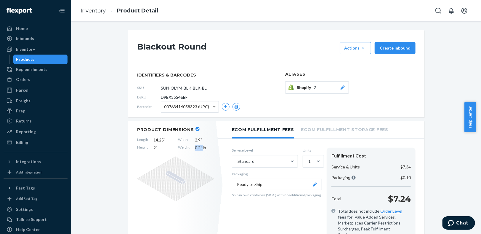
click at [190, 147] on div "Length 14.25 " Width 2.9 " Height 2 " Weight 0.24 lb" at bounding box center [175, 144] width 77 height 14
click at [95, 11] on link "Inventory" at bounding box center [93, 10] width 25 height 7
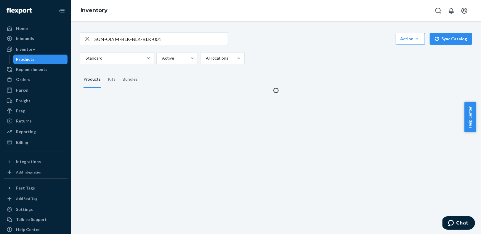
drag, startPoint x: 88, startPoint y: 38, endPoint x: 114, endPoint y: 41, distance: 26.1
click at [88, 38] on icon "button" at bounding box center [87, 39] width 7 height 12
click at [114, 41] on input "text" at bounding box center [160, 39] width 133 height 12
paste input "SUN-OLYM-BLK-BLU-SLV-001"
type input "SUN-OLYM-BLK-BLU-SLV-001"
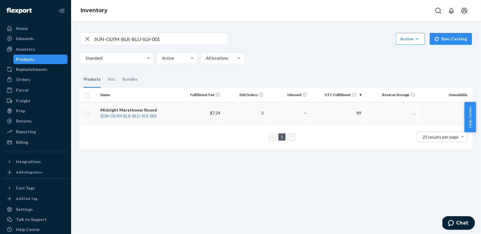
click at [152, 113] on div "SUN - OLYM - BLK - BLU - SLV - 001" at bounding box center [138, 116] width 77 height 6
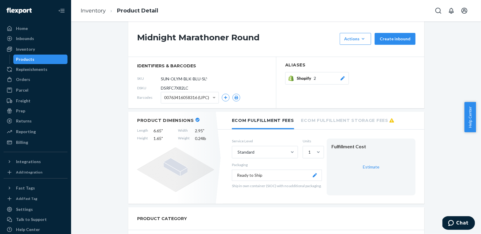
scroll to position [37, 0]
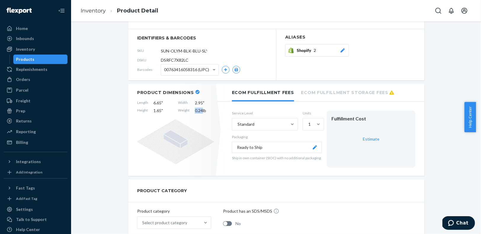
drag, startPoint x: 199, startPoint y: 112, endPoint x: 189, endPoint y: 111, distance: 10.1
click at [189, 111] on div "Length 6.65 " Width 2.95 " Height 1.65 " Weight 0.24 lb" at bounding box center [175, 107] width 77 height 14
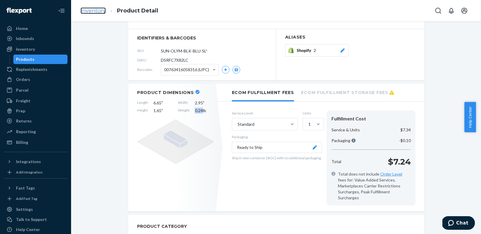
click at [87, 12] on link "Inventory" at bounding box center [93, 10] width 25 height 7
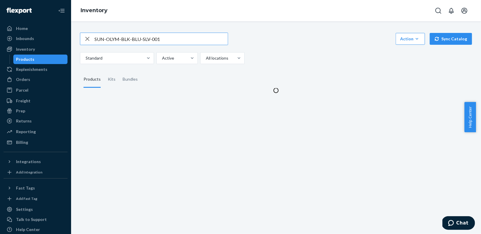
click at [87, 36] on icon "button" at bounding box center [87, 39] width 7 height 12
click at [96, 39] on input "text" at bounding box center [160, 39] width 133 height 12
paste input "SUN-OLYM-TOR-BRN-SLV-001"
type input "SUN-OLYM-TOR-BRN-SLV-001"
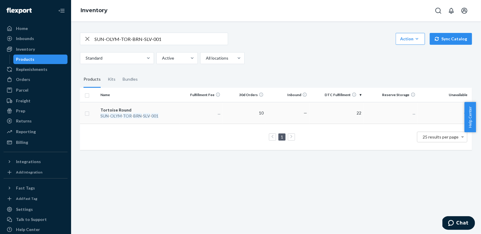
click at [113, 108] on div "Tortoise Round" at bounding box center [138, 110] width 77 height 6
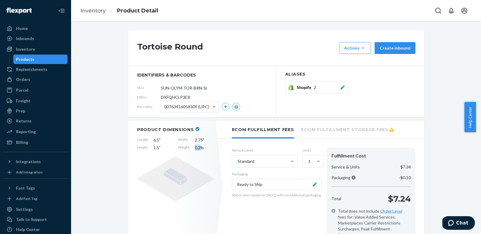
drag, startPoint x: 197, startPoint y: 147, endPoint x: 191, endPoint y: 146, distance: 6.0
click at [191, 147] on div "Length 6.5 " Width 2.75 " Height 1.5 " Weight 0.2 lb" at bounding box center [175, 144] width 77 height 14
click at [97, 13] on link "Inventory" at bounding box center [93, 10] width 25 height 7
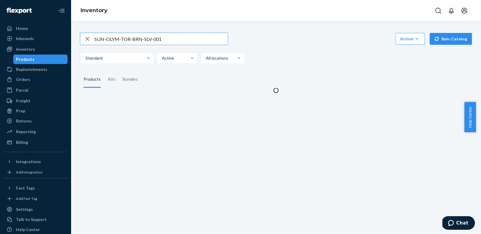
click at [88, 40] on icon "button" at bounding box center [87, 39] width 7 height 12
click at [96, 40] on input "text" at bounding box center [160, 39] width 133 height 12
paste input "SUN-SPNT-TOR-BRN-SLV-001"
type input "SUN-SPNT-TOR-BRN-SLV-001"
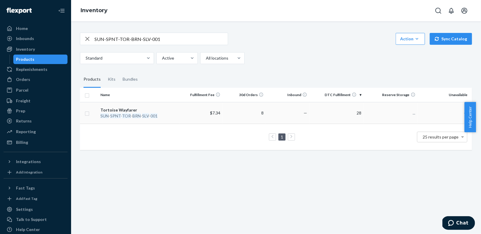
click at [123, 108] on div "Tortoise Wayfarer" at bounding box center [138, 110] width 77 height 6
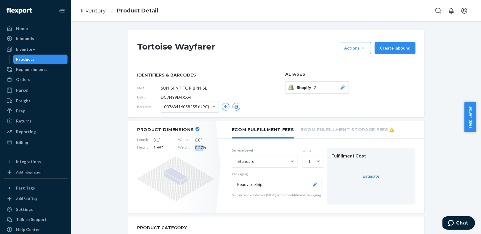
drag, startPoint x: 199, startPoint y: 146, endPoint x: 191, endPoint y: 146, distance: 8.3
click at [191, 146] on div "Length 3.1 " Width 6.8 " Height 1.65 " Weight 0.27 lb" at bounding box center [175, 144] width 77 height 14
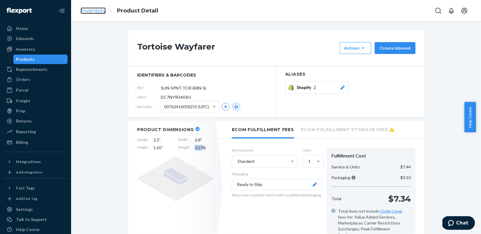
click at [93, 10] on link "Inventory" at bounding box center [93, 10] width 25 height 7
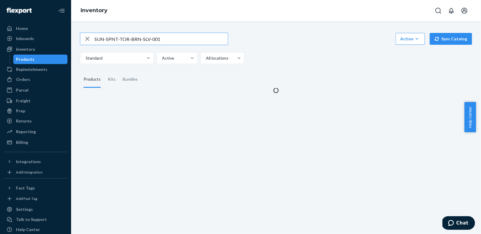
drag, startPoint x: 87, startPoint y: 40, endPoint x: 94, endPoint y: 40, distance: 6.5
click at [89, 40] on icon "button" at bounding box center [87, 39] width 7 height 12
click at [101, 39] on input "text" at bounding box center [160, 39] width 133 height 12
paste input "SUN-SPNT-GRY-BLK-BLK-002"
type input "SUN-SPNT-GRY-BLK-BLK-002"
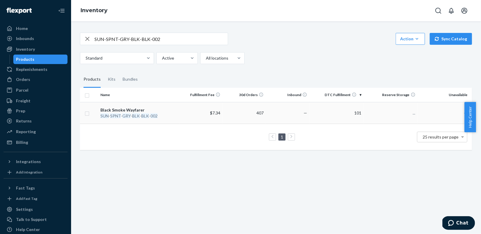
click at [144, 114] on em "BLK" at bounding box center [145, 115] width 8 height 5
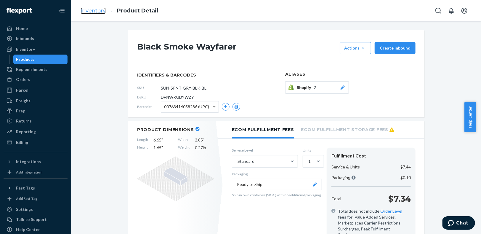
click at [95, 13] on link "Inventory" at bounding box center [93, 10] width 25 height 7
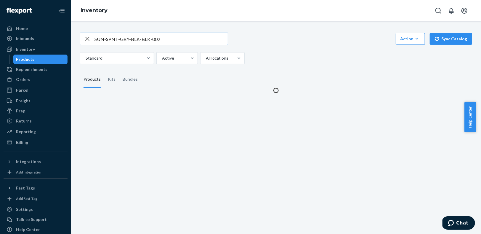
click at [86, 39] on icon "button" at bounding box center [87, 39] width 4 height 4
click at [103, 39] on input "text" at bounding box center [160, 39] width 133 height 12
paste input "SUN-SPNT-BLK-BLK-BLK-001"
type input "SUN-SPNT-BLK-BLK-BLK-001"
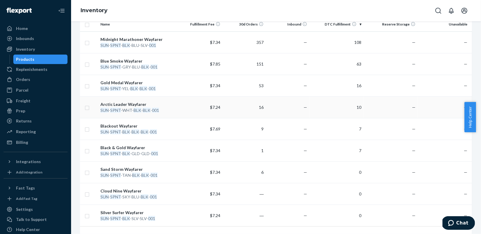
scroll to position [44, 0]
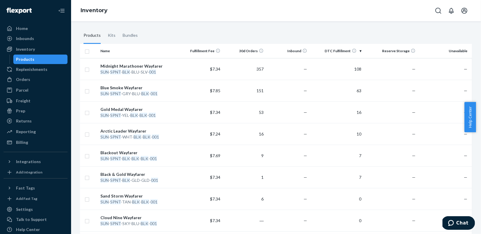
click at [155, 161] on td "Blackout Wayfarer SUN - SPNT - BLK - BLK - BLK - 001" at bounding box center [138, 155] width 81 height 22
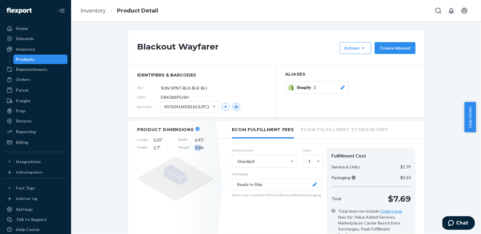
drag, startPoint x: 197, startPoint y: 147, endPoint x: 193, endPoint y: 146, distance: 4.8
click at [195, 146] on span "0.5 lb" at bounding box center [204, 147] width 19 height 6
click at [95, 12] on link "Inventory" at bounding box center [93, 10] width 25 height 7
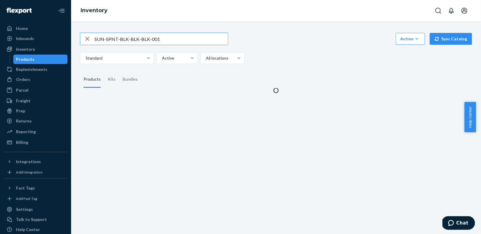
click at [87, 40] on icon "button" at bounding box center [87, 39] width 7 height 12
click at [96, 41] on input "text" at bounding box center [160, 39] width 133 height 12
paste input "SUN-SPNT-WHT-BLK-BLK-001"
type input "SUN-SPNT-WHT-BLK-BLK-001"
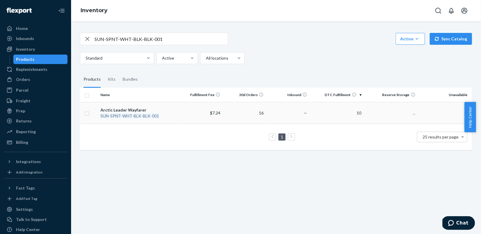
click at [147, 108] on div "Arctic Leader Wayfarer" at bounding box center [138, 110] width 77 height 6
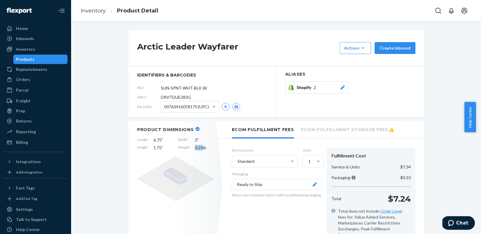
drag, startPoint x: 199, startPoint y: 148, endPoint x: 190, endPoint y: 147, distance: 9.8
click at [190, 147] on div "Length 6.75 " Width 3 " Height 1.75 " Weight 0.25 lb" at bounding box center [175, 144] width 77 height 14
click at [92, 7] on li "Inventory" at bounding box center [93, 11] width 25 height 8
click at [95, 11] on link "Inventory" at bounding box center [93, 10] width 25 height 7
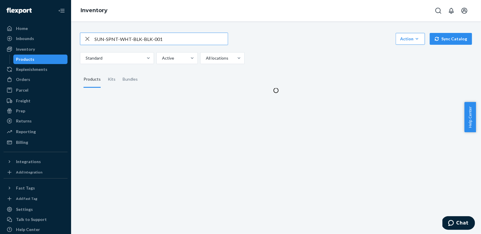
click at [86, 39] on icon "button" at bounding box center [87, 39] width 7 height 12
click at [97, 41] on input "SUN-SPNT-WHT-BLK-BLK-001" at bounding box center [160, 39] width 133 height 12
paste input "SUN-SPNT-WHT-BLU-SLV-001"
type input "SUN-SPNT-WHT-BLU-SLV-001"
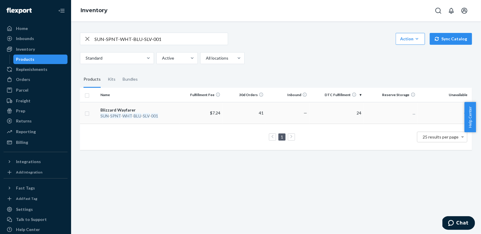
click at [150, 113] on div "SUN - SPNT - WHT - BLU - SLV - 001" at bounding box center [138, 116] width 77 height 6
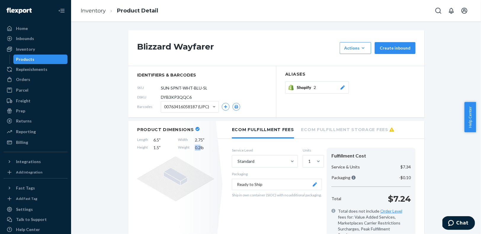
drag, startPoint x: 197, startPoint y: 148, endPoint x: 192, endPoint y: 147, distance: 5.4
click at [195, 147] on span "0.2 lb" at bounding box center [204, 147] width 19 height 6
click at [91, 10] on link "Inventory" at bounding box center [93, 10] width 25 height 7
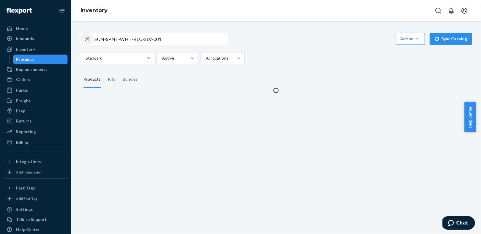
click at [88, 40] on icon "button" at bounding box center [87, 39] width 7 height 12
click at [96, 39] on input "text" at bounding box center [160, 39] width 133 height 12
paste input "SUN-SPNT-YEL-BLK-BLK-001"
type input "SUN-SPNT-YEL-BLK-BLK-001"
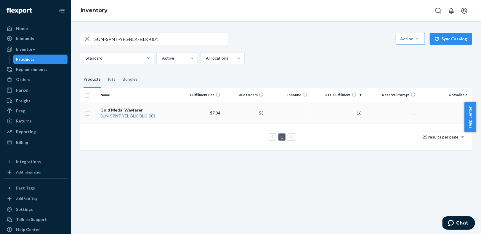
click at [131, 110] on div "Gold Medal Wayfarer" at bounding box center [138, 110] width 77 height 6
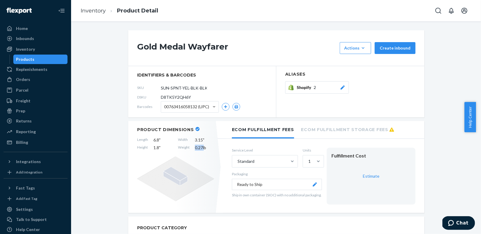
drag, startPoint x: 201, startPoint y: 149, endPoint x: 188, endPoint y: 148, distance: 12.4
click at [188, 148] on div "Length 6.8 " Width 3.15 " Height 1.8 " Weight 0.27 lb" at bounding box center [175, 144] width 77 height 14
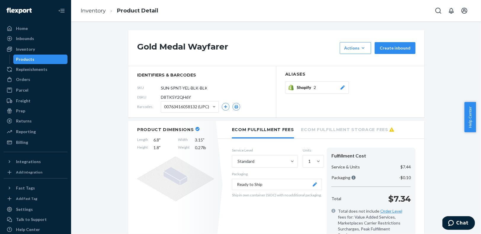
drag, startPoint x: 199, startPoint y: 146, endPoint x: 191, endPoint y: 146, distance: 8.9
click at [191, 146] on div "Length 6.8 " Width 3.15 " Height 1.8 " Weight 0.27 lb" at bounding box center [175, 144] width 77 height 14
click at [91, 10] on link "Inventory" at bounding box center [93, 10] width 25 height 7
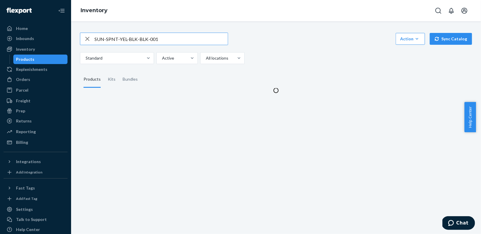
click at [86, 38] on icon "button" at bounding box center [87, 39] width 4 height 4
click at [97, 39] on input "text" at bounding box center [160, 39] width 133 height 12
paste input "SUN-SPNT-TOR-BLU-SLV-001"
type input "SUN-SPNT-TOR-BLU-SLV-001"
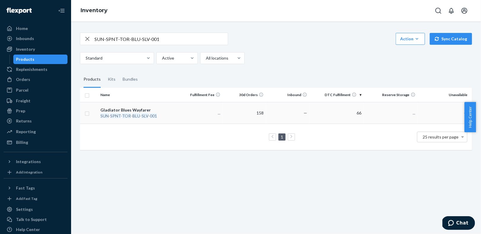
click at [150, 114] on em "001" at bounding box center [153, 115] width 7 height 5
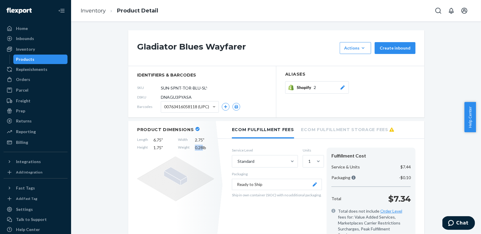
drag, startPoint x: 200, startPoint y: 149, endPoint x: 192, endPoint y: 148, distance: 8.0
click at [195, 148] on span "0.28 lb" at bounding box center [204, 147] width 19 height 6
click at [92, 10] on link "Inventory" at bounding box center [93, 10] width 25 height 7
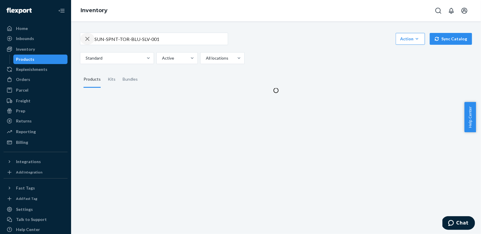
drag, startPoint x: 86, startPoint y: 40, endPoint x: 95, endPoint y: 42, distance: 8.8
click at [86, 40] on icon "button" at bounding box center [87, 39] width 7 height 12
click at [95, 42] on input "text" at bounding box center [160, 39] width 133 height 12
paste input "SUN-SPNT-BLK-BLU-SLV-001"
type input "SUN-SPNT-BLK-BLU-SLV-001"
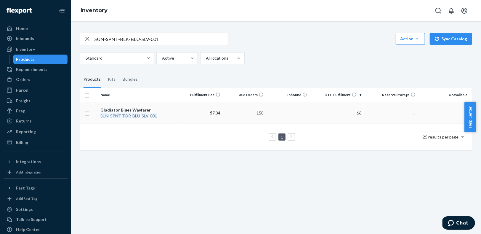
click at [133, 112] on div "Gladiator Blues Wayfarer" at bounding box center [138, 110] width 77 height 6
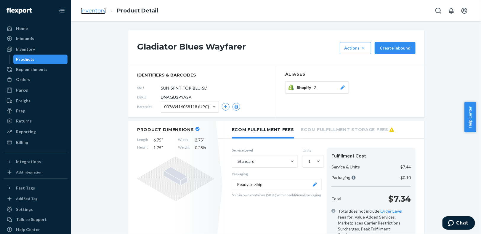
click at [91, 11] on link "Inventory" at bounding box center [93, 10] width 25 height 7
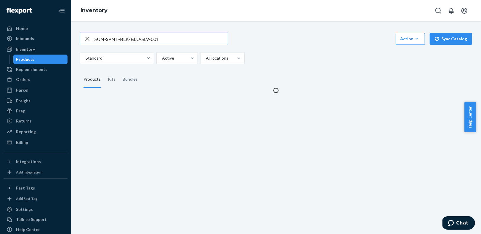
click at [89, 40] on icon "button" at bounding box center [87, 39] width 7 height 12
click at [94, 40] on div "button" at bounding box center [87, 39] width 14 height 12
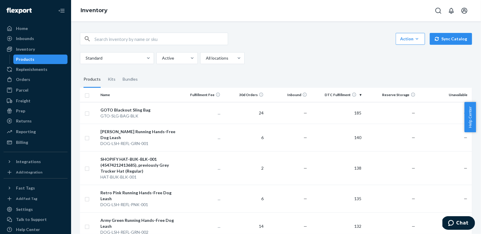
click at [110, 40] on input "text" at bounding box center [160, 39] width 133 height 12
paste input "SUN-SPNT-BLK-BLU-SLV-001"
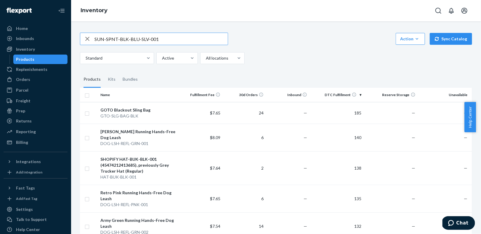
type input "SUN-SPNT-BLK-BLU-SLV-001"
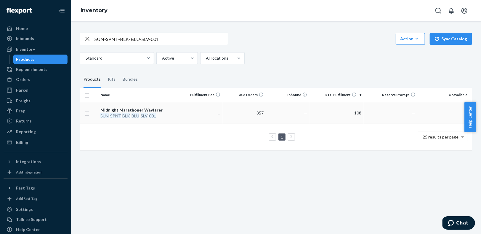
click at [174, 112] on div "Midnight Marathoner Wayfarer" at bounding box center [138, 110] width 77 height 6
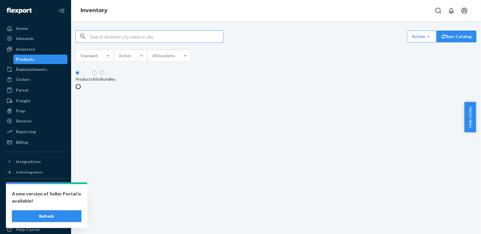
click at [105, 40] on input "text" at bounding box center [156, 36] width 133 height 12
type input "ATH-W-LUX-BLK-XSM"
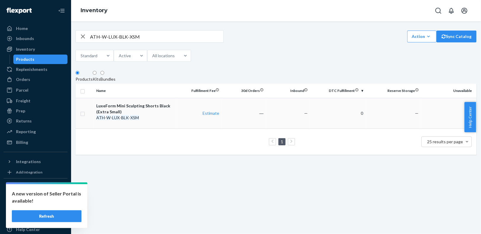
click at [146, 111] on div "LuxeForm Mini Sculpting Shorts Black (Extra Small)" at bounding box center [135, 109] width 78 height 12
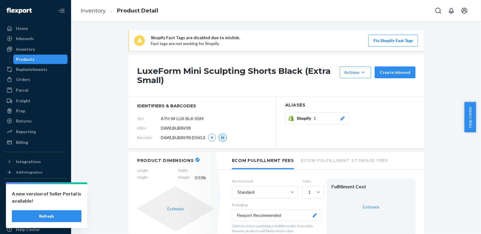
click at [222, 136] on icon "button" at bounding box center [223, 138] width 4 height 4
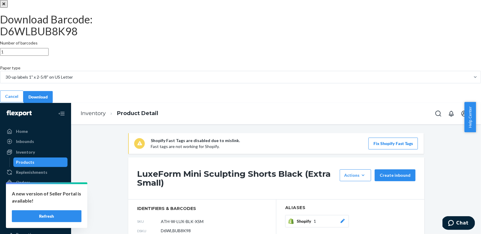
click at [48, 100] on div "Download" at bounding box center [37, 97] width 19 height 6
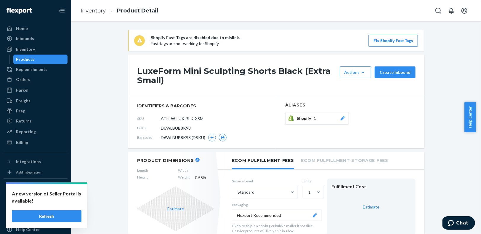
click at [254, 14] on div "Inventory Product Detail" at bounding box center [276, 10] width 410 height 21
click at [89, 11] on link "Inventory" at bounding box center [93, 10] width 25 height 7
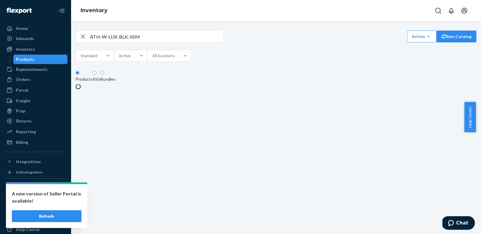
drag, startPoint x: 86, startPoint y: 38, endPoint x: 114, endPoint y: 38, distance: 27.2
click at [85, 38] on icon "button" at bounding box center [83, 36] width 4 height 4
click at [114, 38] on input "text" at bounding box center [156, 36] width 133 height 12
paste input "ATH-W-LUX-BLK-SML"
type input "ATH-W-LUX-BLK-SML"
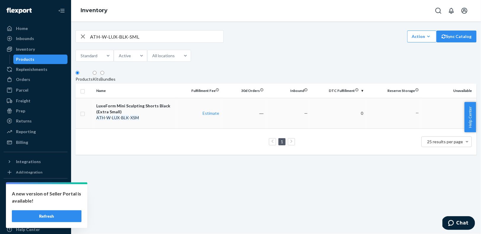
click at [150, 113] on div "LuxeForm Mini Sculpting Shorts Black (Extra Small)" at bounding box center [135, 109] width 78 height 12
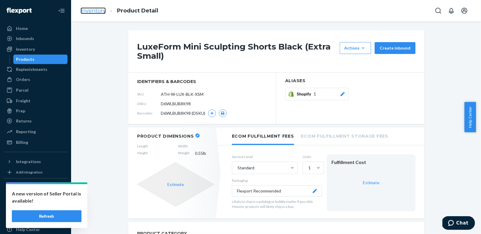
click at [85, 11] on link "Inventory" at bounding box center [93, 10] width 25 height 7
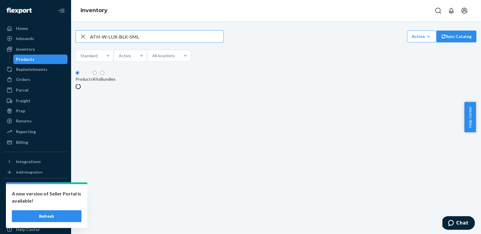
click at [85, 38] on icon "button" at bounding box center [83, 36] width 4 height 4
click at [98, 40] on input "text" at bounding box center [156, 36] width 133 height 12
paste input "ATH-W-LUX-BLK-SML"
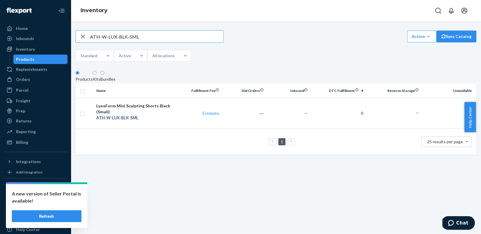
type input "ATH-W-LUX-BLK-SML"
click at [141, 104] on td "LuxeForm Mini Sculpting Shorts Black (Small) ATH - W - LUX - BLK - SML" at bounding box center [135, 113] width 83 height 30
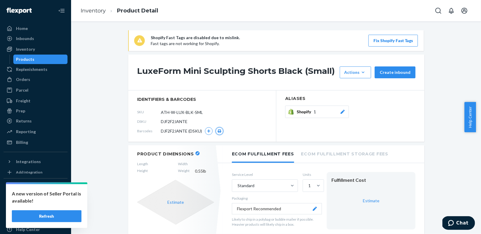
click at [218, 132] on icon "button" at bounding box center [220, 131] width 4 height 4
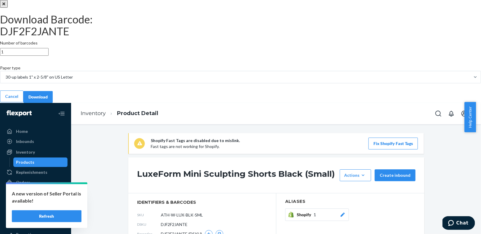
click at [53, 103] on button "Download" at bounding box center [37, 97] width 29 height 12
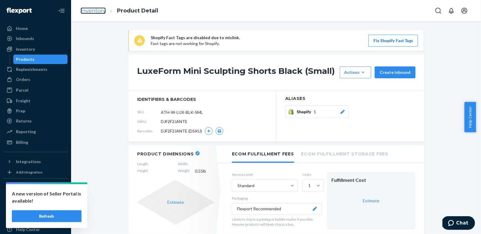
click at [99, 12] on link "Inventory" at bounding box center [93, 10] width 25 height 7
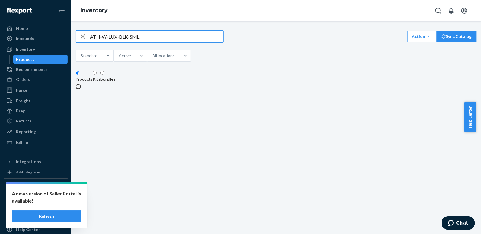
click at [86, 40] on icon "button" at bounding box center [82, 36] width 7 height 12
click at [97, 41] on input "text" at bounding box center [156, 36] width 133 height 12
paste input "ATH-W-LUX-BLK-MED"
type input "ATH-W-LUX-BLK-MED"
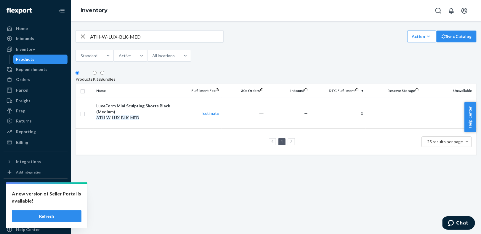
click at [145, 113] on div "LuxeForm Mini Sculpting Shorts Black (Medium)" at bounding box center [135, 109] width 78 height 12
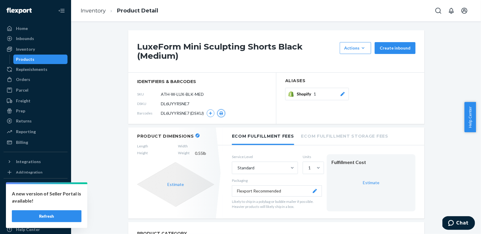
click at [220, 114] on icon "button" at bounding box center [221, 113] width 4 height 4
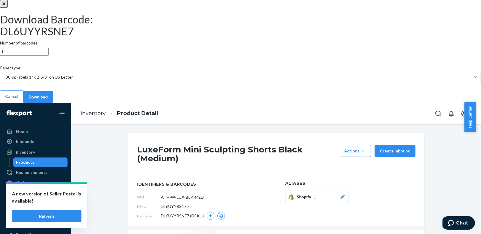
drag, startPoint x: 259, startPoint y: 157, endPoint x: 254, endPoint y: 152, distance: 7.1
click at [48, 100] on div "Download" at bounding box center [37, 97] width 19 height 6
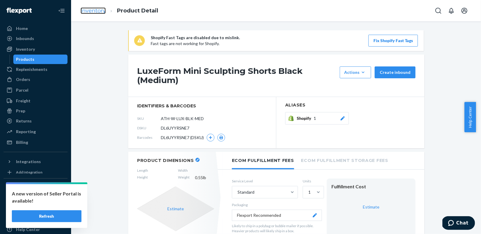
click at [91, 11] on link "Inventory" at bounding box center [93, 10] width 25 height 7
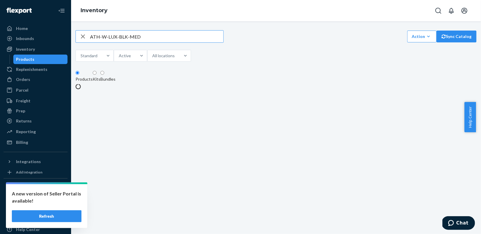
click at [86, 37] on icon "button" at bounding box center [82, 36] width 7 height 12
click at [105, 41] on input "text" at bounding box center [156, 36] width 133 height 12
paste input "ATH-W-LUX-BLK-LRG"
type input "ATH-W-LUX-BLK-LRG"
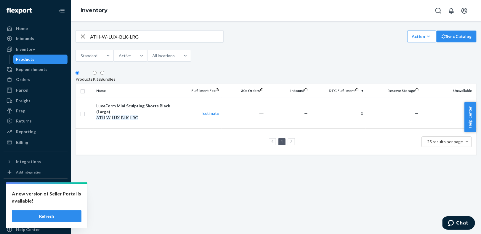
click at [152, 111] on div "LuxeForm Mini Sculpting Shorts Black (Large)" at bounding box center [135, 109] width 78 height 12
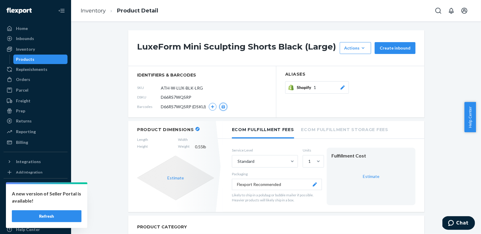
click at [221, 108] on icon "button" at bounding box center [223, 107] width 4 height 4
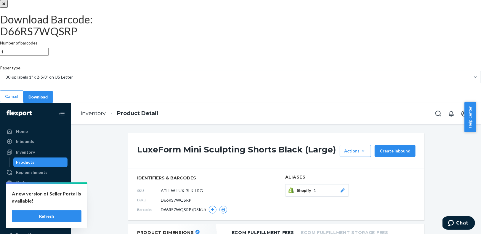
click at [53, 103] on button "Download" at bounding box center [37, 97] width 29 height 12
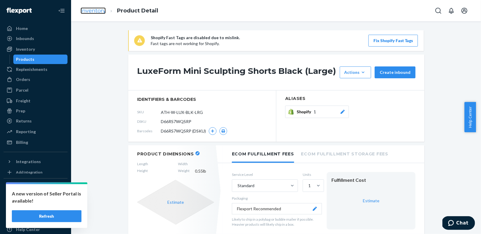
click at [97, 9] on link "Inventory" at bounding box center [93, 10] width 25 height 7
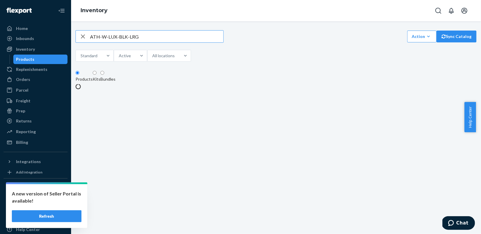
drag, startPoint x: 87, startPoint y: 39, endPoint x: 96, endPoint y: 41, distance: 9.1
click at [85, 38] on icon "button" at bounding box center [83, 36] width 4 height 4
click at [103, 42] on input "text" at bounding box center [156, 36] width 133 height 12
paste input "ATH-W-LUX-TAU-XSM"
type input "ATH-W-LUX-TAU-XSM"
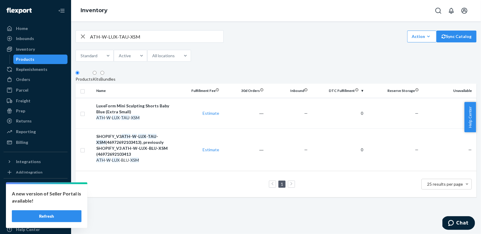
click at [85, 37] on icon "button" at bounding box center [83, 36] width 4 height 4
click at [100, 38] on input "text" at bounding box center [156, 36] width 133 height 12
paste input "ATH-W-LUX-TAU-XSM"
type input "ATH-W-LUX-TAU-XSM"
click at [149, 120] on div "ATH - W - LUX - TAU - XSM" at bounding box center [135, 118] width 78 height 6
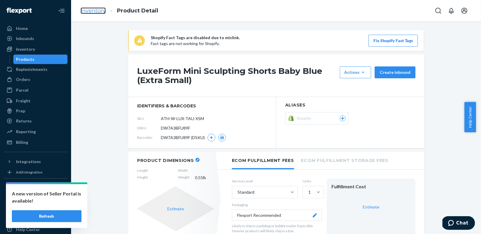
click at [95, 10] on link "Inventory" at bounding box center [93, 10] width 25 height 7
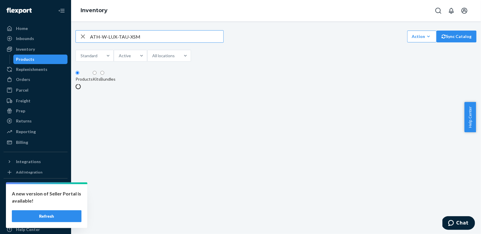
click at [86, 39] on icon "button" at bounding box center [82, 36] width 7 height 12
click at [99, 39] on input "text" at bounding box center [156, 36] width 133 height 12
paste input "ATH-W-LUX-TAU-SML"
type input "ATH-W-LUX-TAU-SML"
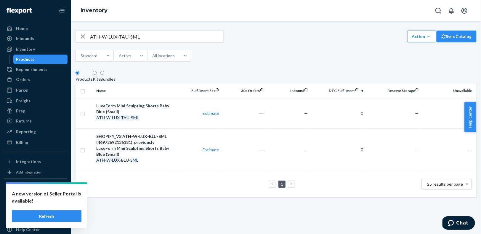
click at [86, 39] on icon "button" at bounding box center [82, 36] width 7 height 12
click at [30, 50] on div "Inventory" at bounding box center [25, 49] width 19 height 6
click at [48, 50] on div "Inventory" at bounding box center [35, 49] width 63 height 8
click at [126, 38] on input "text" at bounding box center [156, 36] width 133 height 12
paste input "ATH-W-LUX-BLU-XSM"
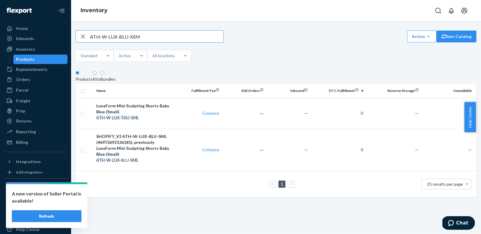
type input "ATH-W-LUX-BLU-XSM"
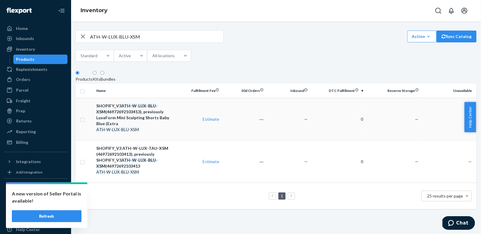
click at [154, 126] on div "SHOPIFY_V3 ATH - W - LUX - BLU - XSM (46972692103413), previously LuxeForm Mini…" at bounding box center [135, 115] width 78 height 24
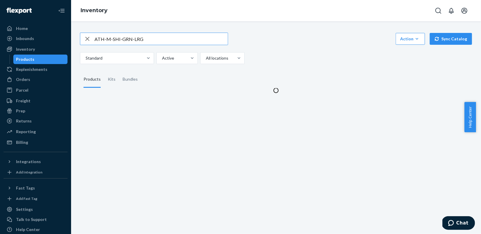
type input "ATH-M-SHI-GRN-LRG"
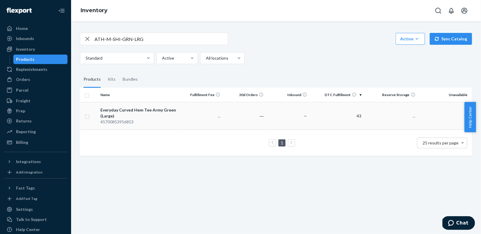
click at [141, 118] on div "Everyday Curved Hem Tee Army Green (Large)" at bounding box center [138, 113] width 77 height 12
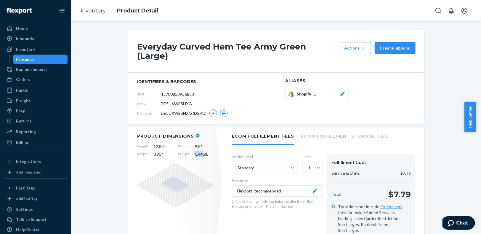
drag, startPoint x: 200, startPoint y: 149, endPoint x: 192, endPoint y: 141, distance: 10.9
click at [195, 151] on span "0.445 lb" at bounding box center [204, 154] width 19 height 6
copy span "0.44"
click at [92, 11] on link "Inventory" at bounding box center [93, 10] width 25 height 7
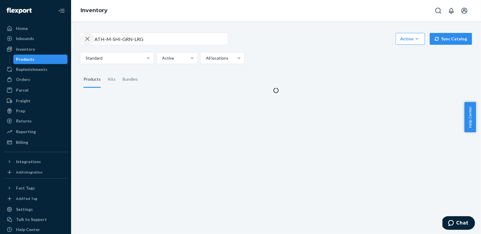
click at [88, 38] on icon "button" at bounding box center [87, 39] width 7 height 12
click at [99, 38] on input "text" at bounding box center [160, 39] width 133 height 12
paste input "ATH-M-SHO-BEI-SML"
type input "ATH-M-SHO-BEI-SML"
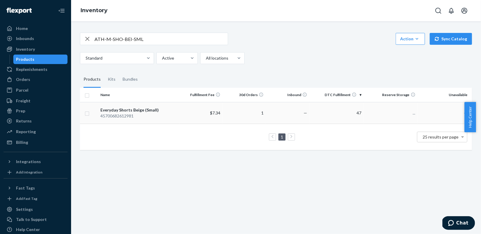
click at [151, 116] on div "45700682612981" at bounding box center [138, 116] width 77 height 6
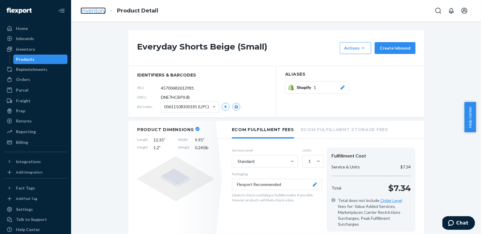
click at [91, 13] on link "Inventory" at bounding box center [93, 10] width 25 height 7
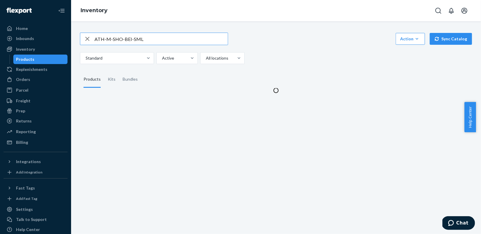
drag, startPoint x: 88, startPoint y: 39, endPoint x: 91, endPoint y: 39, distance: 3.9
click at [88, 39] on icon "button" at bounding box center [87, 39] width 4 height 4
click at [99, 40] on input "text" at bounding box center [160, 39] width 133 height 12
paste input "ATH-W-TAN-BLU-SML"
type input "ATH-W-TAN-BLU-SML"
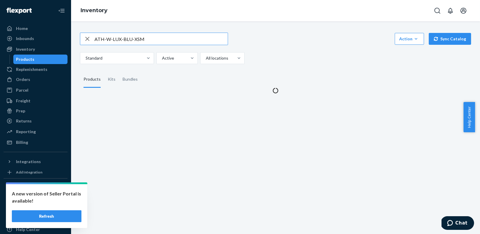
drag, startPoint x: 87, startPoint y: 38, endPoint x: 91, endPoint y: 39, distance: 3.7
click at [88, 39] on icon "button" at bounding box center [87, 39] width 7 height 12
click at [100, 41] on input "text" at bounding box center [160, 39] width 133 height 12
paste input "ATH-W-LUX-BLU-XSM"
type input "ATH-W-LUX-BLU-XSM"
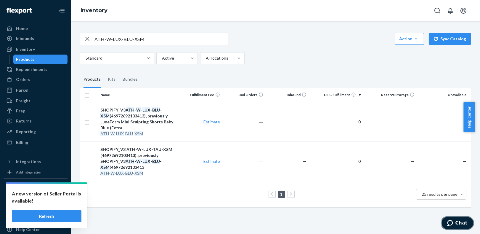
click at [450, 223] on icon "Chat" at bounding box center [450, 222] width 6 height 6
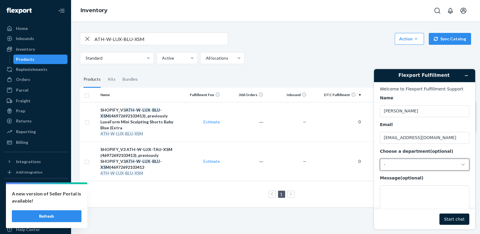
click at [403, 166] on div "-" at bounding box center [420, 163] width 75 height 5
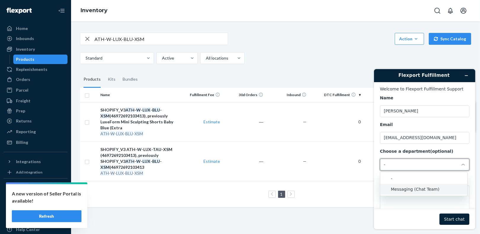
click at [411, 184] on li "Messaging (Chat Team)" at bounding box center [423, 188] width 87 height 11
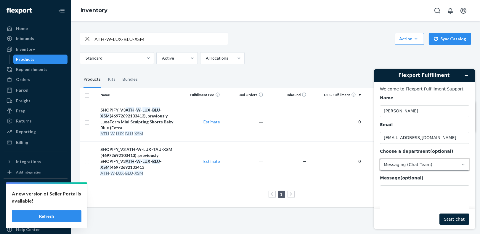
click at [450, 218] on button "Start chat" at bounding box center [454, 218] width 30 height 11
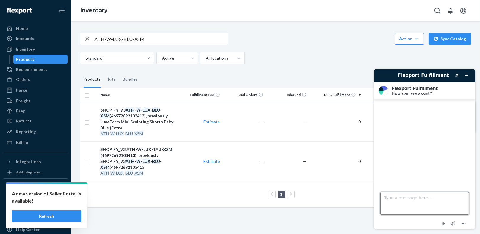
click at [404, 200] on textarea "Type a message here..." at bounding box center [424, 202] width 89 height 22
type textarea "connect me to an agent"
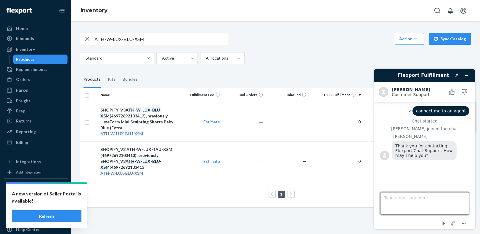
paste textarea "I made a mistake with the names on Flexport. Can you update this on your end, p…"
type textarea "I made a mistake with the names on Flexport. Can you update this on your end, p…"
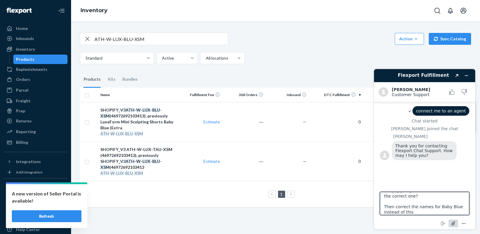
click at [454, 224] on icon "Attach file" at bounding box center [452, 222] width 11 height 11
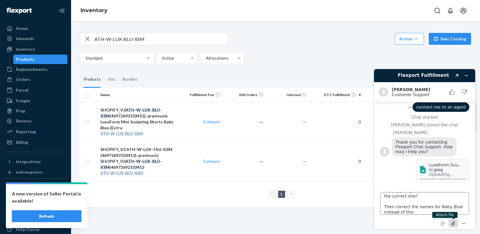
scroll to position [4, 0]
click at [418, 209] on textarea "I made a mistake with the names on Flexport. Can you update this on your end, p…" at bounding box center [424, 202] width 89 height 22
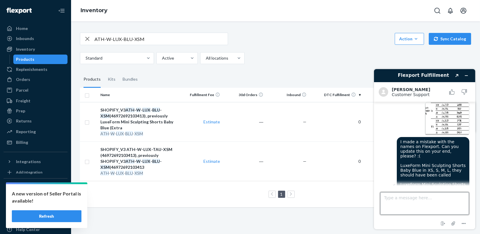
scroll to position [101, 0]
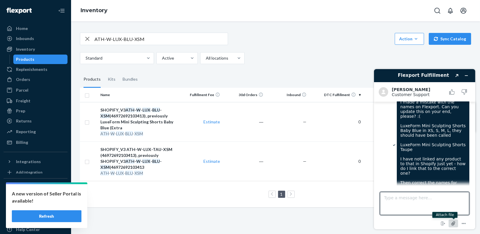
click at [453, 221] on icon "Attach file" at bounding box center [452, 222] width 11 height 11
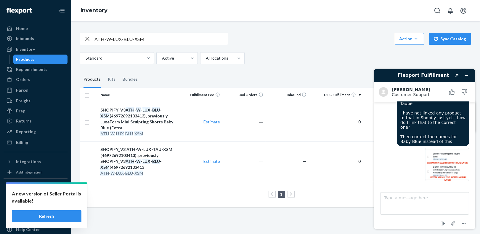
scroll to position [160, 0]
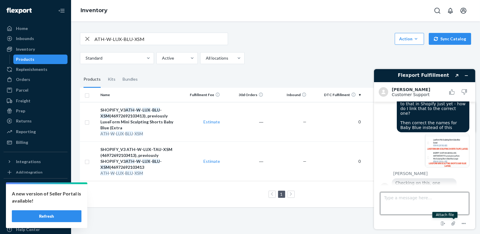
click at [409, 197] on textarea "Type a message here..." at bounding box center [424, 202] width 89 height 22
type textarea "no worries, take your time!"
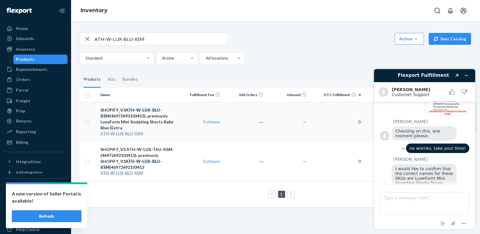
scroll to position [247, 0]
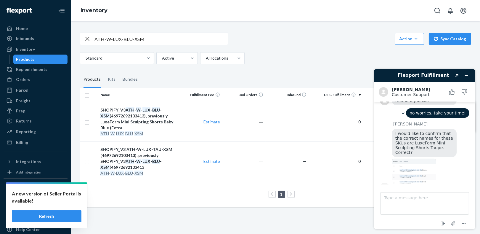
click at [412, 173] on img at bounding box center [413, 174] width 44 height 33
click at [401, 196] on textarea "Type a message here..." at bounding box center [424, 202] width 89 height 22
paste textarea "Please note that in the first image I provided, the name should be Taupe instea…"
type textarea "Please note that in the first image I provided, the name should be Taupe instea…"
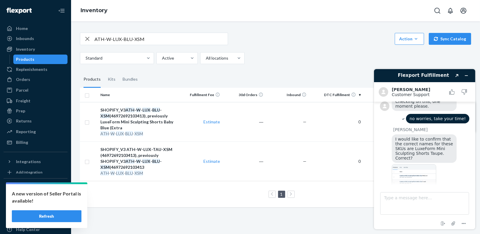
scroll to position [246, 0]
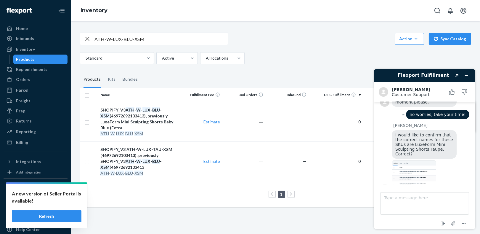
click at [411, 160] on img at bounding box center [413, 176] width 44 height 33
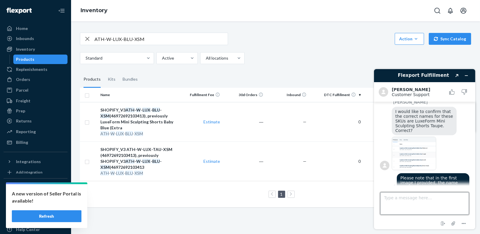
click at [408, 200] on textarea "Type a message here..." at bounding box center [424, 202] width 89 height 22
type textarea "correct"
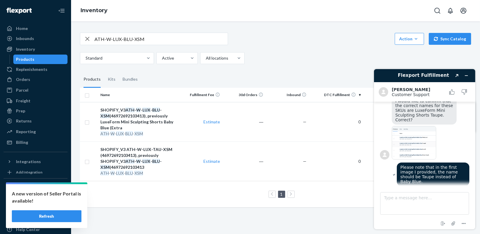
click at [407, 129] on img at bounding box center [413, 141] width 44 height 33
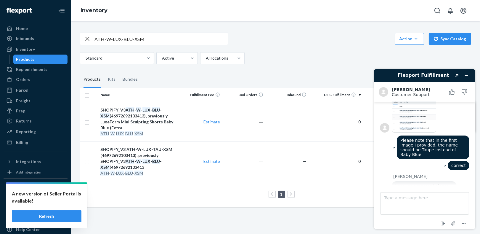
scroll to position [305, 0]
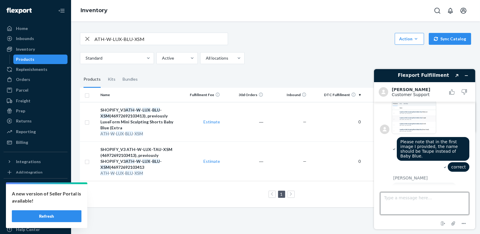
click at [409, 199] on textarea "Type a message here..." at bounding box center [424, 202] width 89 height 22
type textarea "n"
type textarea "take your time!"
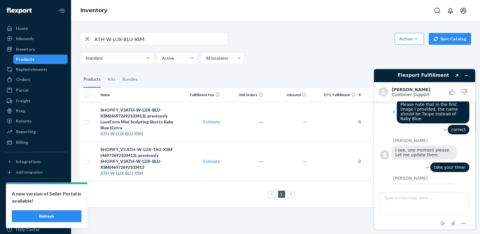
scroll to position [378, 0]
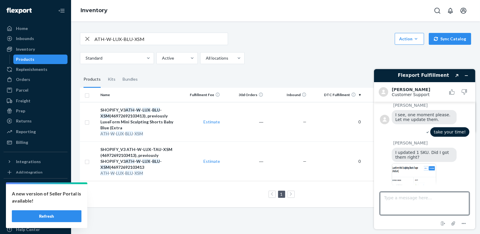
click at [401, 168] on img at bounding box center [413, 179] width 44 height 33
click at [409, 201] on textarea "Type a message here..." at bounding box center [424, 202] width 89 height 22
type textarea "hold on, let me check it"
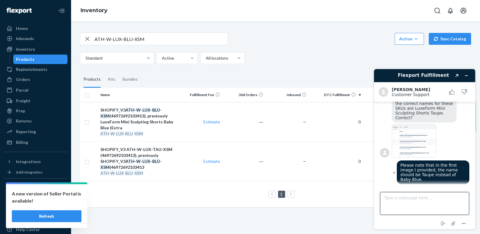
scroll to position [268, 0]
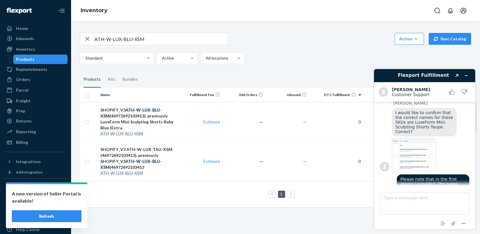
click at [408, 149] on img at bounding box center [413, 153] width 44 height 33
drag, startPoint x: 406, startPoint y: 198, endPoint x: 414, endPoint y: 183, distance: 17.2
click at [406, 198] on textarea "Type a message here..." at bounding box center [424, 202] width 89 height 22
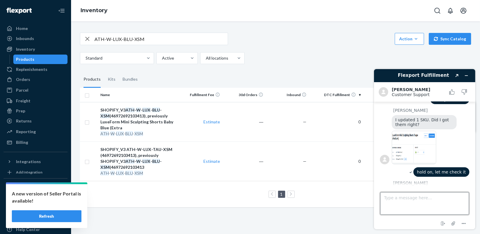
scroll to position [410, 0]
click at [409, 201] on textarea "Type a message here..." at bounding box center [424, 202] width 89 height 22
type textarea "that is correct"
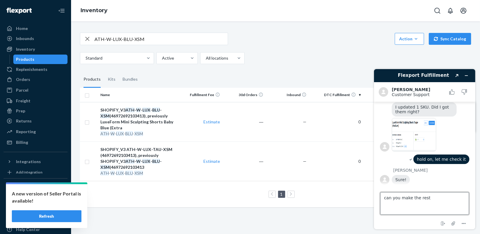
click at [406, 198] on textarea "can you make the rest" at bounding box center [424, 202] width 89 height 22
click at [432, 198] on textarea "can you do the rest" at bounding box center [424, 202] width 89 height 22
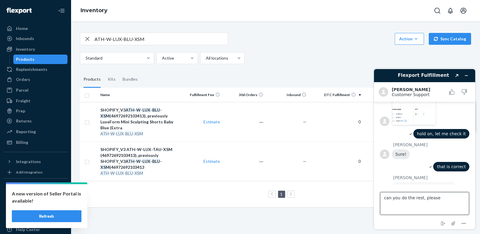
scroll to position [448, 0]
drag, startPoint x: 432, startPoint y: 199, endPoint x: 366, endPoint y: 197, distance: 66.9
click html "Flexport Fulfillment Created with Sketch. Kath C. Customer Support Customer Sup…"
type textarea "e"
type textarea "take your time!"
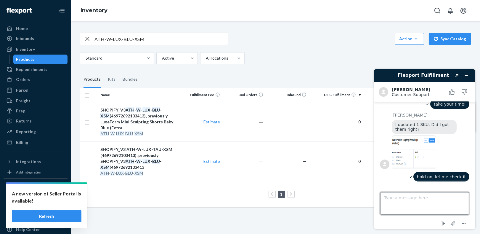
scroll to position [402, 0]
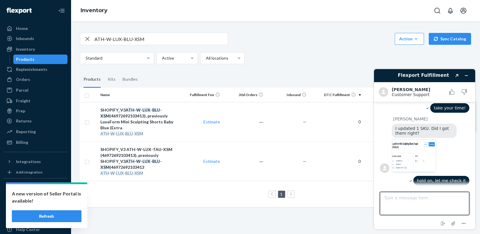
click at [417, 151] on img at bounding box center [413, 155] width 44 height 33
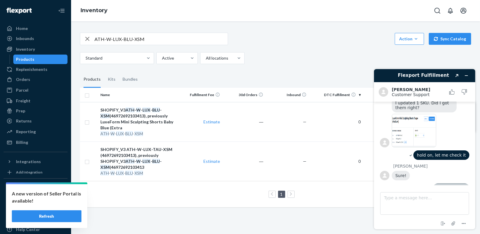
scroll to position [461, 0]
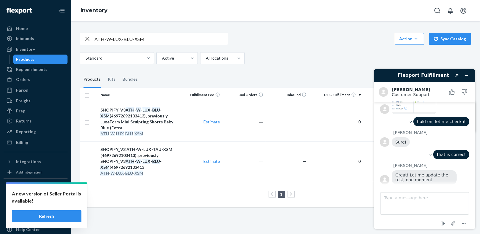
click at [88, 40] on icon "button" at bounding box center [87, 39] width 4 height 4
click at [103, 41] on input "text" at bounding box center [160, 39] width 133 height 12
paste input "ATH-W-LUX-TAU-MED"
type input "ATH-W-LUX-TAU-MED"
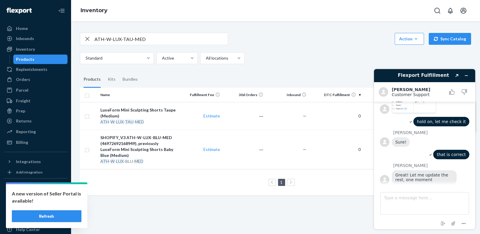
click at [166, 113] on div "LuxeForm Mini Sculpting Shorts Taupe (Medium)" at bounding box center [138, 113] width 76 height 12
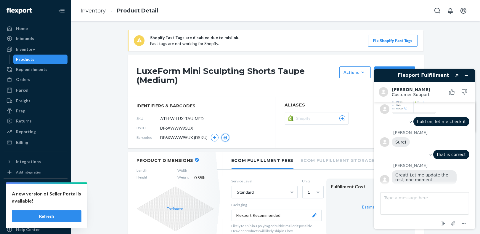
click at [224, 137] on icon "button" at bounding box center [225, 138] width 4 height 4
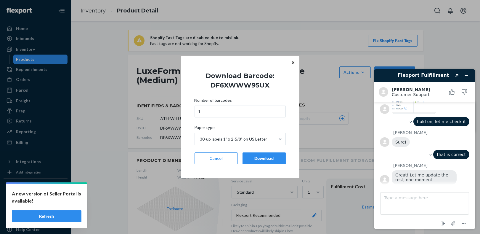
click at [267, 157] on div "Download" at bounding box center [263, 158] width 33 height 6
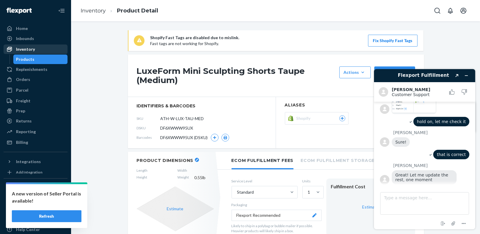
click at [38, 52] on div "Inventory" at bounding box center [35, 49] width 63 height 8
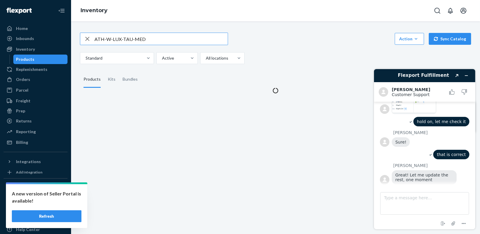
click at [89, 37] on icon "button" at bounding box center [87, 39] width 7 height 12
click at [108, 43] on input "text" at bounding box center [160, 39] width 133 height 12
paste input "ATH-W-LUX-TAU-XSM"
type input "ATH-W-LUX-TAU-XSM"
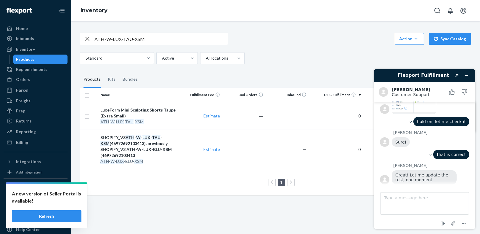
click at [152, 115] on div "LuxeForm Mini Sculpting Shorts Taupe (Extra Small)" at bounding box center [138, 113] width 76 height 12
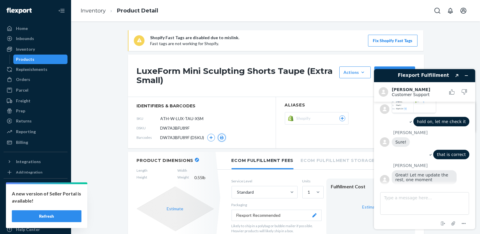
click at [220, 138] on icon "button" at bounding box center [222, 138] width 4 height 4
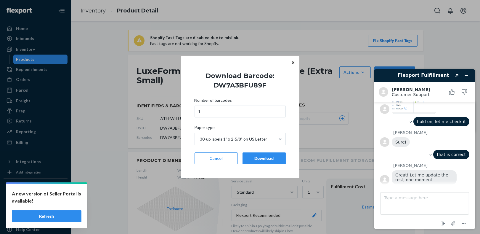
click at [258, 154] on button "Download" at bounding box center [263, 158] width 43 height 12
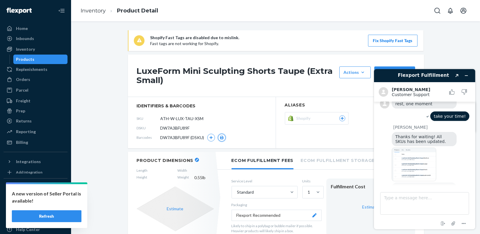
scroll to position [536, 0]
click at [415, 200] on textarea "Type a message here..." at bounding box center [424, 202] width 89 height 22
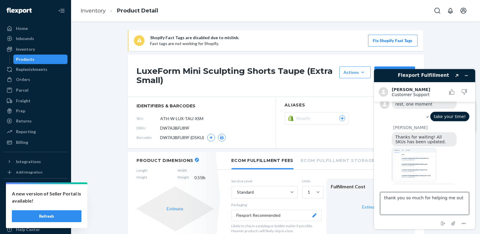
type textarea "thank you so much for helping me out!"
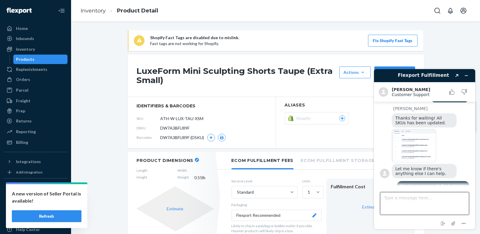
scroll to position [588, 0]
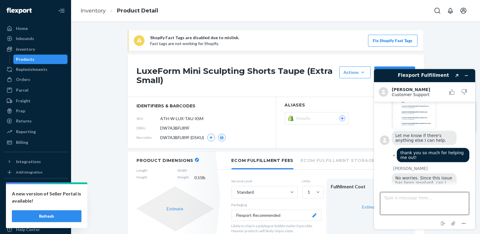
click at [417, 196] on textarea "Type a message here..." at bounding box center [424, 202] width 89 height 22
type textarea "yes please"
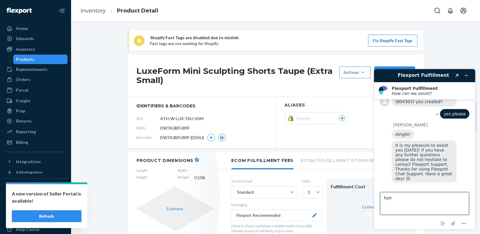
scroll to position [703, 0]
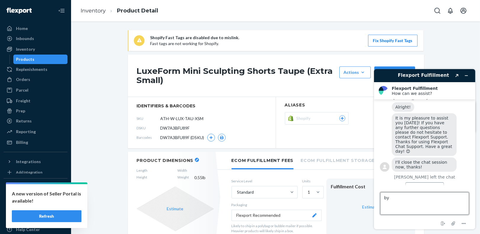
type textarea "b"
click at [465, 76] on icon "Minimize widget" at bounding box center [466, 75] width 4 height 4
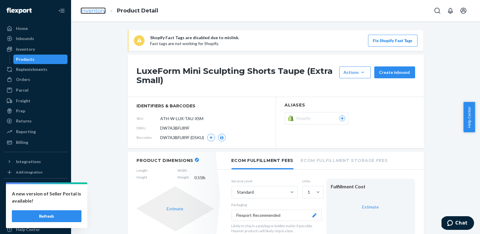
click at [94, 8] on link "Inventory" at bounding box center [93, 10] width 25 height 7
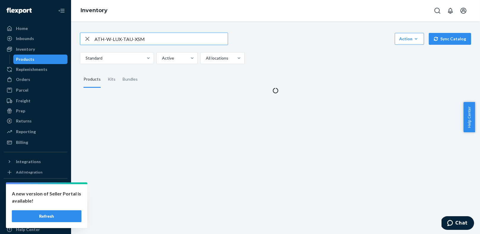
click at [88, 39] on icon "button" at bounding box center [87, 39] width 7 height 12
click at [107, 44] on input "text" at bounding box center [160, 39] width 133 height 12
paste input "ATH-W-LUX-TAU-SML"
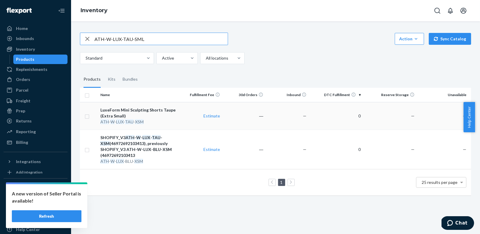
type input "ATH-W-LUX-TAU-SML"
click at [155, 119] on div "ATH - W - LUX - TAU - XSM" at bounding box center [138, 122] width 76 height 6
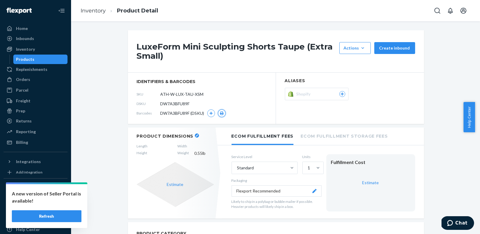
click at [220, 114] on icon "button" at bounding box center [222, 113] width 4 height 4
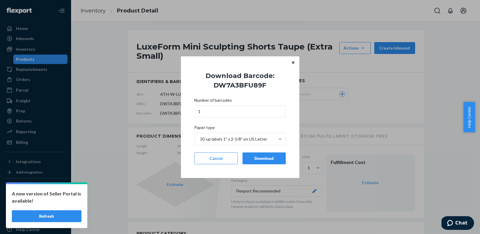
drag, startPoint x: 271, startPoint y: 157, endPoint x: 278, endPoint y: 146, distance: 13.2
click at [271, 157] on div "Download" at bounding box center [263, 158] width 33 height 6
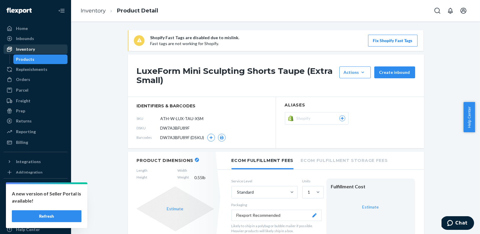
click at [35, 47] on div "Inventory" at bounding box center [35, 49] width 63 height 8
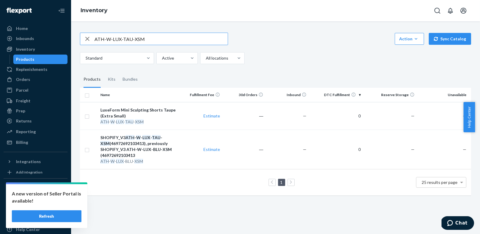
click at [86, 39] on icon "button" at bounding box center [87, 39] width 4 height 4
click at [103, 41] on input "text" at bounding box center [160, 39] width 133 height 12
paste input "ATH-W-LUX-TAU-LRG"
type input "ATH-W-LUX-TAU-LRG"
click at [163, 119] on div "ATH - W - LUX - TAU - LRG" at bounding box center [138, 122] width 76 height 6
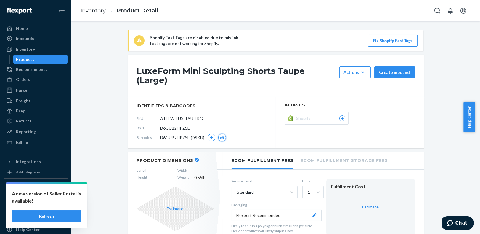
click at [220, 136] on icon "button" at bounding box center [222, 138] width 4 height 4
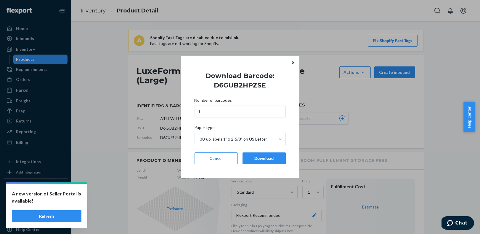
click at [263, 156] on div "Download" at bounding box center [263, 158] width 33 height 6
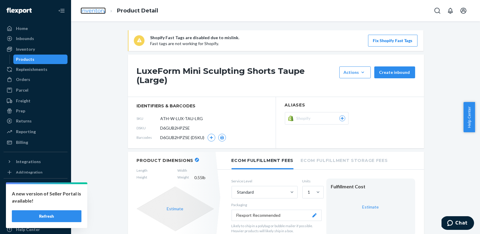
click at [98, 12] on link "Inventory" at bounding box center [93, 10] width 25 height 7
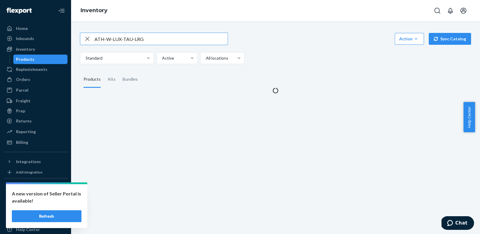
drag, startPoint x: 88, startPoint y: 38, endPoint x: 102, endPoint y: 41, distance: 14.2
click at [87, 38] on icon "button" at bounding box center [87, 39] width 4 height 4
click at [103, 41] on input "text" at bounding box center [160, 39] width 133 height 12
paste input "ATH-W-LUX-BLU-XSM"
type input "ATH-W-LUX-BLU-XSM"
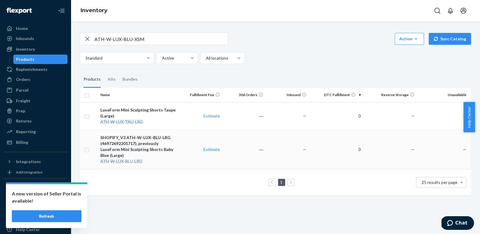
click at [152, 152] on div "SHOPIFY_V3 ATH-W-LUX-BLU-LRG (46972692201717), previously LuxeForm Mini Sculpti…" at bounding box center [138, 146] width 76 height 24
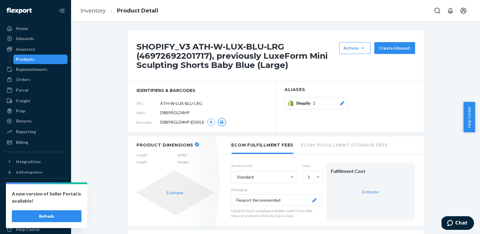
click at [222, 122] on button "button" at bounding box center [222, 122] width 8 height 8
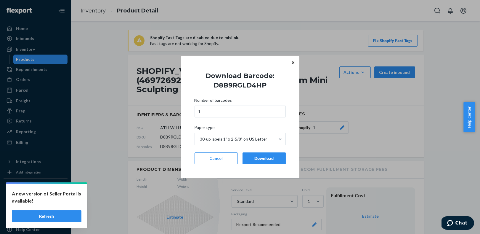
click at [268, 158] on div "Download" at bounding box center [263, 158] width 33 height 6
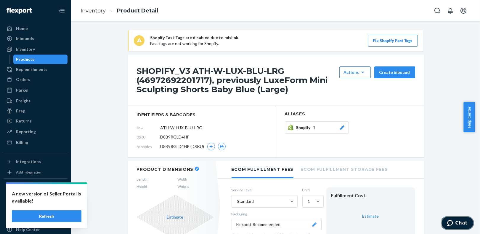
click at [454, 219] on span "Chat" at bounding box center [451, 222] width 8 height 6
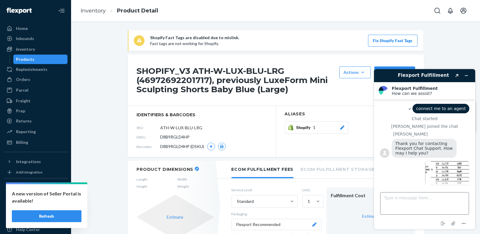
scroll to position [703, 0]
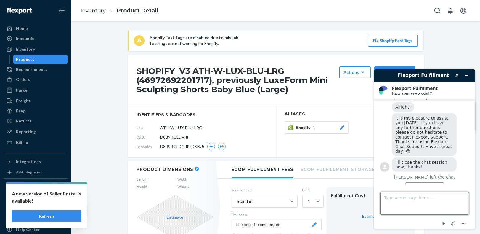
click at [415, 199] on textarea "Type a message here..." at bounding box center [424, 202] width 89 height 22
type textarea "connect me to an agent, please"
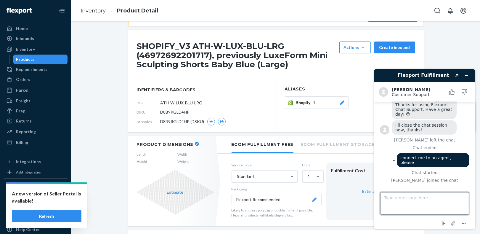
scroll to position [744, 0]
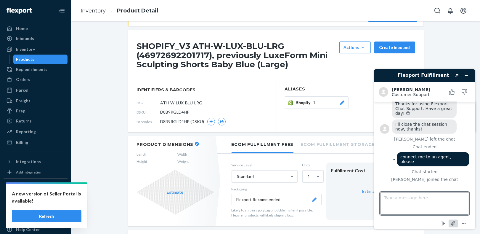
click at [453, 221] on icon "Attach file" at bounding box center [452, 222] width 5 height 5
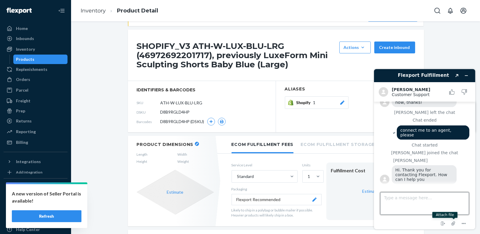
click at [422, 197] on textarea "Type a message here..." at bounding box center [424, 202] width 89 height 22
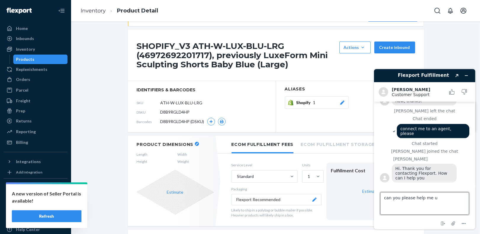
scroll to position [780, 0]
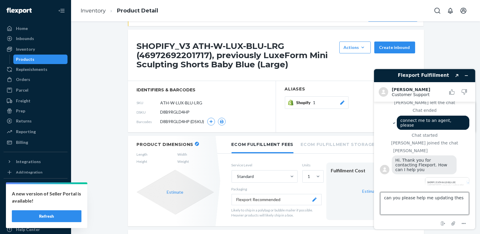
type textarea "can you please help me updating these"
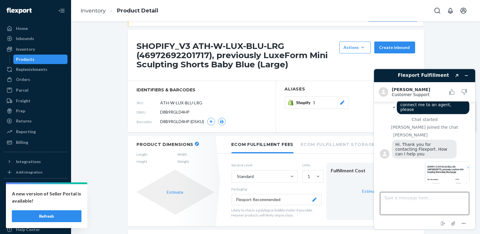
paste textarea "LuxeForm Mini Sculpting Shorts"
type textarea "LuxeForm Mini Sculpting Shorts"
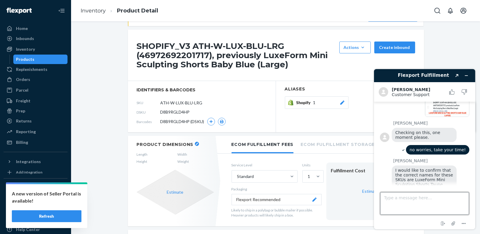
scroll to position [218, 0]
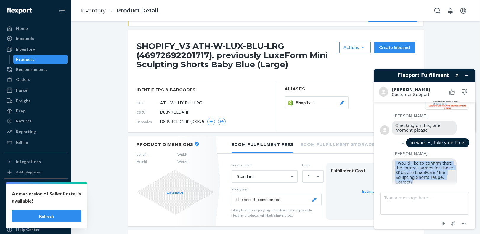
drag, startPoint x: 404, startPoint y: 167, endPoint x: 394, endPoint y: 154, distance: 16.0
click at [394, 158] on div "I would like to confirm that the correct names for these SKUs are LuxeForm Mini…" at bounding box center [423, 172] width 65 height 28
copy span "I would like to confirm that the correct names for these SKUs are LuxeForm Mini…"
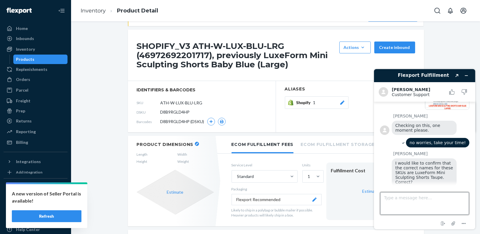
click at [393, 199] on textarea "Type a message here..." at bounding box center [424, 202] width 89 height 22
paste textarea "I would like to confirm that the correct names for these SKUs are LuxeForm Mini…"
click at [406, 197] on textarea "I would like to confirm that the correct names for these SKUs are LuxeForm Mini…" at bounding box center [424, 202] width 89 height 22
click at [426, 197] on textarea "I would like you to confirm that the correct names for these SKUs are LuxeForm …" at bounding box center [424, 202] width 89 height 22
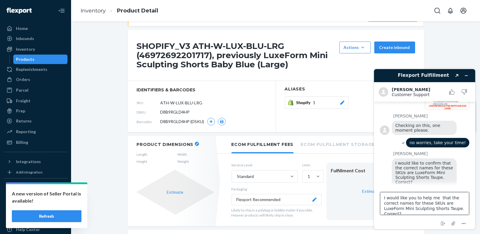
drag, startPoint x: 436, startPoint y: 197, endPoint x: 451, endPoint y: 197, distance: 14.8
click at [451, 198] on textarea "I would like you to help me that the correct names for these SKUs are LuxeForm …" at bounding box center [424, 202] width 89 height 22
click at [450, 198] on textarea "I would like you to help me correct names for these SKUs are LuxeForm Mini Scul…" at bounding box center [424, 202] width 89 height 22
click at [454, 209] on textarea "I would like you to help me correct the names for these SKUs are LuxeForm Mini …" at bounding box center [424, 202] width 89 height 22
click at [430, 202] on textarea "I would like you to help me correct the names for these SKUs are LuxeForm Mini …" at bounding box center [424, 202] width 89 height 22
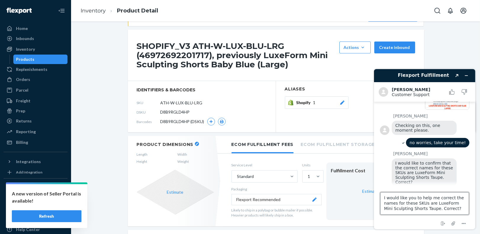
click at [430, 202] on textarea "I would like you to help me correct the names for these SKUs are LuxeForm Mini …" at bounding box center [424, 202] width 89 height 22
click at [420, 209] on textarea "I would like you to help me correct the names for these SKUs: LuxeForm Mini Scu…" at bounding box center [424, 202] width 89 height 22
drag, startPoint x: 455, startPoint y: 208, endPoint x: 437, endPoint y: 207, distance: 17.8
click at [437, 207] on textarea "I would like you to help me correct the names for these SKUs: LuxeForm Mini Scu…" at bounding box center [424, 202] width 89 height 22
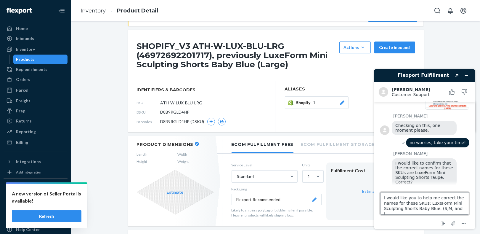
type textarea "I would like you to help me correct the names for these SKUs: LuxeForm Mini Scu…"
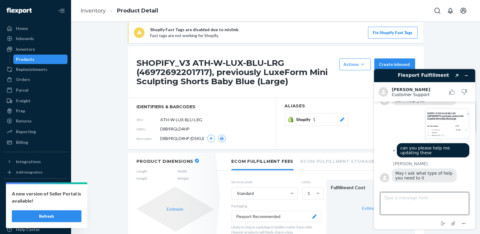
scroll to position [882, 0]
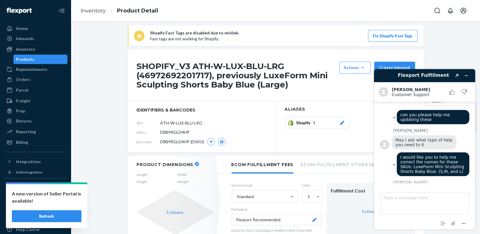
scroll to position [0, 0]
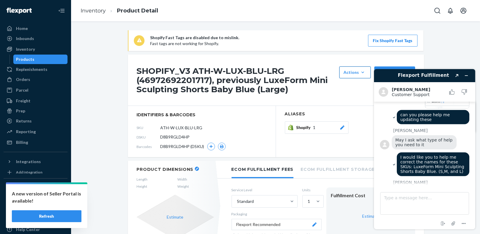
click at [352, 74] on div "Actions" at bounding box center [355, 72] width 22 height 6
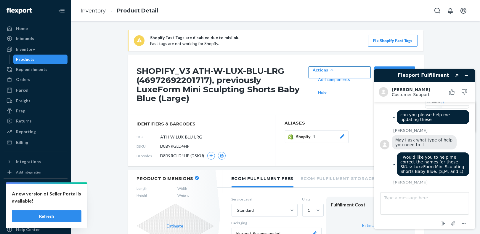
click at [352, 73] on div "Actions" at bounding box center [339, 70] width 53 height 6
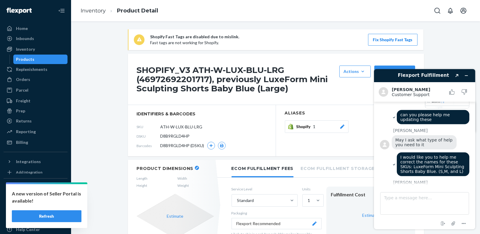
scroll to position [1, 0]
click at [177, 135] on span "D8B9RGLD4HP" at bounding box center [174, 136] width 29 height 6
copy span "D8B9RGLD4HP"
click at [392, 197] on textarea "Type a message here..." at bounding box center [424, 202] width 89 height 22
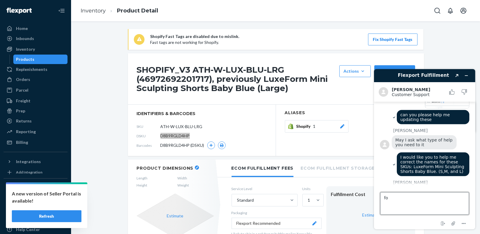
type textarea "f"
paste textarea "D8B9RGLD4HP"
type textarea "L - D8B9RGLD4HP"
drag, startPoint x: 424, startPoint y: 199, endPoint x: 374, endPoint y: 198, distance: 50.6
click at [374, 198] on footer "Type a message here... L - D8B9RGLD4HP End chat Attach file Options" at bounding box center [424, 207] width 101 height 44
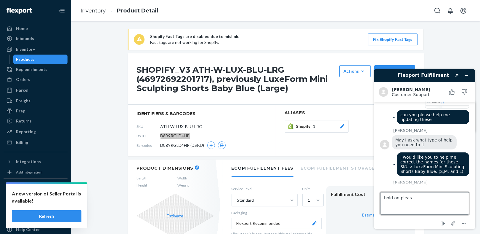
type textarea "hold on please"
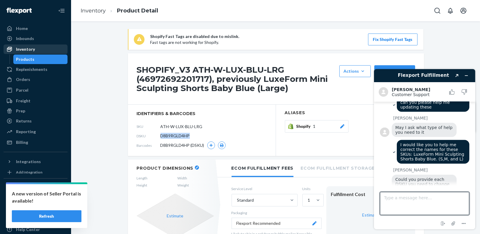
click at [36, 52] on div "Inventory" at bounding box center [35, 49] width 63 height 8
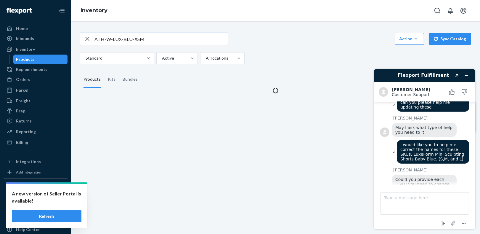
click at [85, 38] on icon "button" at bounding box center [87, 39] width 7 height 12
click at [95, 38] on input "text" at bounding box center [160, 39] width 133 height 12
paste input "ATH-W-LUX-BLU-XSM"
type input "ATH-W-LUX-BLU-XSM"
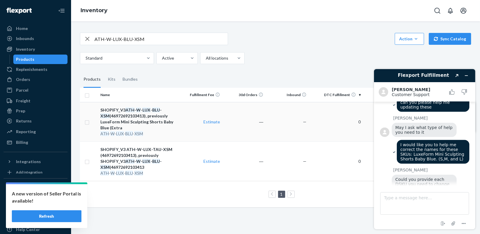
click at [162, 124] on div "SHOPIFY_V3 ATH - W - LUX - BLU - XSM (46972692103413), previously LuxeForm Mini…" at bounding box center [138, 119] width 76 height 24
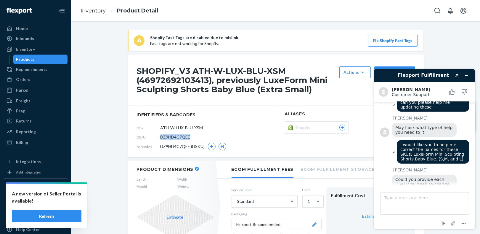
drag, startPoint x: 190, startPoint y: 138, endPoint x: 157, endPoint y: 137, distance: 32.6
click at [157, 137] on div "DSKU DZ9HD4C7QEE" at bounding box center [202, 136] width 130 height 9
copy div "DZ9HD4C7QEE"
click at [53, 47] on div "Inventory" at bounding box center [35, 49] width 63 height 8
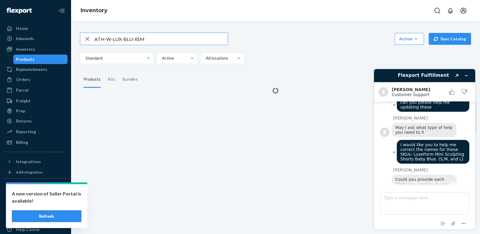
drag, startPoint x: 85, startPoint y: 38, endPoint x: 107, endPoint y: 38, distance: 22.8
click at [85, 38] on icon "button" at bounding box center [87, 39] width 7 height 12
click at [107, 38] on input "text" at bounding box center [160, 39] width 133 height 12
paste input "ATH-W-LUX-BLU-SML"
type input "ATH-W-LUX-BLU-SML"
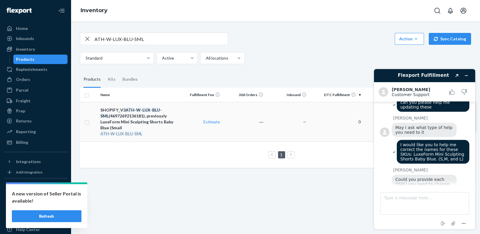
click at [155, 127] on div "SHOPIFY_V3 ATH - W - LUX - BLU - SML (46972692136181), previously LuxeForm Mini…" at bounding box center [138, 119] width 76 height 24
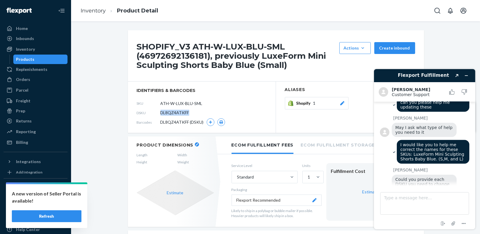
drag, startPoint x: 191, startPoint y: 113, endPoint x: 158, endPoint y: 114, distance: 32.9
click at [158, 114] on div "DSKU DL8QZ4ATKFF" at bounding box center [202, 112] width 130 height 9
copy span "DL8QZ4ATKFF"
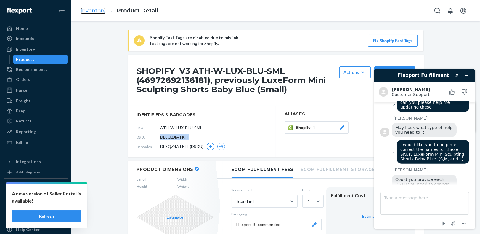
click at [95, 11] on link "Inventory" at bounding box center [93, 10] width 25 height 7
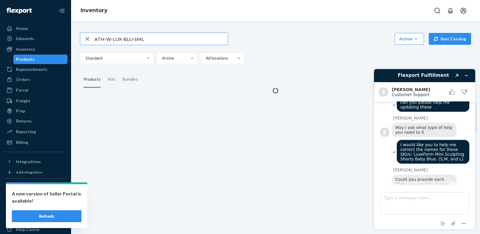
drag, startPoint x: 140, startPoint y: 39, endPoint x: 91, endPoint y: 38, distance: 49.1
click at [91, 38] on div "ATH-W-LUX-BLU-SML" at bounding box center [153, 39] width 147 height 12
type input "ATH-W-LUX-BLU-MED"
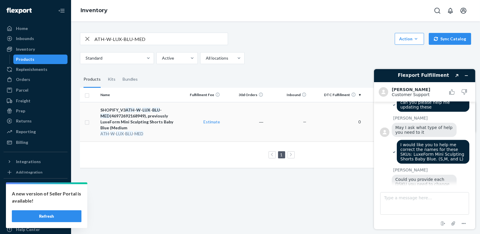
click at [182, 129] on td "Estimate" at bounding box center [200, 121] width 43 height 39
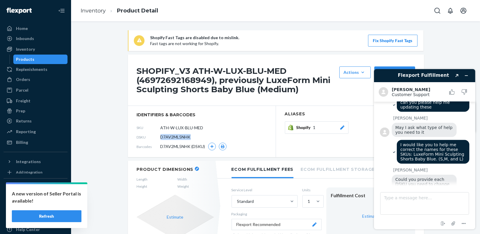
drag, startPoint x: 194, startPoint y: 139, endPoint x: 155, endPoint y: 138, distance: 39.4
click at [155, 138] on div "DSKU D7AV2ML5NHK" at bounding box center [202, 136] width 130 height 9
copy div "D7AV2ML5NHK"
click at [48, 47] on div "Inventory" at bounding box center [35, 49] width 63 height 8
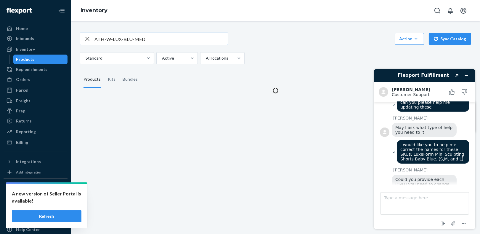
drag, startPoint x: 145, startPoint y: 39, endPoint x: 91, endPoint y: 37, distance: 53.6
click at [91, 37] on div "ATH-W-LUX-BLU-MED" at bounding box center [153, 39] width 147 height 12
type input "ATH-W-LUX-BLU-LRG"
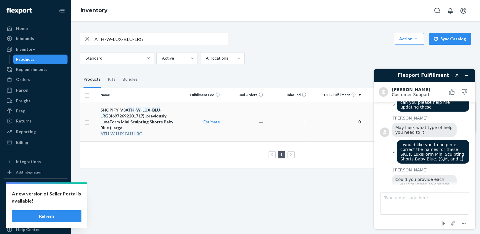
click at [164, 116] on div "SHOPIFY_V3 ATH - W - LUX - BLU - LRG (46972692201717), previously LuxeForm Mini…" at bounding box center [138, 119] width 76 height 24
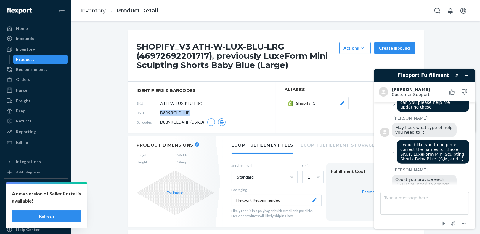
drag, startPoint x: 192, startPoint y: 114, endPoint x: 154, endPoint y: 114, distance: 38.2
click at [154, 114] on div "DSKU D8B9RGLD4HP" at bounding box center [202, 112] width 130 height 9
copy div "D8B9RGLD4HP"
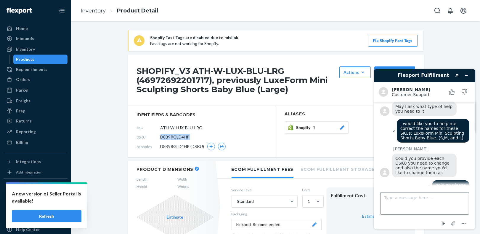
scroll to position [915, 0]
click at [405, 199] on textarea "Type a message here..." at bounding box center [424, 202] width 89 height 22
paste textarea "ATH-W-LUX-BLU-XSM - DZ9HD4C7QEE ATH-W-LUX-BLU-SML - DL8QZ4ATKFF ATH-W-LUX-BLU-M…"
type textarea "ATH-W-LUX-BLU-XSM - DZ9HD4C7QEE ATH-W-LUX-BLU-SML - DL8QZ4ATKFF ATH-W-LUX-BLU-M…"
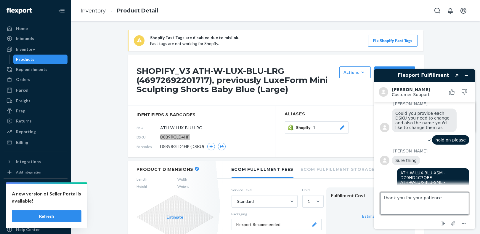
type textarea "thank you for your patience!"
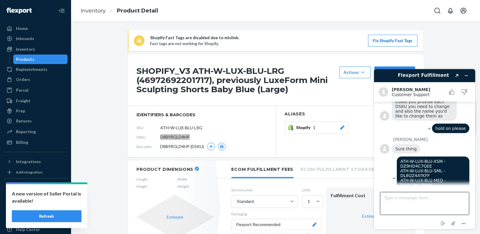
scroll to position [972, 0]
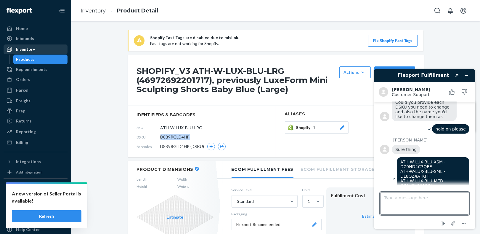
click at [51, 50] on div "Inventory" at bounding box center [35, 49] width 63 height 8
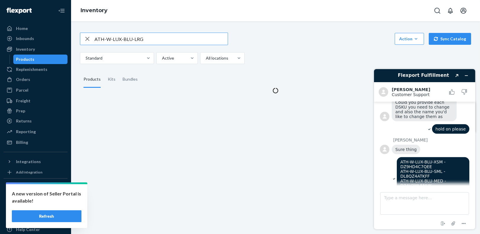
drag, startPoint x: 143, startPoint y: 38, endPoint x: 85, endPoint y: 38, distance: 57.4
click at [85, 38] on div "ATH-W-LUX-BLU-LRG" at bounding box center [153, 39] width 147 height 12
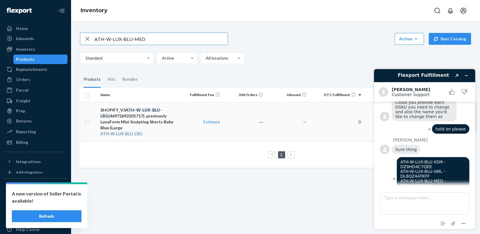
type input "ATH-W-LUX-BLU-MED"
click at [161, 135] on div "ATH - W - LUX - BLU - LRG" at bounding box center [138, 134] width 76 height 6
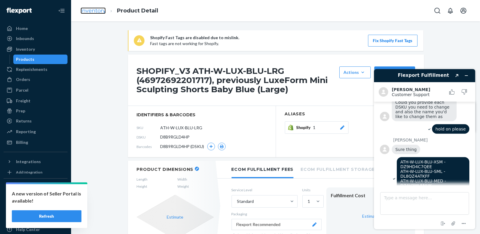
click at [94, 11] on link "Inventory" at bounding box center [93, 10] width 25 height 7
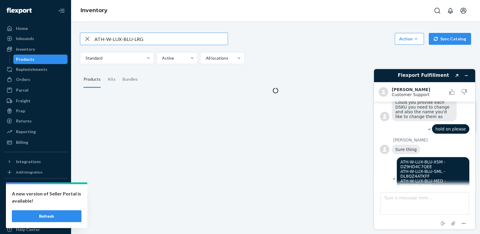
drag, startPoint x: 149, startPoint y: 39, endPoint x: 90, endPoint y: 34, distance: 59.1
click at [90, 34] on div "ATH-W-LUX-BLU-LRG" at bounding box center [153, 39] width 147 height 12
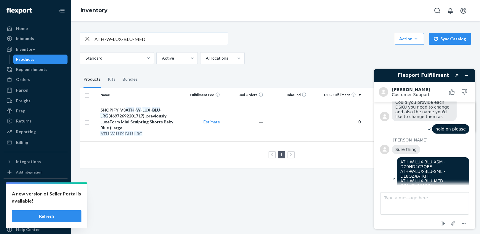
type input "ATH-W-LUX-BLU-MED"
click at [162, 115] on div "SHOPIFY_V3 ATH - W - LUX - BLU - MED (46972692168949), previously LuxeForm Mini…" at bounding box center [138, 119] width 76 height 24
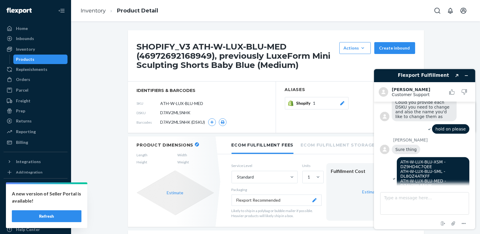
scroll to position [973, 0]
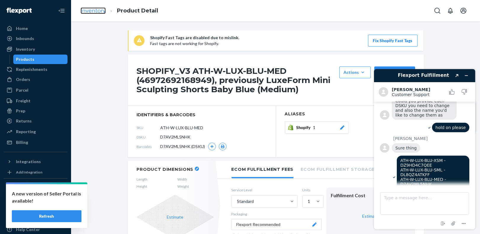
click at [83, 10] on link "Inventory" at bounding box center [93, 10] width 25 height 7
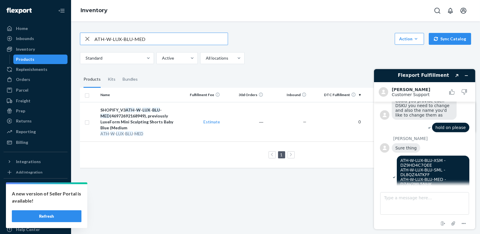
drag, startPoint x: 157, startPoint y: 37, endPoint x: 76, endPoint y: 34, distance: 81.4
click at [75, 36] on div "ATH-W-LUX-BLU-MED Action Create product Create kit or bundle Bulk create produc…" at bounding box center [275, 99] width 400 height 148
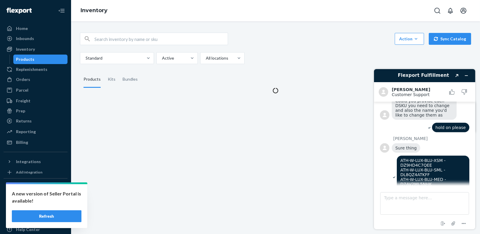
scroll to position [1002, 0]
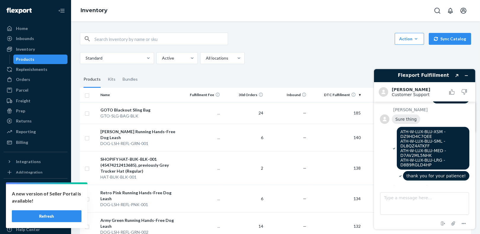
click at [109, 37] on input "text" at bounding box center [160, 39] width 133 height 12
paste input "ATH-W-LUX-BLU-SML"
type input "ATH-W-LUX-BLU-SML"
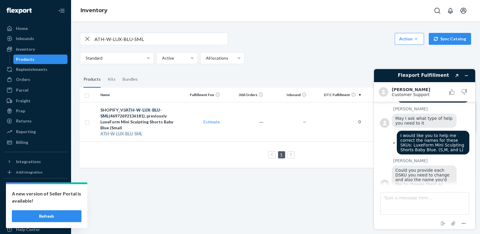
scroll to position [904, 0]
drag, startPoint x: 418, startPoint y: 123, endPoint x: 398, endPoint y: 118, distance: 20.5
click at [398, 131] on div "I would like you to help me correct the names for these SKUs: LuxeForm Mini Scu…" at bounding box center [432, 143] width 73 height 24
copy span "LuxeForm Mini Sculpting Shorts Baby Blue"
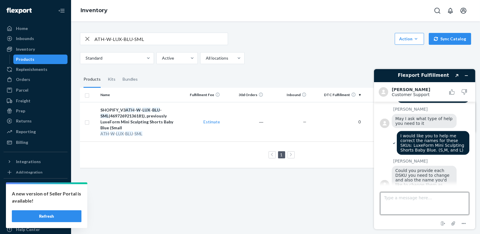
click at [410, 199] on textarea "Type a message here..." at bounding box center [424, 202] width 89 height 22
paste textarea "LuxeForm Mini Sculpting Shorts Baby Blue"
drag, startPoint x: 413, startPoint y: 198, endPoint x: 409, endPoint y: 207, distance: 10.0
click at [402, 196] on textarea "LuxeForm Mini Sculpting Shorts Baby Blue" at bounding box center [424, 202] width 89 height 22
click at [436, 198] on textarea "LuxeForm Sculpting Shorts Baby Blue" at bounding box center [424, 202] width 89 height 22
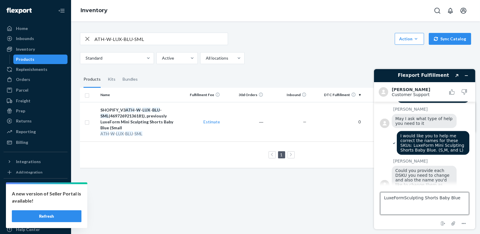
type textarea "LuxeForm Mini Sculpting Shorts Baby Blue"
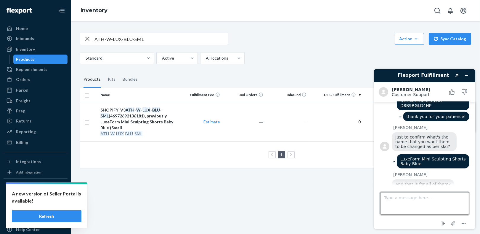
scroll to position [1060, 0]
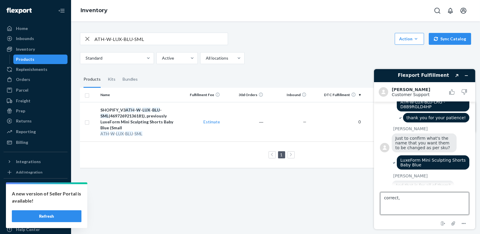
type textarea "correct"
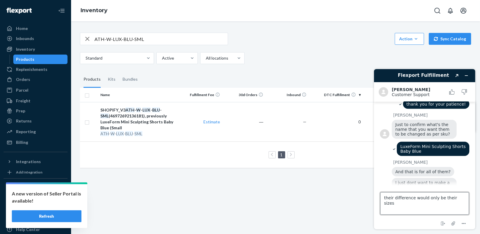
scroll to position [1072, 0]
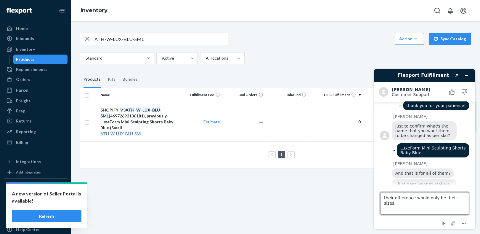
click at [413, 198] on textarea "their difference would only be their sizes" at bounding box center [424, 202] width 89 height 22
type textarea "their differences would only be their sizes"
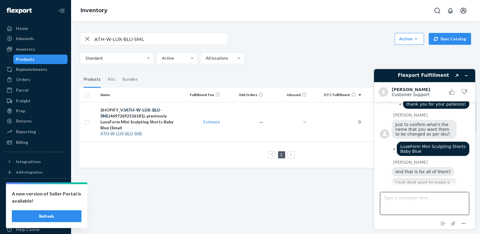
scroll to position [1099, 0]
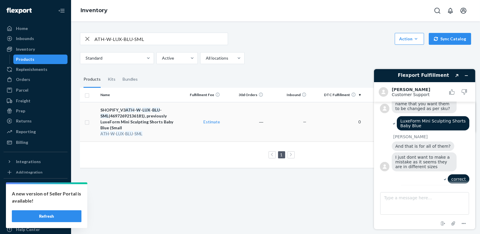
click at [166, 132] on div "ATH - W - LUX - BLU - SML" at bounding box center [138, 134] width 76 height 6
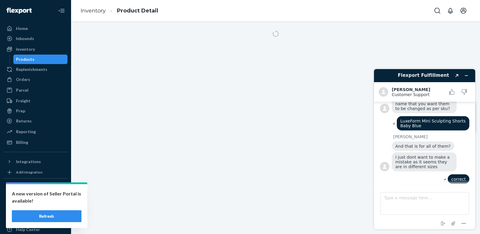
scroll to position [1113, 0]
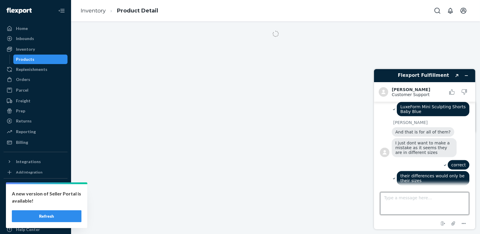
click at [421, 199] on textarea "Type a message here..." at bounding box center [424, 202] width 89 height 22
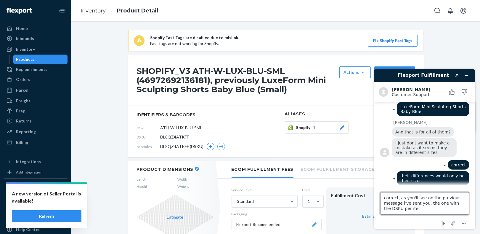
type textarea "correct, as you'll see on the previous message i've sent you, the one with the …"
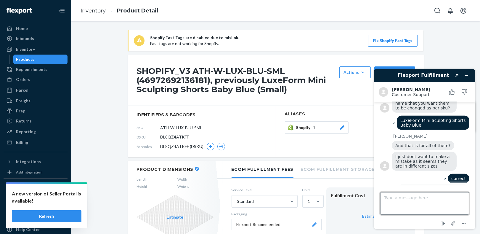
scroll to position [1135, 0]
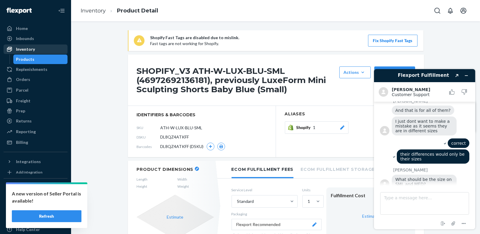
click at [24, 49] on div "Inventory" at bounding box center [25, 49] width 19 height 6
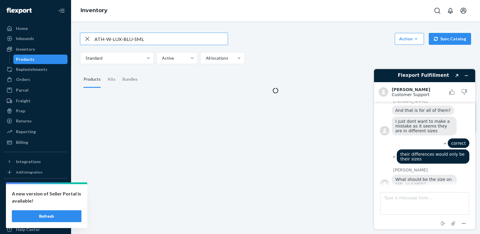
drag, startPoint x: 86, startPoint y: 38, endPoint x: 104, endPoint y: 43, distance: 18.2
click at [86, 38] on icon "button" at bounding box center [87, 39] width 7 height 12
click at [104, 43] on input "text" at bounding box center [160, 39] width 133 height 12
paste input "ATH-W-LUX-BLU-XSM"
type input "ATH-W-LUX-BLU-XSM"
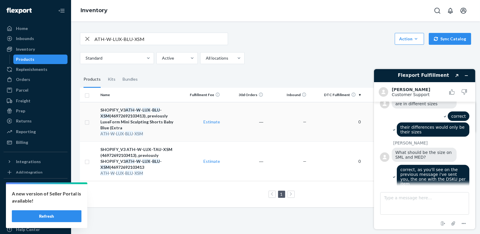
scroll to position [1160, 0]
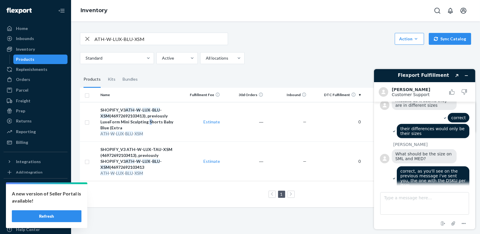
click at [146, 121] on div "SHOPIFY_V3 ATH - W - LUX - BLU - XSM (46972692103413), previously LuxeForm Mini…" at bounding box center [138, 119] width 76 height 24
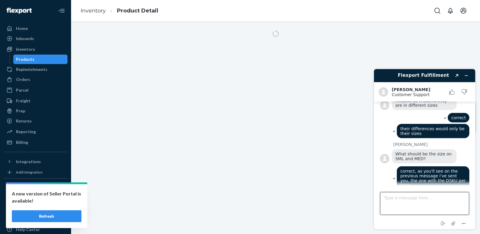
click at [390, 199] on textarea "Type a message here..." at bounding box center [424, 202] width 89 height 22
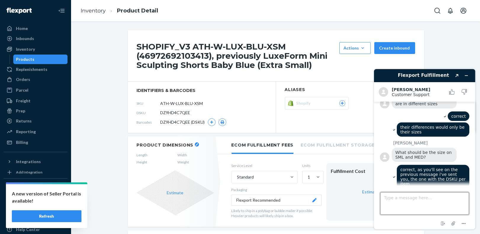
scroll to position [1171, 0]
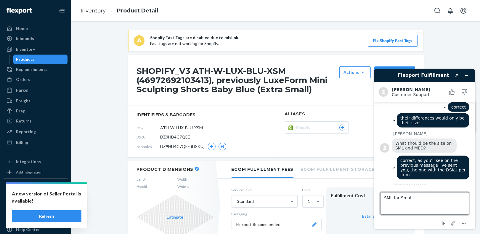
type textarea "SML for Small"
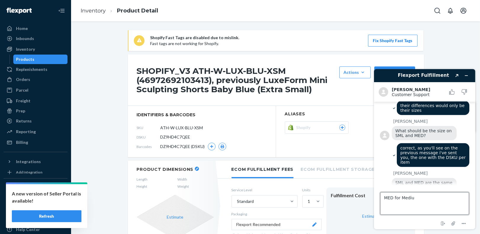
type textarea "MED for Medium"
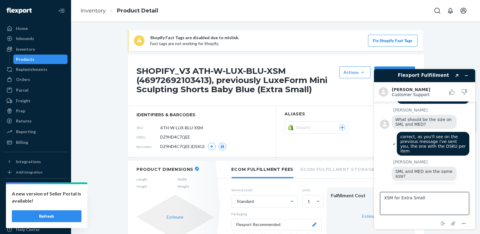
type textarea "XSM for Extra Small"
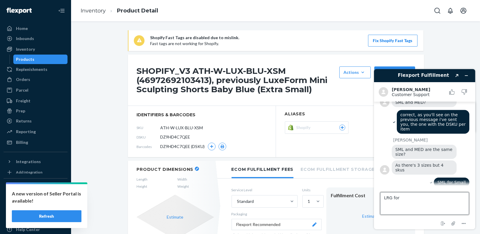
scroll to position [1205, 0]
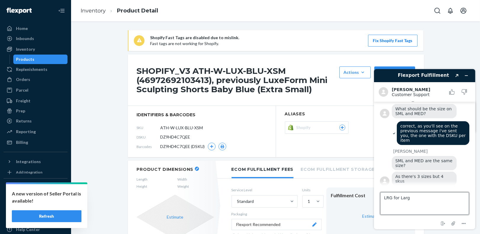
type textarea "LRG for Large"
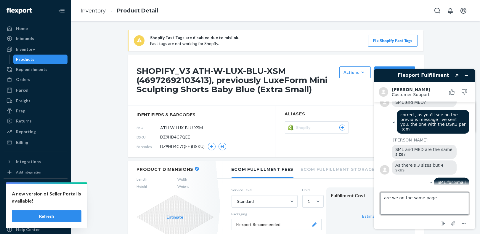
type textarea "are we on the same page?"
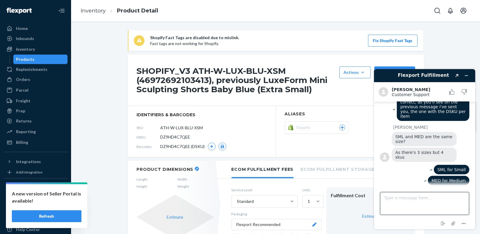
scroll to position [1238, 0]
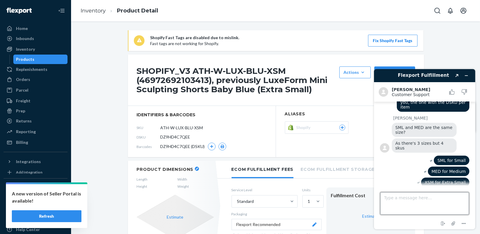
click at [401, 200] on textarea "Type a message here..." at bounding box center [424, 202] width 89 height 22
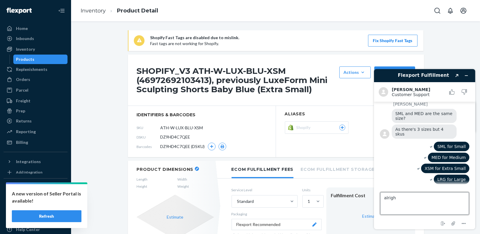
type textarea "alright"
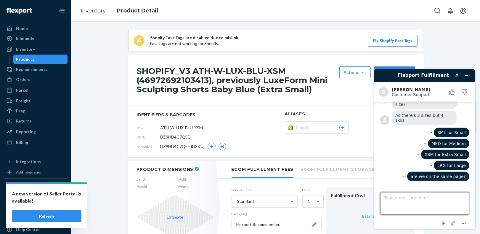
scroll to position [1295, 0]
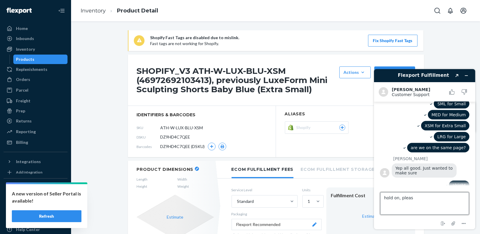
type textarea "hold on, please"
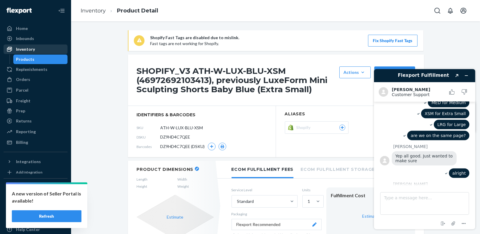
click at [27, 52] on div "Inventory" at bounding box center [25, 49] width 19 height 6
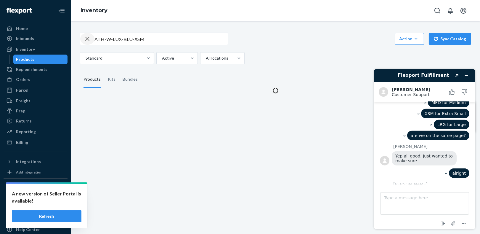
drag, startPoint x: 87, startPoint y: 39, endPoint x: 107, endPoint y: 39, distance: 19.8
click at [94, 40] on div "ATH-W-LUX-BLU-XSM" at bounding box center [153, 39] width 147 height 12
click at [107, 39] on input "ATH-W-LUX-BLU-XSM" at bounding box center [160, 39] width 133 height 12
click at [87, 40] on icon "button" at bounding box center [87, 39] width 7 height 12
click at [100, 39] on input "text" at bounding box center [160, 39] width 133 height 12
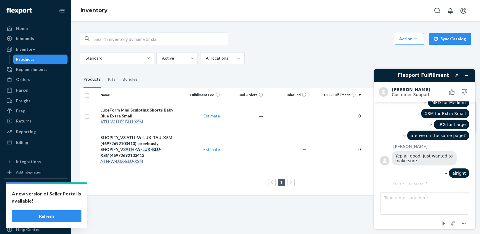
paste input "ATH-W-LUX-BLU-XSM"
type input "ATH-W-LUX-BLU-XSM"
click at [157, 117] on div "LuxeForm Mini Sculpting Shorts Baby Blue Extra Small" at bounding box center [138, 113] width 76 height 12
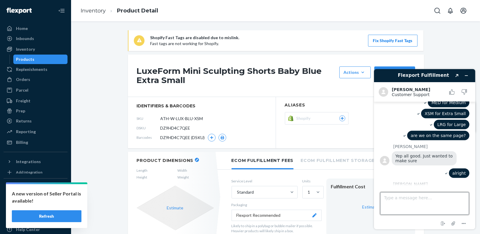
click at [400, 196] on textarea "Type a message here..." at bounding box center [424, 202] width 89 height 22
type textarea "a"
type textarea "hello [PERSON_NAME], just want to let you know that everything has been settled…"
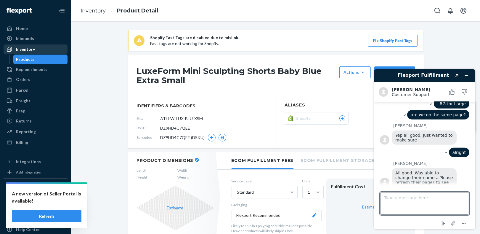
click at [45, 47] on div "Inventory" at bounding box center [35, 49] width 63 height 8
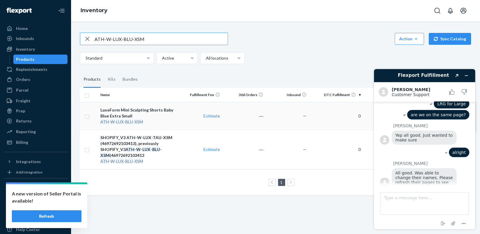
click at [149, 122] on div "ATH - W - LUX - BLU - XSM" at bounding box center [138, 122] width 76 height 6
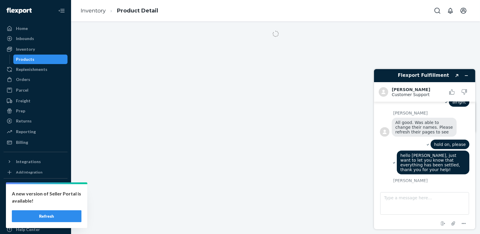
scroll to position [1377, 0]
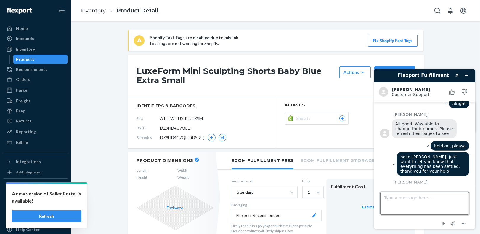
click at [423, 197] on textarea "Type a message here..." at bounding box center [424, 202] width 89 height 22
type textarea "bye for now!"
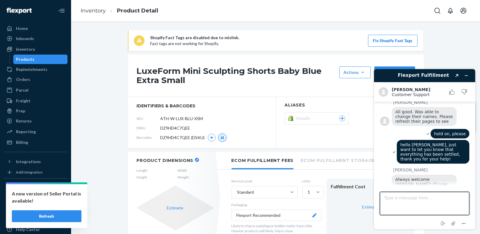
click at [220, 136] on icon "button" at bounding box center [222, 138] width 4 height 4
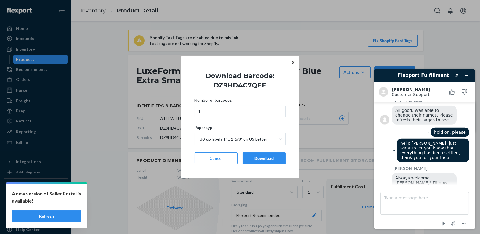
click at [266, 155] on div "Download" at bounding box center [263, 158] width 33 height 6
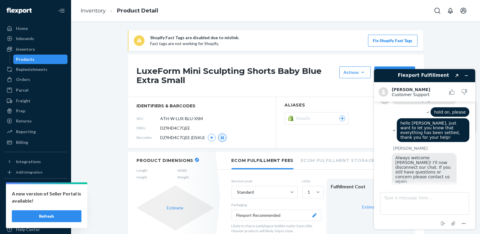
scroll to position [1409, 0]
click at [466, 75] on icon "Minimize widget" at bounding box center [466, 75] width 4 height 4
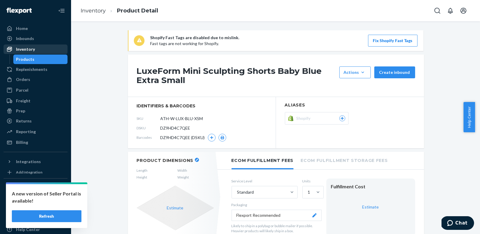
click at [42, 49] on div "Inventory" at bounding box center [35, 49] width 63 height 8
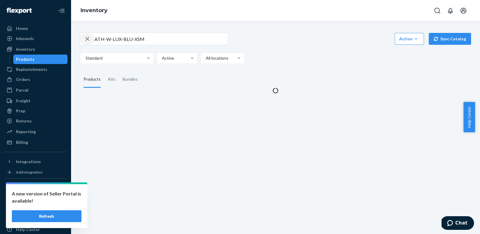
click at [88, 37] on icon "button" at bounding box center [87, 39] width 7 height 12
click at [117, 39] on input "text" at bounding box center [160, 39] width 133 height 12
paste input "ATH-W-LUX-BLU-SML"
type input "ATH-W-LUX-BLU-SML"
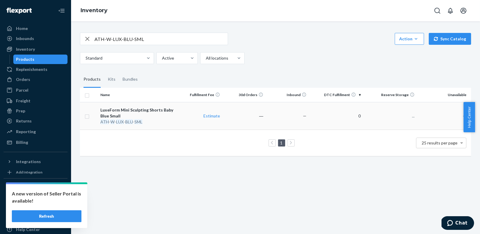
click at [171, 122] on div "ATH - W - LUX - BLU - SML" at bounding box center [138, 122] width 76 height 6
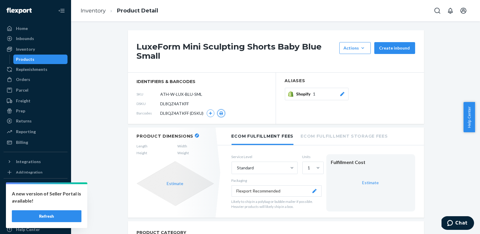
click at [219, 112] on icon "button" at bounding box center [221, 113] width 4 height 4
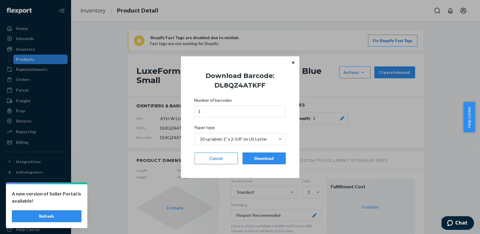
click at [270, 157] on div "Download" at bounding box center [263, 158] width 33 height 6
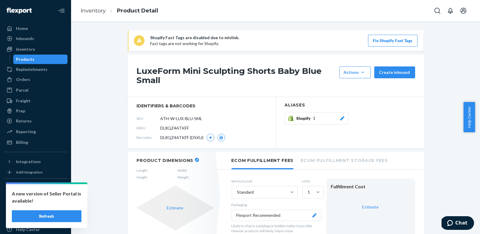
click at [92, 14] on li "Inventory" at bounding box center [93, 11] width 25 height 8
click at [97, 11] on link "Inventory" at bounding box center [93, 10] width 25 height 7
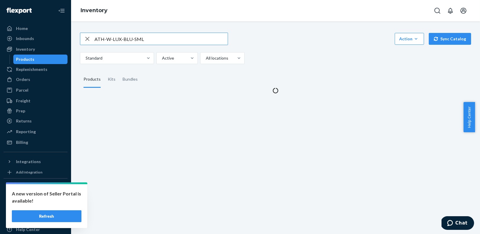
click at [87, 37] on icon "button" at bounding box center [87, 39] width 7 height 12
click at [113, 39] on input "text" at bounding box center [160, 39] width 133 height 12
paste input "ATH-W-LUX-BLU-MED"
type input "ATH-W-LUX-BLU-MED"
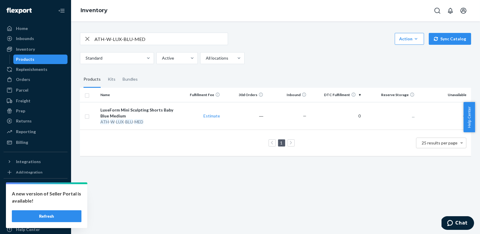
click at [154, 107] on div "LuxeForm Mini Sculpting Shorts Baby Blue Medium" at bounding box center [138, 113] width 76 height 12
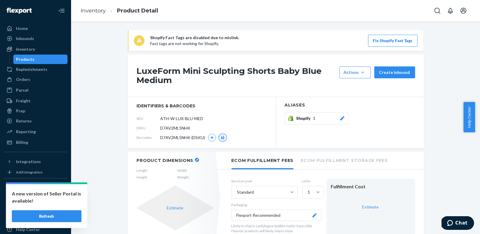
click at [221, 135] on button "button" at bounding box center [223, 137] width 8 height 8
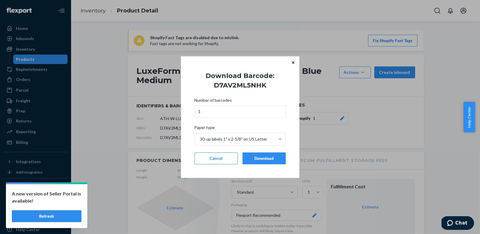
click at [263, 154] on button "Download" at bounding box center [263, 158] width 43 height 12
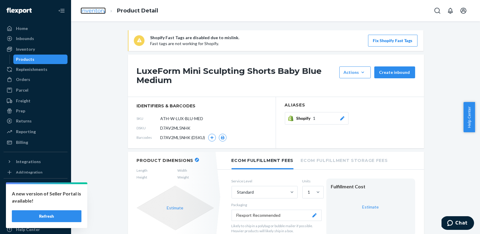
click at [94, 10] on link "Inventory" at bounding box center [93, 10] width 25 height 7
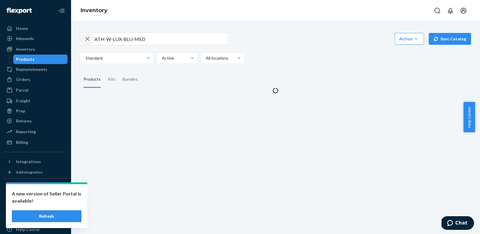
drag, startPoint x: 87, startPoint y: 38, endPoint x: 94, endPoint y: 38, distance: 7.1
click at [87, 38] on icon "button" at bounding box center [87, 39] width 7 height 12
click at [102, 39] on input "text" at bounding box center [160, 39] width 133 height 12
paste input "ATH-W-LUX-BLU-LRG"
type input "ATH-W-LUX-BLU-LRG"
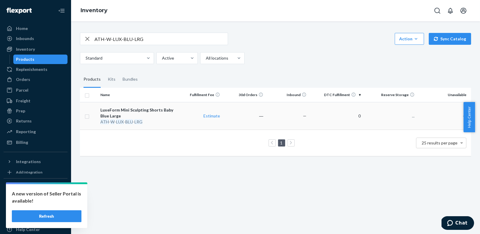
click at [145, 111] on div "LuxeForm Mini Sculpting Shorts Baby Blue Large" at bounding box center [138, 113] width 76 height 12
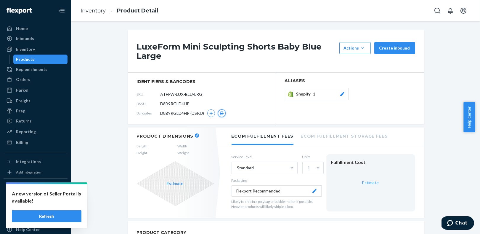
click at [220, 112] on icon "button" at bounding box center [222, 113] width 4 height 4
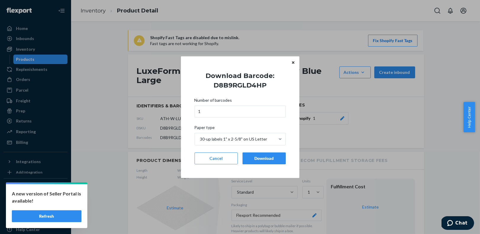
click at [260, 158] on div "Download" at bounding box center [263, 158] width 33 height 6
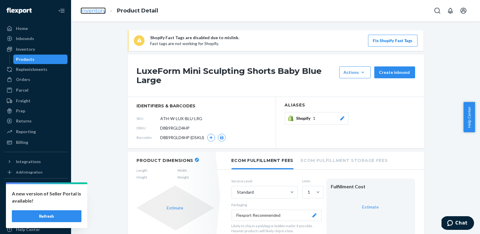
click at [94, 11] on link "Inventory" at bounding box center [93, 10] width 25 height 7
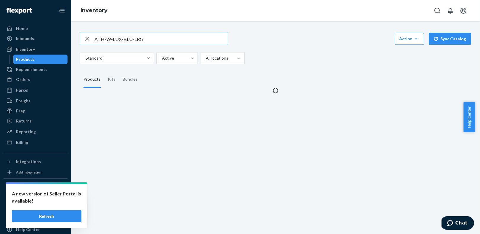
drag, startPoint x: 88, startPoint y: 37, endPoint x: 109, endPoint y: 36, distance: 20.7
click at [90, 36] on icon "button" at bounding box center [87, 39] width 7 height 12
click at [109, 36] on input "text" at bounding box center [160, 39] width 133 height 12
paste input "ATH-W-LUX-BLU-XSM"
type input "ATH-W-LUX-BLU-XSM"
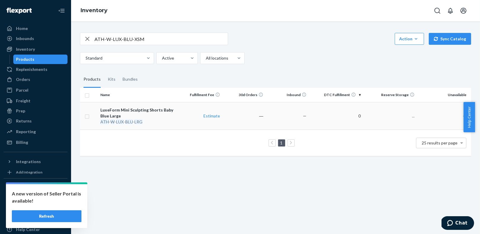
click at [164, 123] on div "ATH - W - LUX - BLU - LRG" at bounding box center [138, 122] width 76 height 6
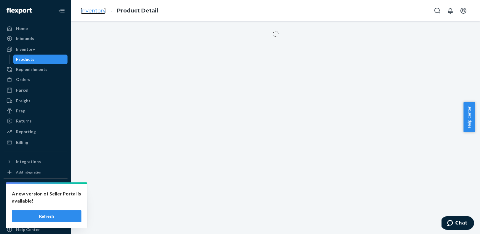
click at [94, 10] on link "Inventory" at bounding box center [93, 10] width 25 height 7
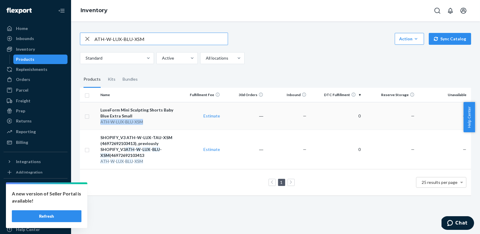
click at [170, 124] on td "LuxeForm Mini Sculpting Shorts Baby Blue Extra Small ATH - W - LUX - BLU - XSM" at bounding box center [138, 116] width 81 height 28
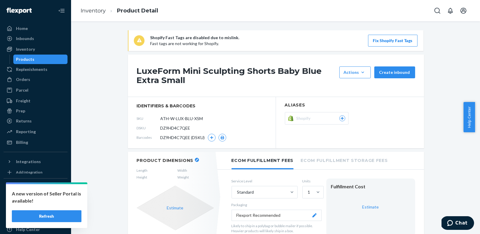
click at [193, 105] on span "identifiers & barcodes" at bounding box center [202, 106] width 130 height 6
drag, startPoint x: 192, startPoint y: 129, endPoint x: 156, endPoint y: 129, distance: 36.1
click at [156, 129] on div "DSKU DZ9HD4C7QEE" at bounding box center [202, 127] width 130 height 9
copy div "DZ9HD4C7QEE"
click at [94, 9] on link "Inventory" at bounding box center [93, 10] width 25 height 7
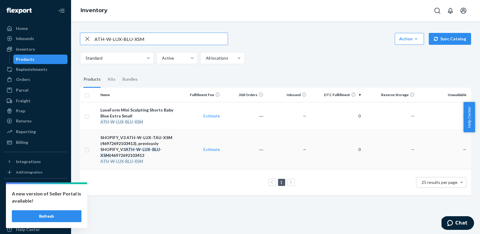
click at [160, 139] on div "SHOPIFY_V3 ATH-W-LUX-TAU-XSM (46972692103413), previously SHOPIFY_V3 ATH - W - …" at bounding box center [138, 146] width 76 height 24
